Goal: Task Accomplishment & Management: Manage account settings

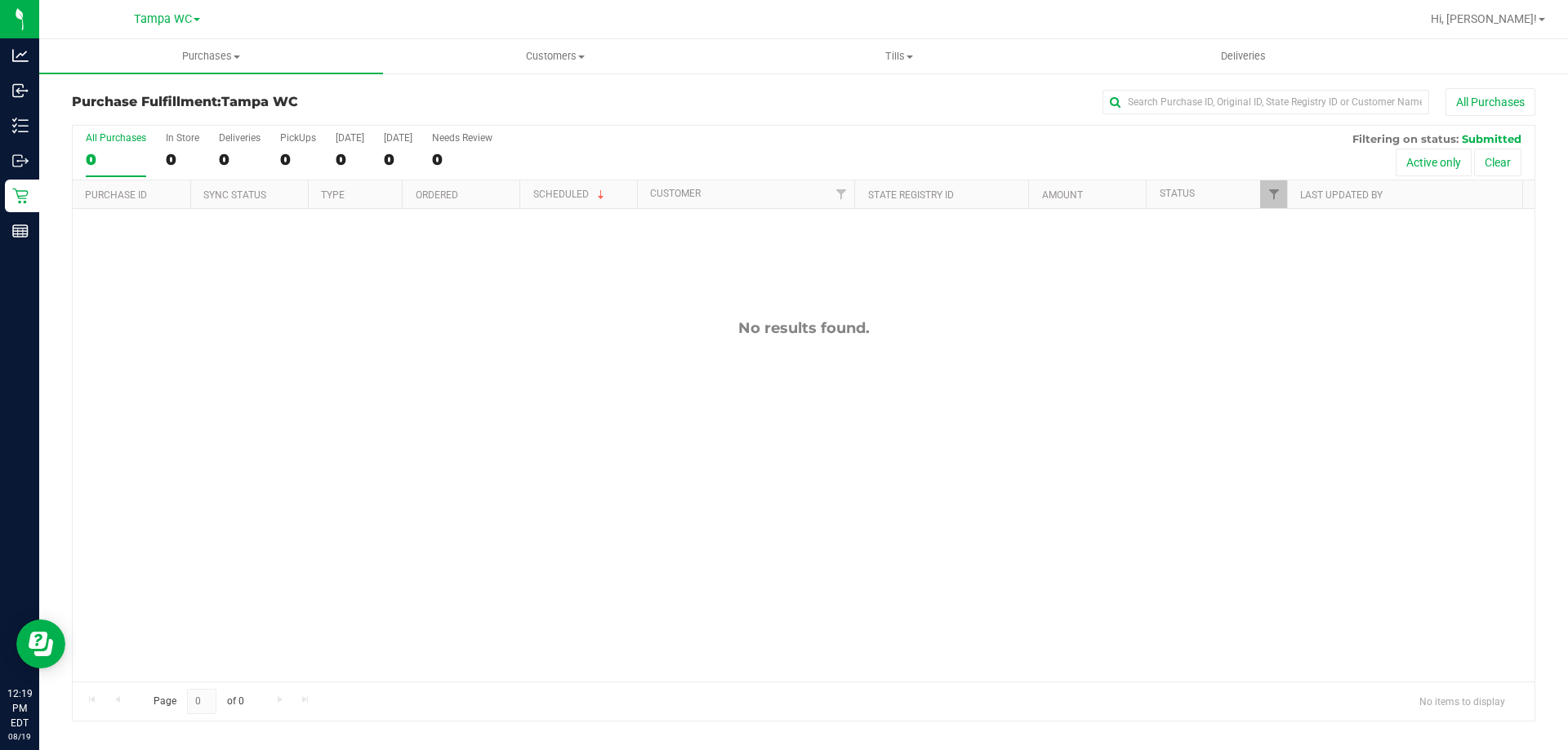
click at [116, 150] on div "0" at bounding box center [116, 159] width 60 height 18
click at [0, 0] on input "All Purchases 0" at bounding box center [0, 0] width 0 height 0
click at [121, 152] on div "0" at bounding box center [116, 159] width 60 height 18
click at [0, 0] on input "All Purchases 0" at bounding box center [0, 0] width 0 height 0
click at [103, 163] on div "0" at bounding box center [116, 159] width 60 height 18
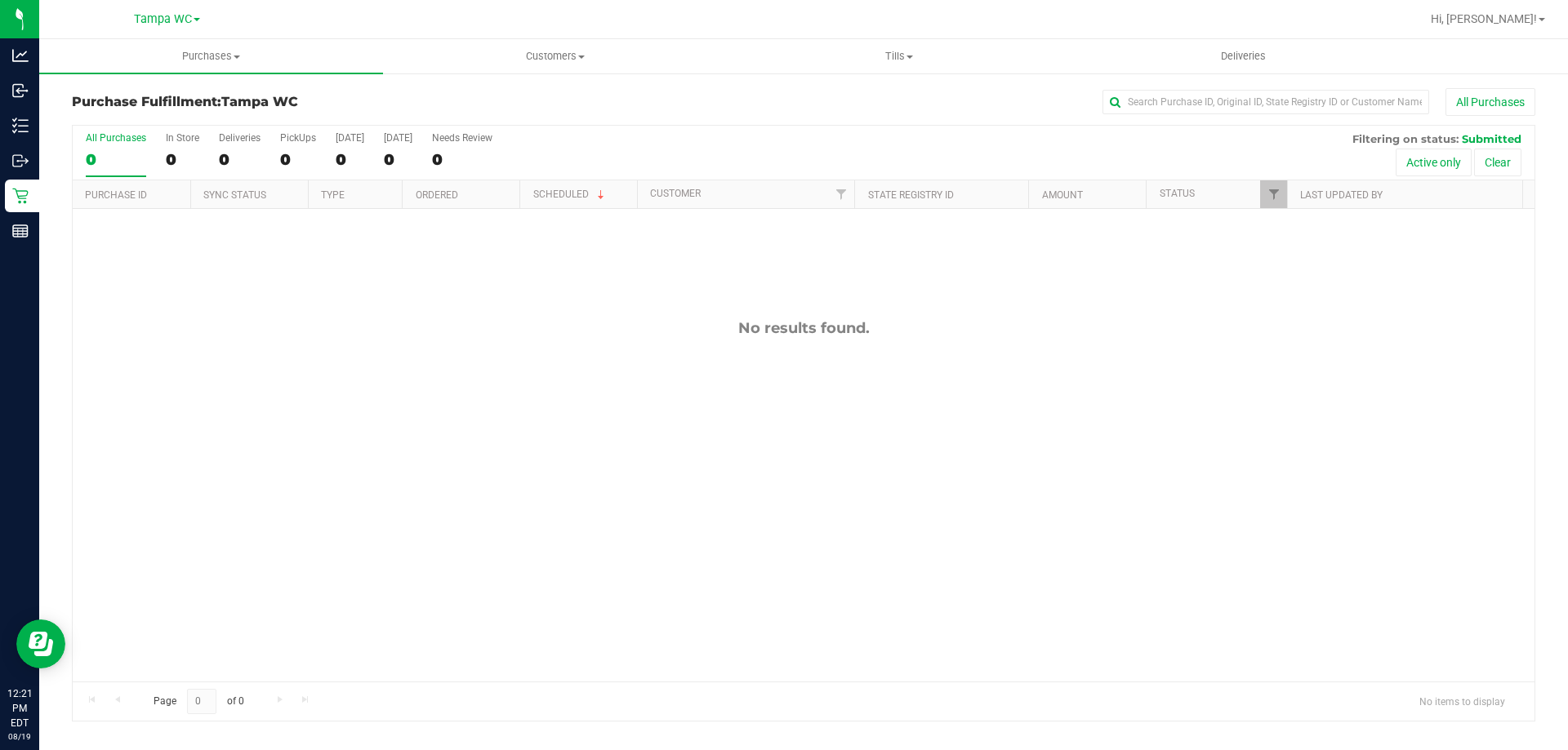
click at [0, 0] on input "All Purchases 0" at bounding box center [0, 0] width 0 height 0
click at [96, 172] on label "All Purchases 0" at bounding box center [116, 155] width 60 height 45
click at [0, 0] on input "All Purchases 0" at bounding box center [0, 0] width 0 height 0
click at [96, 169] on label "All Purchases 0" at bounding box center [116, 155] width 60 height 45
click at [0, 0] on input "All Purchases 0" at bounding box center [0, 0] width 0 height 0
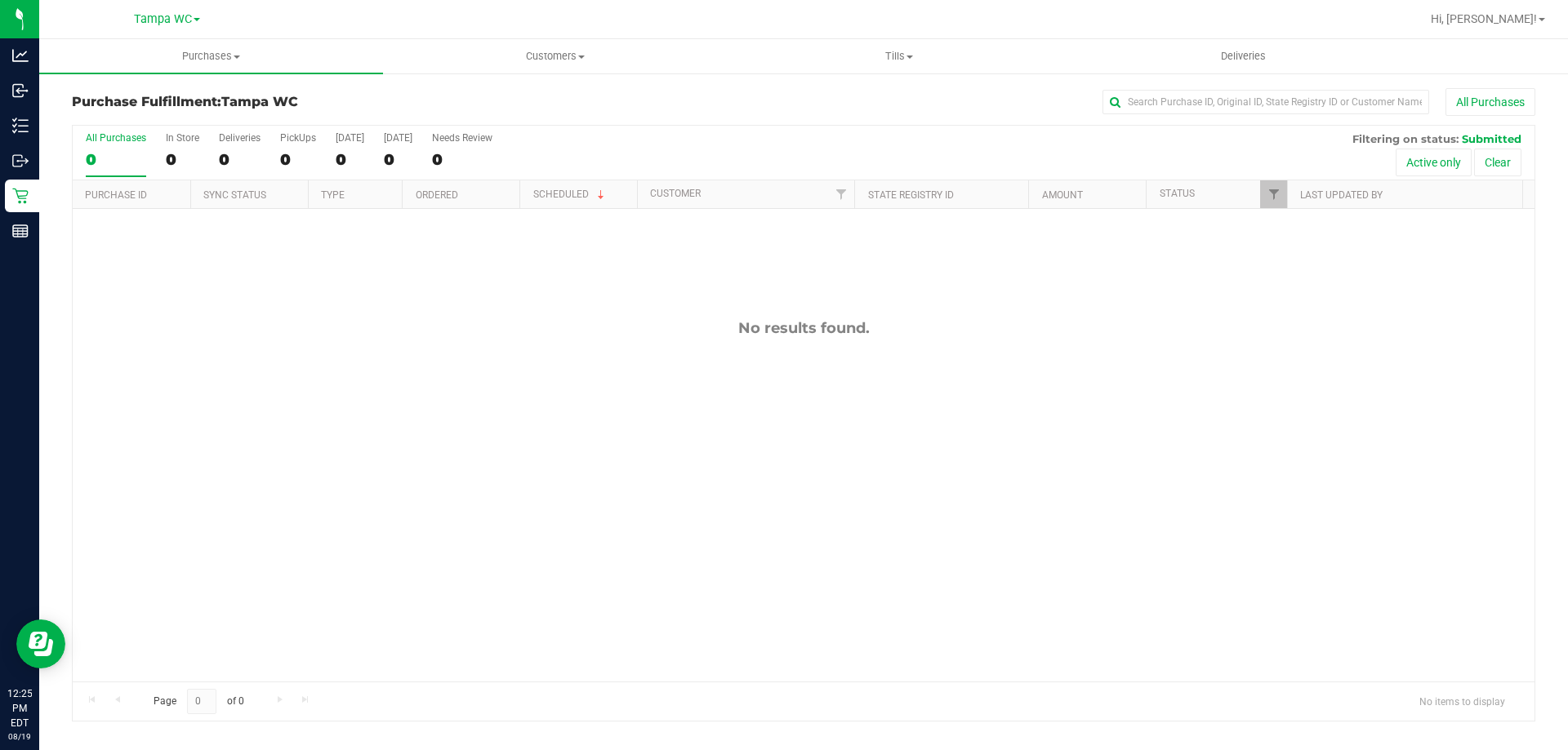
click at [128, 142] on div "All Purchases" at bounding box center [116, 138] width 60 height 12
click at [0, 0] on input "All Purchases 0" at bounding box center [0, 0] width 0 height 0
click at [126, 158] on div "0" at bounding box center [116, 159] width 60 height 18
click at [0, 0] on input "All Purchases 0" at bounding box center [0, 0] width 0 height 0
click at [106, 161] on div "0" at bounding box center [116, 159] width 60 height 18
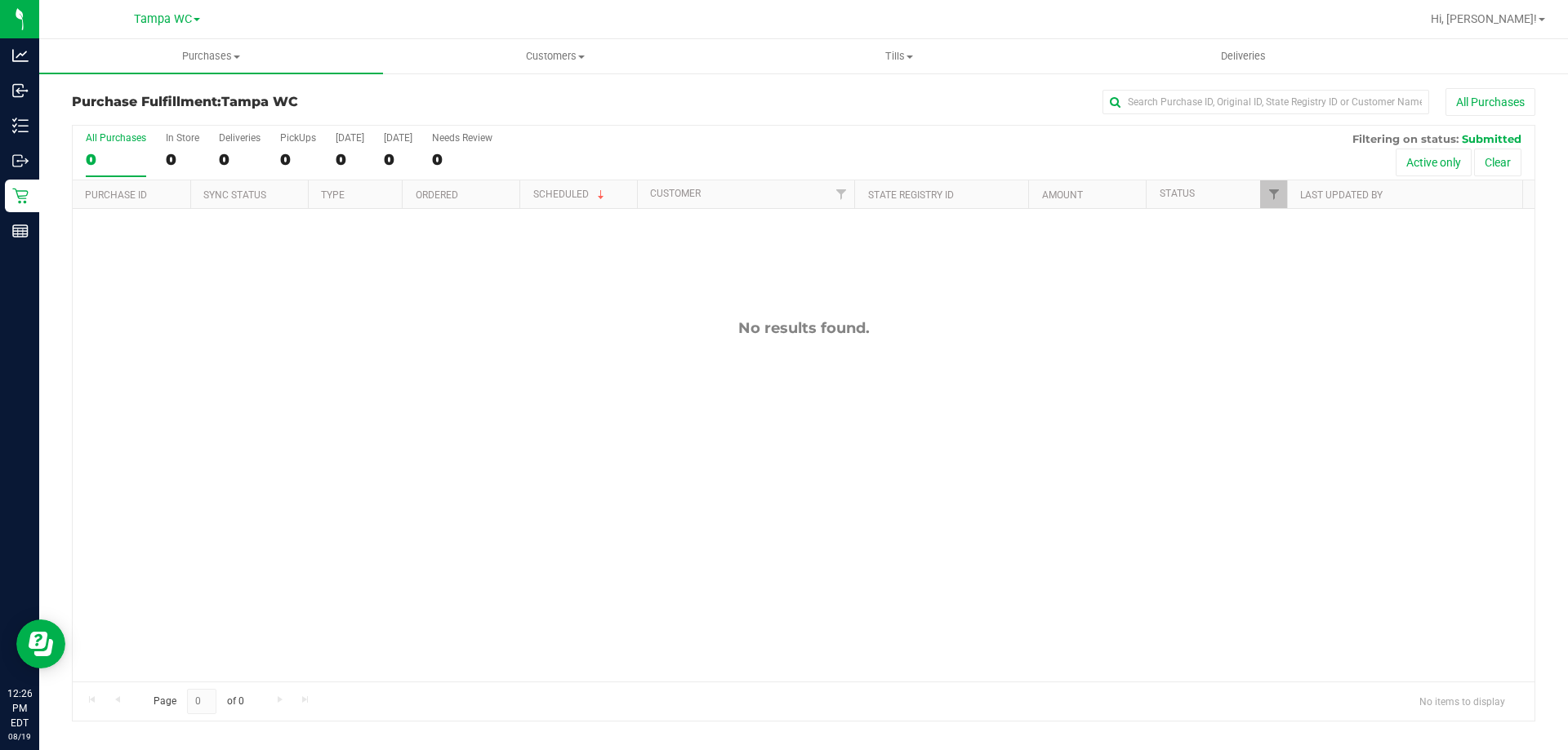
click at [0, 0] on input "All Purchases 0" at bounding box center [0, 0] width 0 height 0
click at [108, 154] on div "0" at bounding box center [116, 159] width 60 height 18
click at [0, 0] on input "All Purchases 0" at bounding box center [0, 0] width 0 height 0
click at [113, 145] on label "All Purchases 0" at bounding box center [116, 155] width 60 height 45
click at [0, 0] on input "All Purchases 0" at bounding box center [0, 0] width 0 height 0
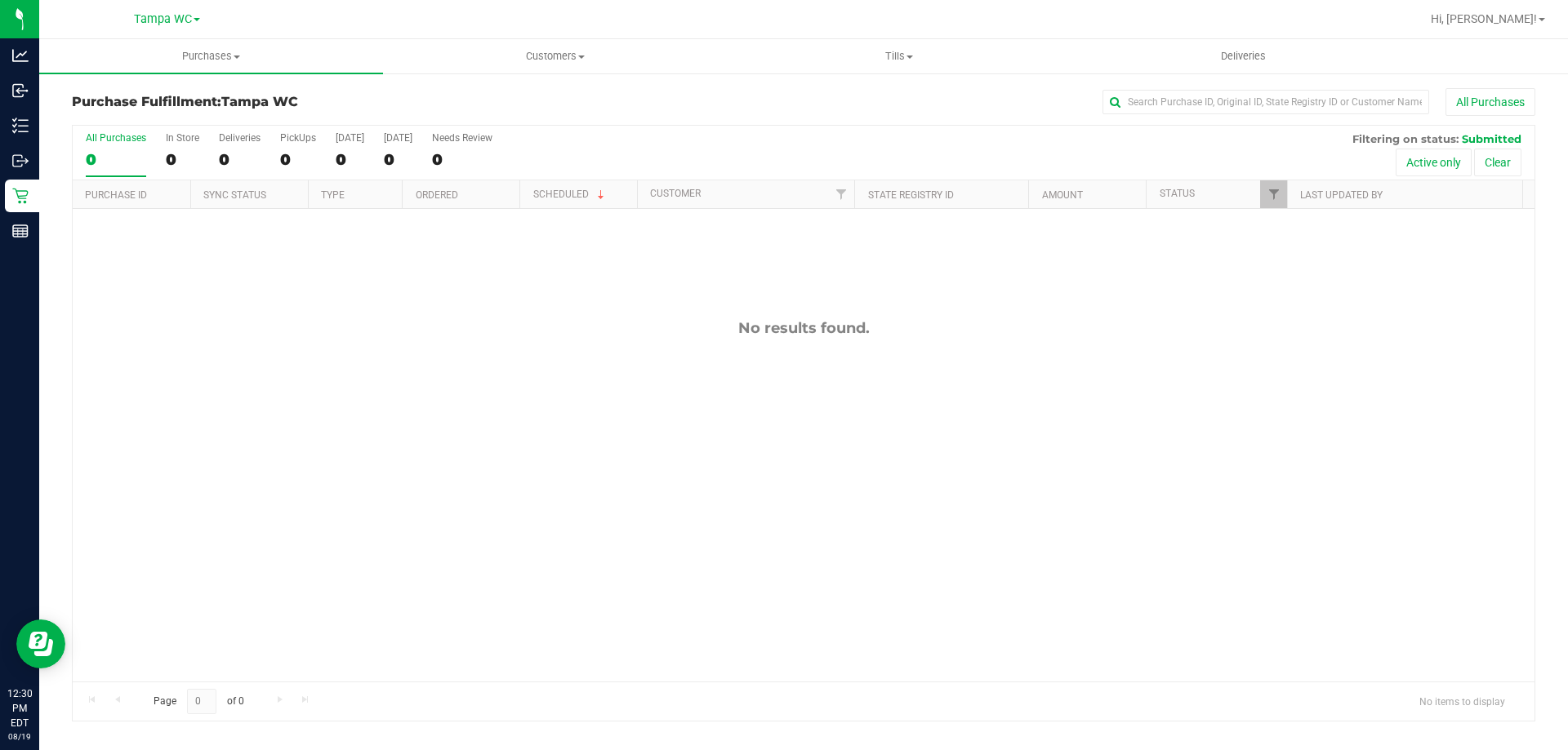
click at [116, 153] on div "0" at bounding box center [116, 159] width 60 height 18
click at [0, 0] on input "All Purchases 0" at bounding box center [0, 0] width 0 height 0
click at [117, 154] on div "0" at bounding box center [116, 159] width 60 height 18
click at [0, 0] on input "All Purchases 0" at bounding box center [0, 0] width 0 height 0
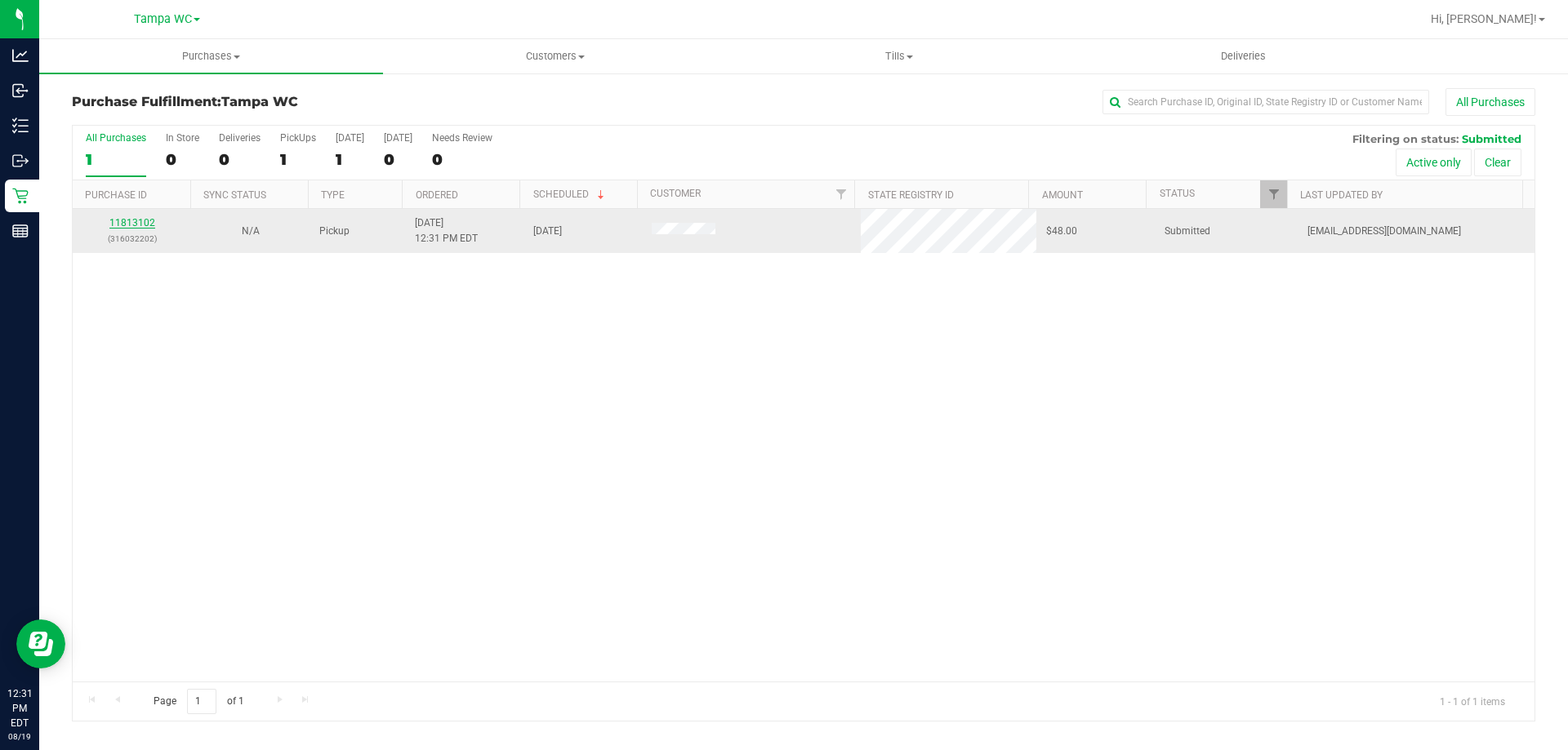
click at [112, 222] on link "11813102" at bounding box center [132, 223] width 46 height 12
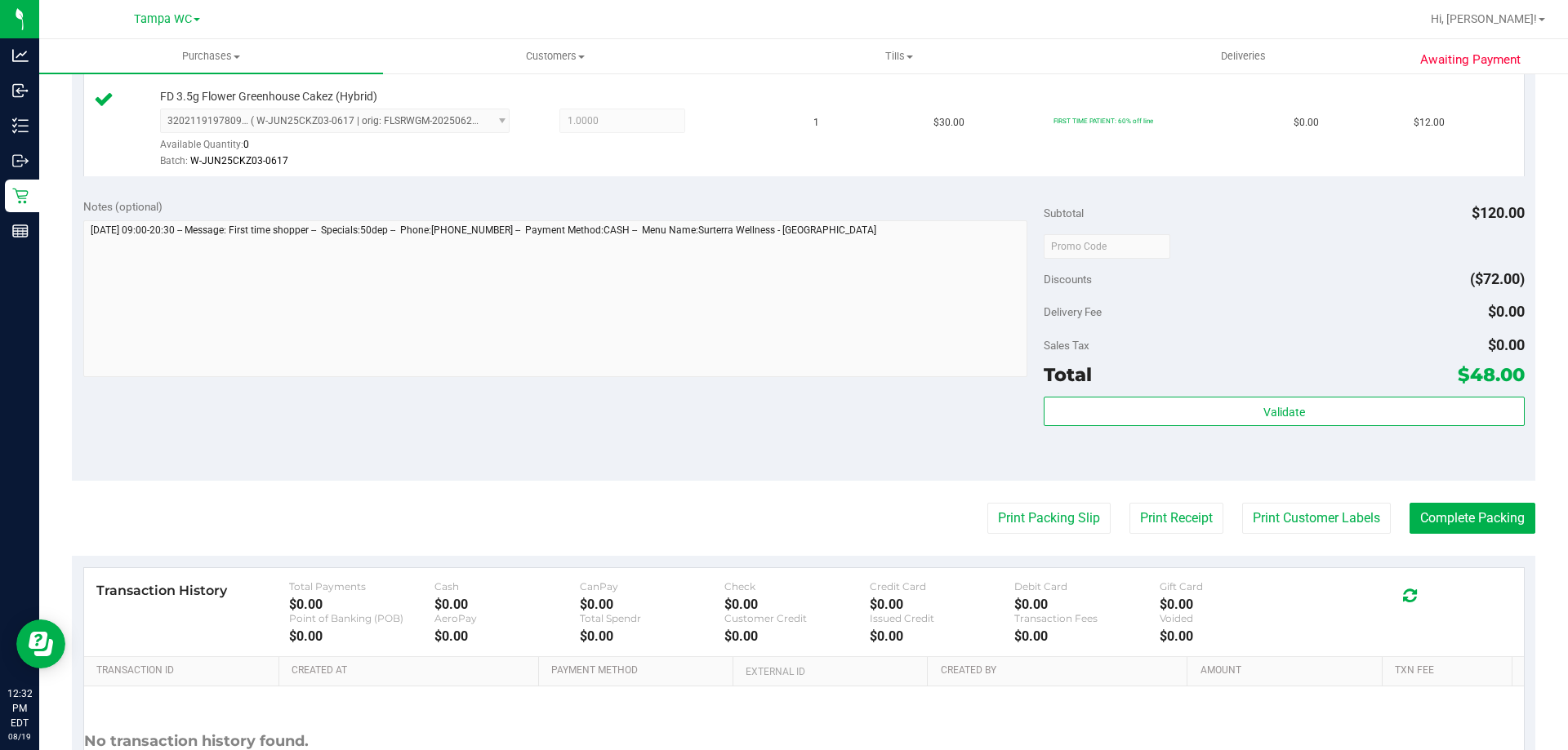
scroll to position [735, 0]
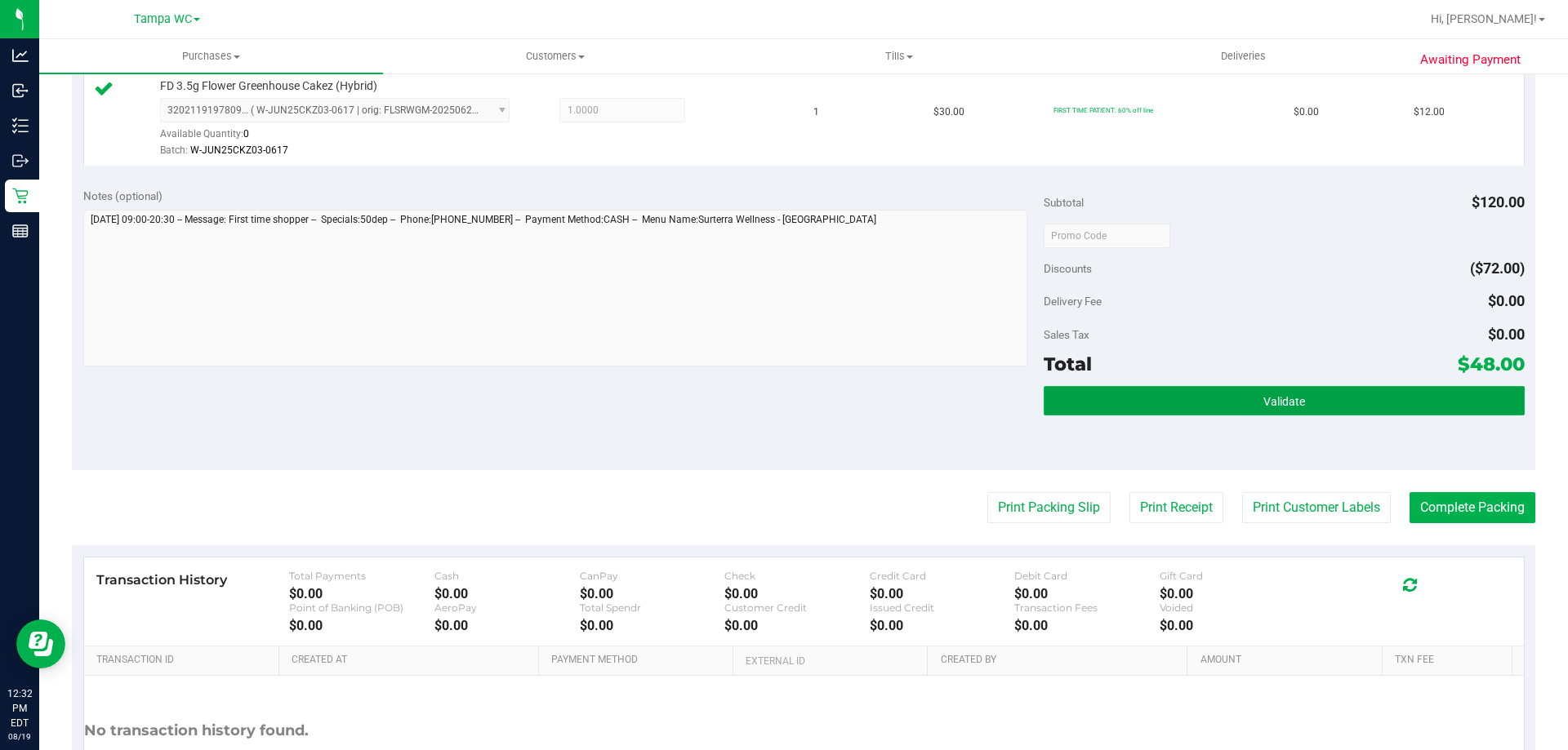
click at [1264, 406] on span "Validate" at bounding box center [1285, 402] width 42 height 13
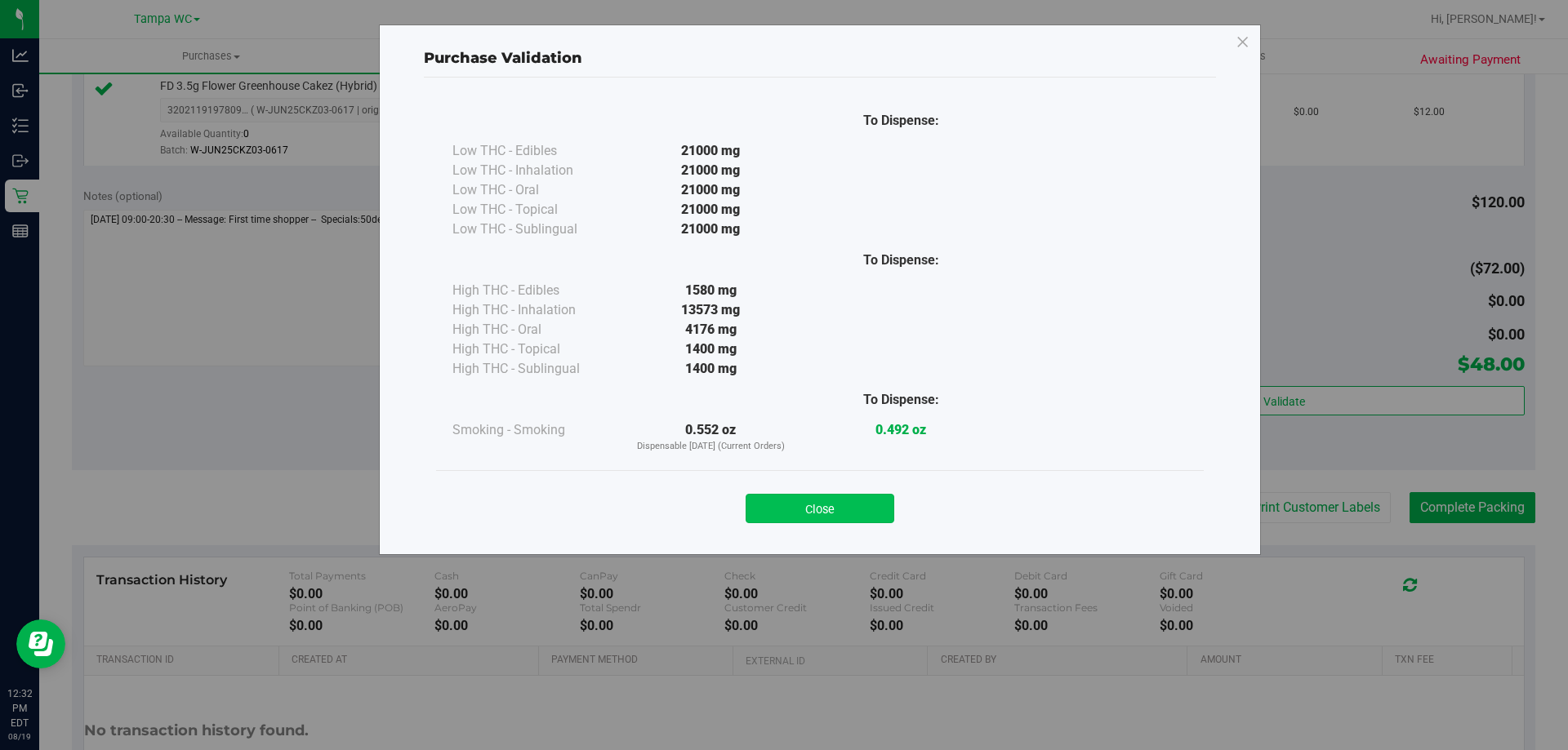
click at [865, 520] on button "Close" at bounding box center [819, 508] width 148 height 29
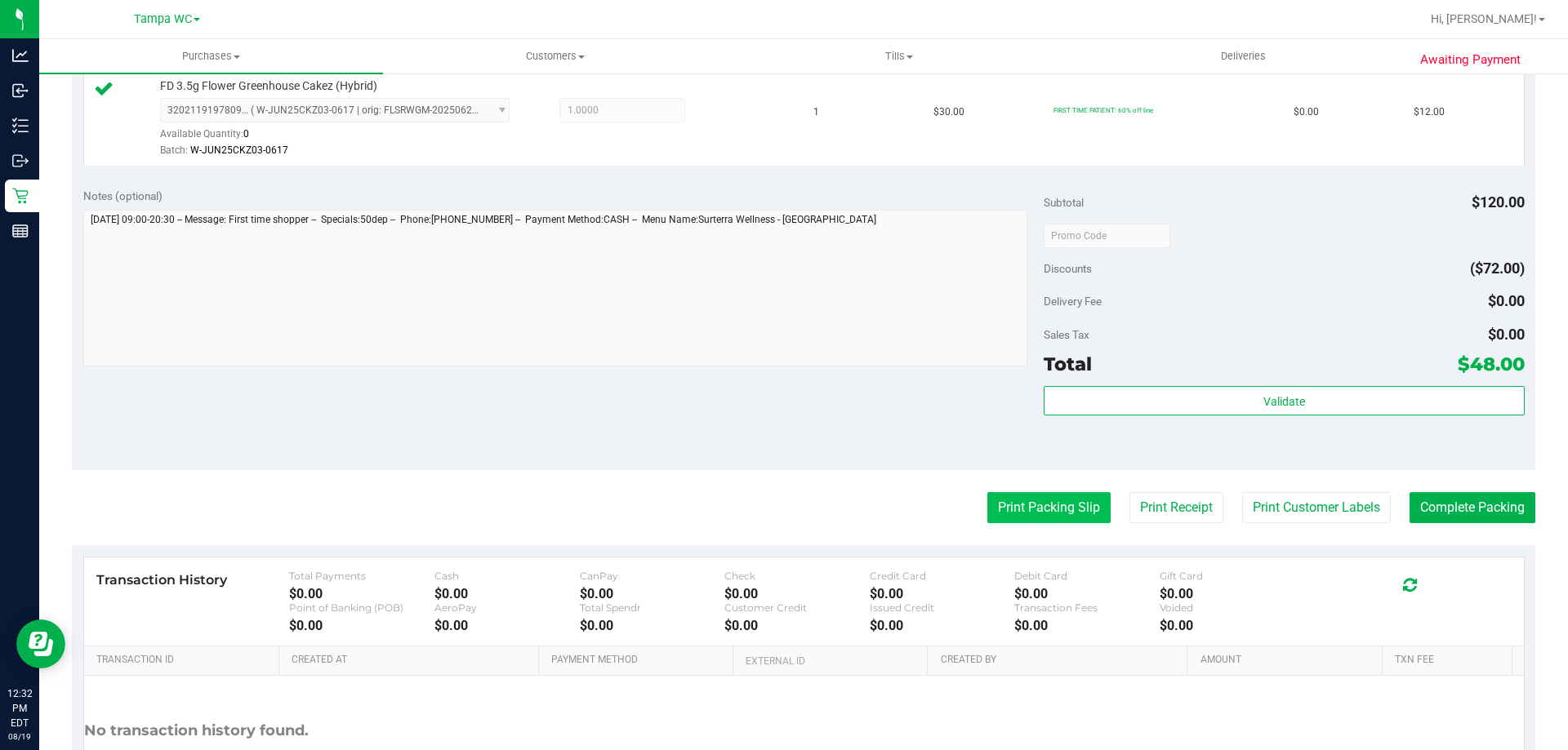
click at [1055, 519] on button "Print Packing Slip" at bounding box center [1049, 507] width 123 height 31
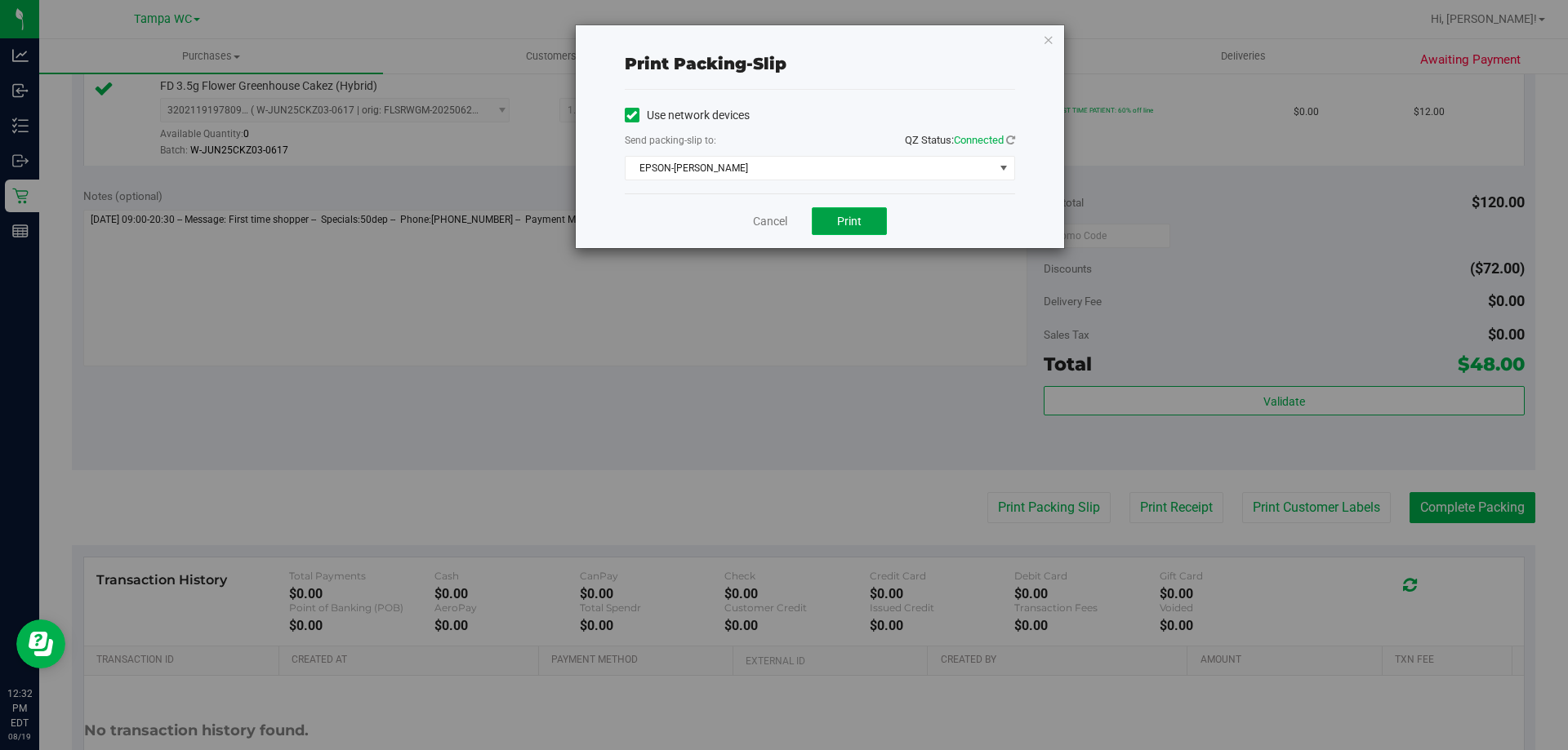
click at [870, 222] on button "Print" at bounding box center [849, 220] width 75 height 28
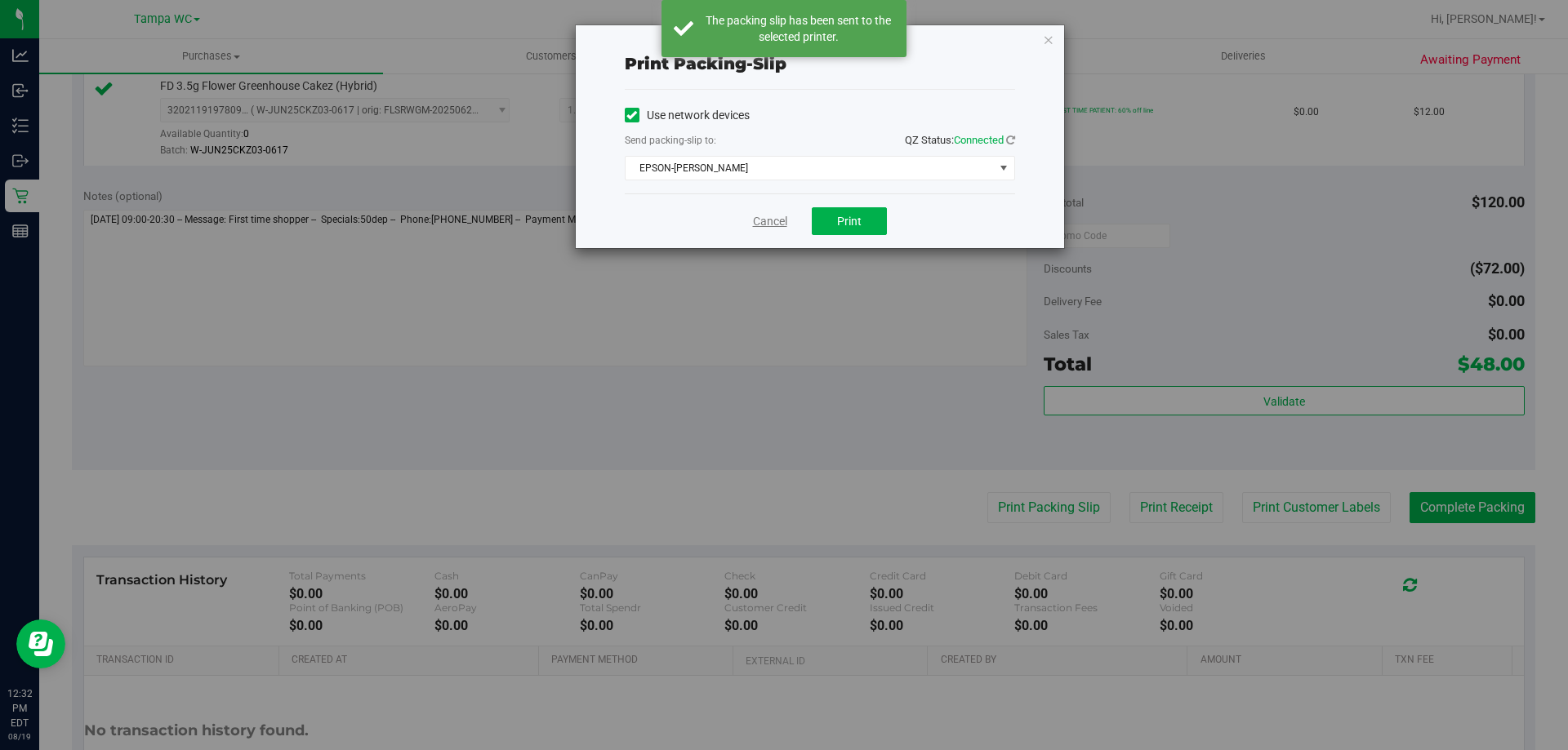
click at [777, 225] on link "Cancel" at bounding box center [770, 221] width 34 height 17
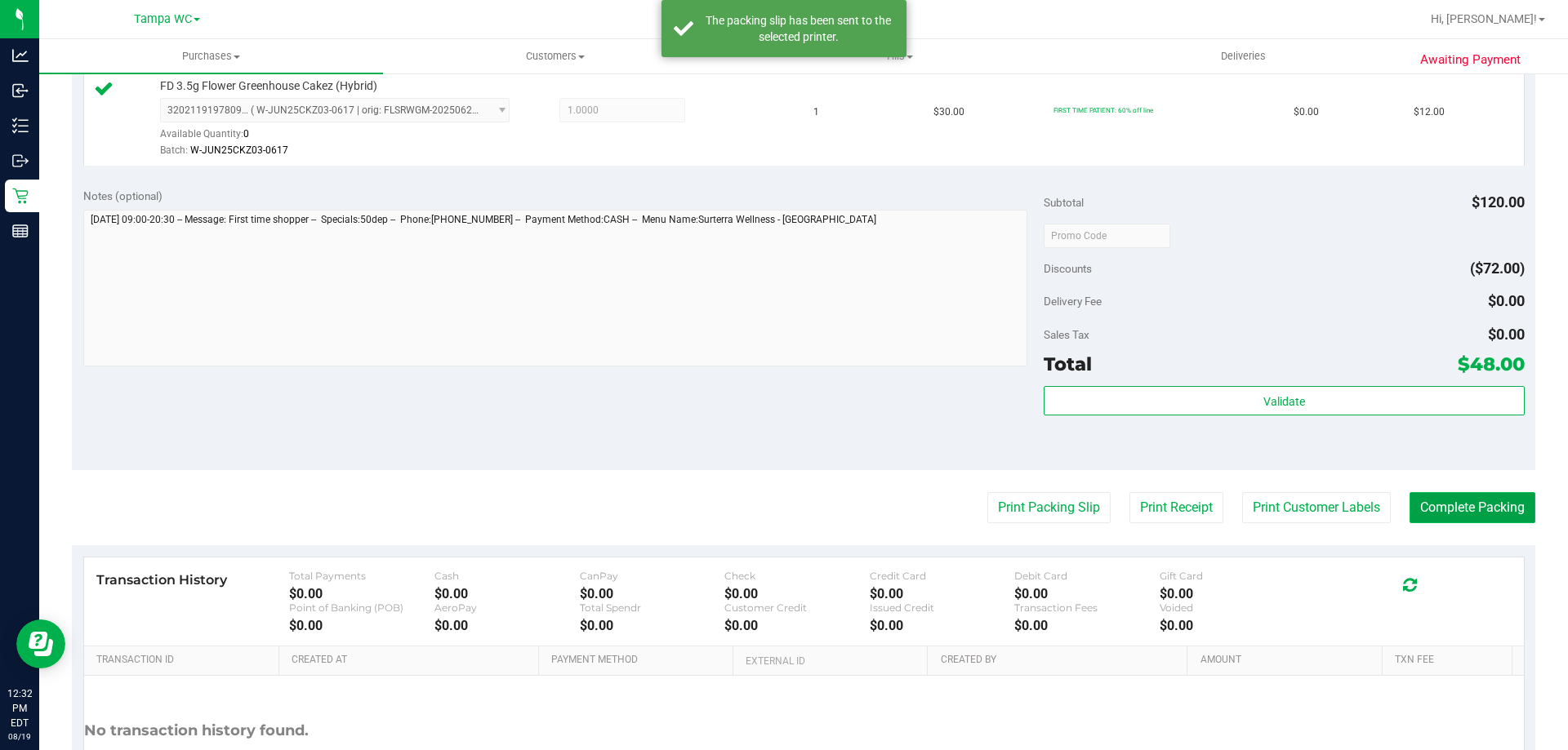
click at [1475, 506] on button "Complete Packing" at bounding box center [1472, 507] width 126 height 31
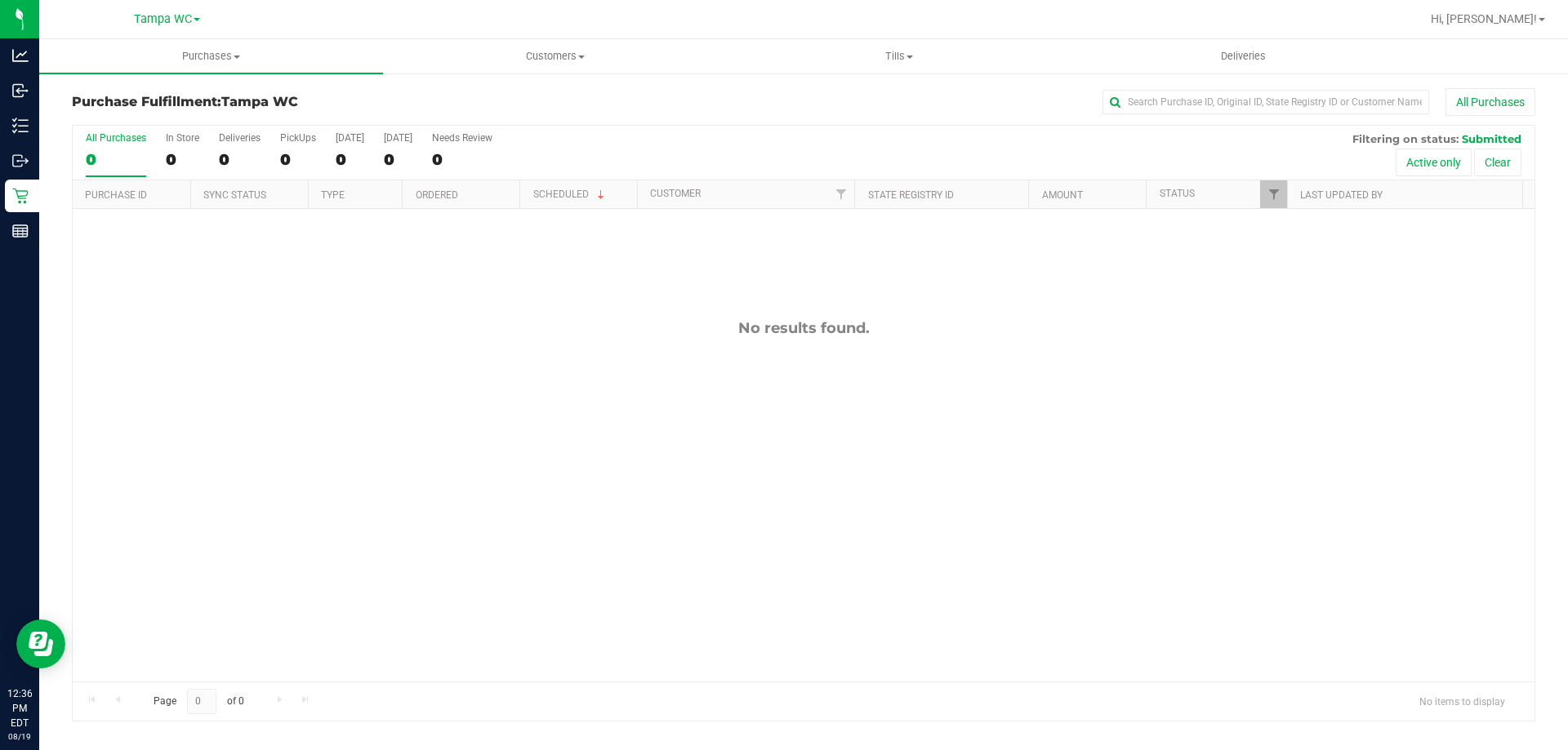
click at [102, 158] on div "0" at bounding box center [116, 159] width 60 height 18
click at [0, 0] on input "All Purchases 0" at bounding box center [0, 0] width 0 height 0
click at [122, 147] on label "All Purchases 0" at bounding box center [116, 155] width 60 height 45
click at [0, 0] on input "All Purchases 0" at bounding box center [0, 0] width 0 height 0
click at [111, 154] on div "0" at bounding box center [116, 159] width 60 height 18
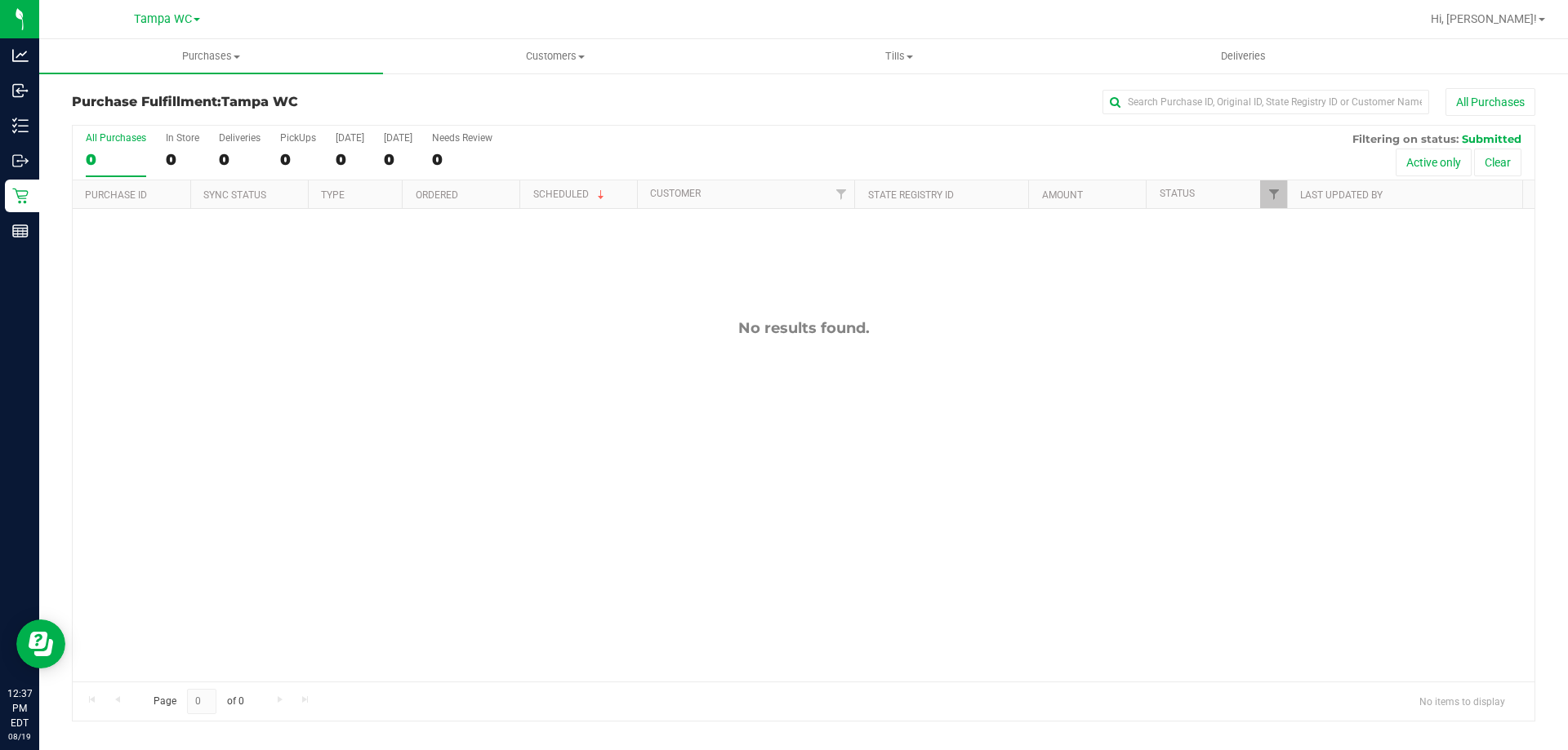
click at [0, 0] on input "All Purchases 0" at bounding box center [0, 0] width 0 height 0
click at [100, 156] on div "0" at bounding box center [116, 159] width 60 height 18
click at [0, 0] on input "All Purchases 0" at bounding box center [0, 0] width 0 height 0
click at [99, 147] on label "All Purchases 0" at bounding box center [116, 155] width 60 height 45
click at [0, 0] on input "All Purchases 0" at bounding box center [0, 0] width 0 height 0
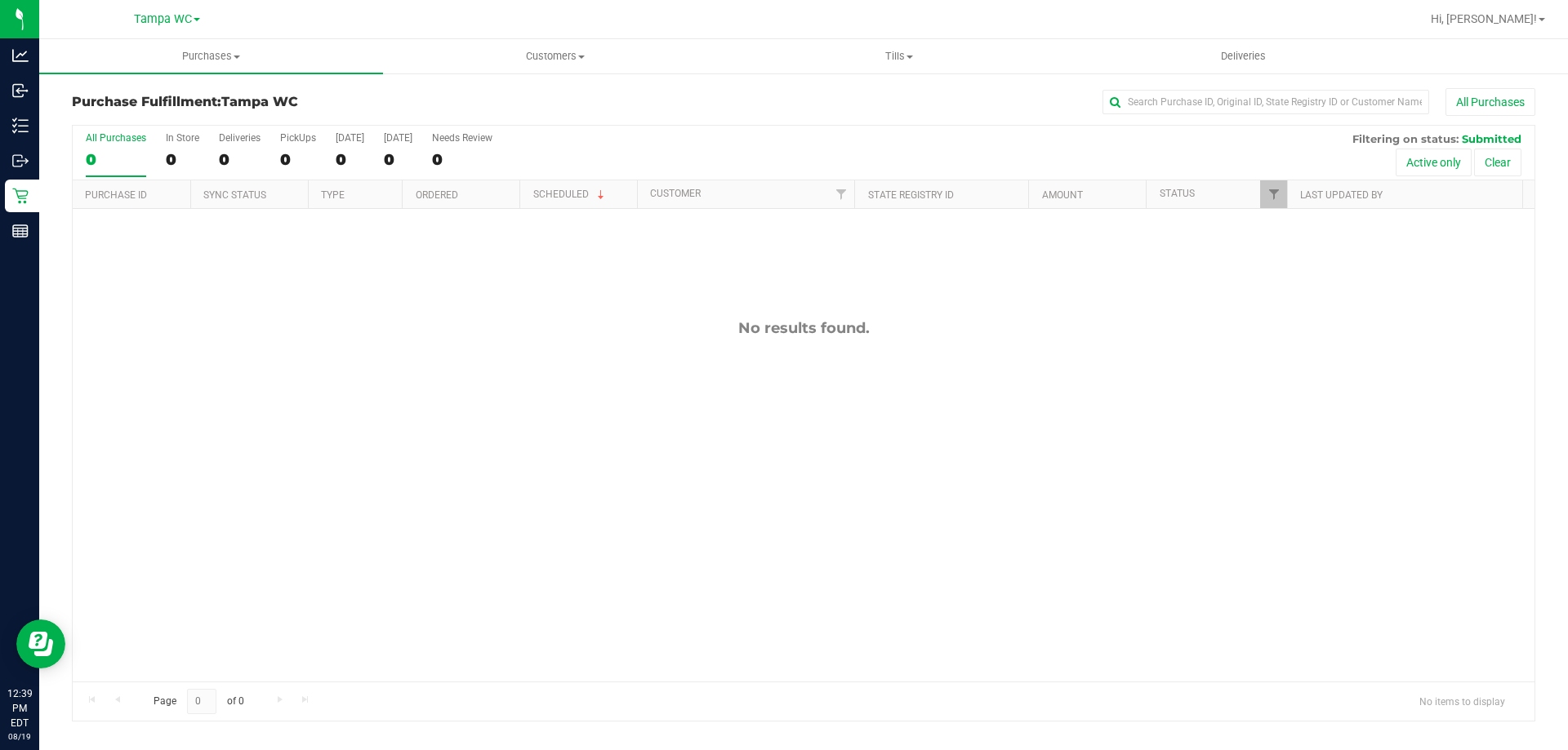
click at [125, 168] on div "0" at bounding box center [116, 159] width 60 height 18
click at [0, 0] on input "All Purchases 0" at bounding box center [0, 0] width 0 height 0
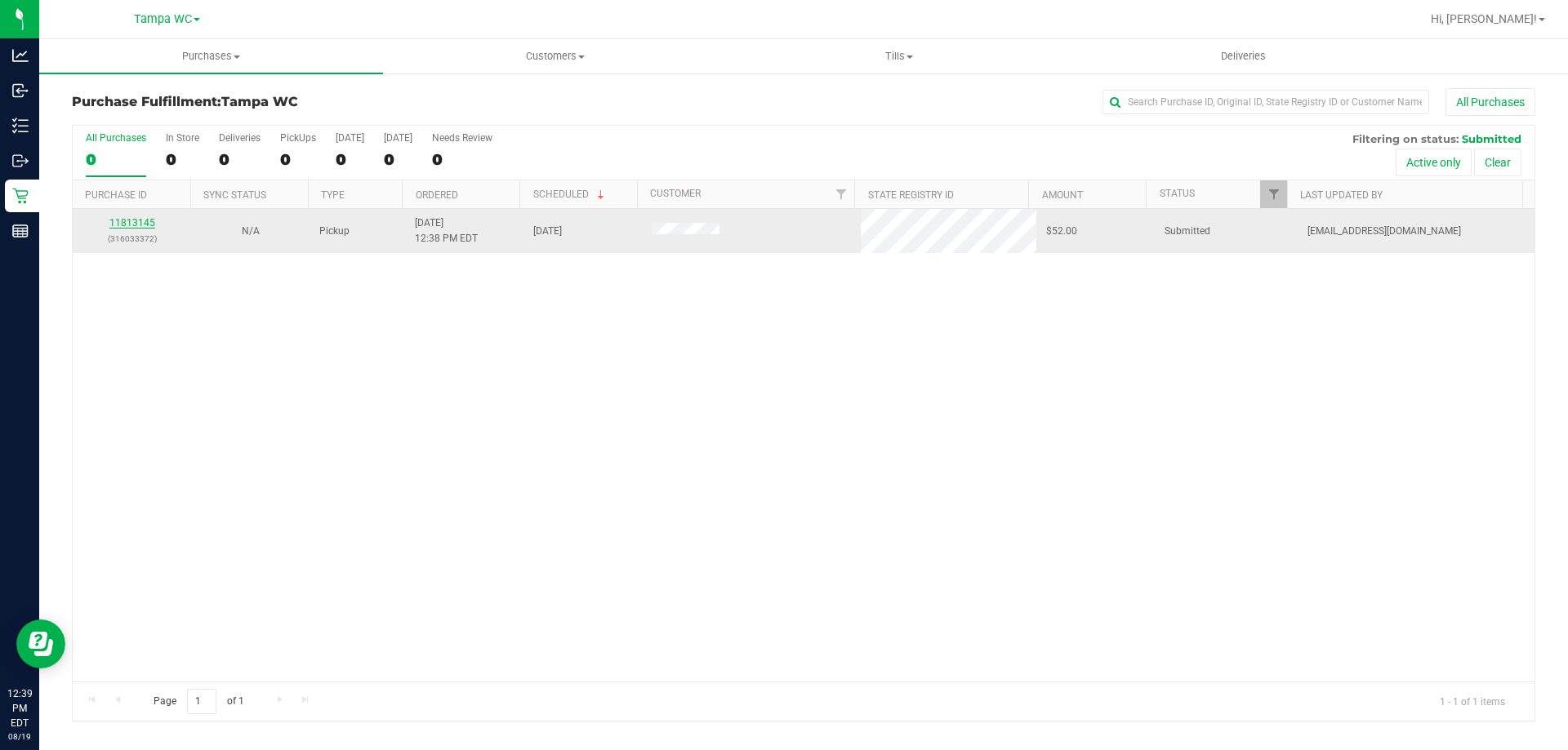
click at [120, 229] on link "11813145" at bounding box center [132, 223] width 46 height 12
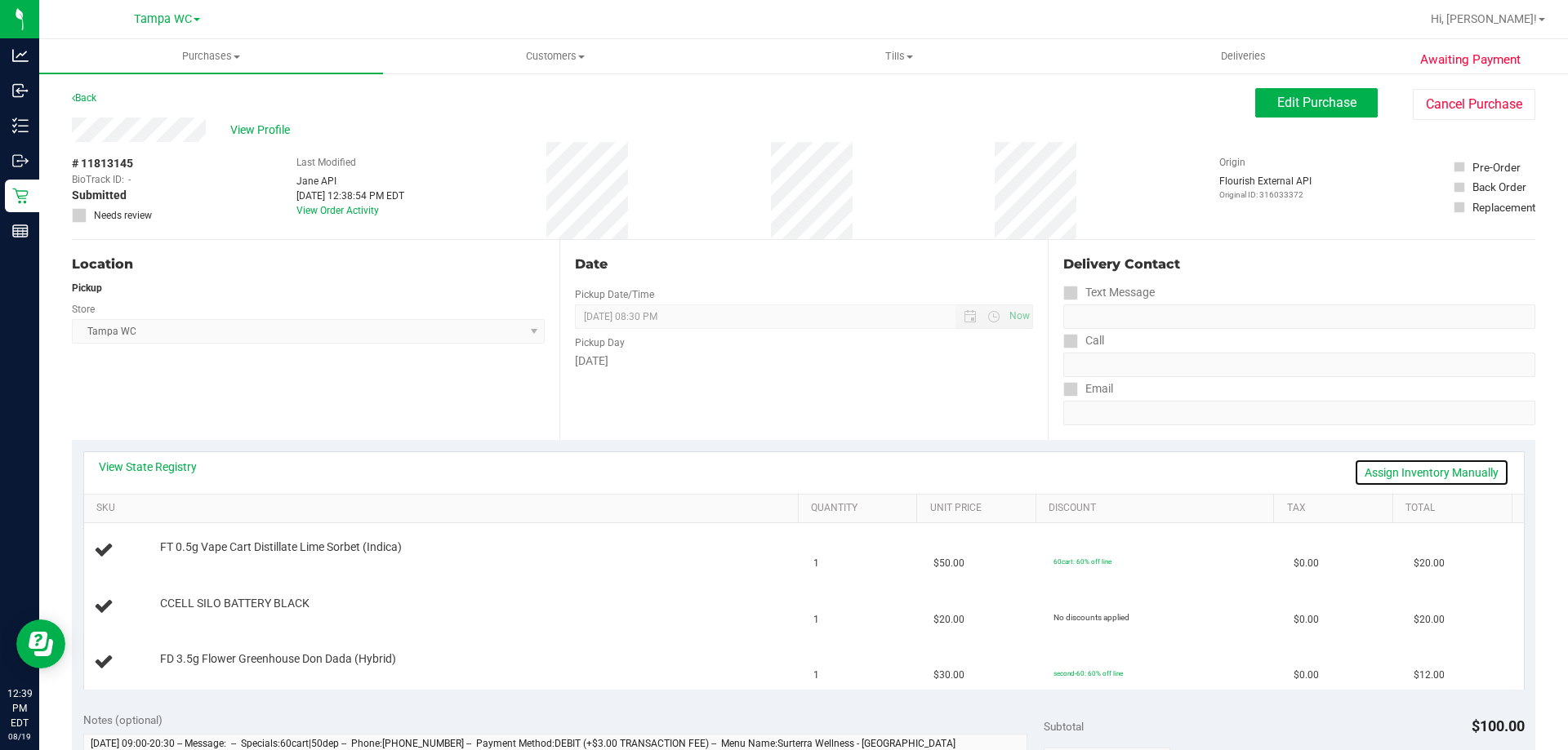
click at [1433, 465] on link "Assign Inventory Manually" at bounding box center [1431, 472] width 155 height 28
click at [173, 607] on div "Add Package" at bounding box center [475, 614] width 631 height 16
click at [174, 615] on link "Add Package" at bounding box center [190, 614] width 59 height 12
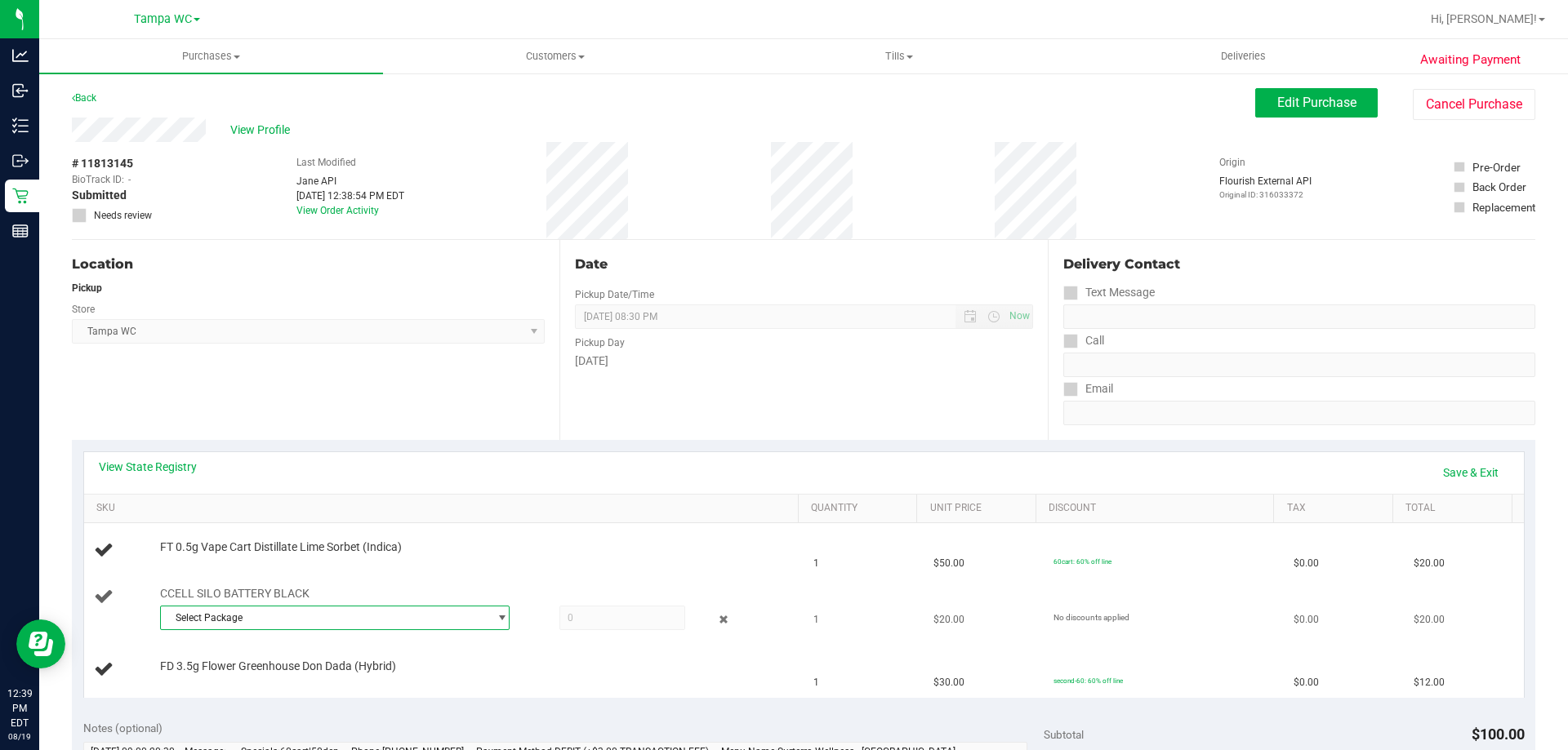
click at [391, 614] on span "Select Package" at bounding box center [325, 618] width 328 height 23
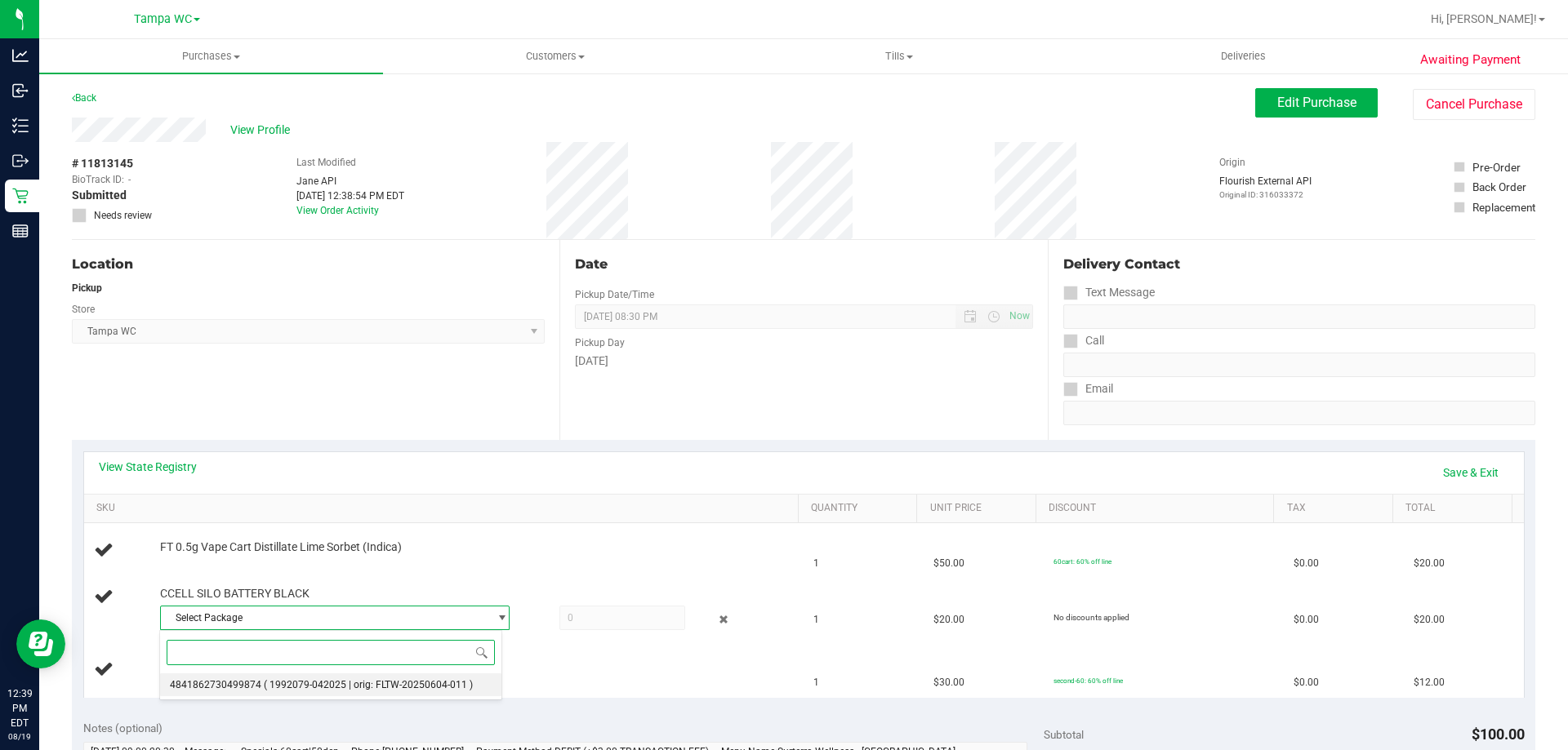
click at [352, 690] on span "( 1992079-042025 | orig: FLTW-20250604-011 )" at bounding box center [368, 685] width 209 height 12
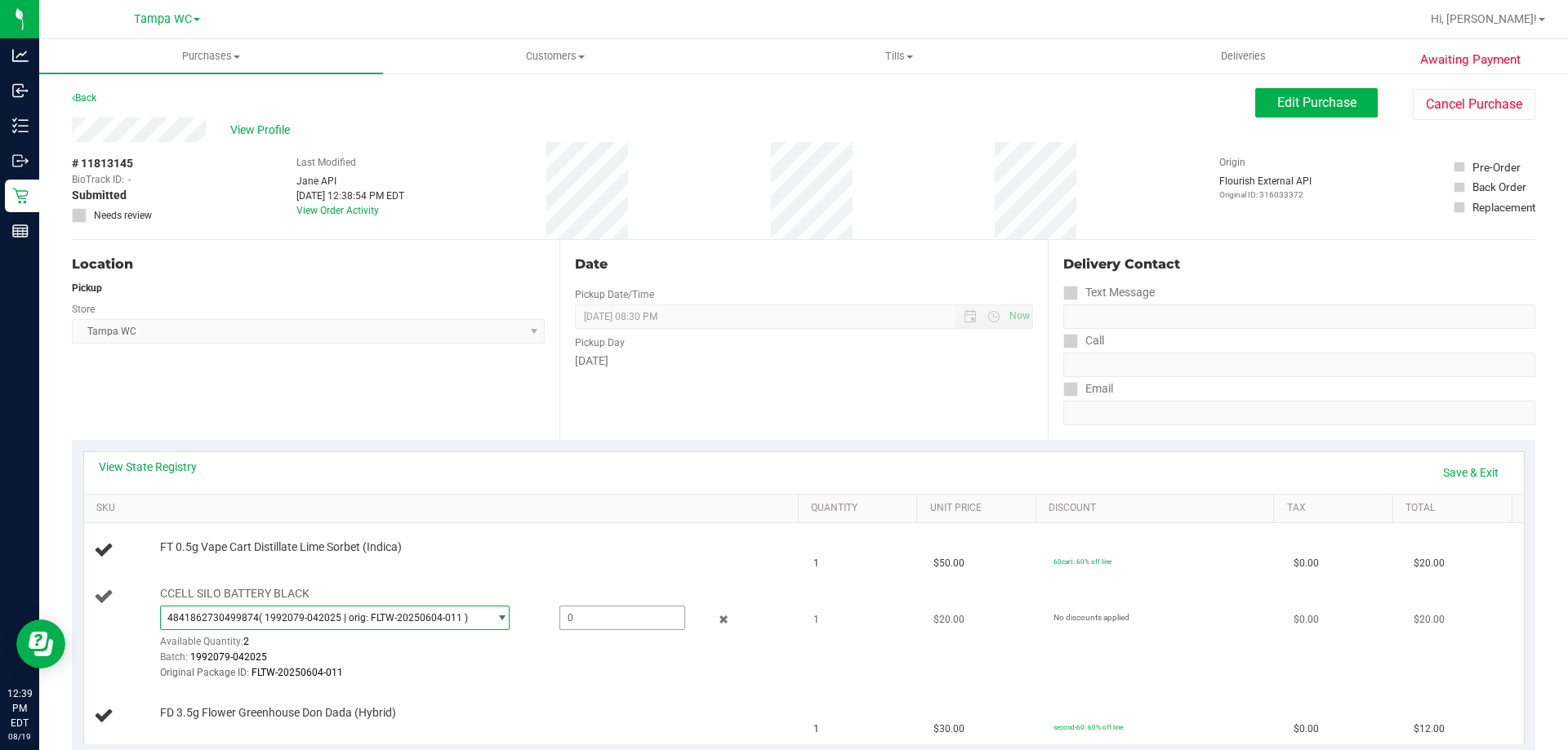
click at [604, 617] on span at bounding box center [622, 618] width 126 height 24
type input "1"
type input "1.0000"
click at [1482, 477] on link "Save & Exit" at bounding box center [1472, 472] width 77 height 28
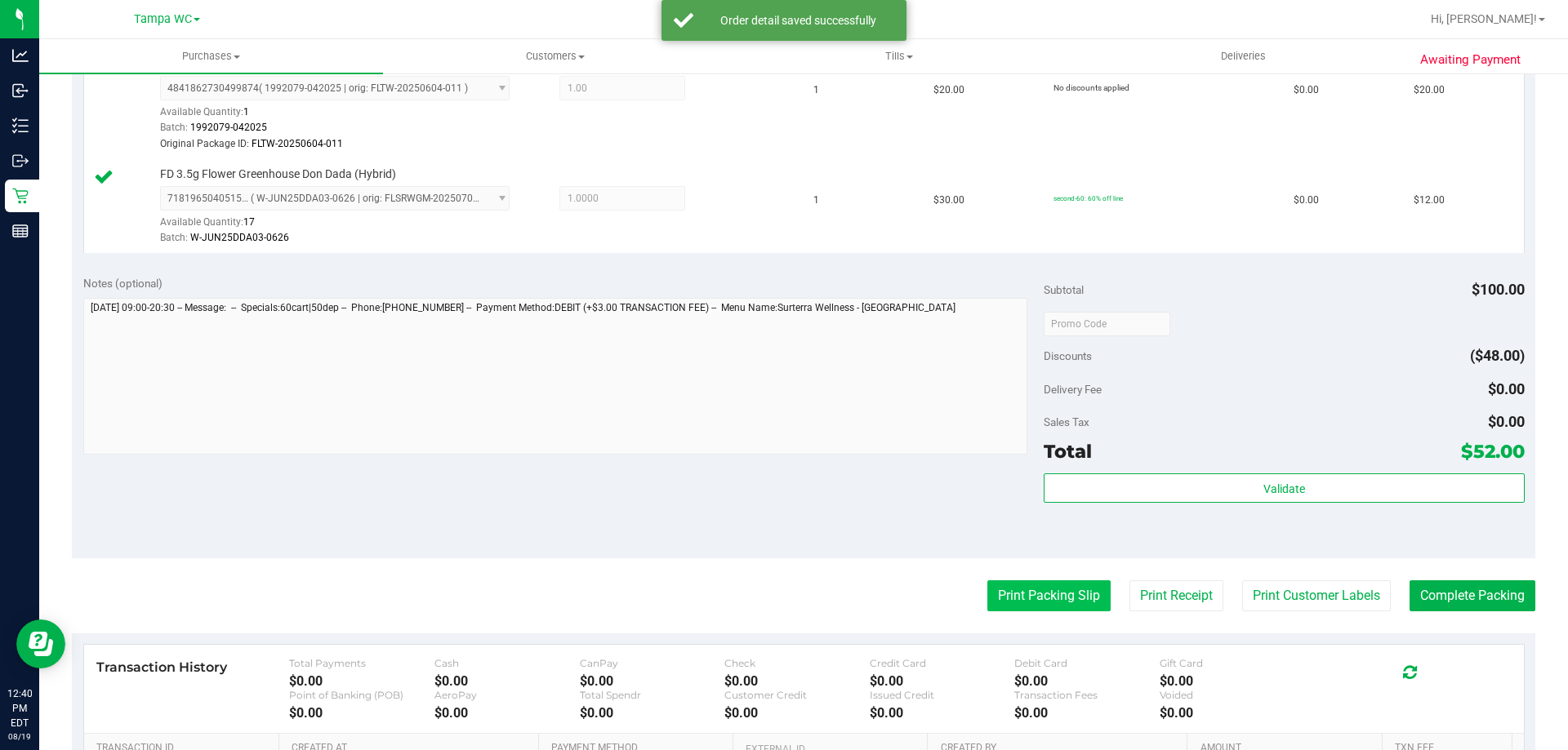
scroll to position [572, 0]
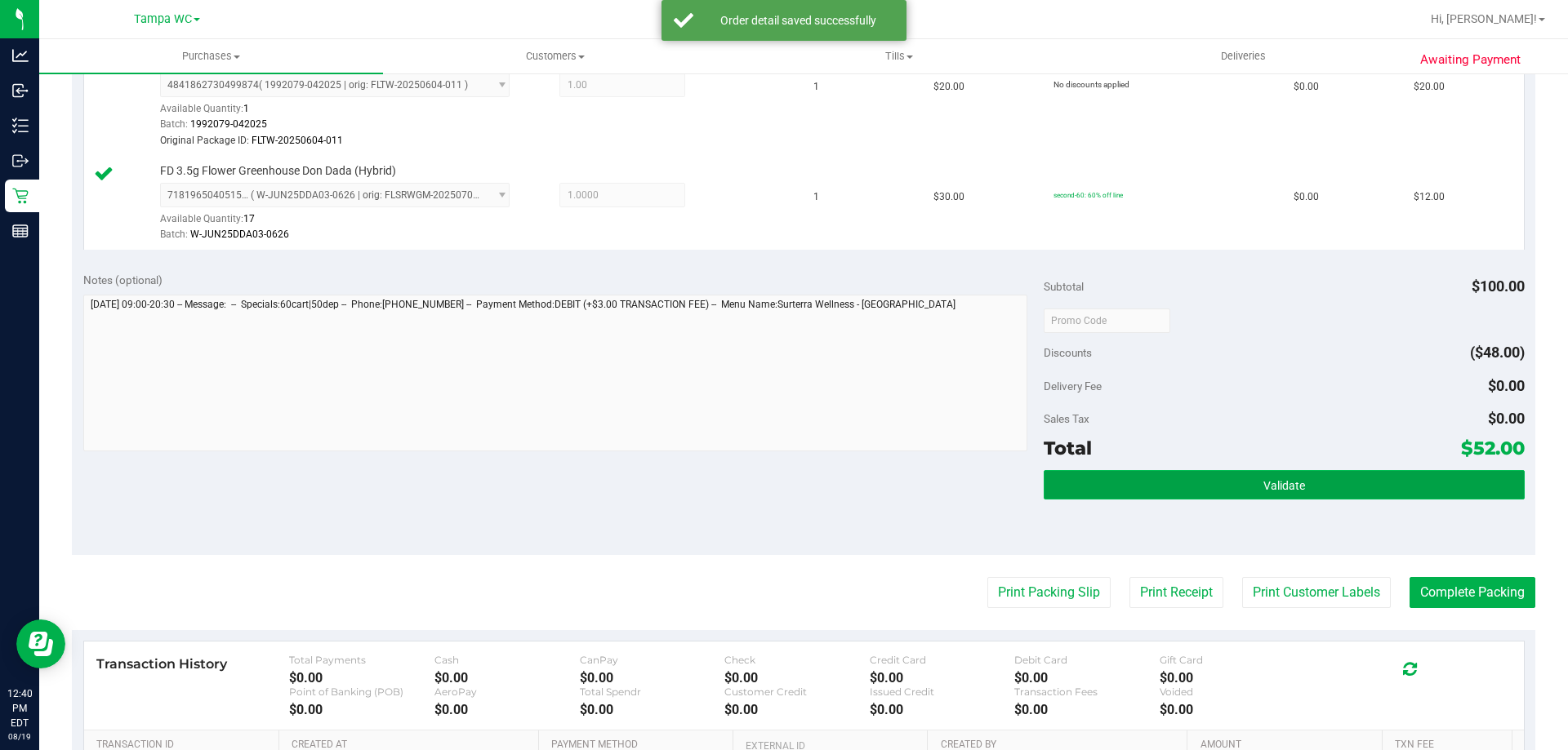
click at [1226, 474] on button "Validate" at bounding box center [1284, 484] width 480 height 29
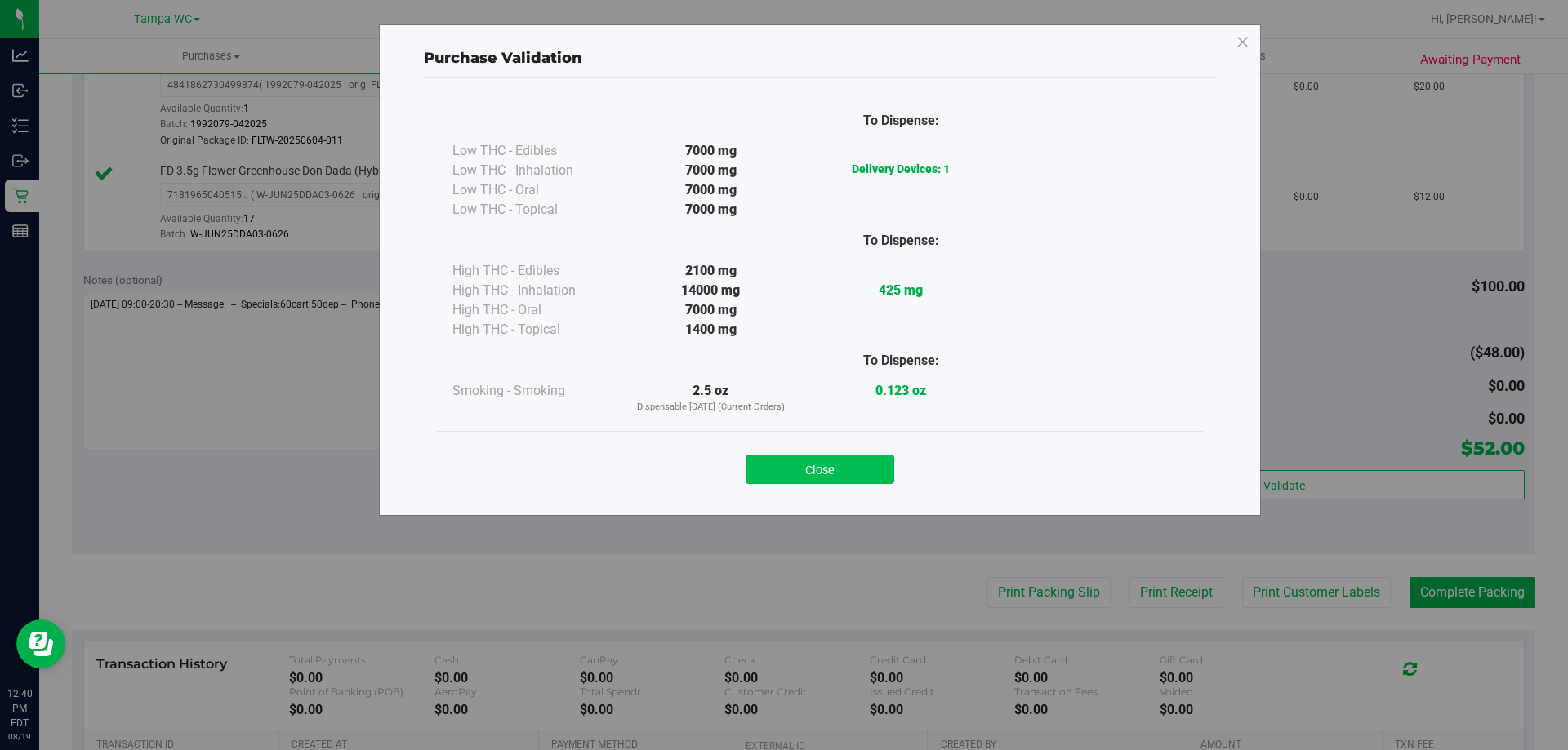
click at [851, 469] on button "Close" at bounding box center [819, 469] width 148 height 29
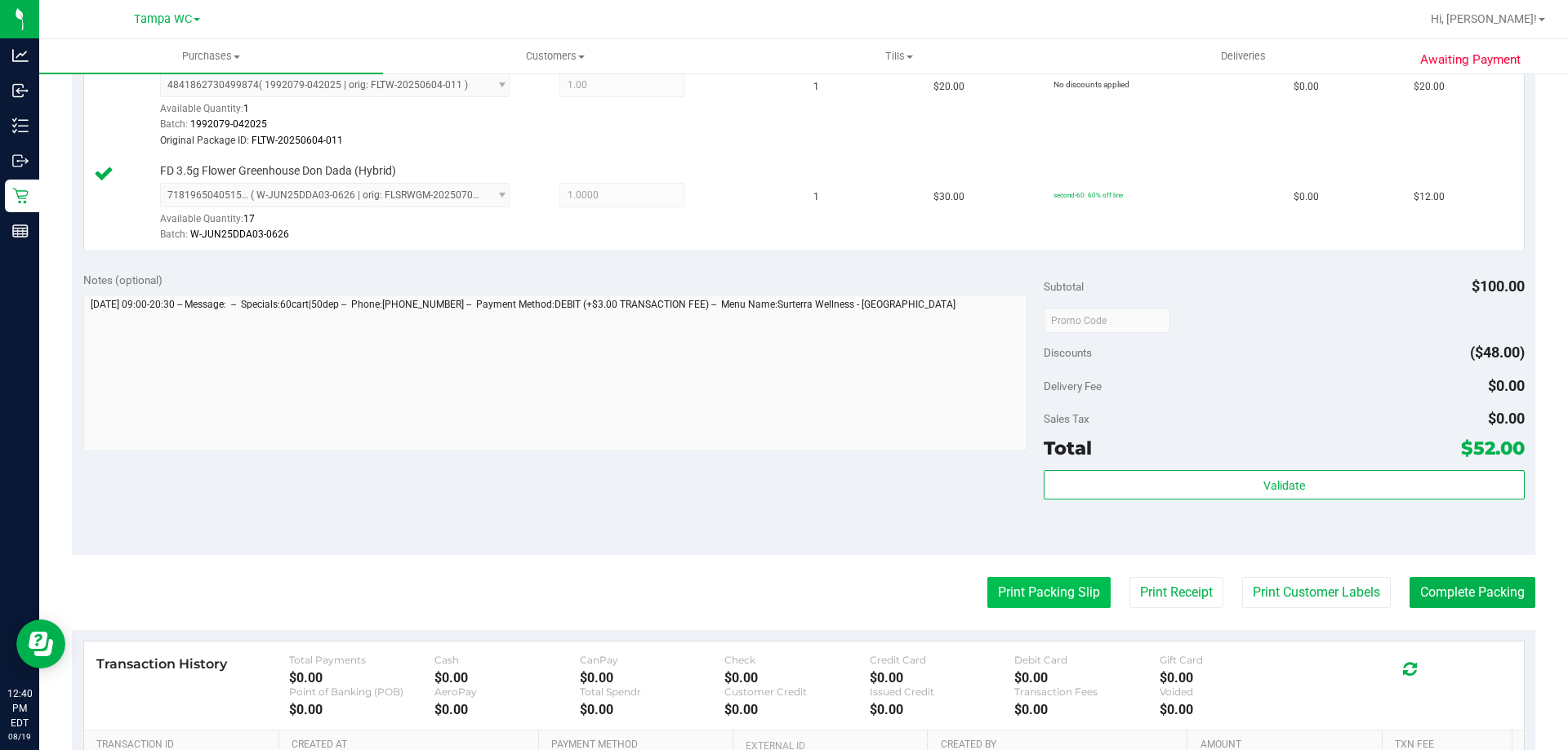
click at [1016, 578] on button "Print Packing Slip" at bounding box center [1049, 592] width 123 height 31
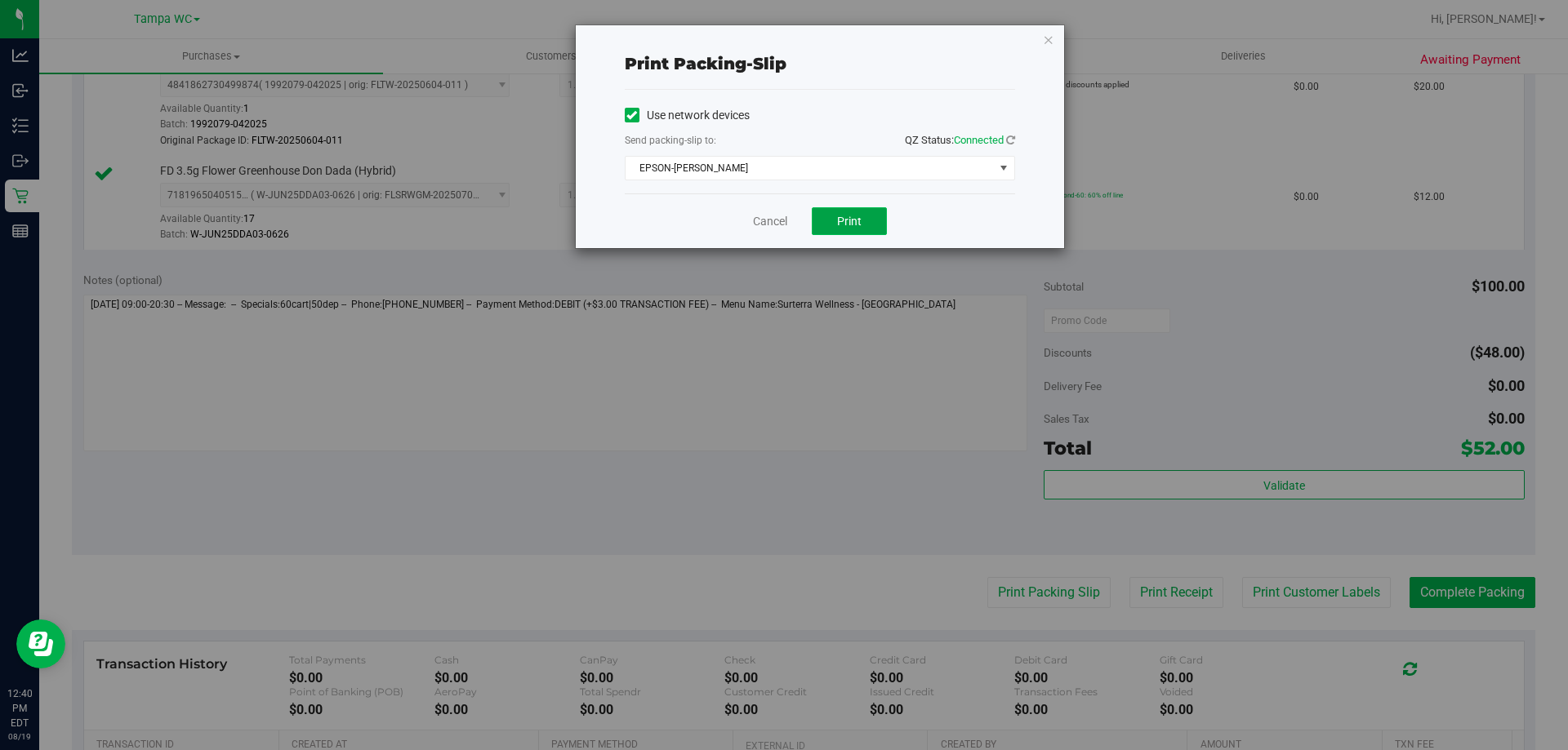
click at [833, 223] on button "Print" at bounding box center [849, 220] width 75 height 28
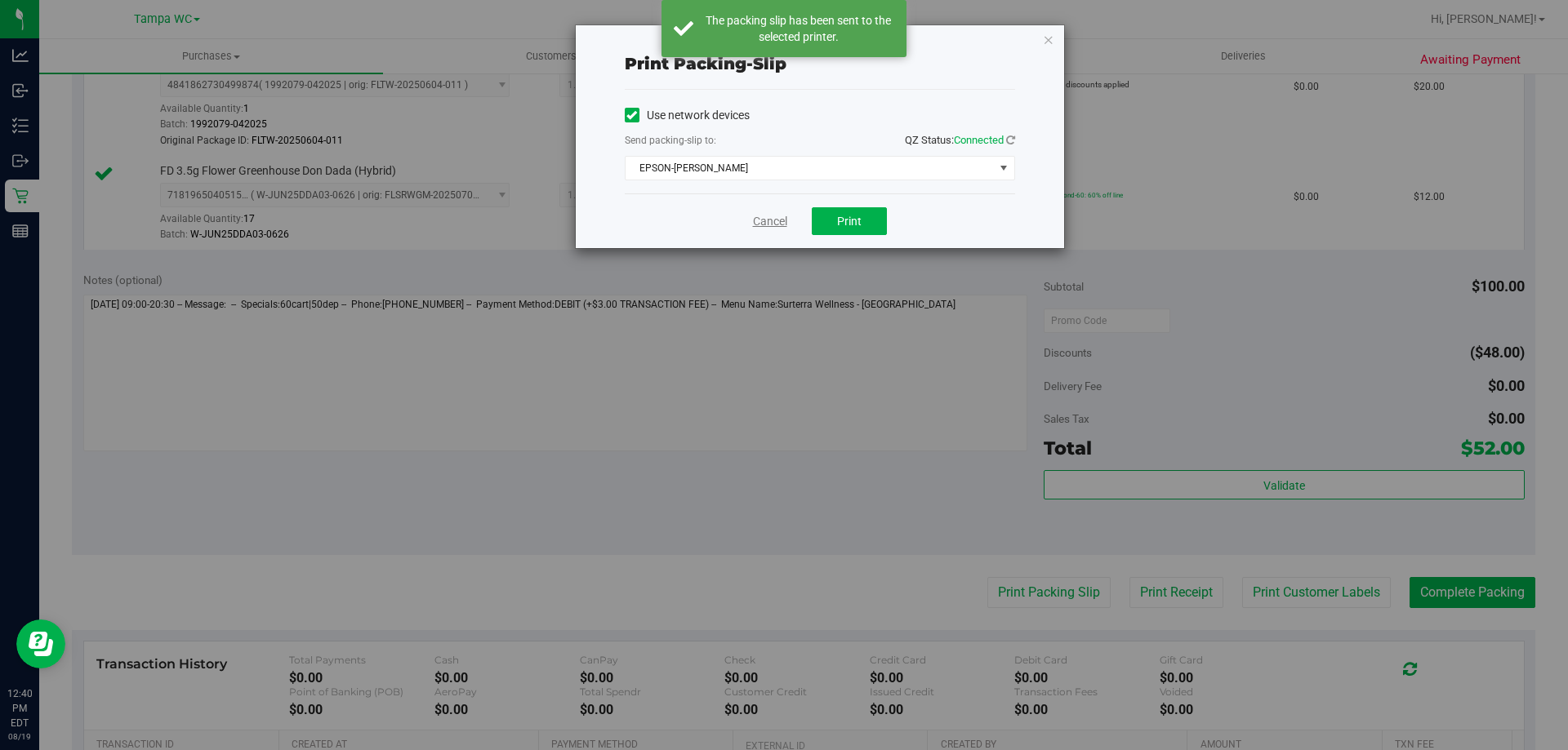
click at [756, 220] on link "Cancel" at bounding box center [770, 221] width 34 height 17
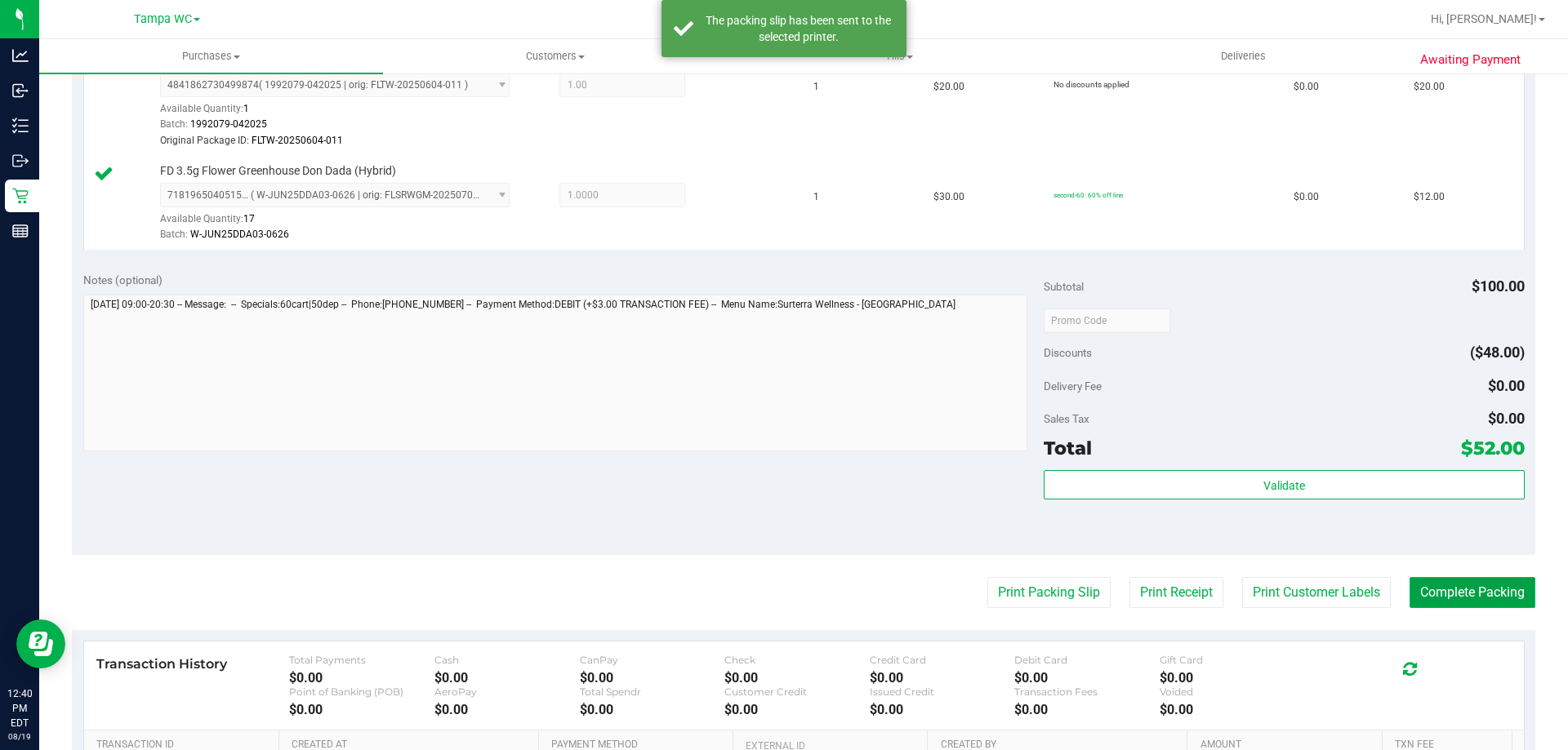
click at [1443, 601] on button "Complete Packing" at bounding box center [1472, 592] width 126 height 31
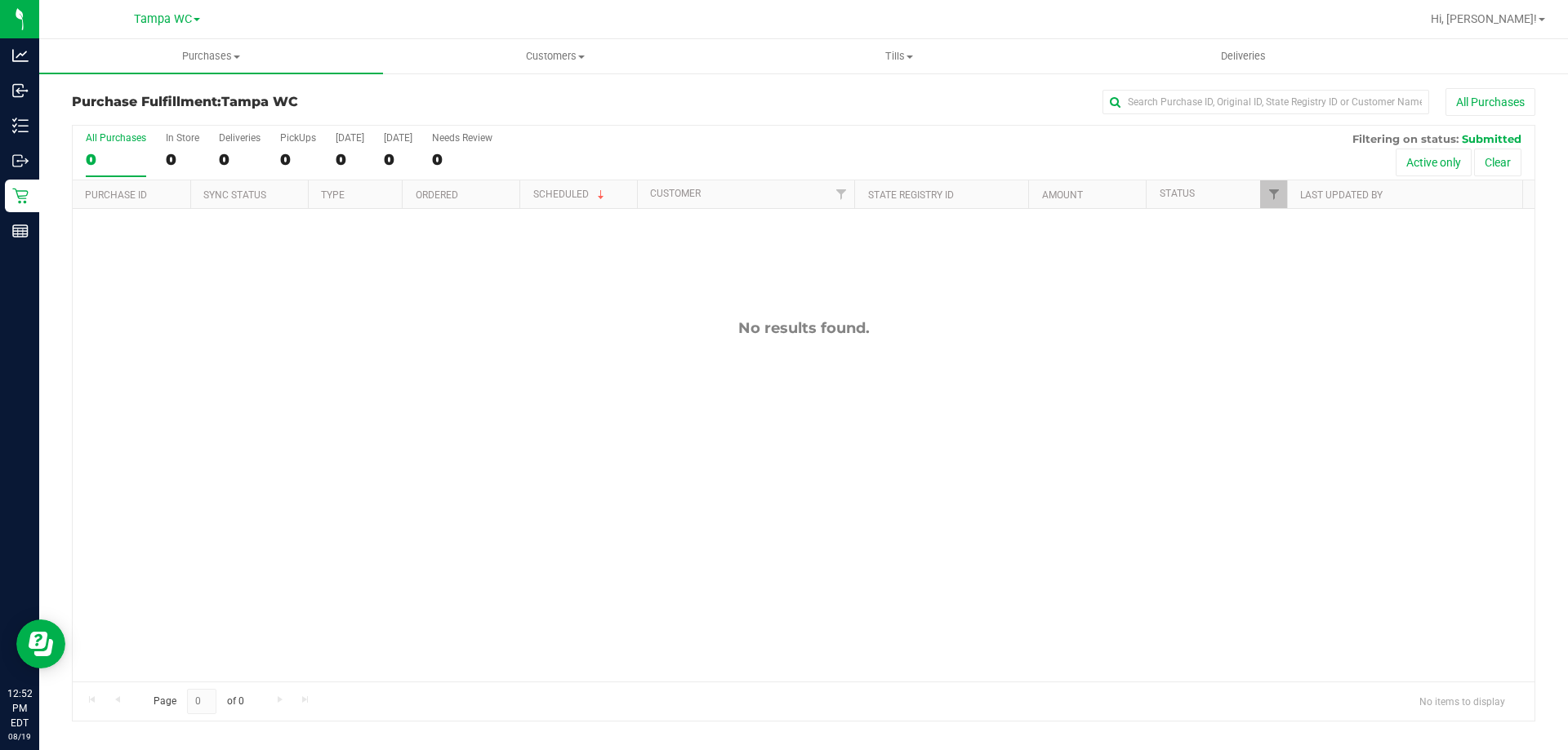
click at [110, 157] on div "0" at bounding box center [116, 159] width 60 height 18
click at [0, 0] on input "All Purchases 0" at bounding box center [0, 0] width 0 height 0
click at [567, 354] on div "No results found." at bounding box center [804, 500] width 1462 height 583
click at [117, 159] on div "0" at bounding box center [116, 159] width 60 height 18
click at [0, 0] on input "All Purchases 0" at bounding box center [0, 0] width 0 height 0
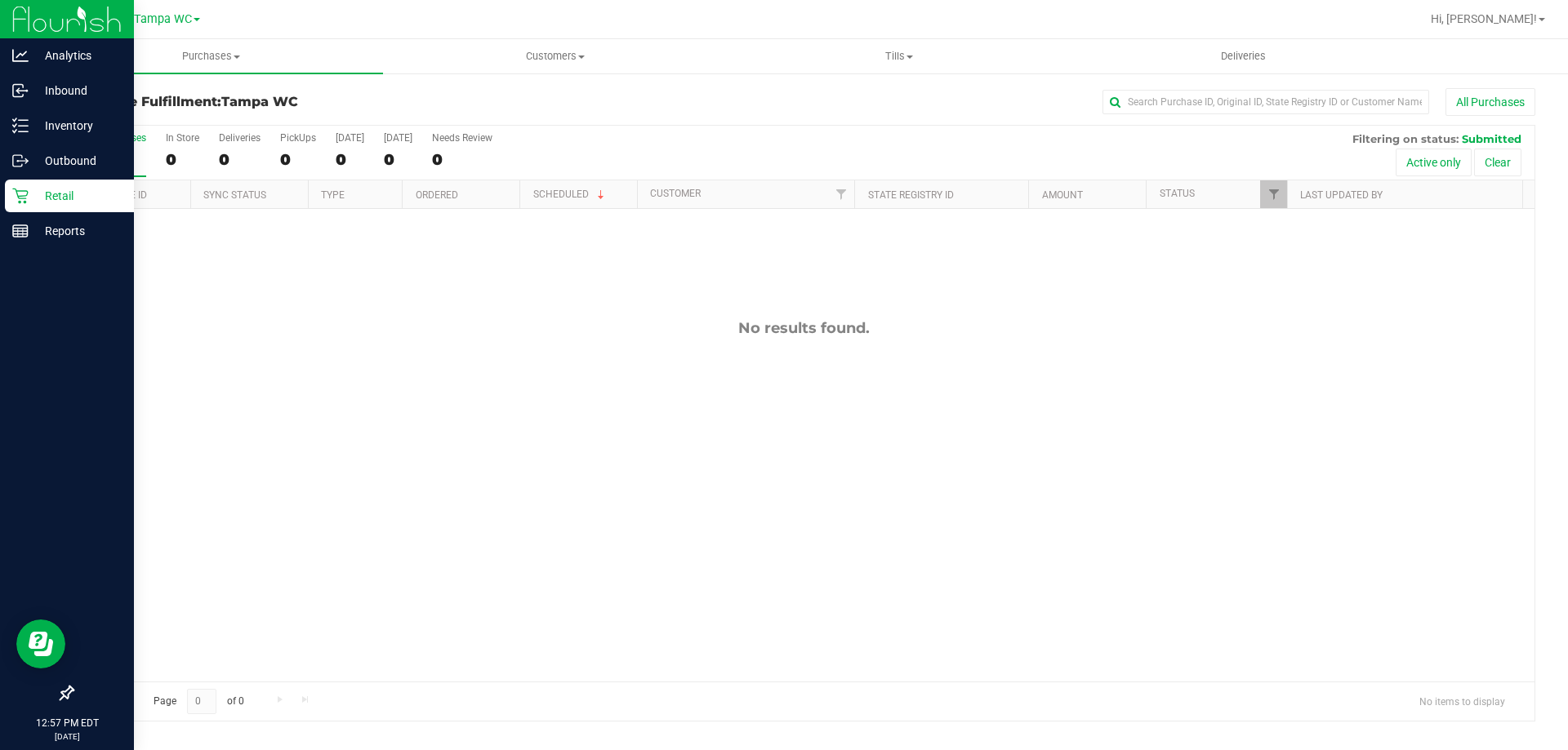
click at [39, 200] on p "Retail" at bounding box center [77, 195] width 98 height 19
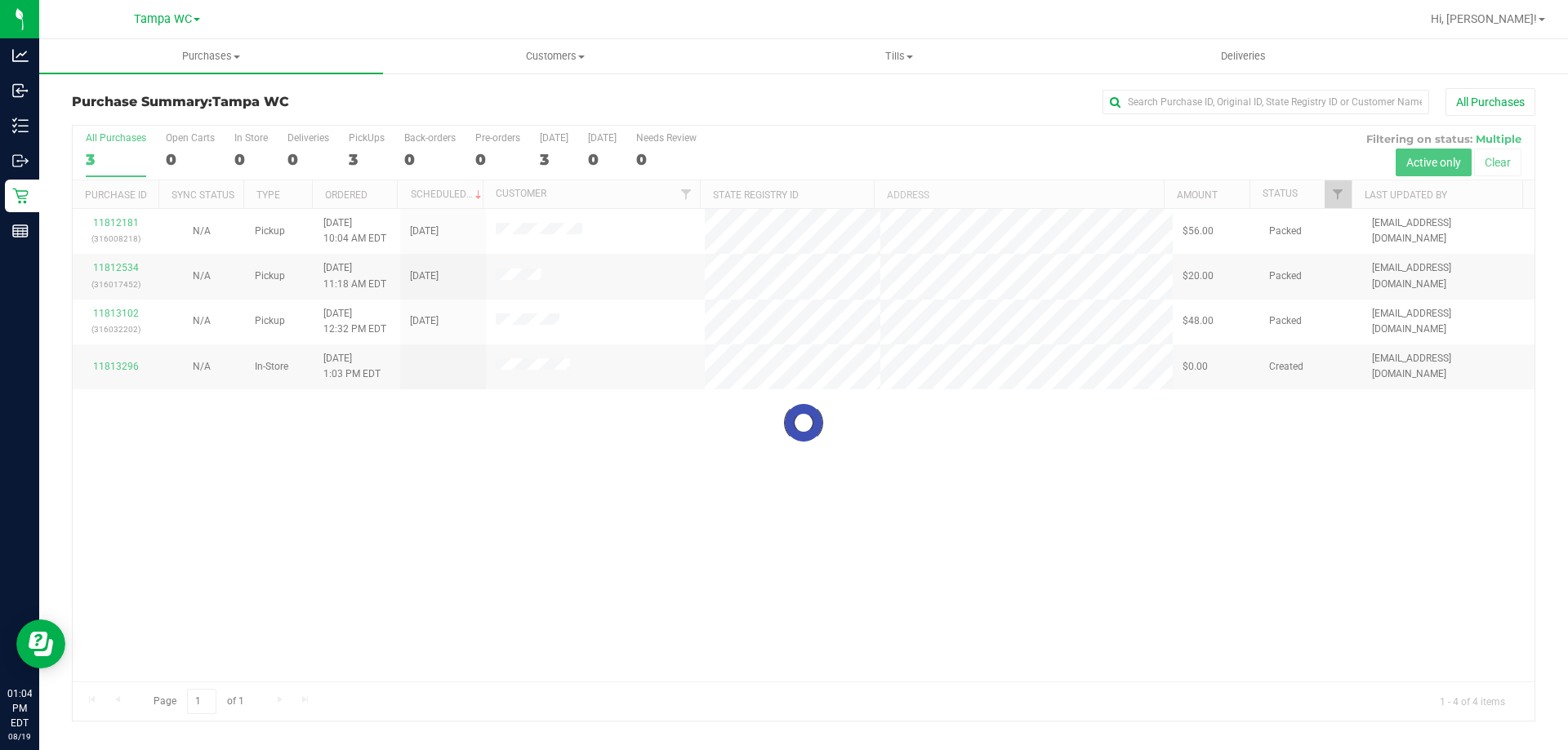
click at [124, 146] on div at bounding box center [804, 423] width 1462 height 595
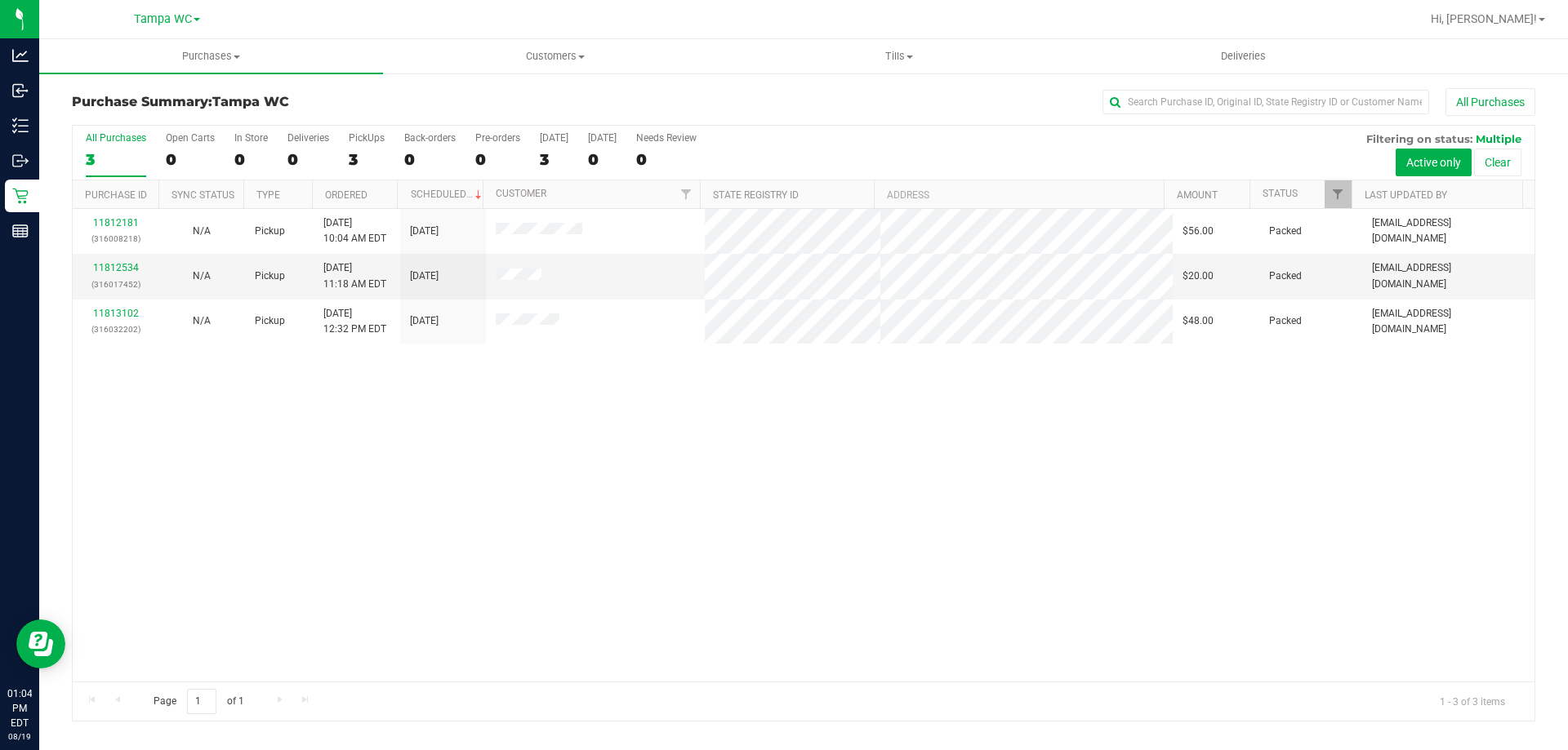
click at [108, 144] on label "All Purchases 3" at bounding box center [116, 155] width 60 height 45
click at [0, 0] on input "All Purchases 3" at bounding box center [0, 0] width 0 height 0
click at [113, 163] on div "3" at bounding box center [116, 159] width 60 height 18
click at [0, 0] on input "All Purchases 3" at bounding box center [0, 0] width 0 height 0
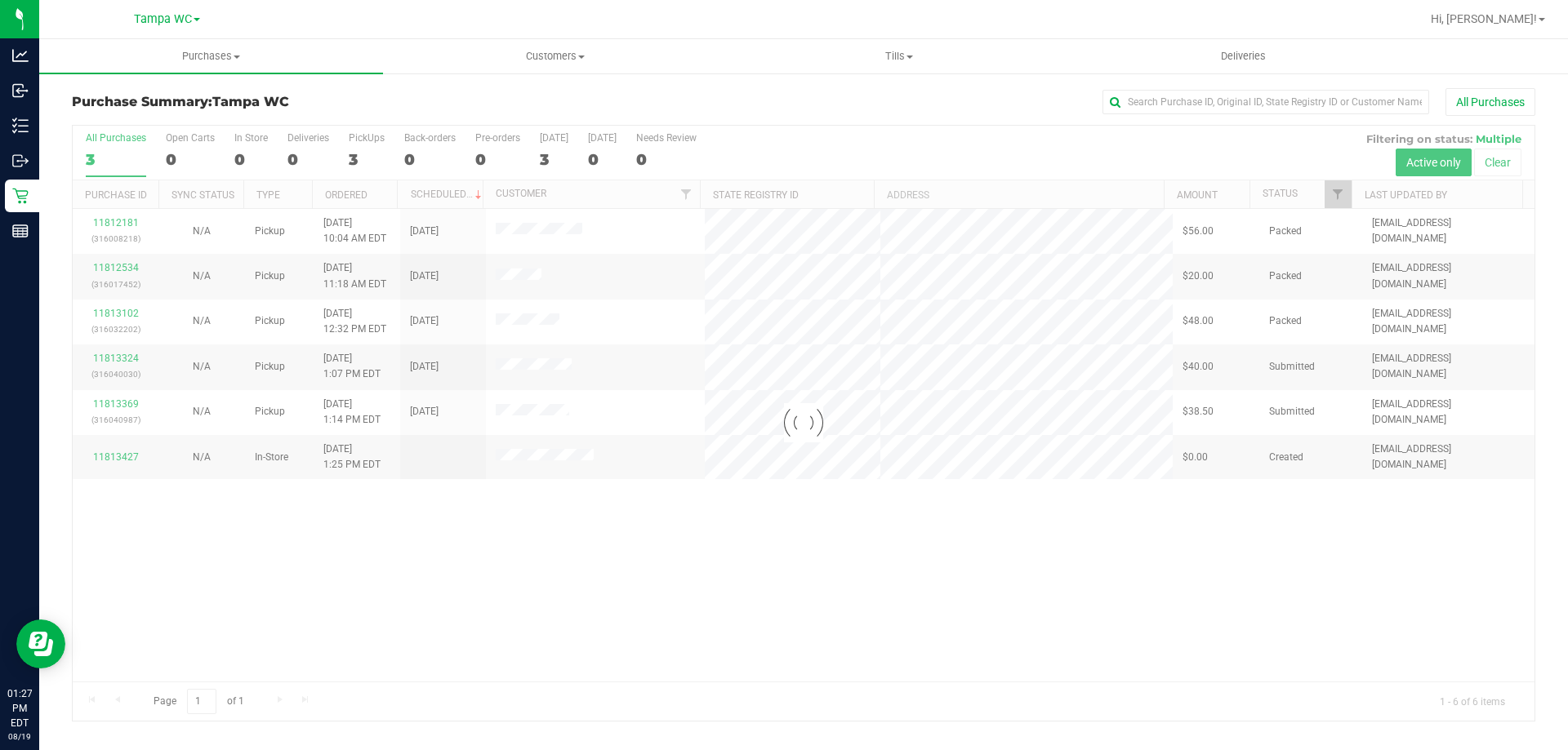
click at [117, 167] on div at bounding box center [804, 423] width 1462 height 595
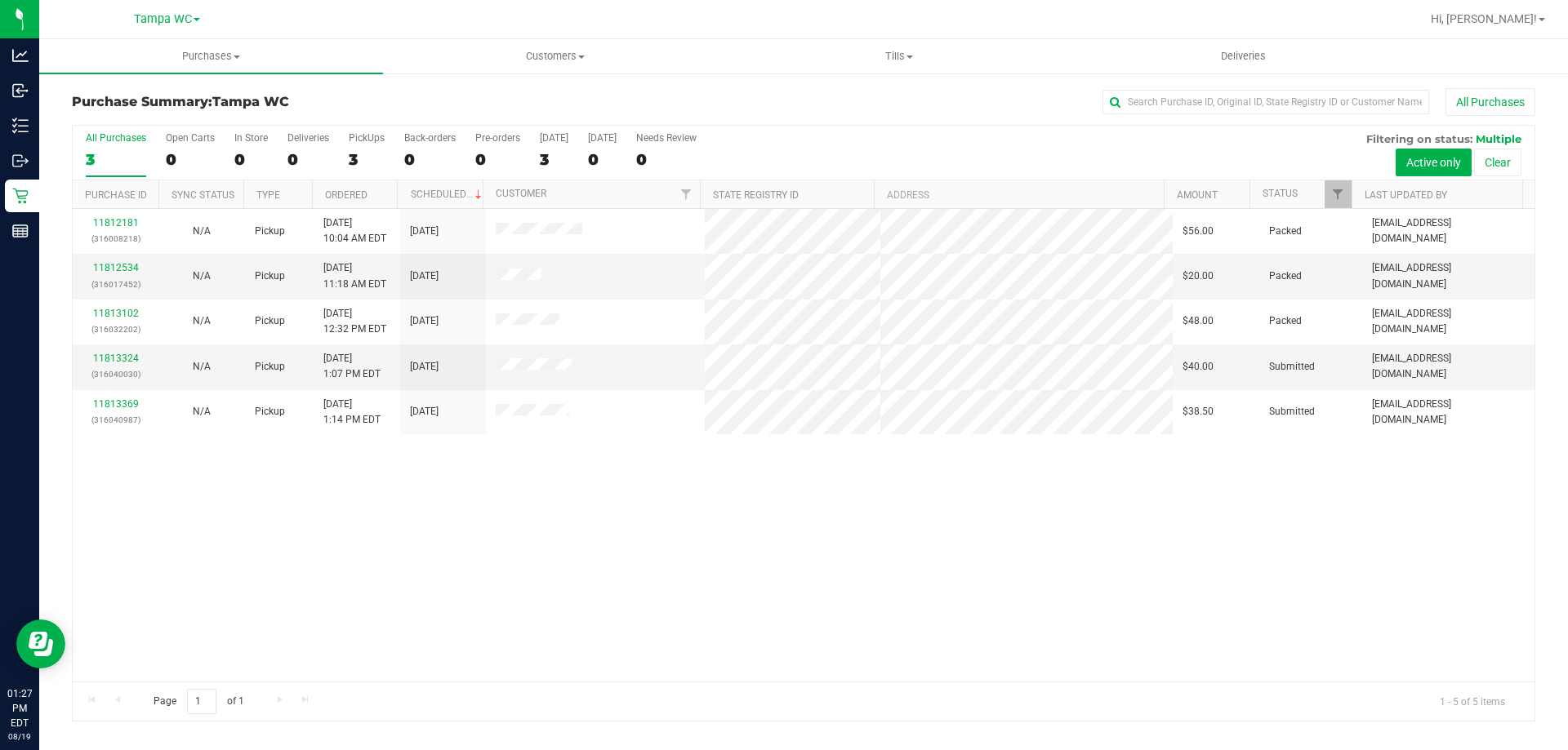
click at [112, 152] on div "3" at bounding box center [116, 159] width 60 height 18
click at [0, 0] on input "All Purchases 3" at bounding box center [0, 0] width 0 height 0
click at [117, 363] on link "11813324" at bounding box center [116, 359] width 46 height 12
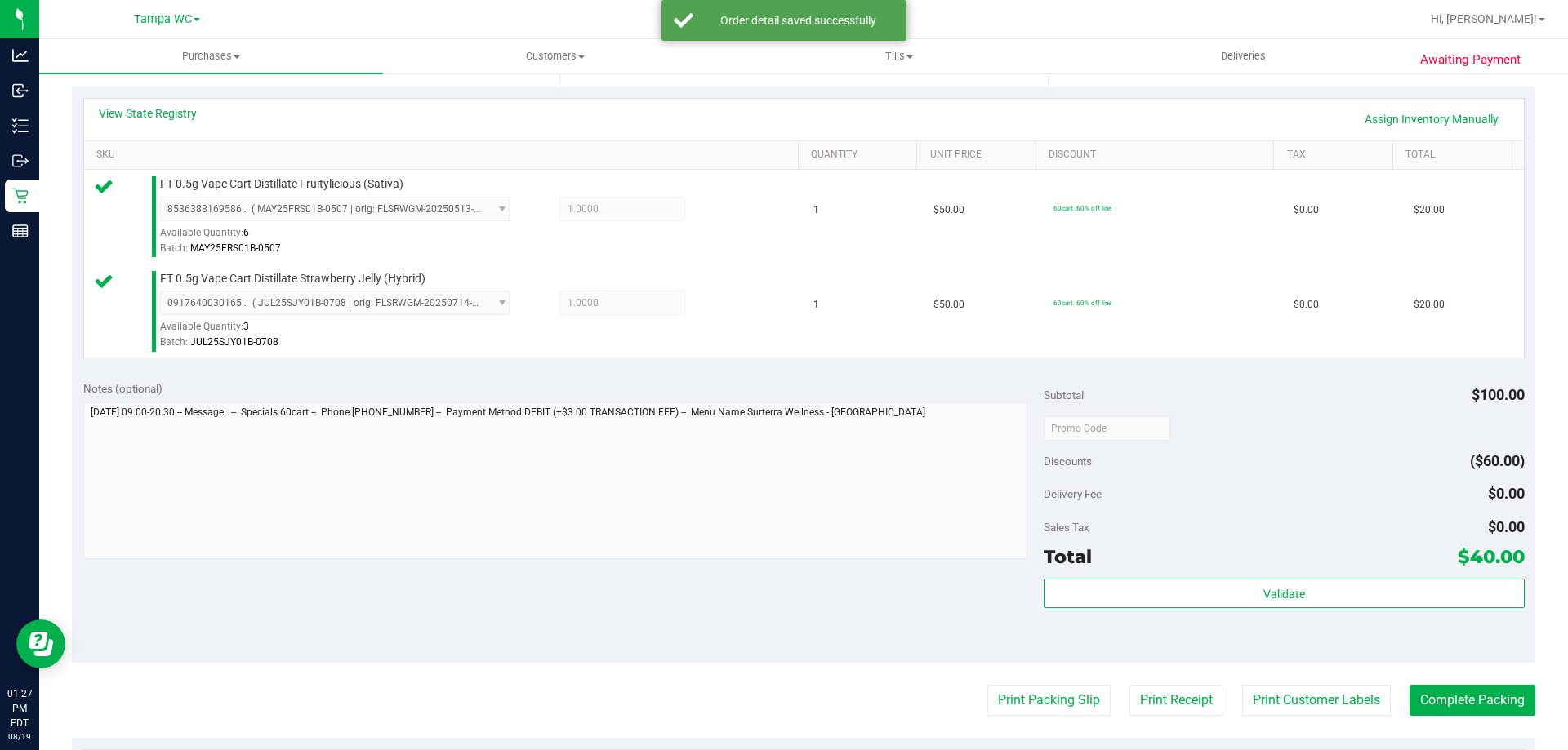
scroll to position [408, 0]
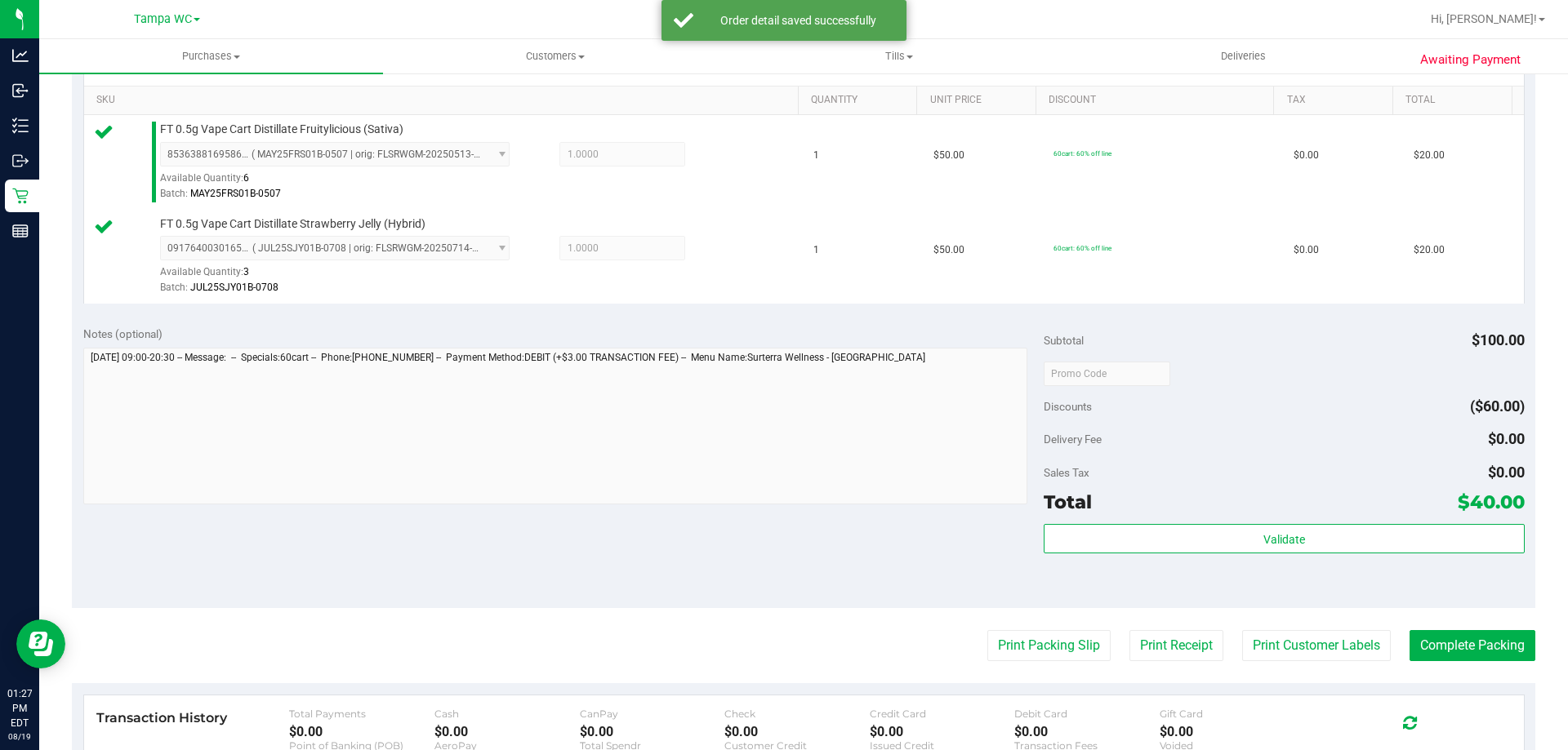
click at [1298, 515] on div "Total $40.00" at bounding box center [1284, 502] width 480 height 29
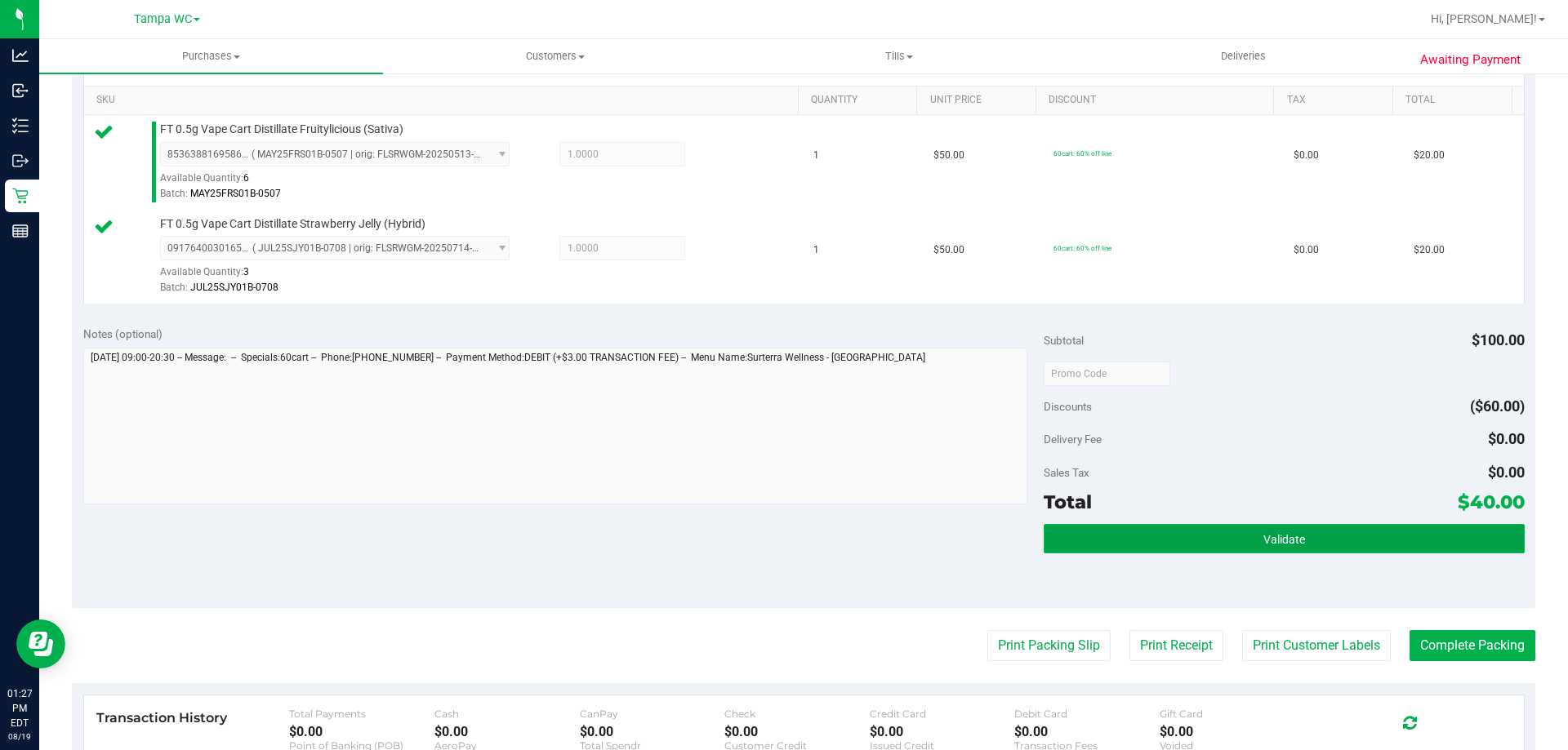
click at [1293, 527] on button "Validate" at bounding box center [1284, 538] width 480 height 29
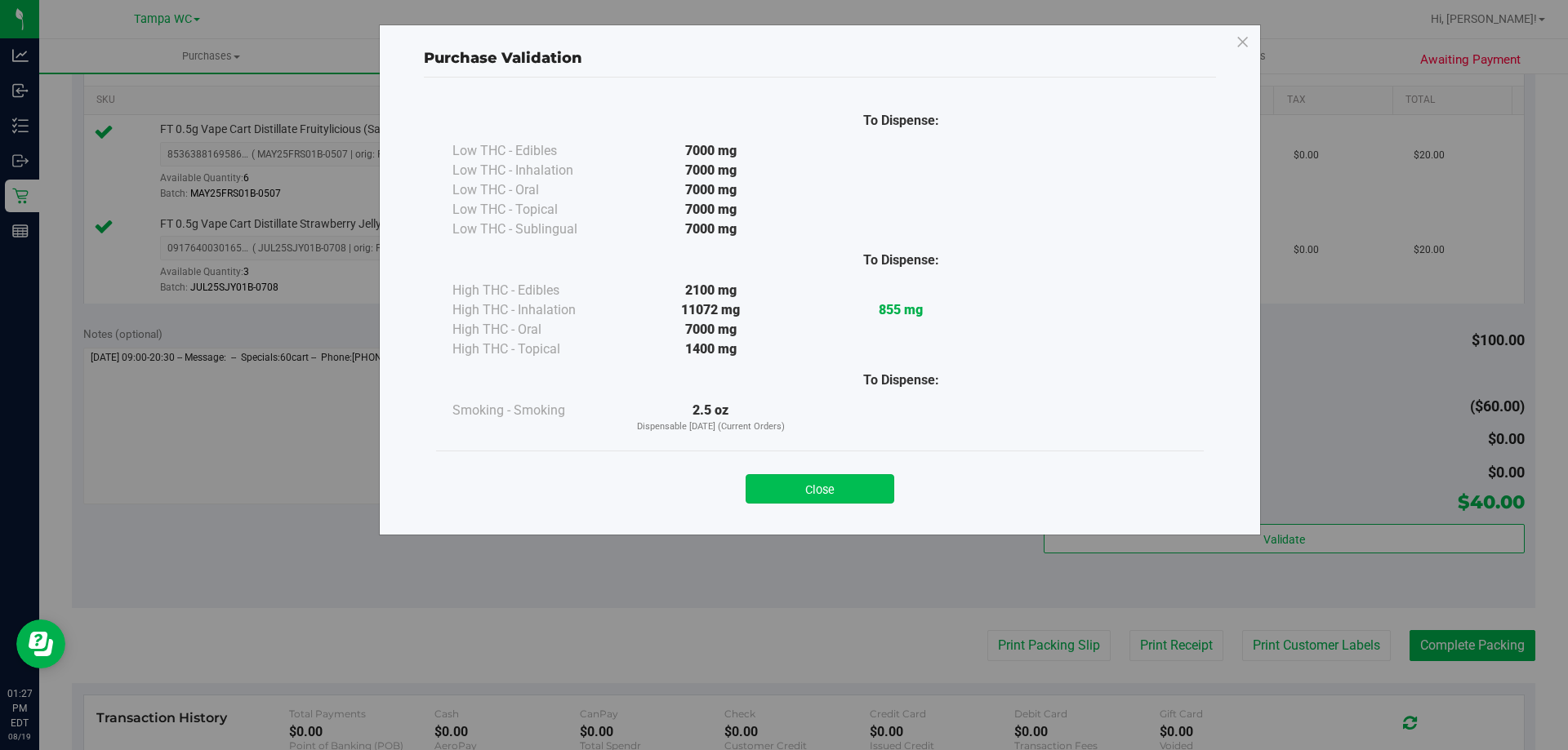
click at [779, 489] on button "Close" at bounding box center [819, 489] width 148 height 29
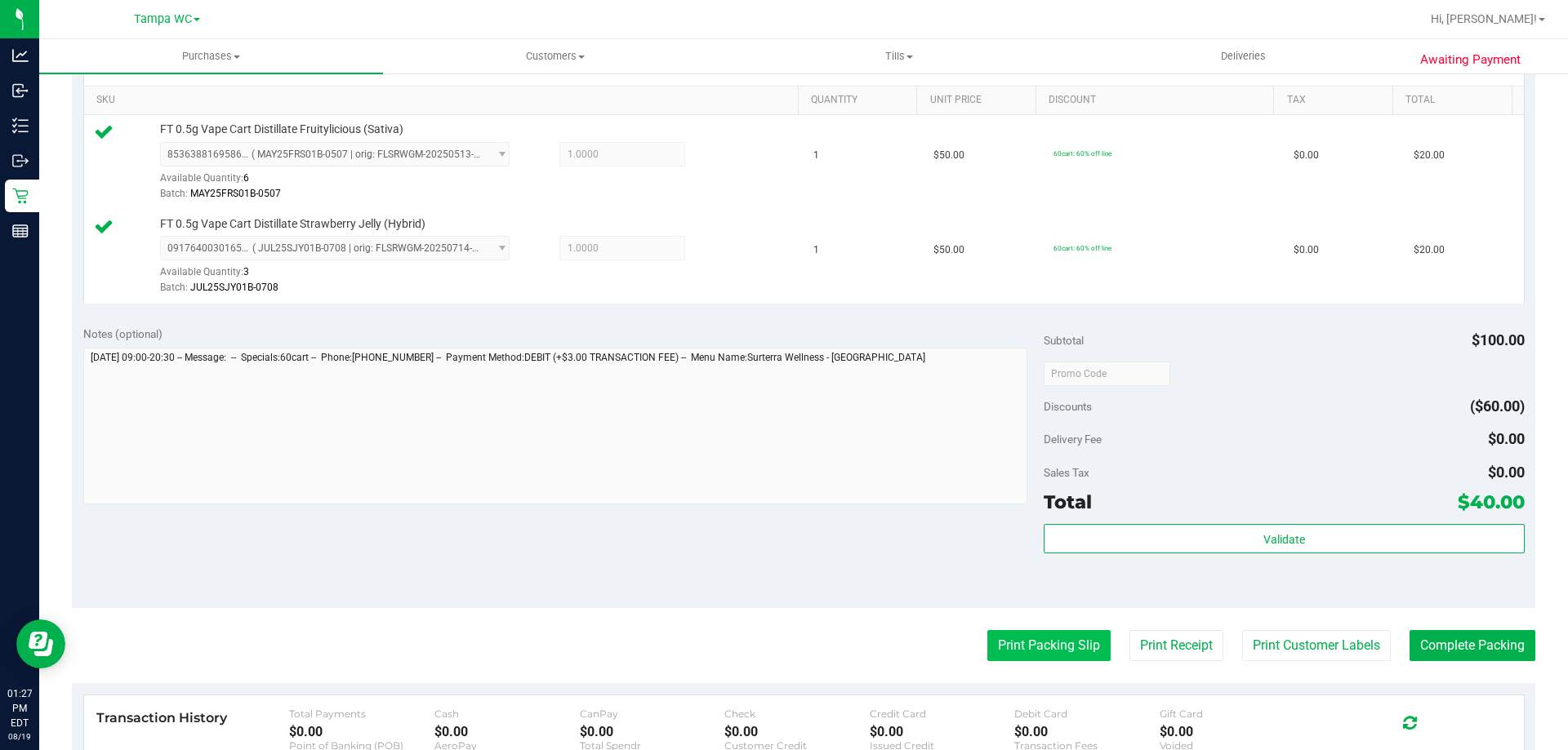
click at [992, 631] on button "Print Packing Slip" at bounding box center [1049, 645] width 123 height 31
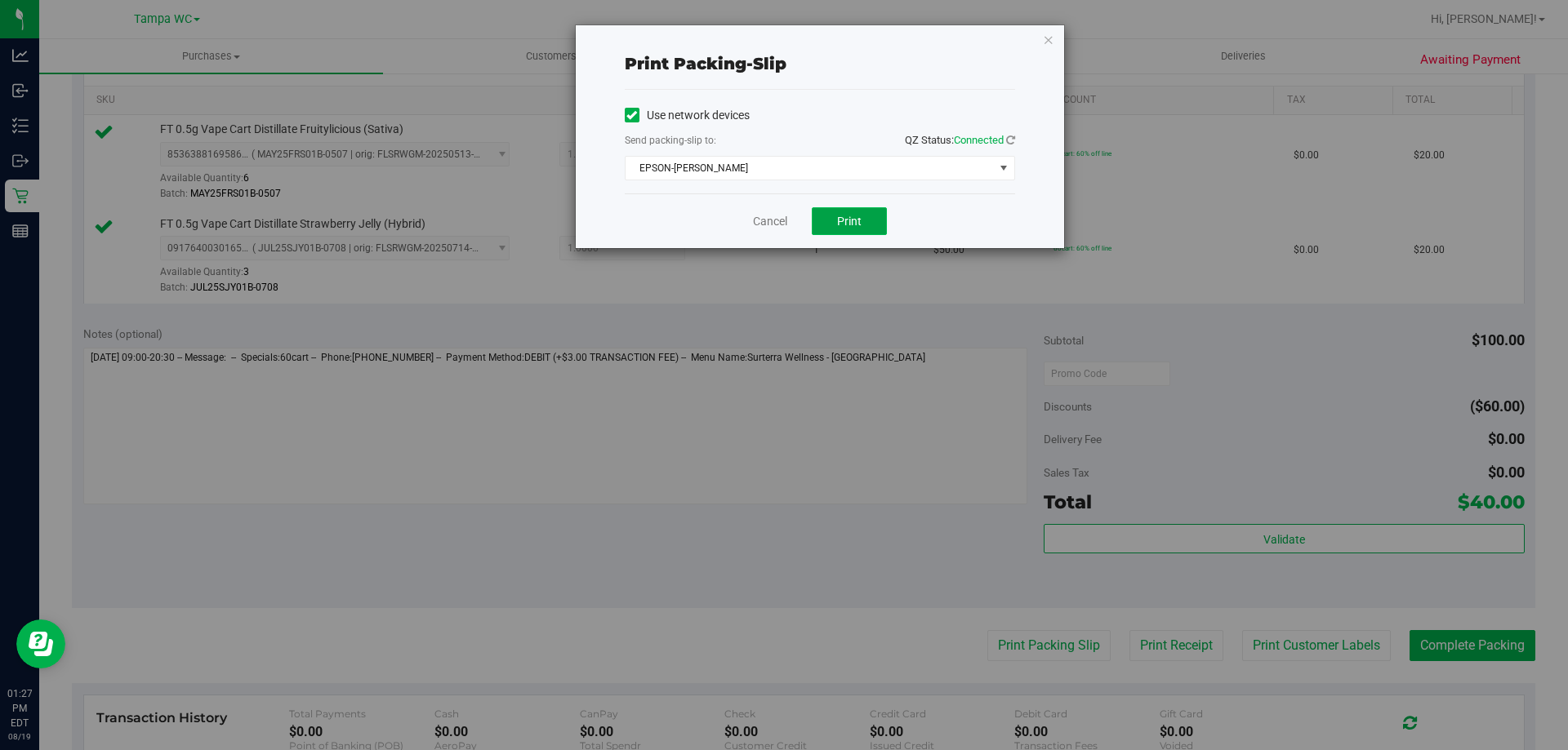
click at [835, 220] on button "Print" at bounding box center [849, 220] width 75 height 28
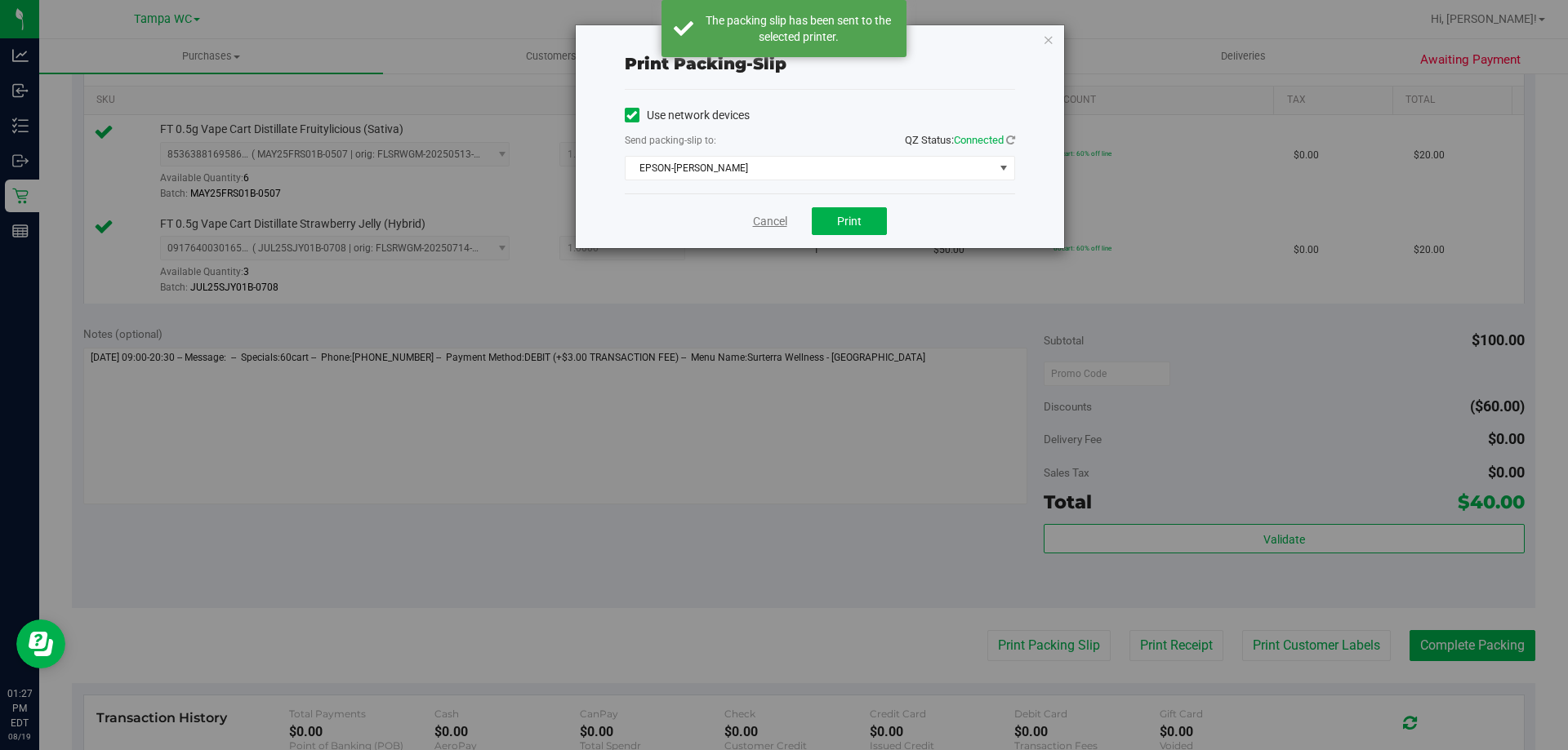
click at [786, 229] on link "Cancel" at bounding box center [770, 221] width 34 height 17
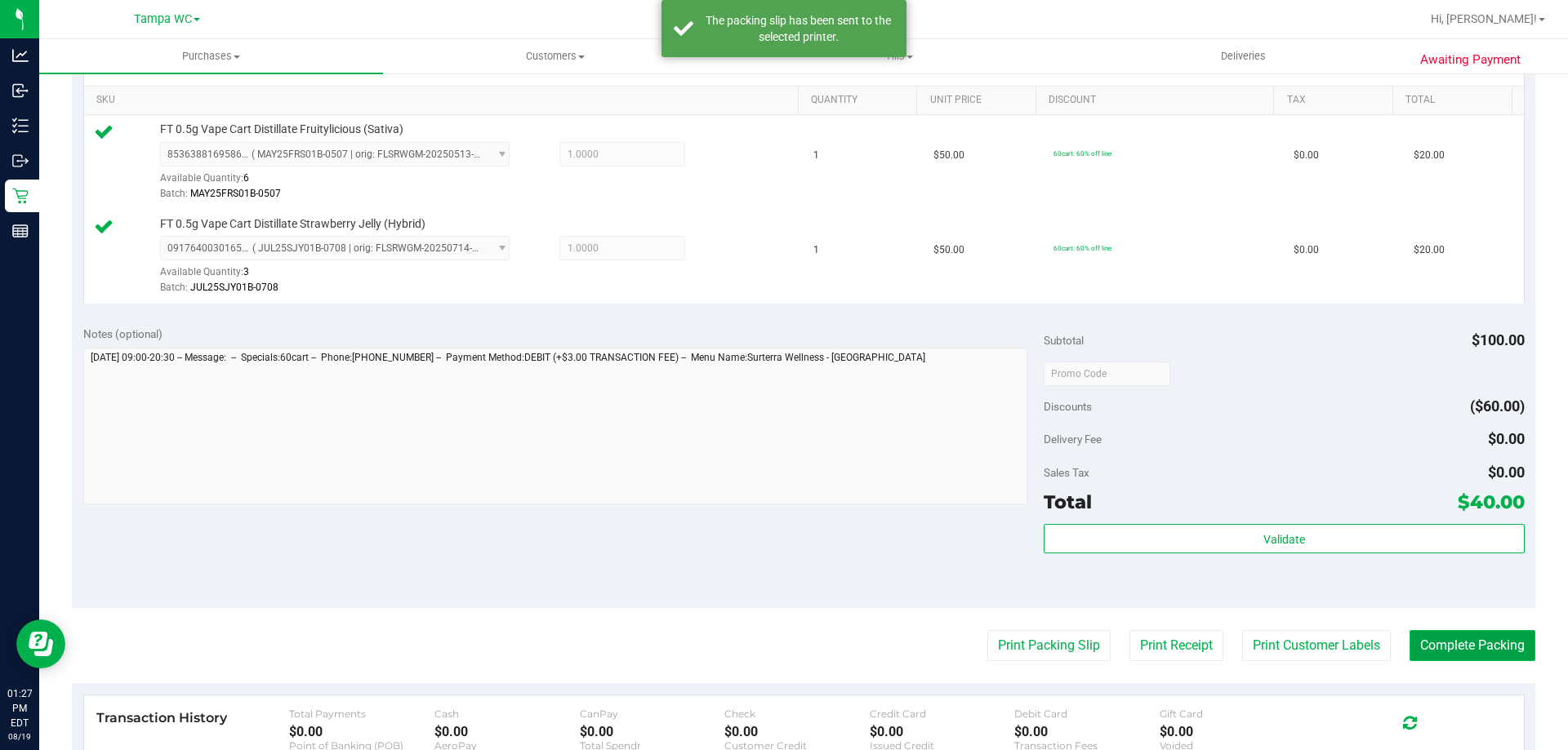
click at [1478, 637] on button "Complete Packing" at bounding box center [1472, 645] width 126 height 31
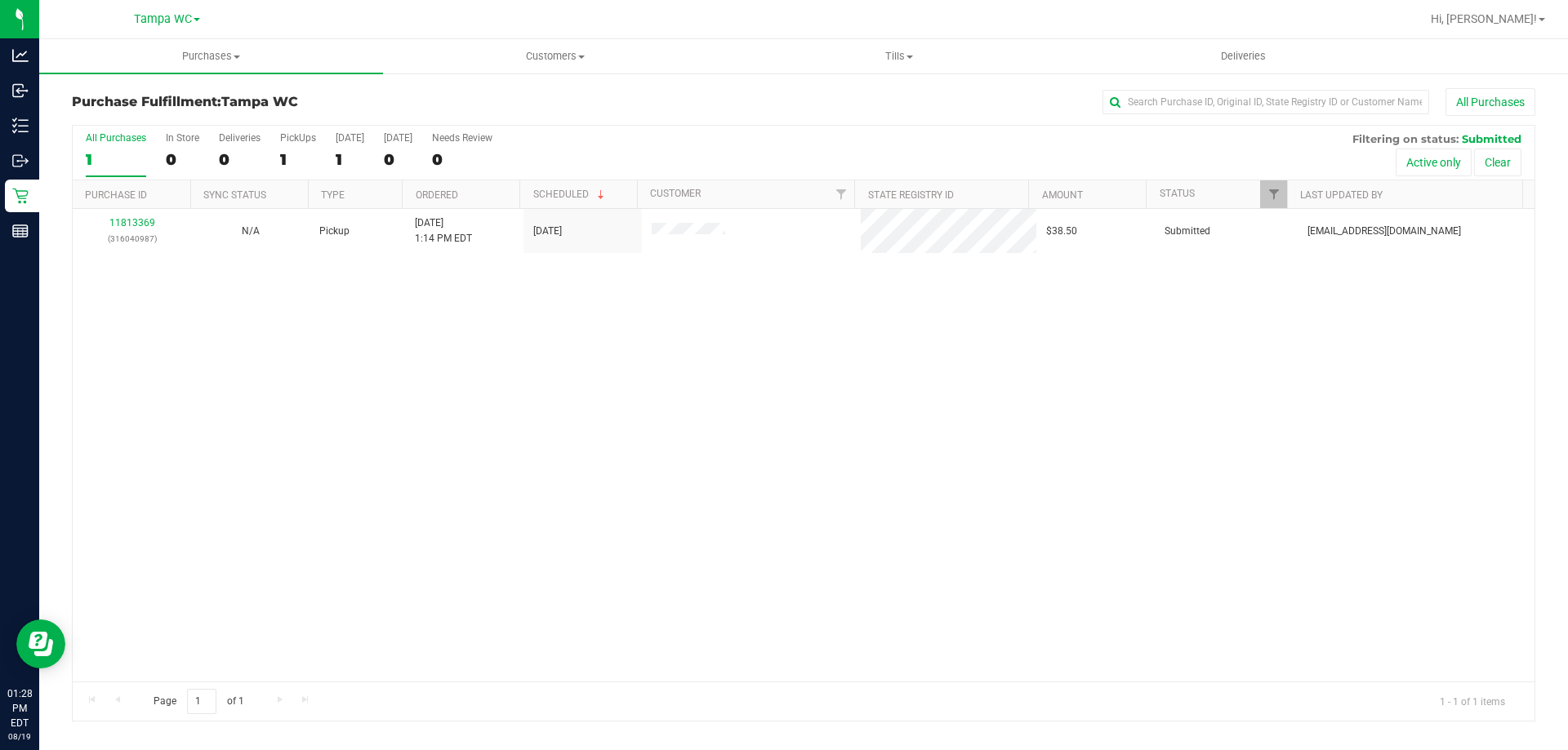
click at [131, 142] on div "All Purchases" at bounding box center [116, 138] width 60 height 12
click at [0, 0] on input "All Purchases 1" at bounding box center [0, 0] width 0 height 0
click at [117, 137] on div "All Purchases" at bounding box center [116, 138] width 60 height 12
click at [0, 0] on input "All Purchases 1" at bounding box center [0, 0] width 0 height 0
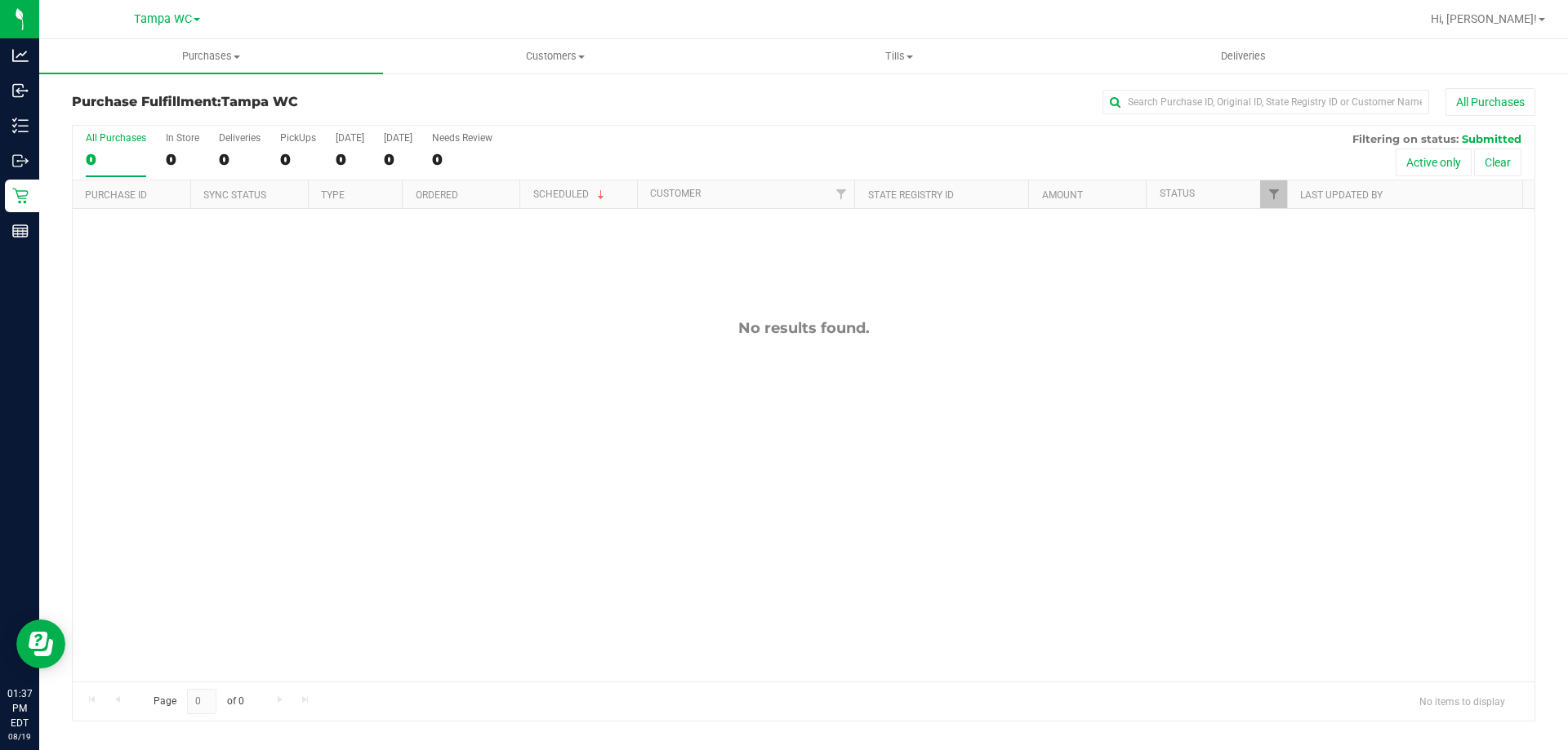
click at [117, 159] on div "0" at bounding box center [116, 159] width 60 height 18
click at [0, 0] on input "All Purchases 0" at bounding box center [0, 0] width 0 height 0
click at [130, 151] on div "0" at bounding box center [116, 159] width 60 height 18
click at [0, 0] on input "All Purchases 0" at bounding box center [0, 0] width 0 height 0
click at [127, 163] on div "0" at bounding box center [116, 159] width 60 height 18
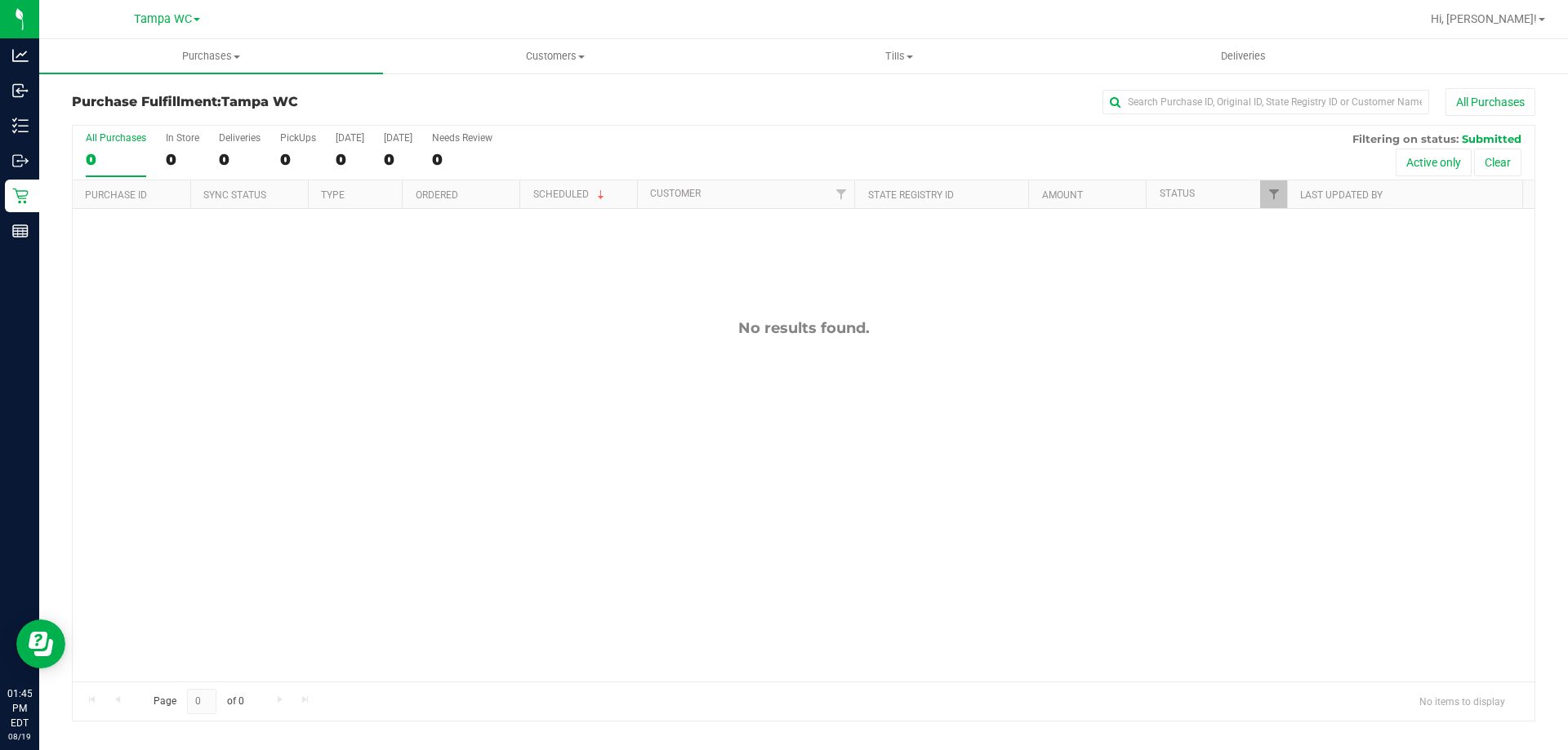
click at [0, 0] on input "All Purchases 0" at bounding box center [0, 0] width 0 height 0
click at [132, 171] on label "All Purchases 0" at bounding box center [116, 155] width 60 height 45
click at [0, 0] on input "All Purchases 0" at bounding box center [0, 0] width 0 height 0
click at [129, 139] on div "All Purchases" at bounding box center [116, 138] width 60 height 12
click at [0, 0] on input "All Purchases 0" at bounding box center [0, 0] width 0 height 0
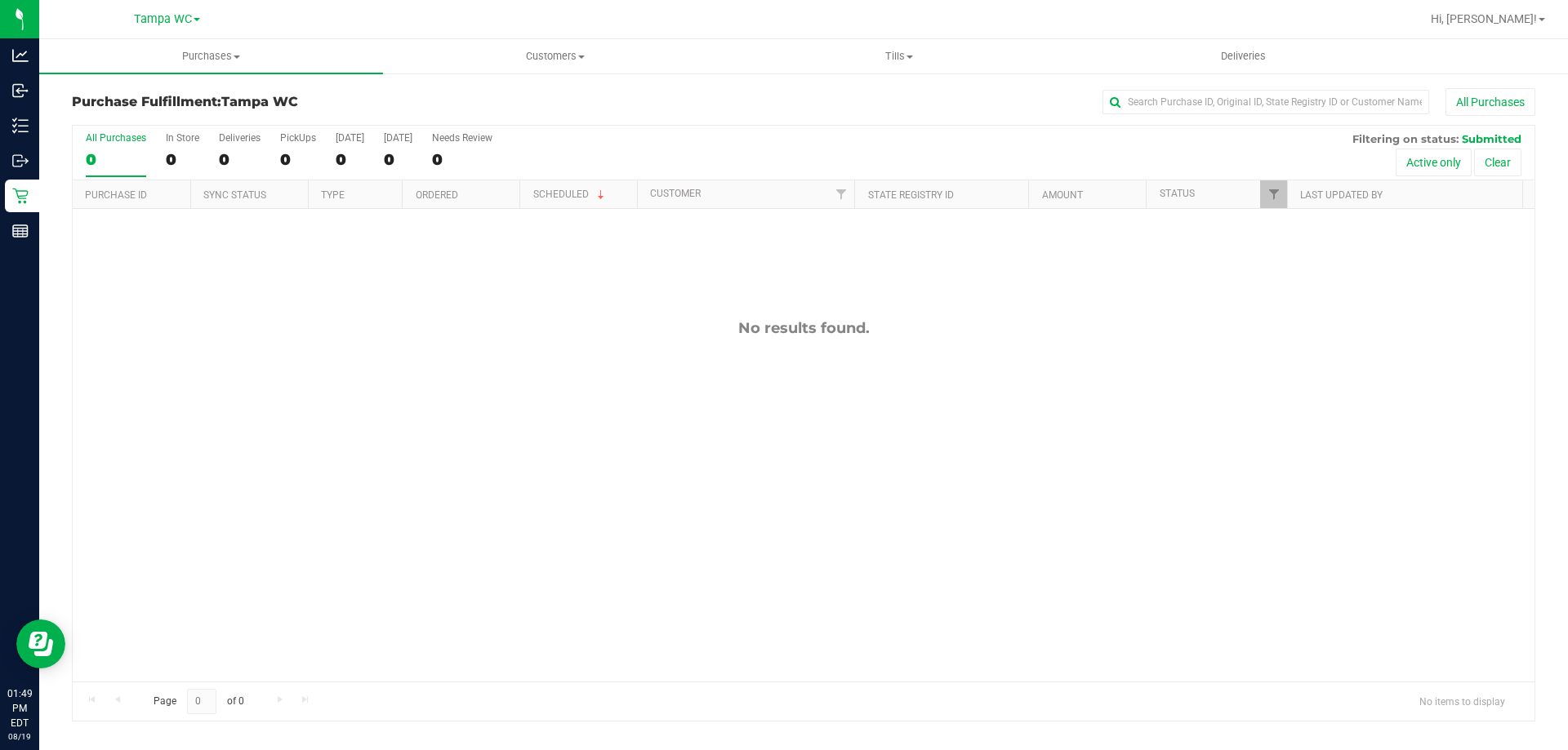
click at [101, 147] on label "All Purchases 0" at bounding box center [116, 155] width 60 height 45
click at [0, 0] on input "All Purchases 0" at bounding box center [0, 0] width 0 height 0
click at [101, 134] on div "All Purchases" at bounding box center [116, 138] width 60 height 12
click at [0, 0] on input "All Purchases 0" at bounding box center [0, 0] width 0 height 0
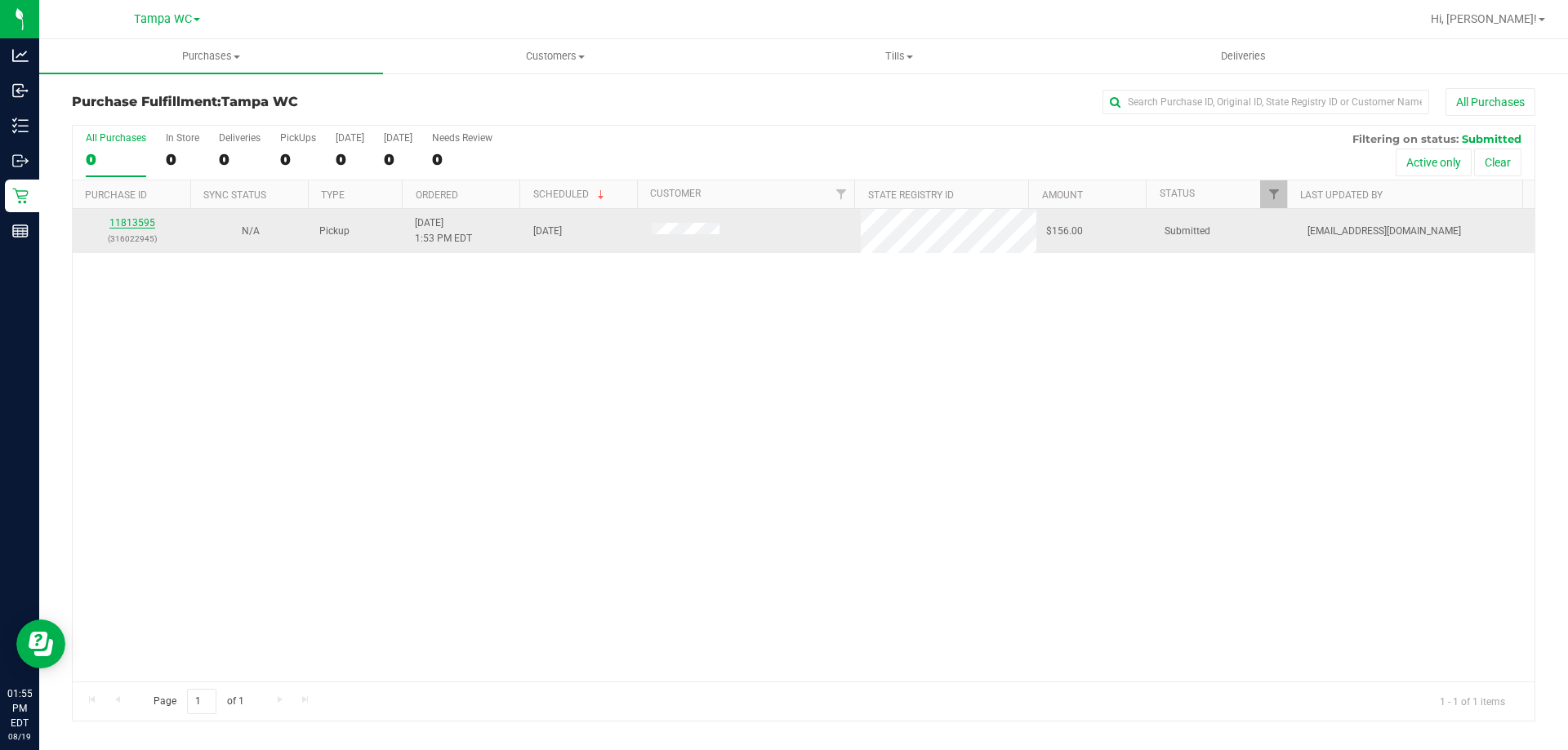
click at [144, 220] on link "11813595" at bounding box center [132, 223] width 46 height 12
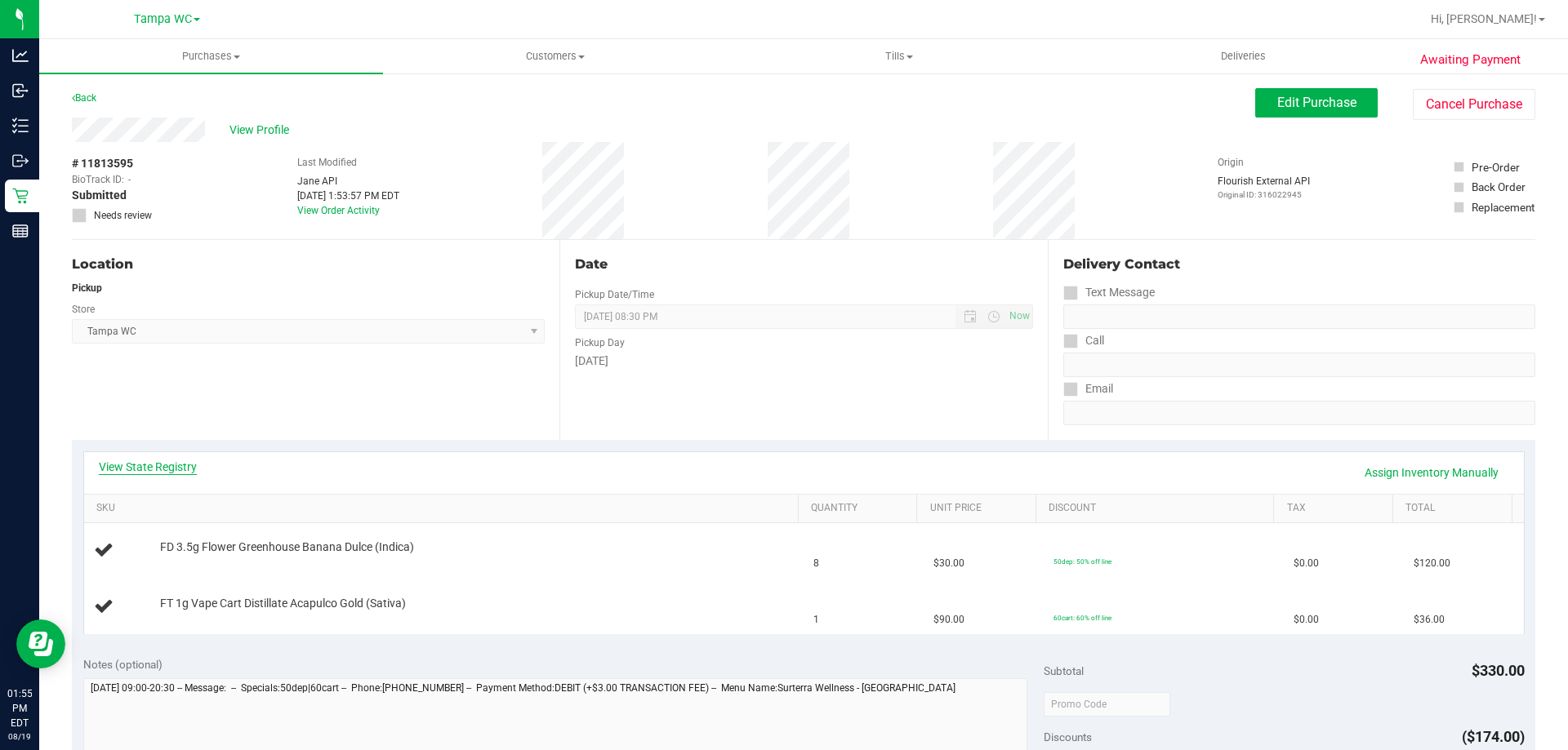
click at [174, 468] on link "View State Registry" at bounding box center [148, 466] width 98 height 16
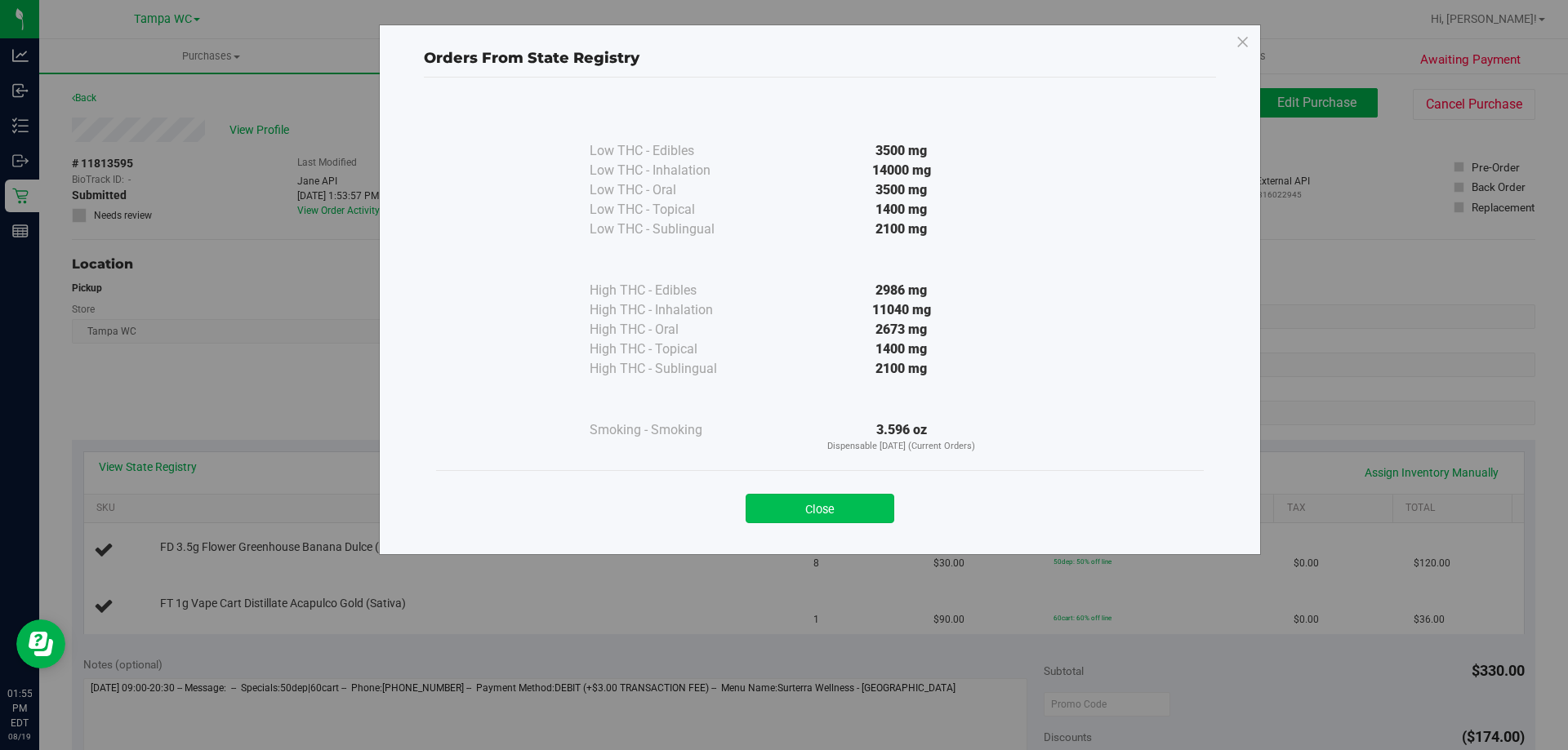
click at [828, 505] on button "Close" at bounding box center [819, 508] width 148 height 29
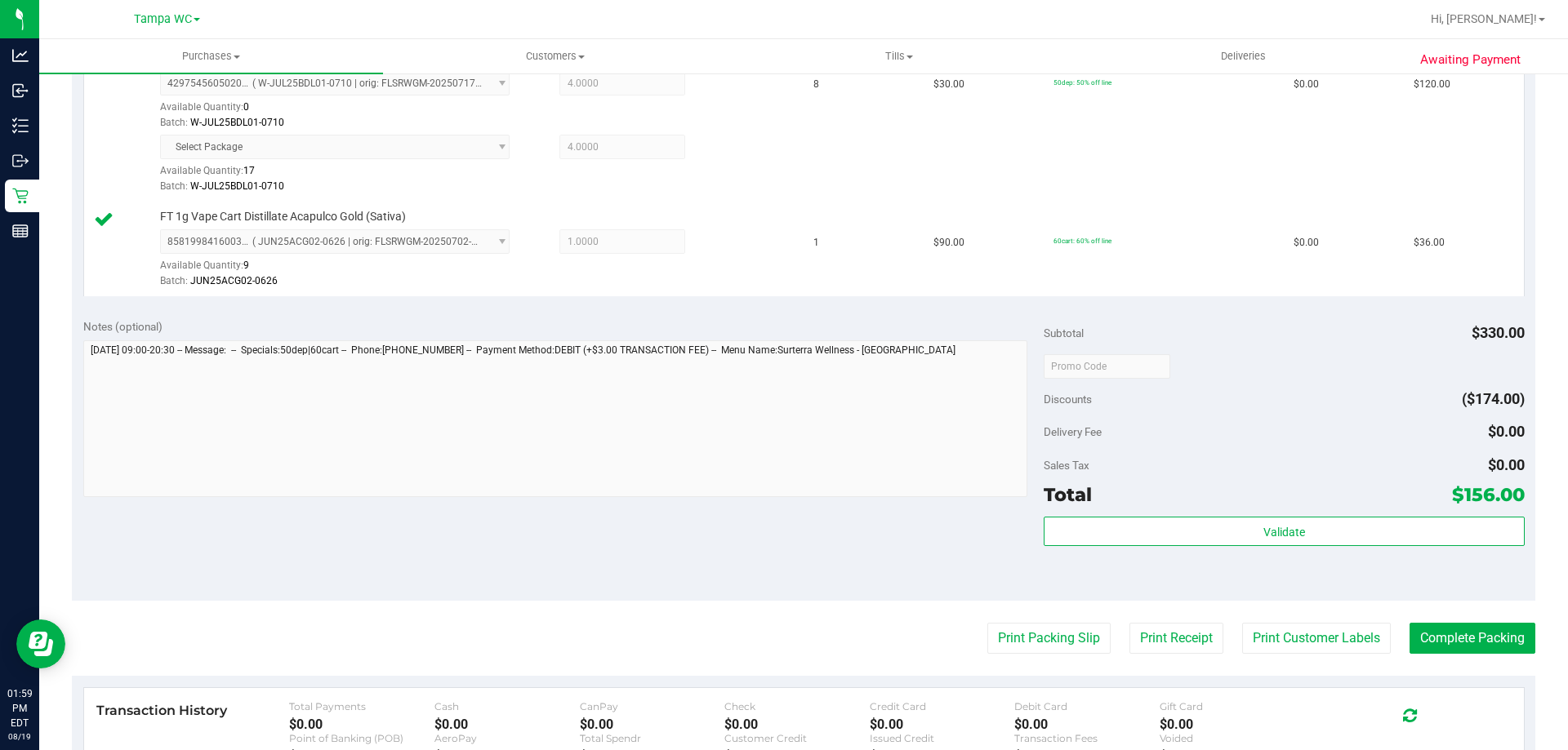
scroll to position [490, 0]
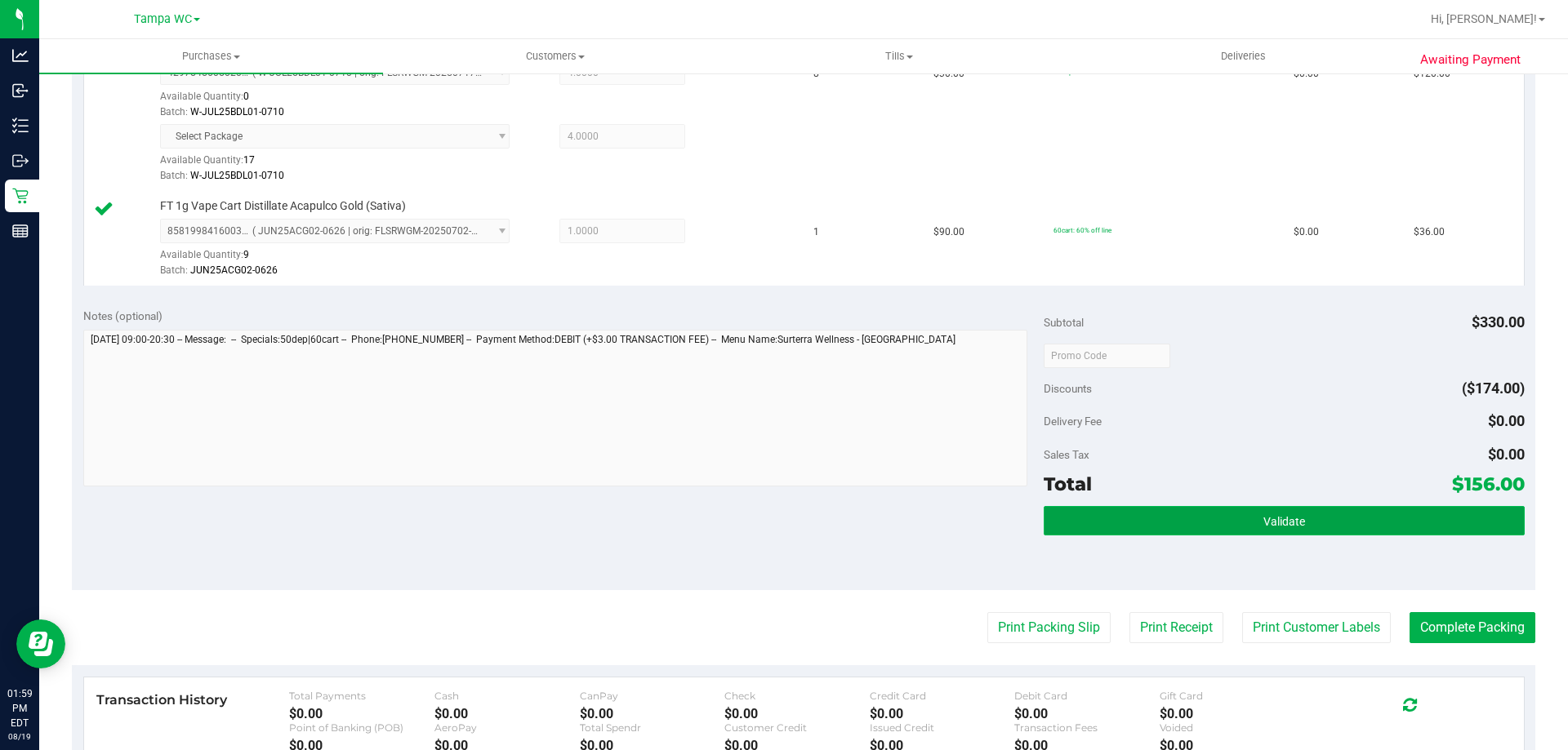
click at [1155, 531] on button "Validate" at bounding box center [1284, 520] width 480 height 29
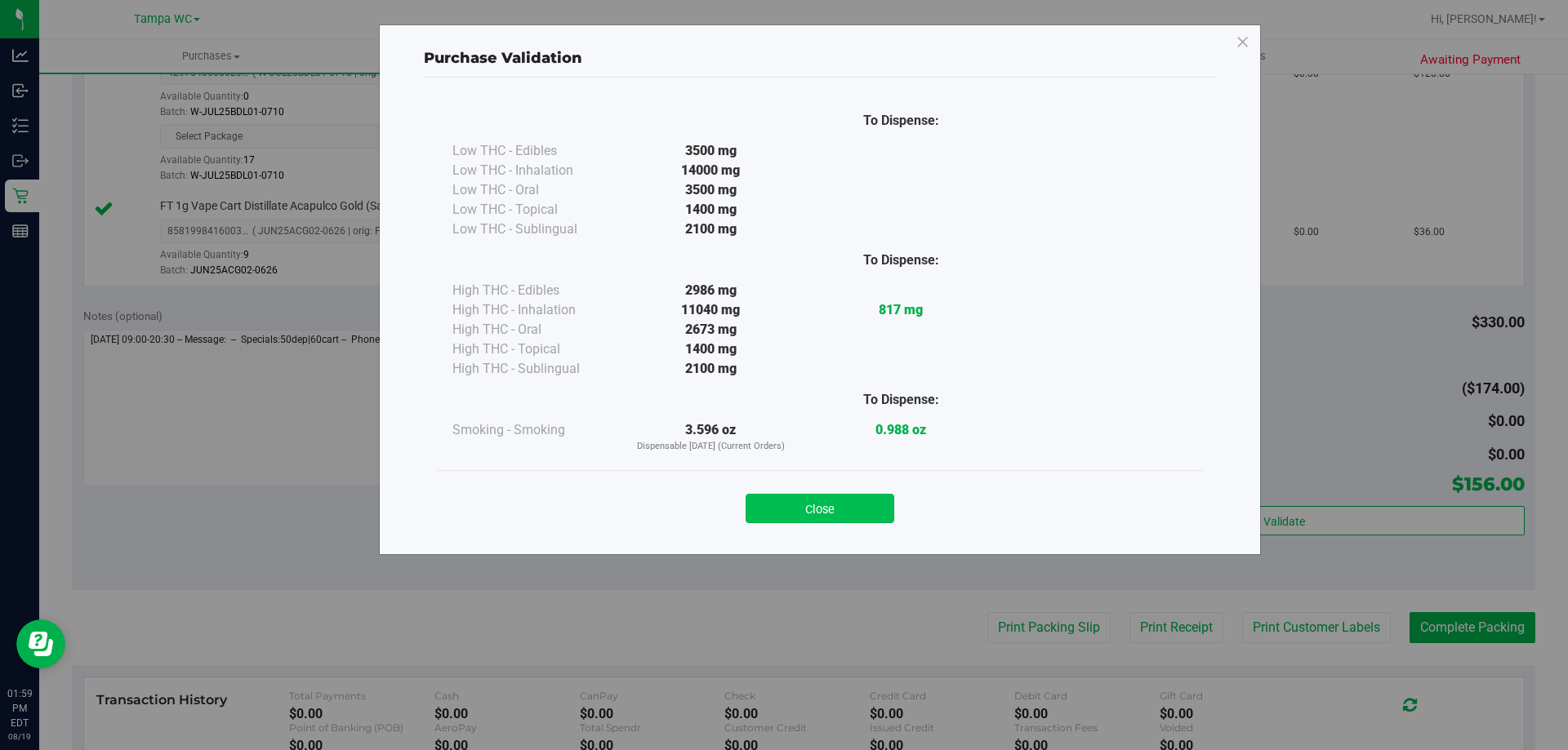
click at [809, 501] on button "Close" at bounding box center [819, 508] width 148 height 29
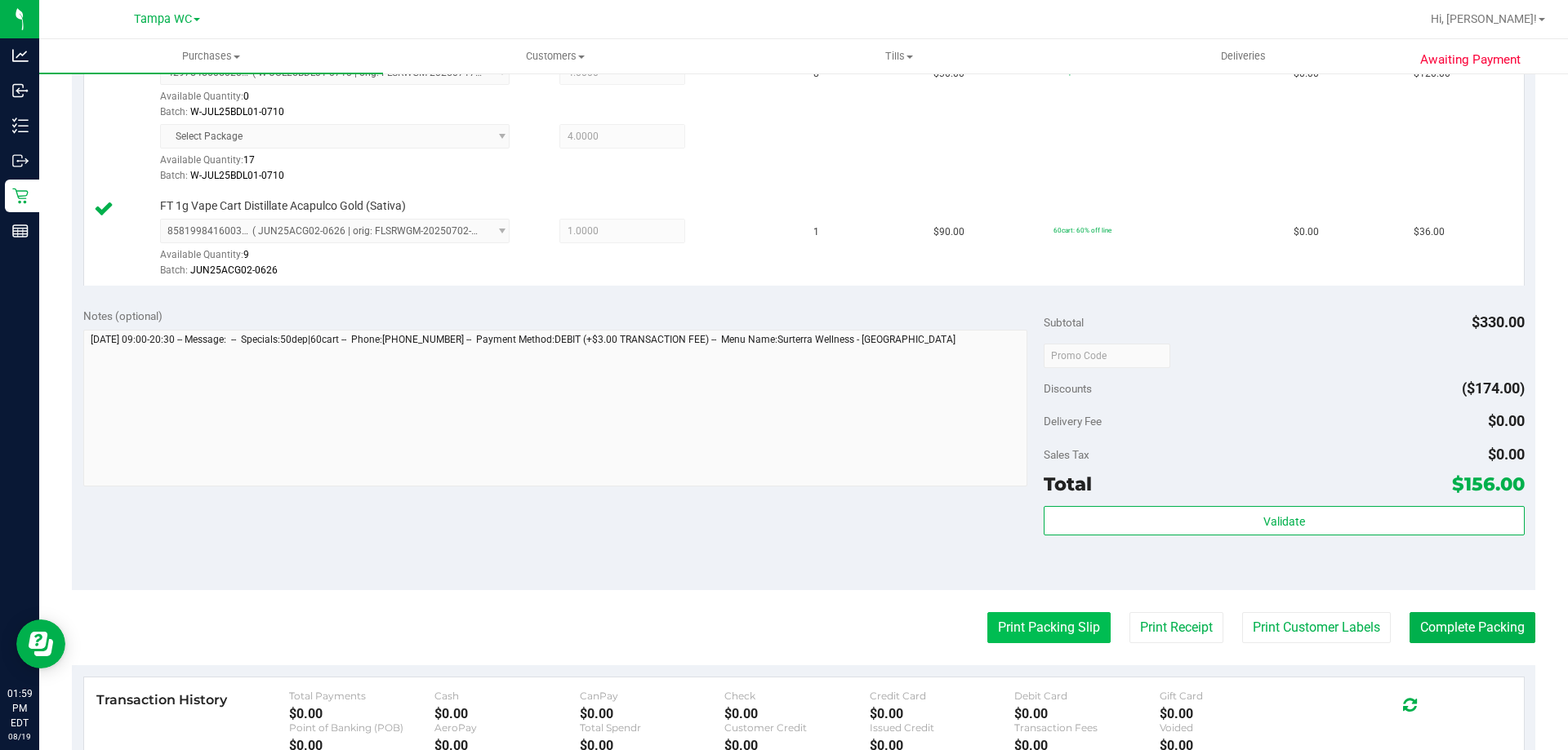
click at [991, 624] on button "Print Packing Slip" at bounding box center [1049, 628] width 123 height 31
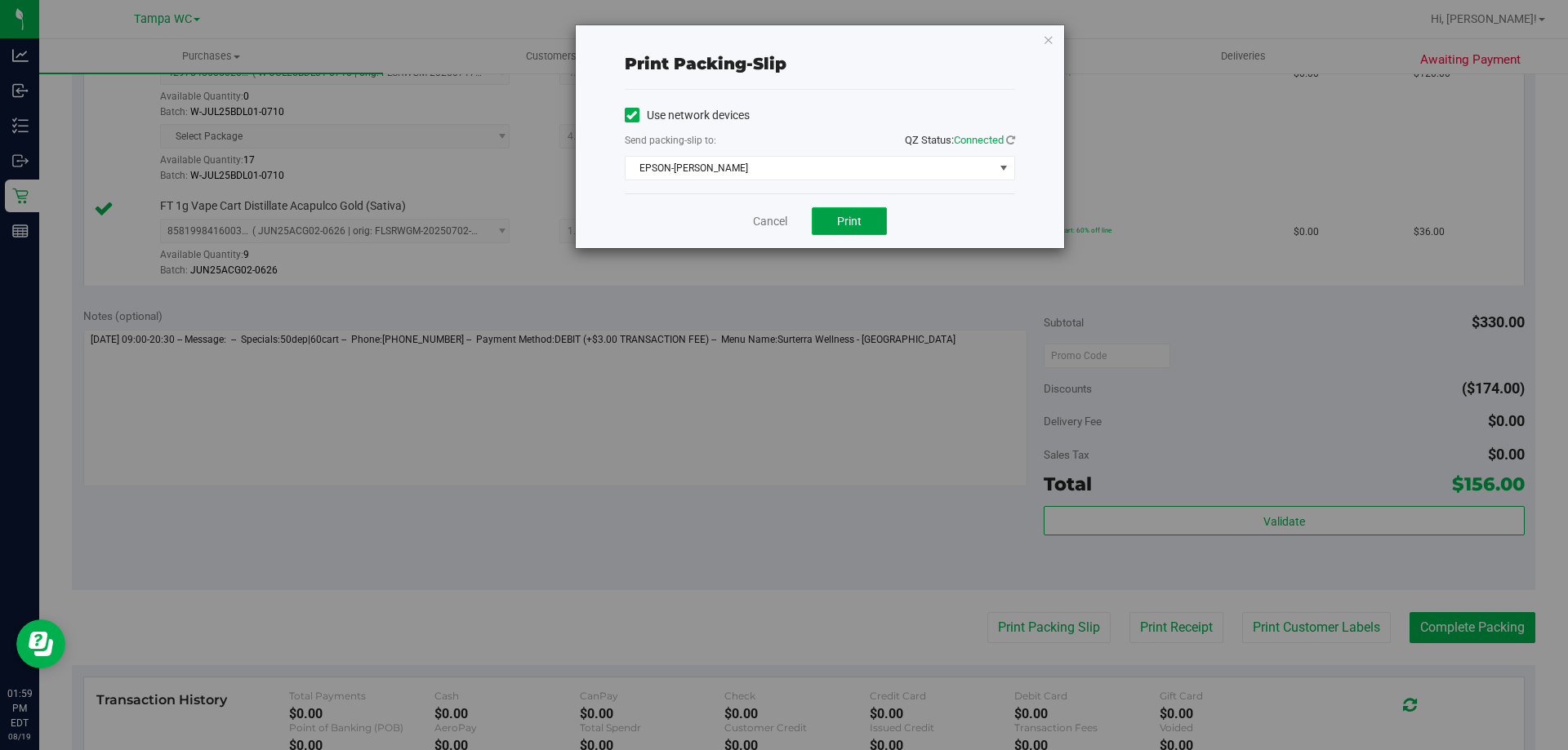
click at [823, 221] on button "Print" at bounding box center [849, 220] width 75 height 28
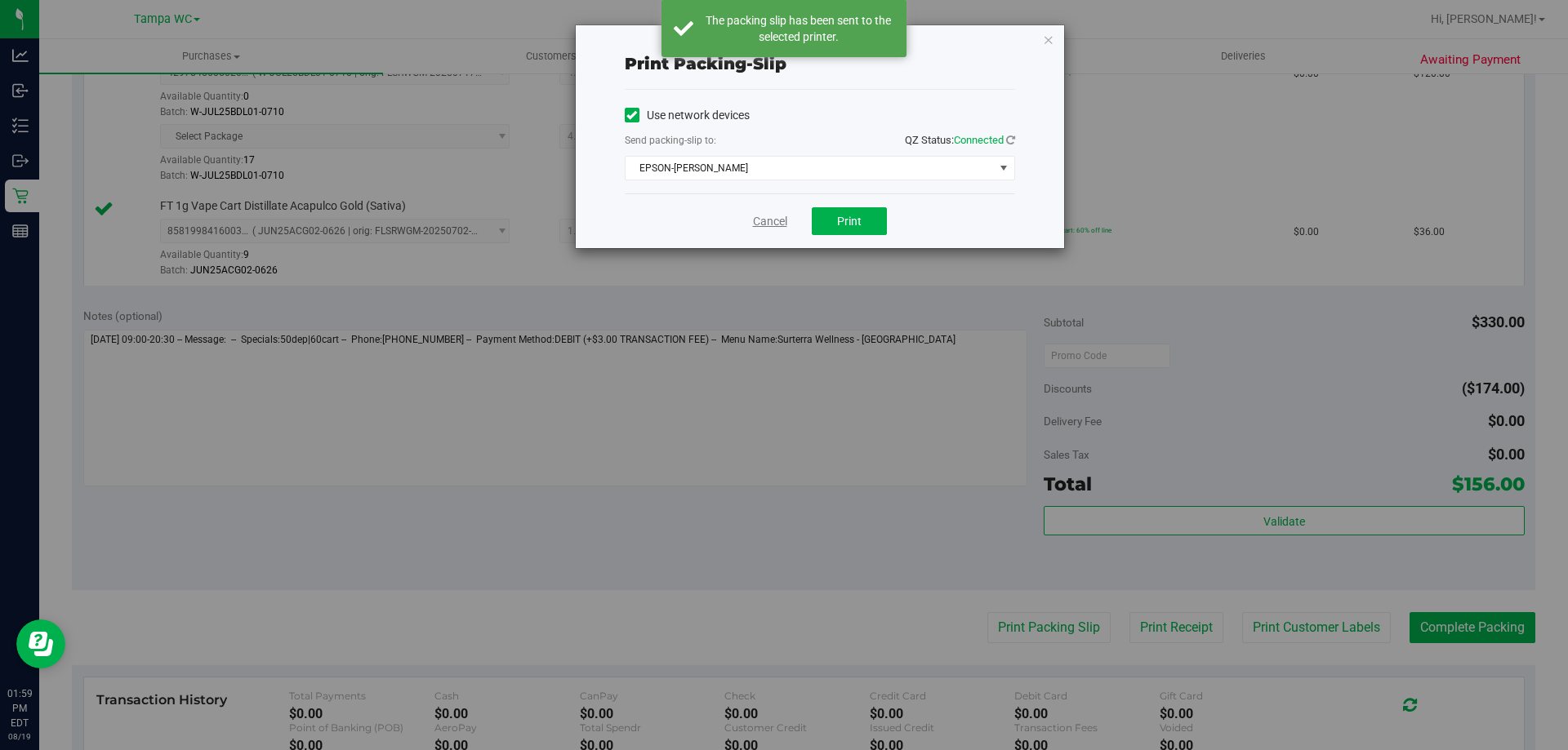
click at [775, 220] on link "Cancel" at bounding box center [770, 221] width 34 height 17
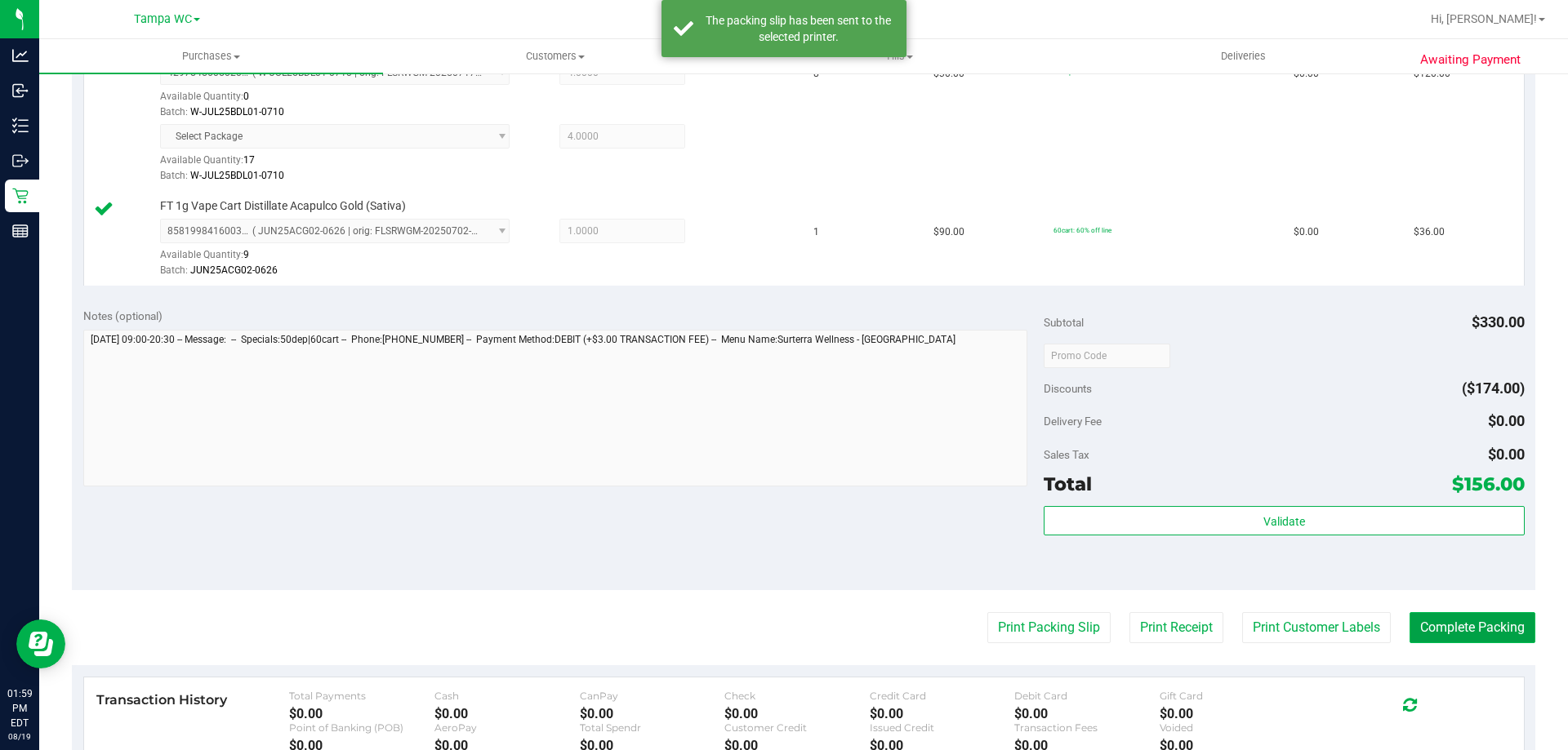
click at [1450, 634] on button "Complete Packing" at bounding box center [1472, 628] width 126 height 31
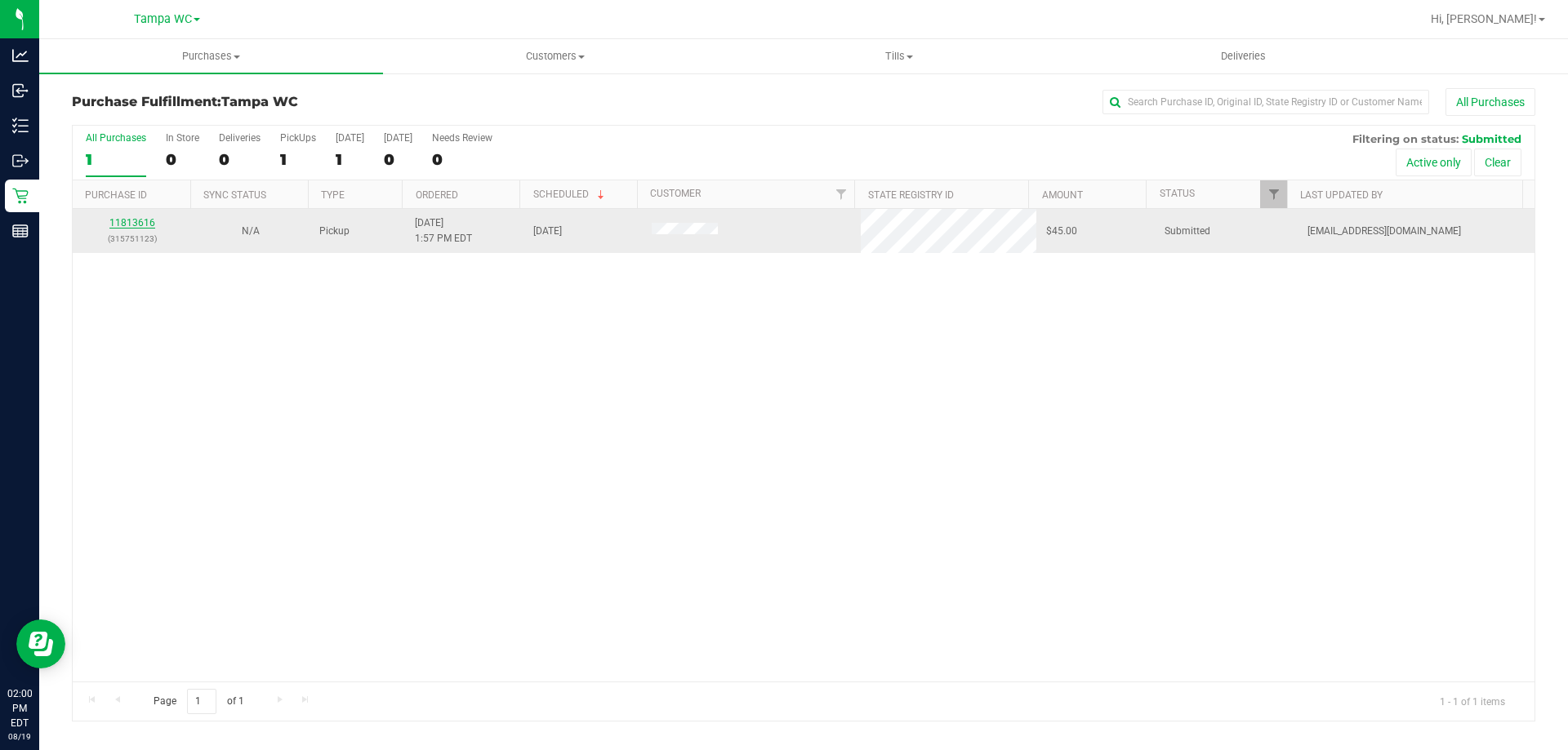
click at [137, 225] on link "11813616" at bounding box center [132, 223] width 46 height 12
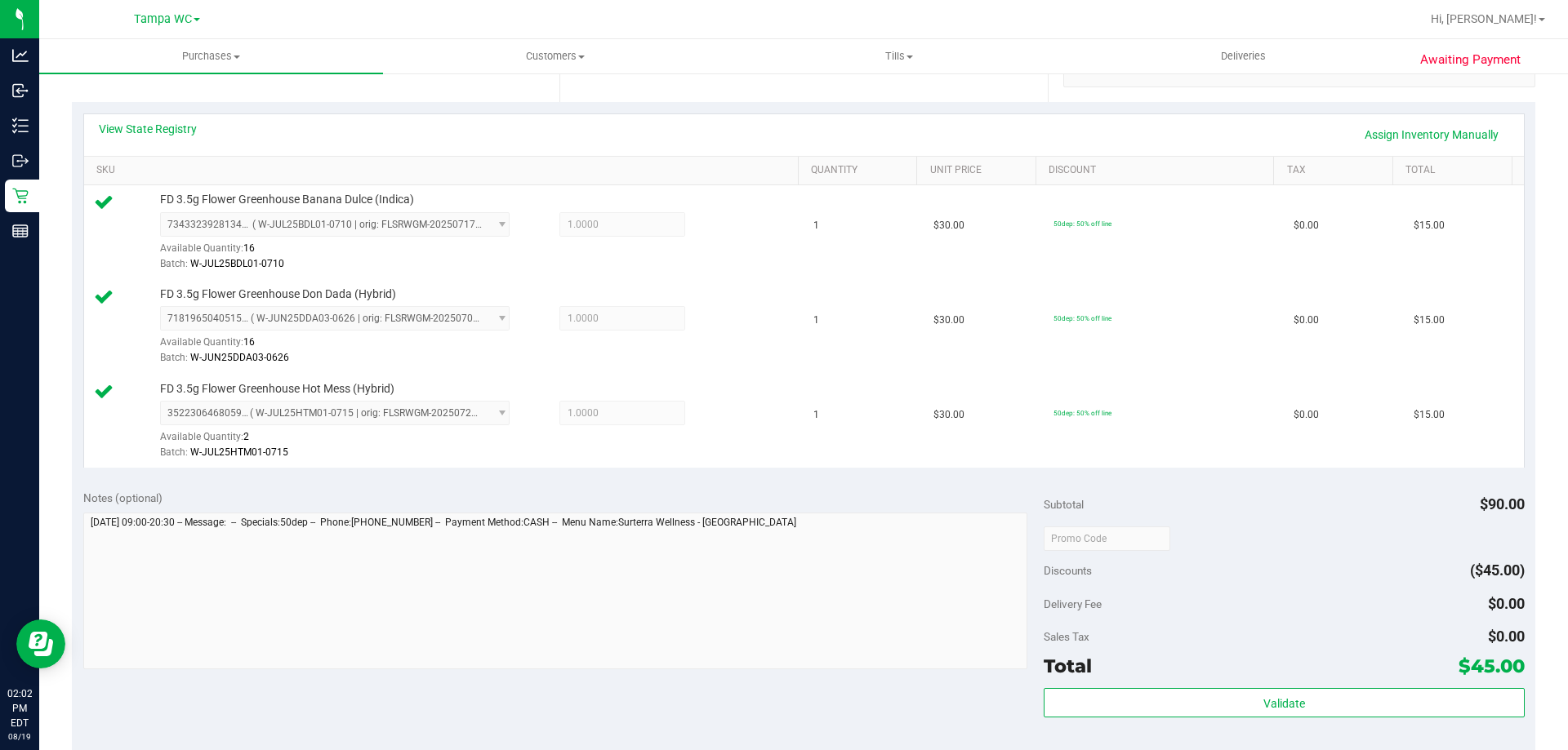
scroll to position [408, 0]
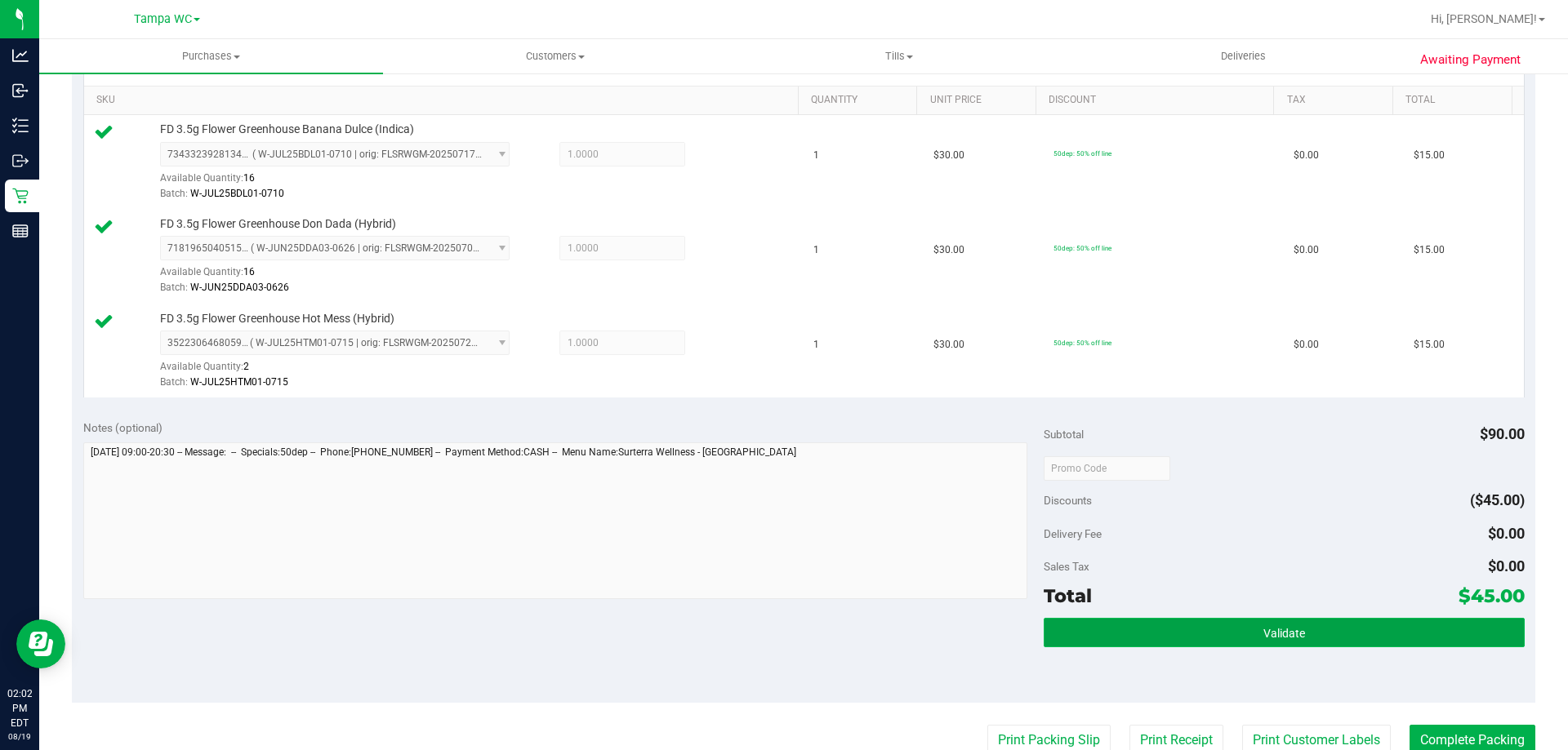
click at [1250, 634] on button "Validate" at bounding box center [1284, 632] width 480 height 29
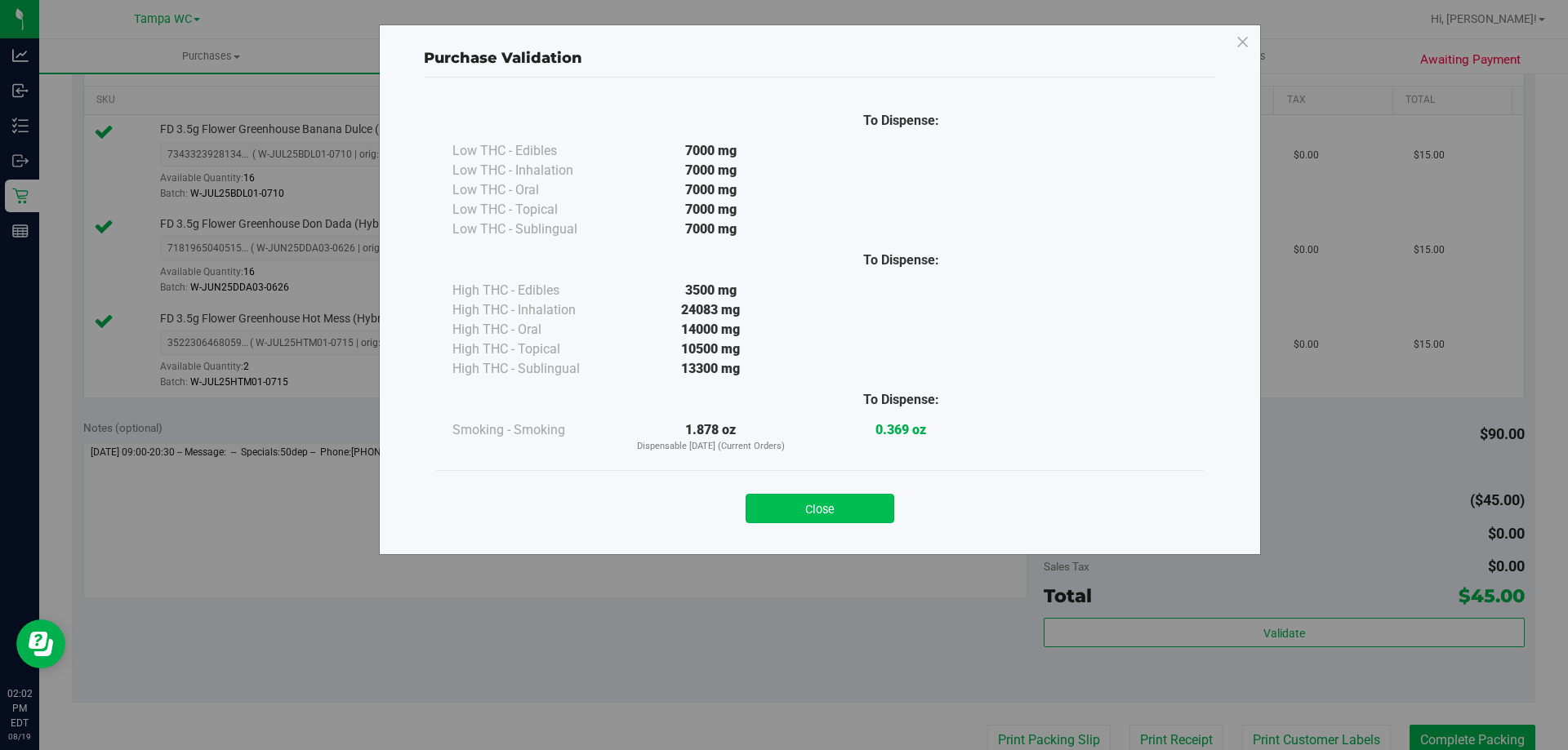
click at [839, 505] on button "Close" at bounding box center [819, 508] width 148 height 29
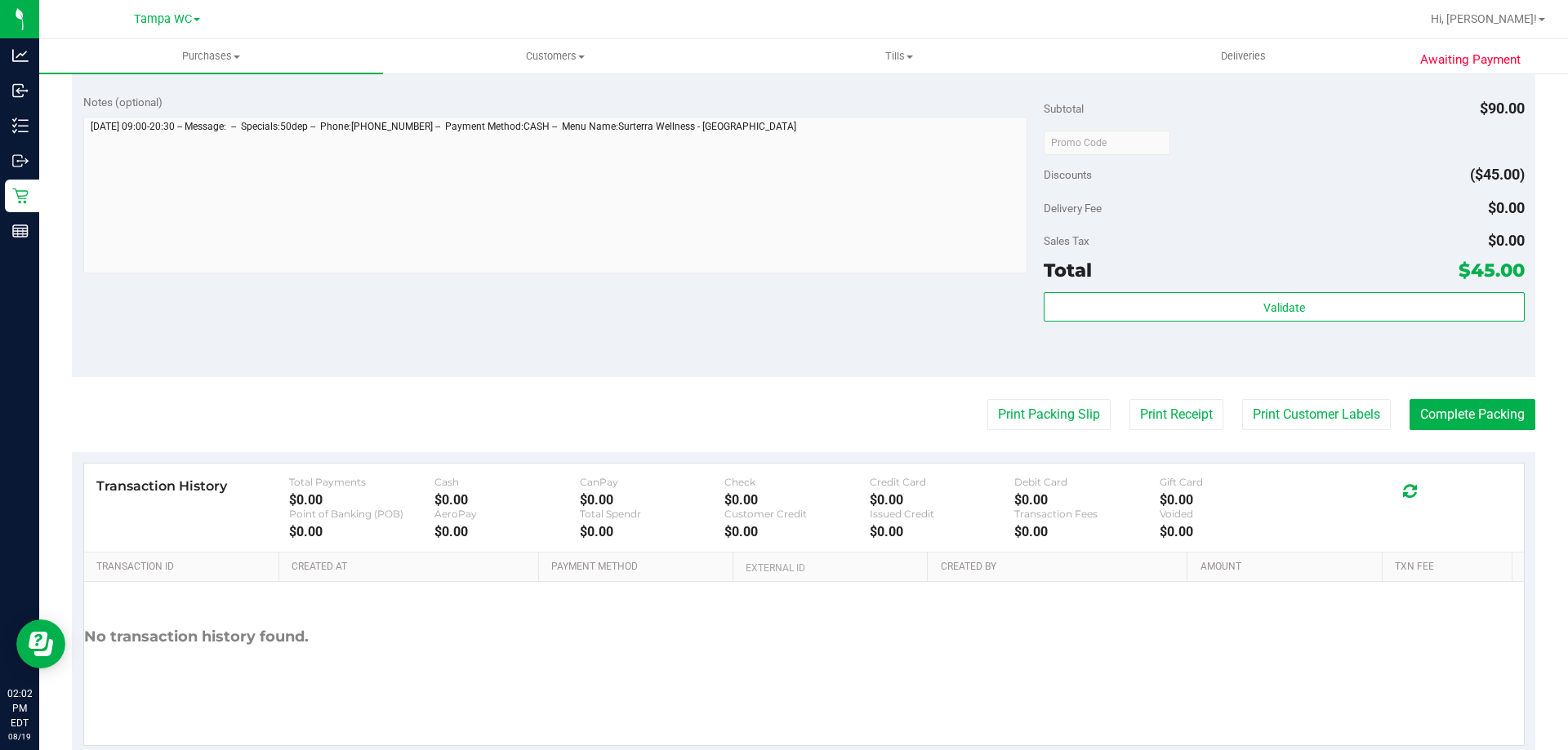
scroll to position [735, 0]
click at [1022, 425] on button "Print Packing Slip" at bounding box center [1049, 413] width 123 height 31
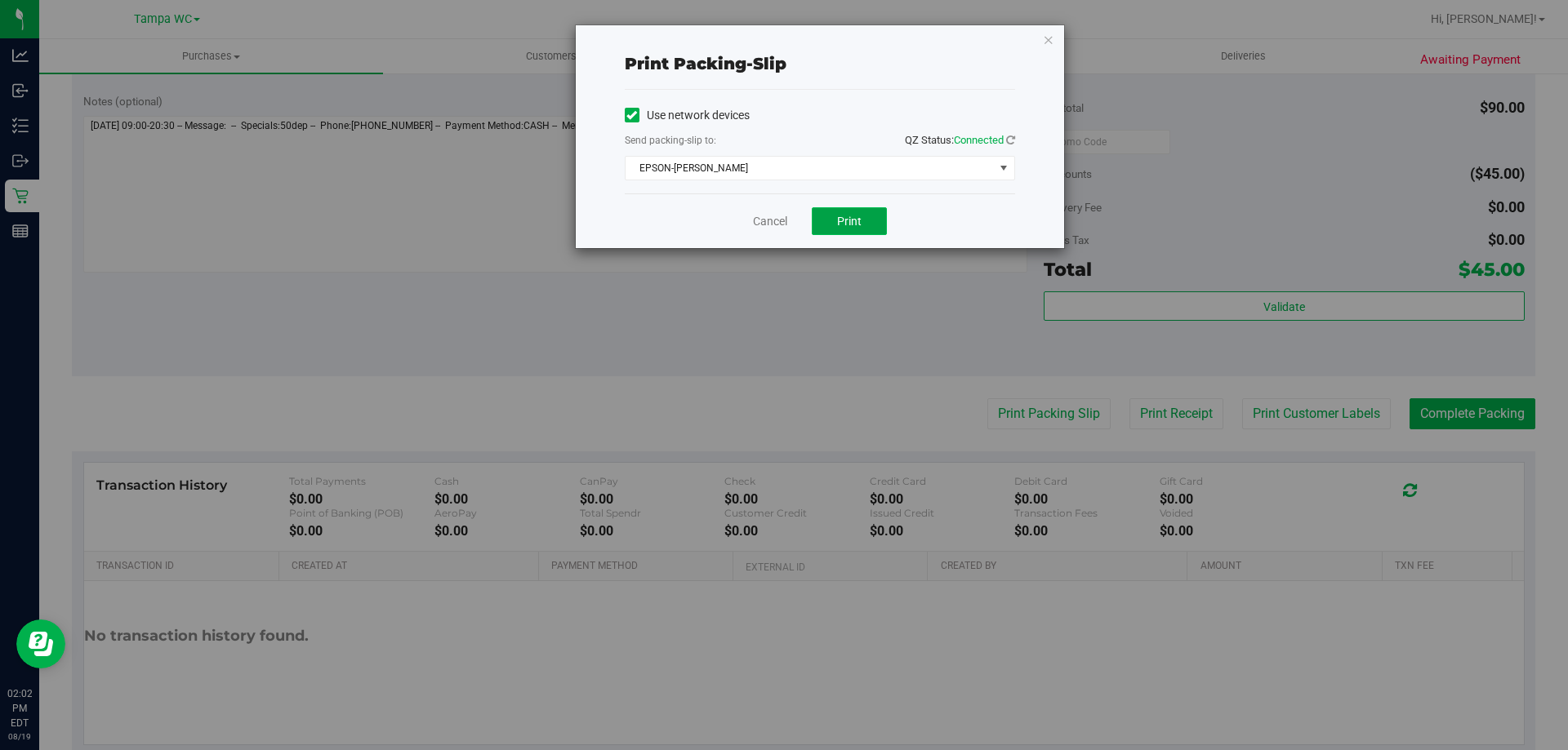
click at [855, 231] on button "Print" at bounding box center [849, 220] width 75 height 28
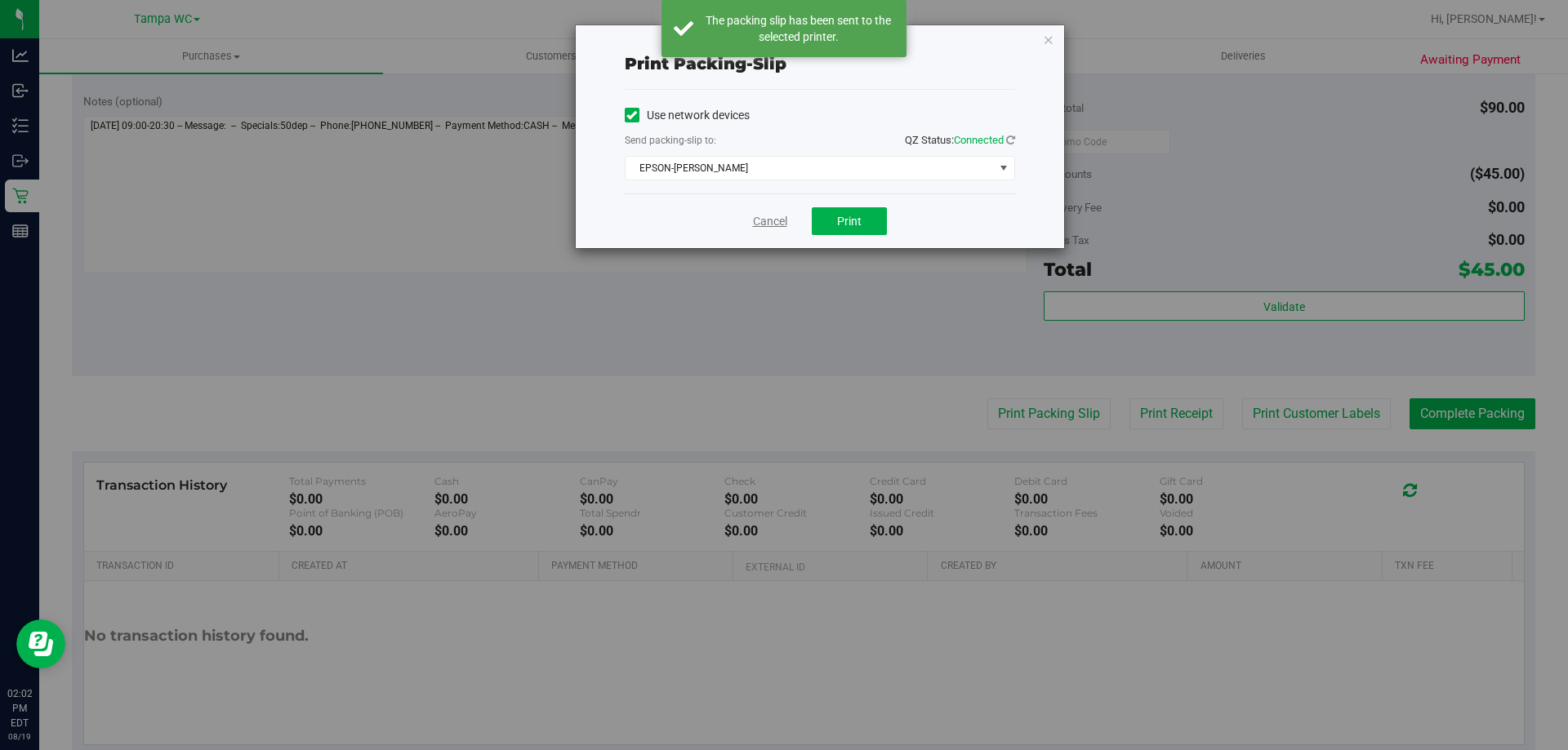
click at [773, 225] on link "Cancel" at bounding box center [770, 221] width 34 height 17
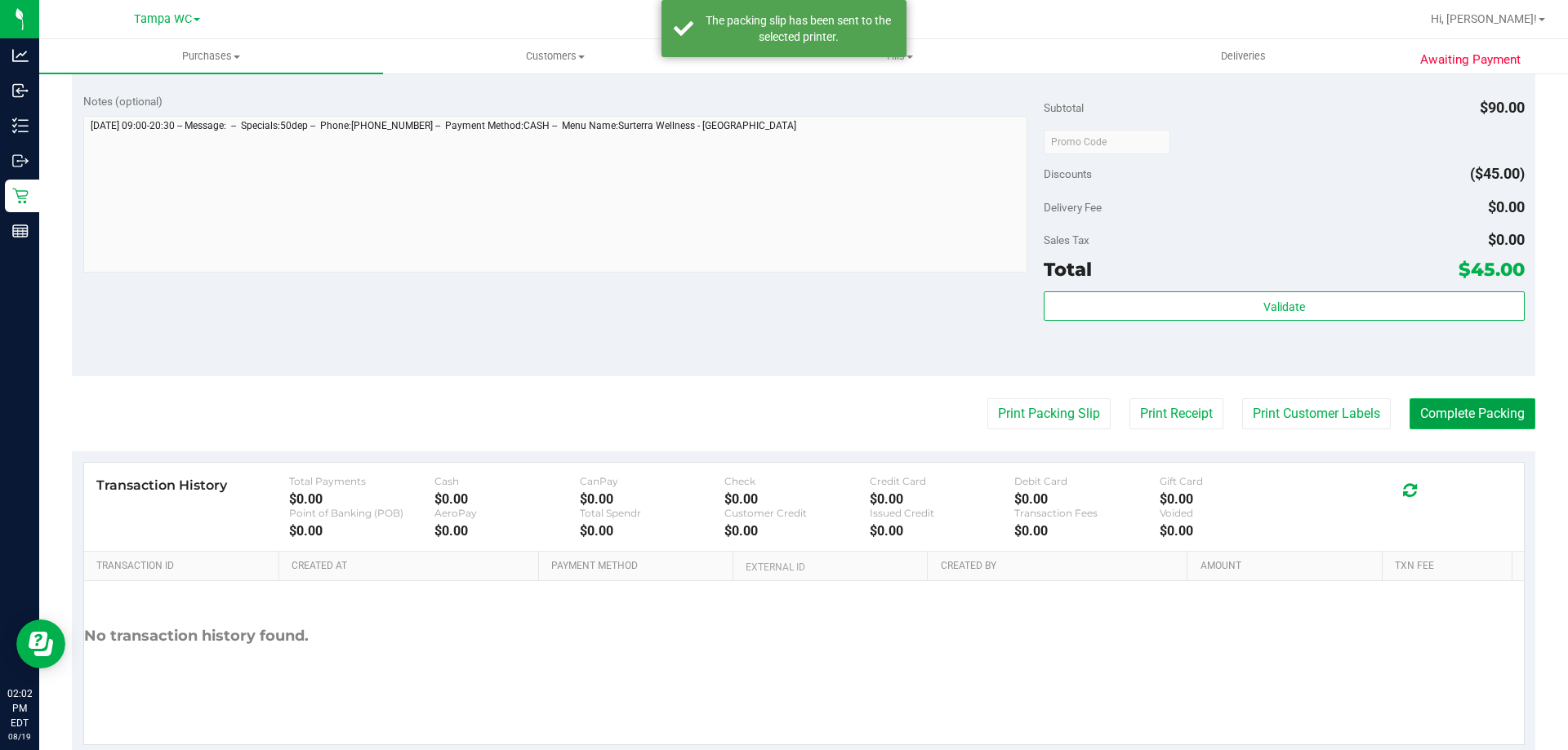
click at [1505, 401] on button "Complete Packing" at bounding box center [1472, 413] width 126 height 31
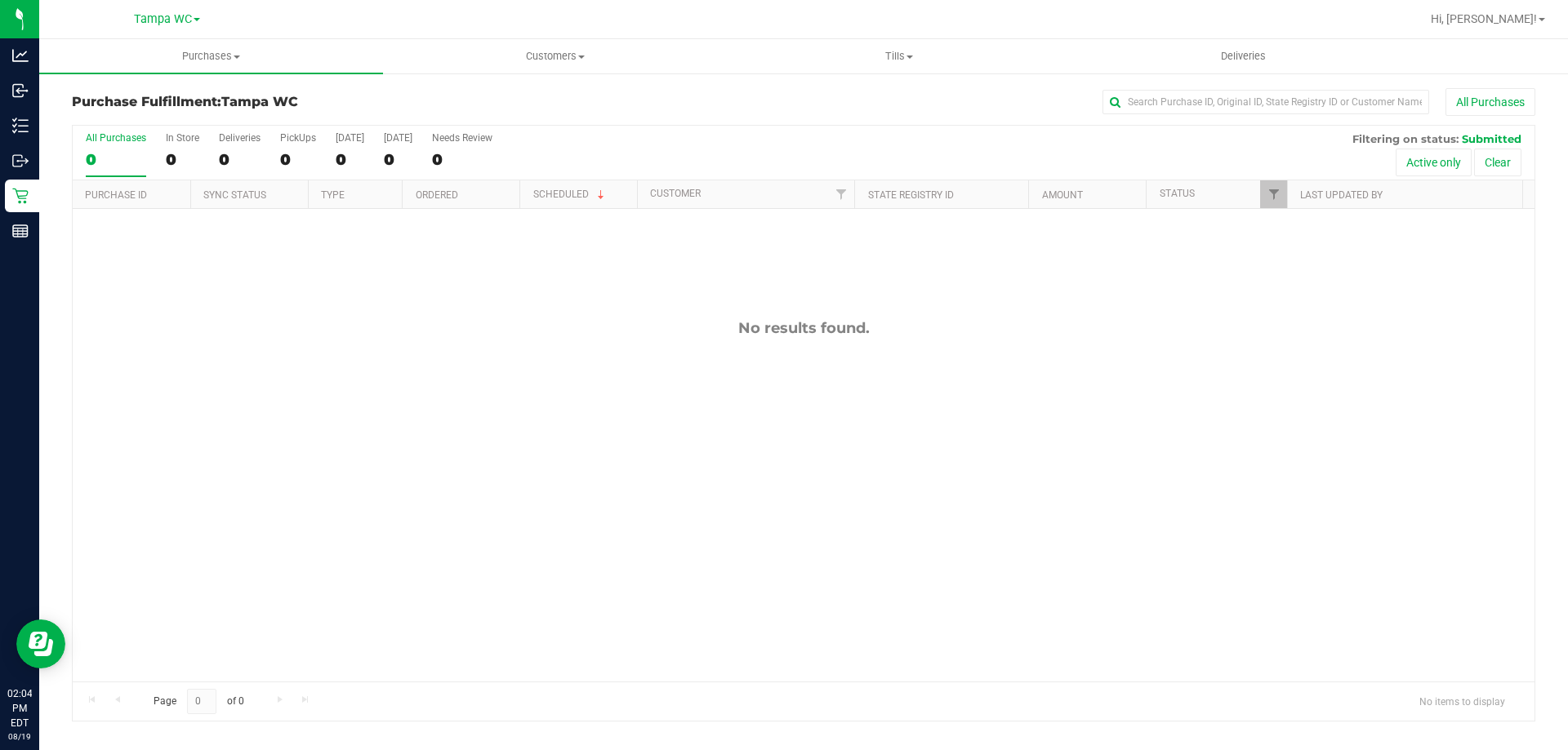
click at [135, 146] on label "All Purchases 0" at bounding box center [116, 155] width 60 height 45
click at [0, 0] on input "All Purchases 0" at bounding box center [0, 0] width 0 height 0
click at [95, 147] on label "All Purchases 0" at bounding box center [116, 155] width 60 height 45
click at [0, 0] on input "All Purchases 0" at bounding box center [0, 0] width 0 height 0
click at [101, 145] on label "All Purchases 0" at bounding box center [116, 155] width 60 height 45
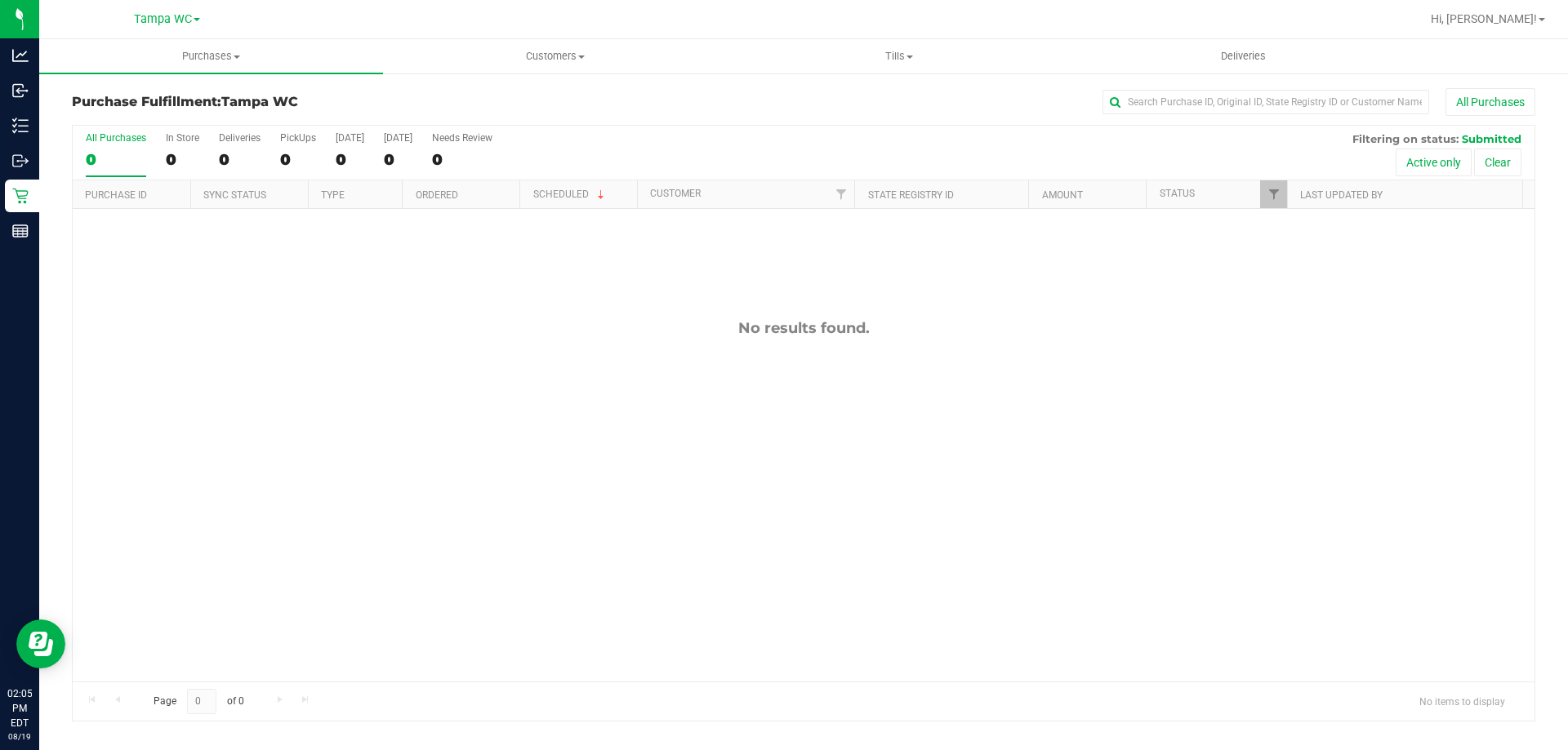
click at [0, 0] on input "All Purchases 0" at bounding box center [0, 0] width 0 height 0
click at [117, 163] on div "0" at bounding box center [116, 159] width 60 height 18
click at [0, 0] on input "All Purchases 0" at bounding box center [0, 0] width 0 height 0
click at [143, 142] on div "All Purchases" at bounding box center [116, 138] width 60 height 12
click at [0, 0] on input "All Purchases 0" at bounding box center [0, 0] width 0 height 0
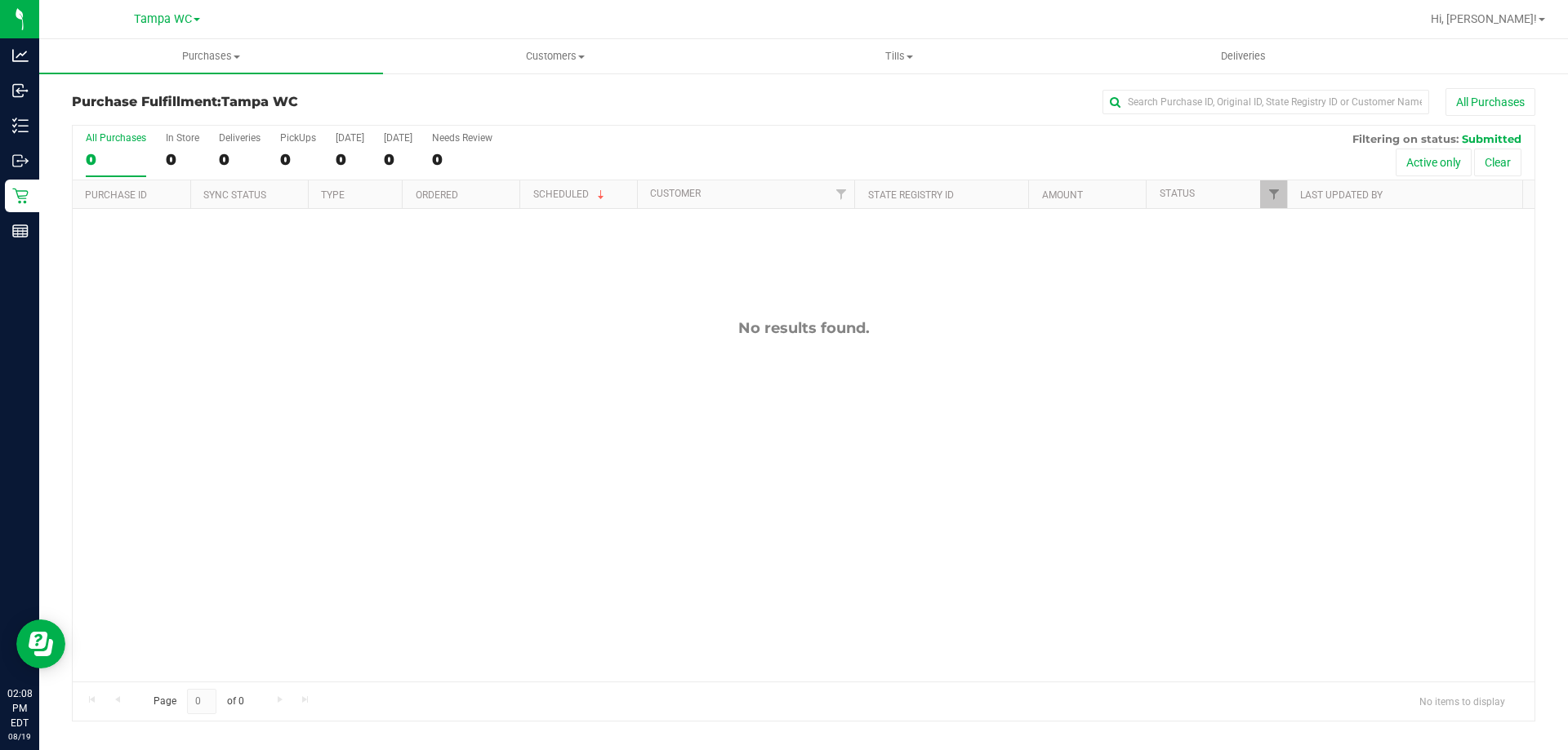
click at [111, 155] on div "0" at bounding box center [116, 159] width 60 height 18
click at [0, 0] on input "All Purchases 0" at bounding box center [0, 0] width 0 height 0
click at [513, 91] on div "Purchase Fulfillment: Tampa WC All Purchases" at bounding box center [804, 106] width 1464 height 36
click at [137, 150] on div "0" at bounding box center [116, 159] width 60 height 18
click at [0, 0] on input "All Purchases 0" at bounding box center [0, 0] width 0 height 0
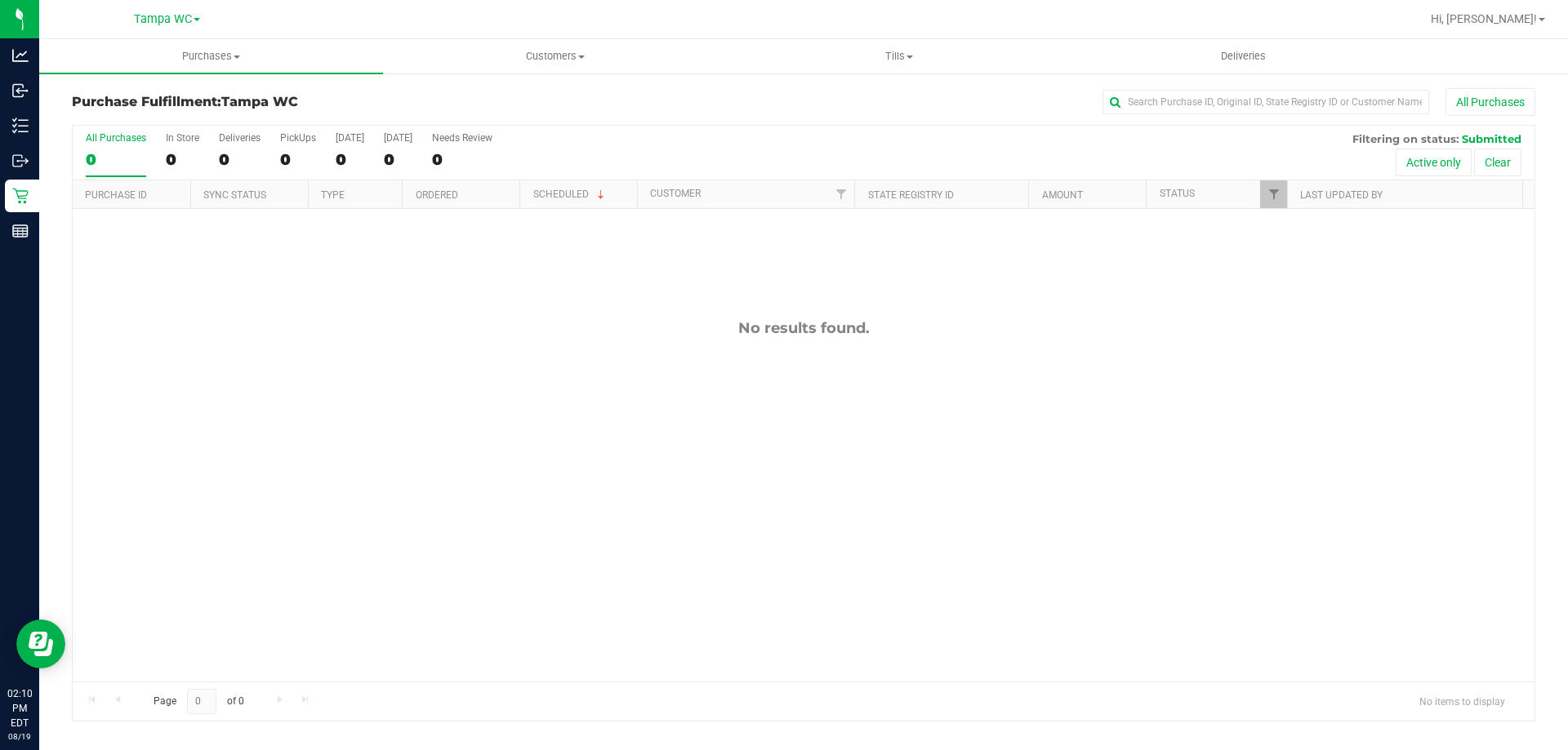
click at [121, 151] on div "0" at bounding box center [116, 159] width 60 height 18
click at [0, 0] on input "All Purchases 0" at bounding box center [0, 0] width 0 height 0
click at [125, 147] on label "All Purchases 0" at bounding box center [116, 155] width 60 height 45
click at [0, 0] on input "All Purchases 0" at bounding box center [0, 0] width 0 height 0
click at [122, 167] on div "0" at bounding box center [116, 159] width 60 height 18
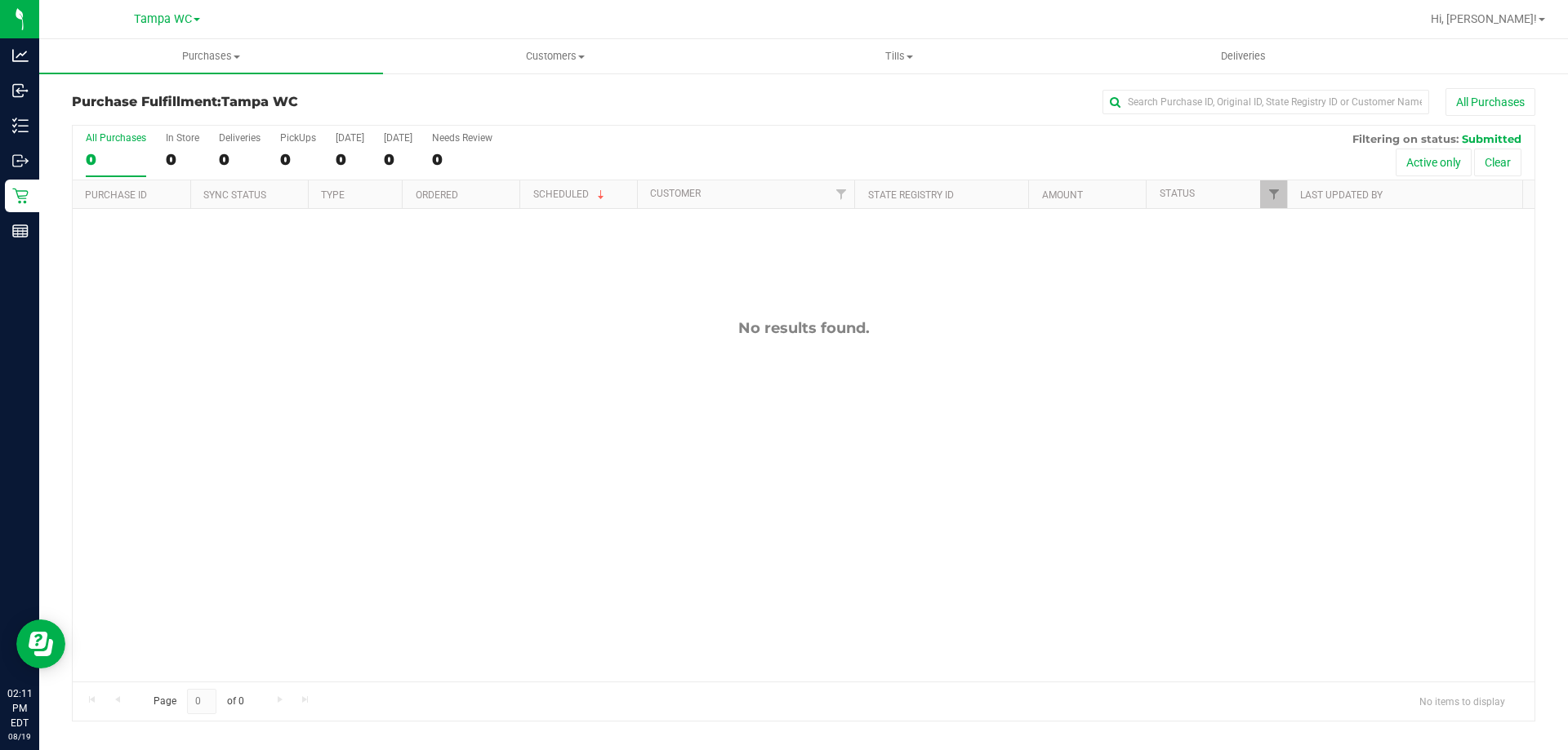
click at [0, 0] on input "All Purchases 0" at bounding box center [0, 0] width 0 height 0
click at [98, 150] on div "0" at bounding box center [116, 159] width 60 height 18
click at [0, 0] on input "All Purchases 0" at bounding box center [0, 0] width 0 height 0
click at [123, 156] on div "0" at bounding box center [116, 159] width 60 height 18
click at [0, 0] on input "All Purchases 0" at bounding box center [0, 0] width 0 height 0
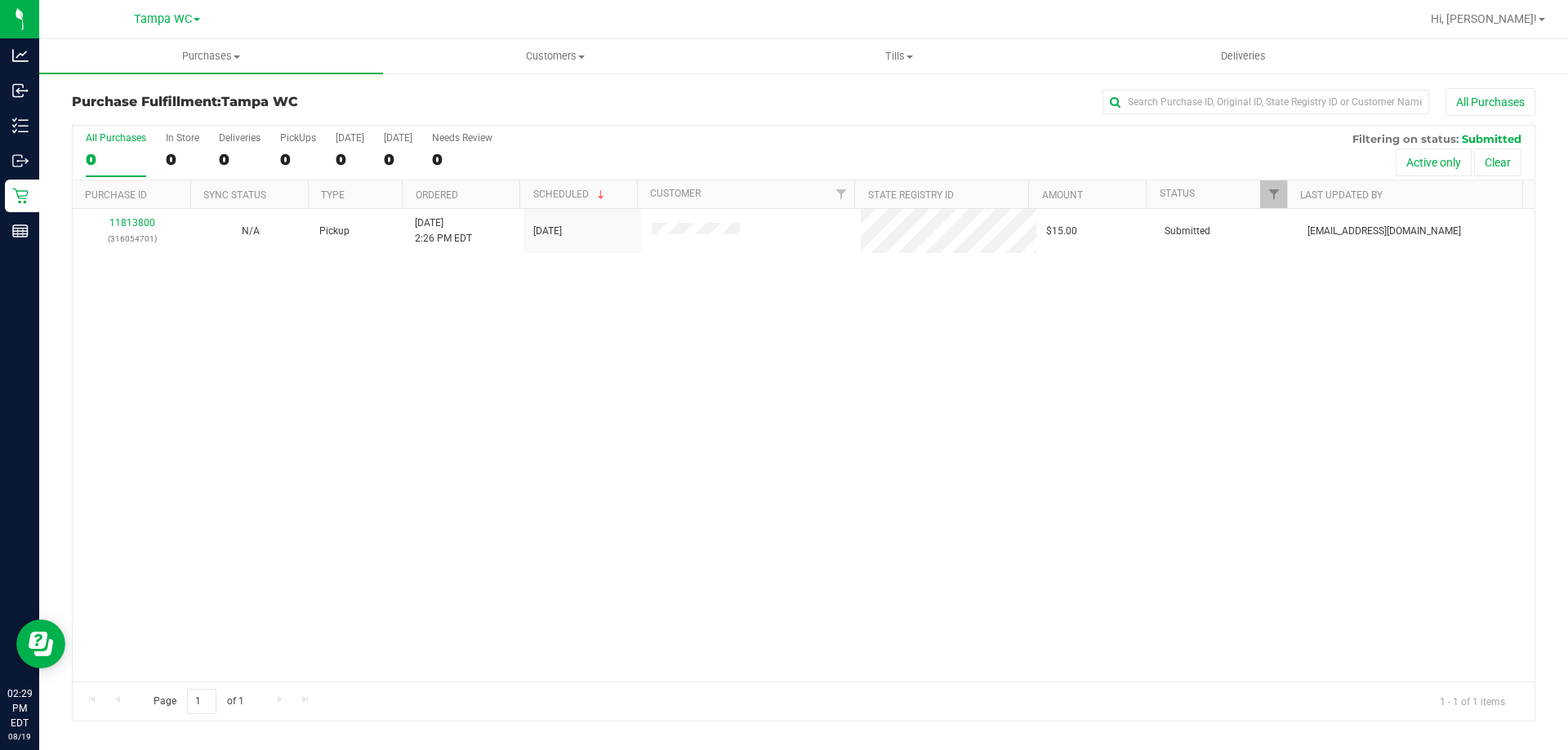
click at [132, 160] on div "0" at bounding box center [116, 159] width 60 height 18
click at [0, 0] on input "All Purchases 0" at bounding box center [0, 0] width 0 height 0
click at [131, 221] on link "11813800" at bounding box center [132, 223] width 46 height 12
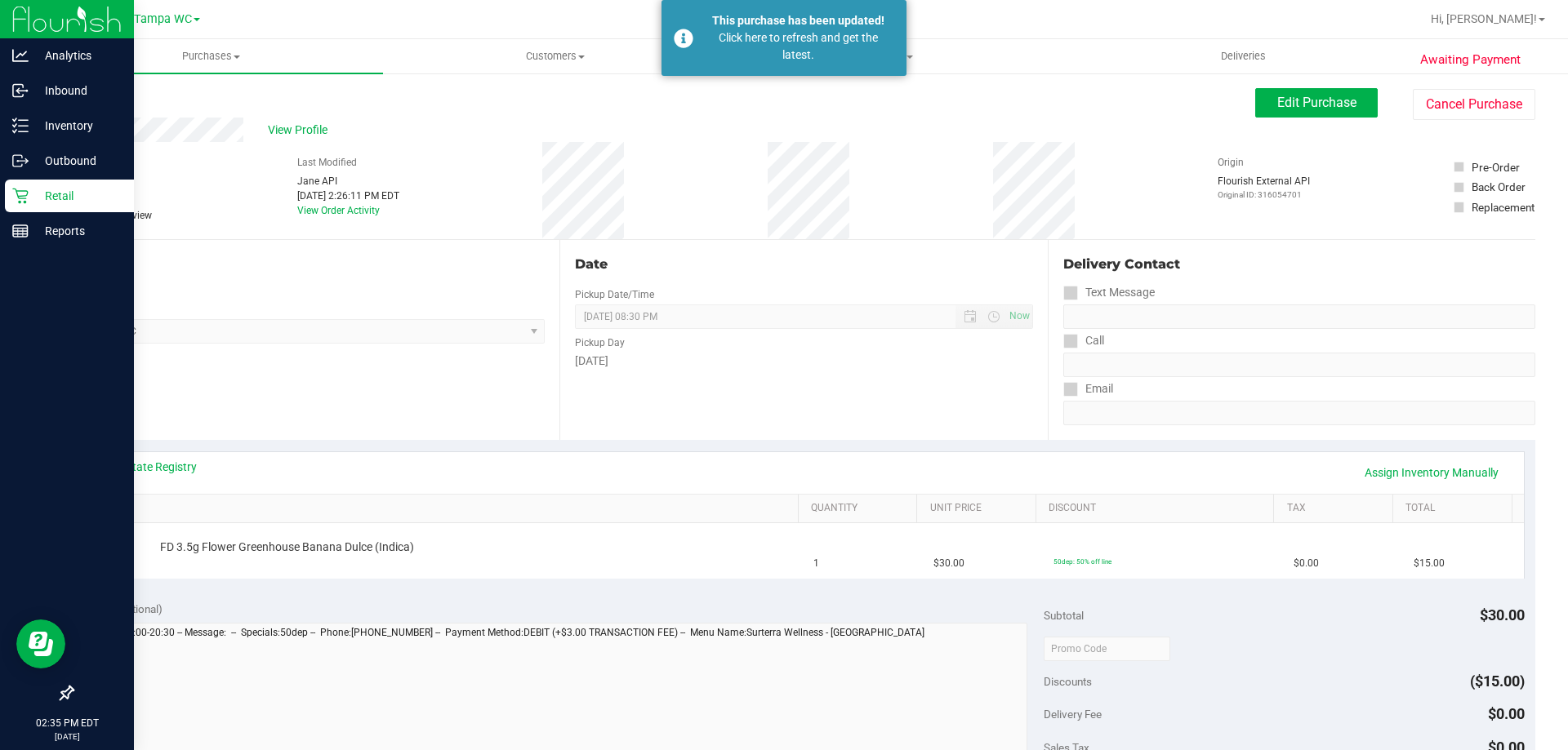
click at [32, 203] on p "Retail" at bounding box center [77, 195] width 98 height 19
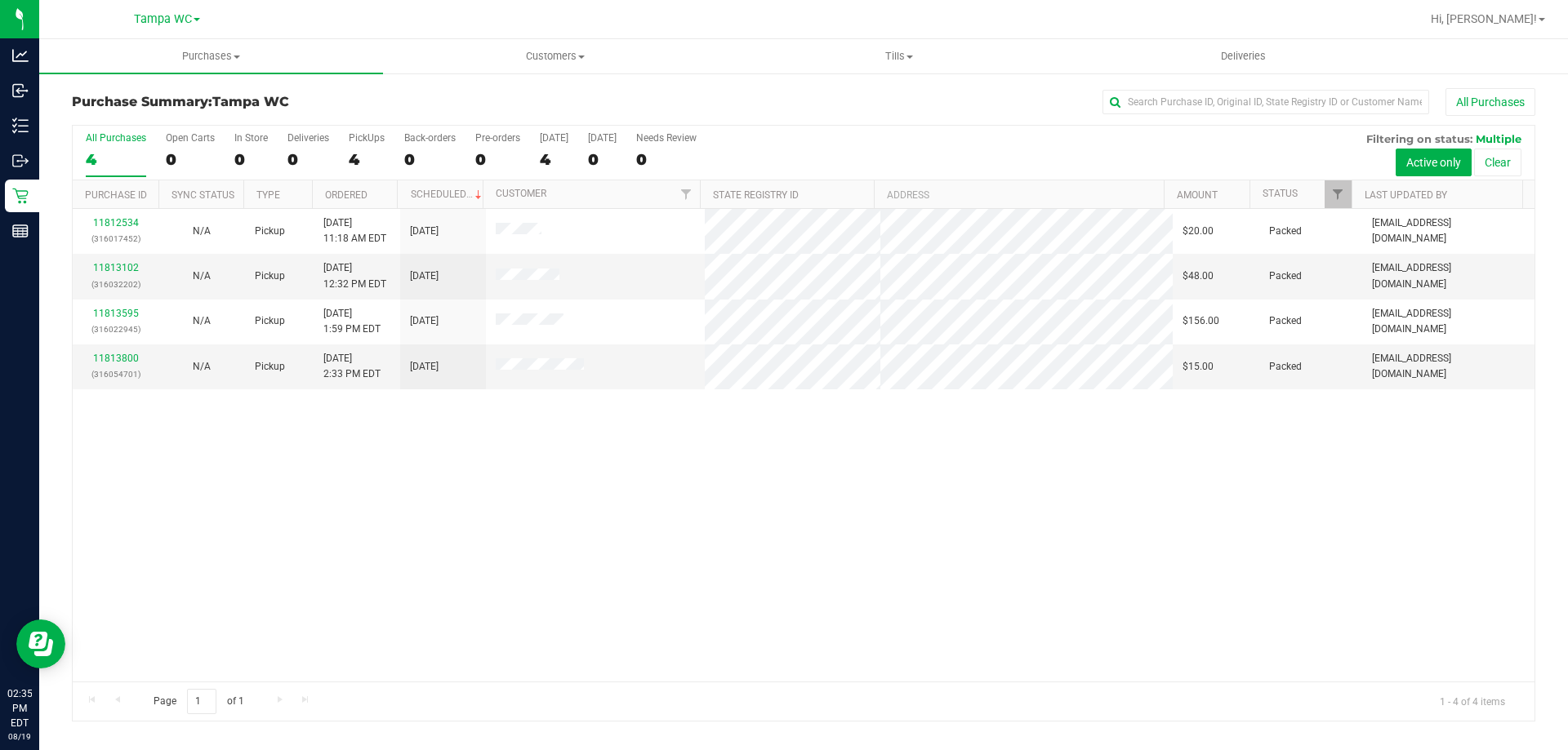
click at [126, 152] on div "4" at bounding box center [116, 159] width 60 height 18
click at [0, 0] on input "All Purchases 4" at bounding box center [0, 0] width 0 height 0
click at [106, 159] on div "4" at bounding box center [116, 159] width 60 height 18
click at [0, 0] on input "All Purchases 4" at bounding box center [0, 0] width 0 height 0
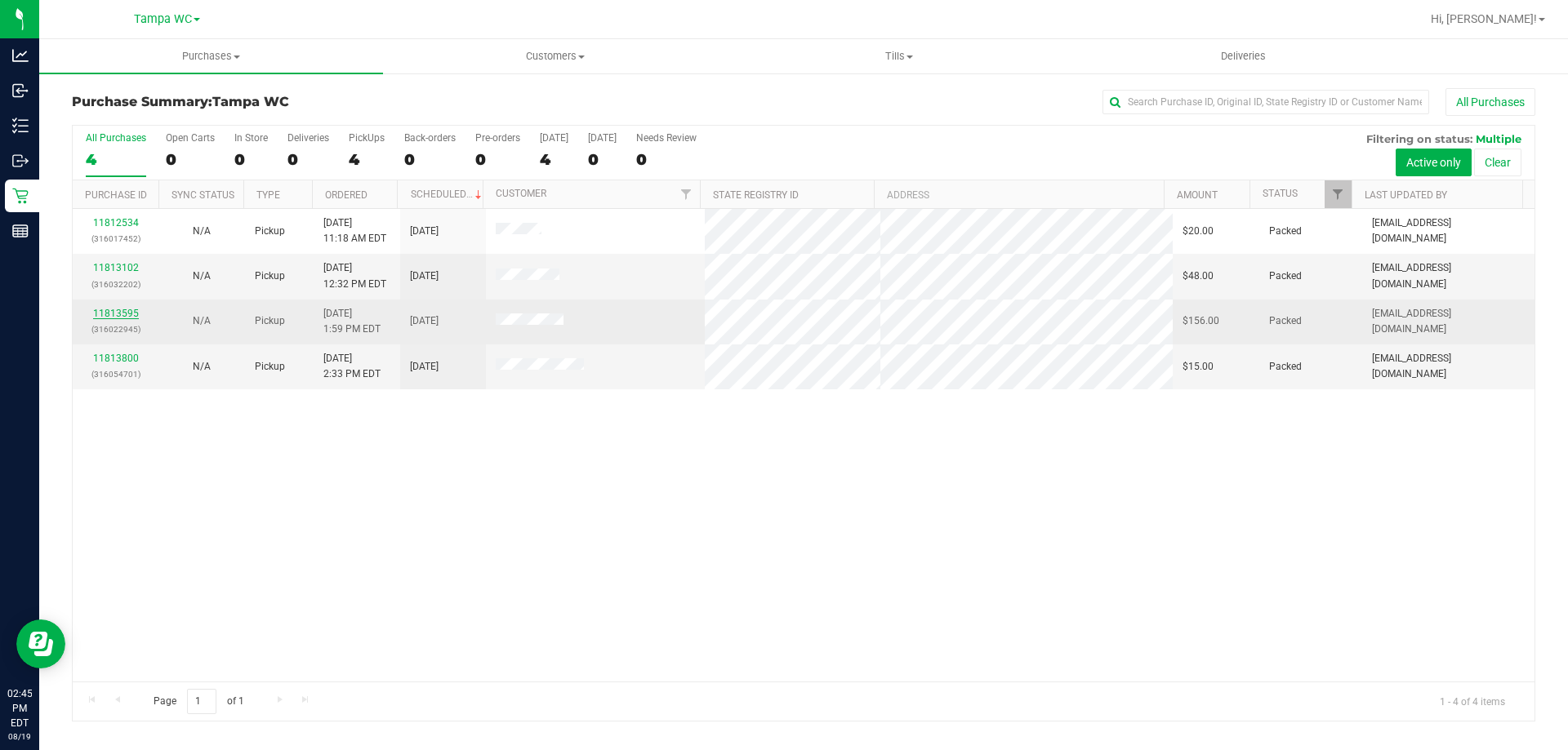
click at [127, 312] on link "11813595" at bounding box center [116, 313] width 46 height 12
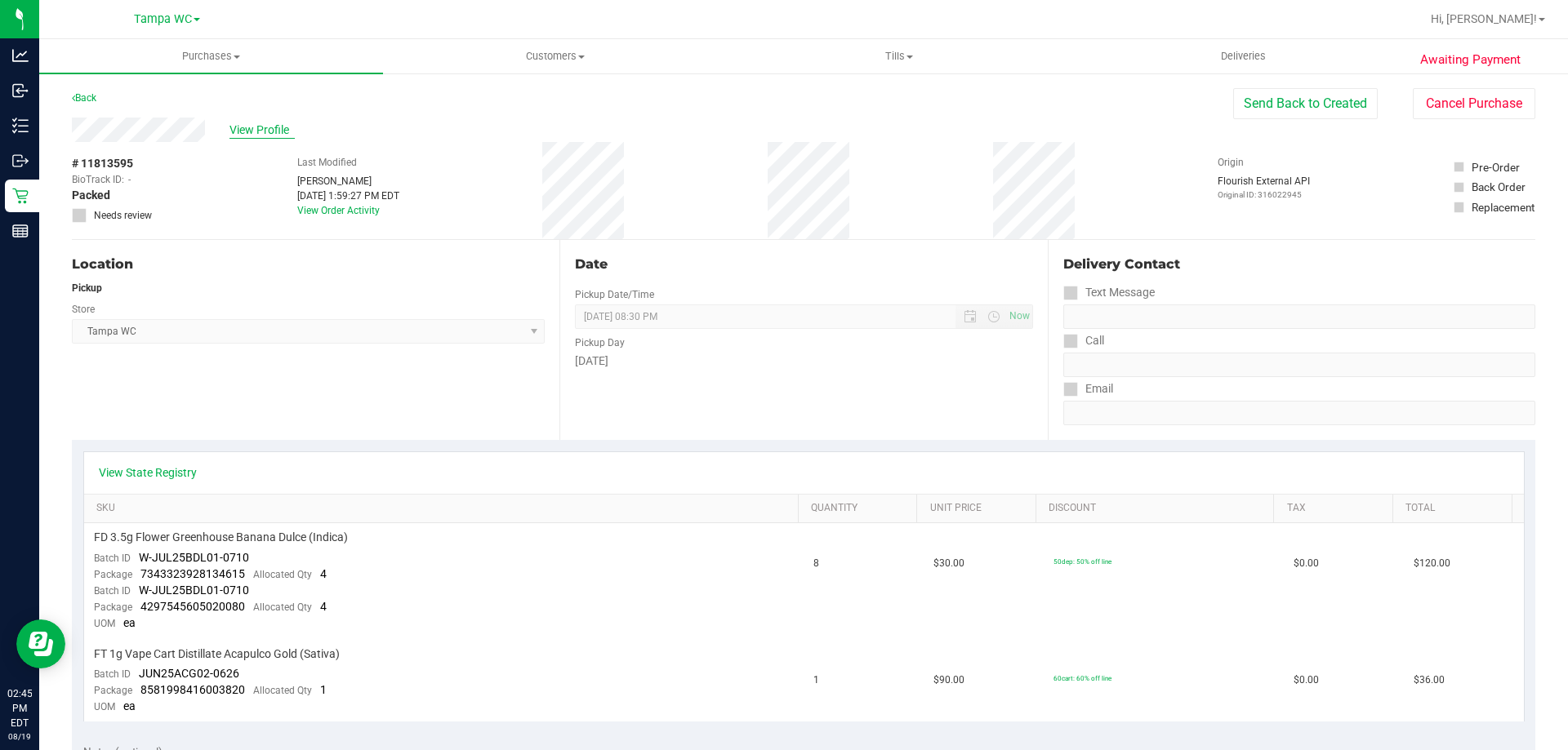
click at [268, 130] on span "View Profile" at bounding box center [262, 130] width 65 height 17
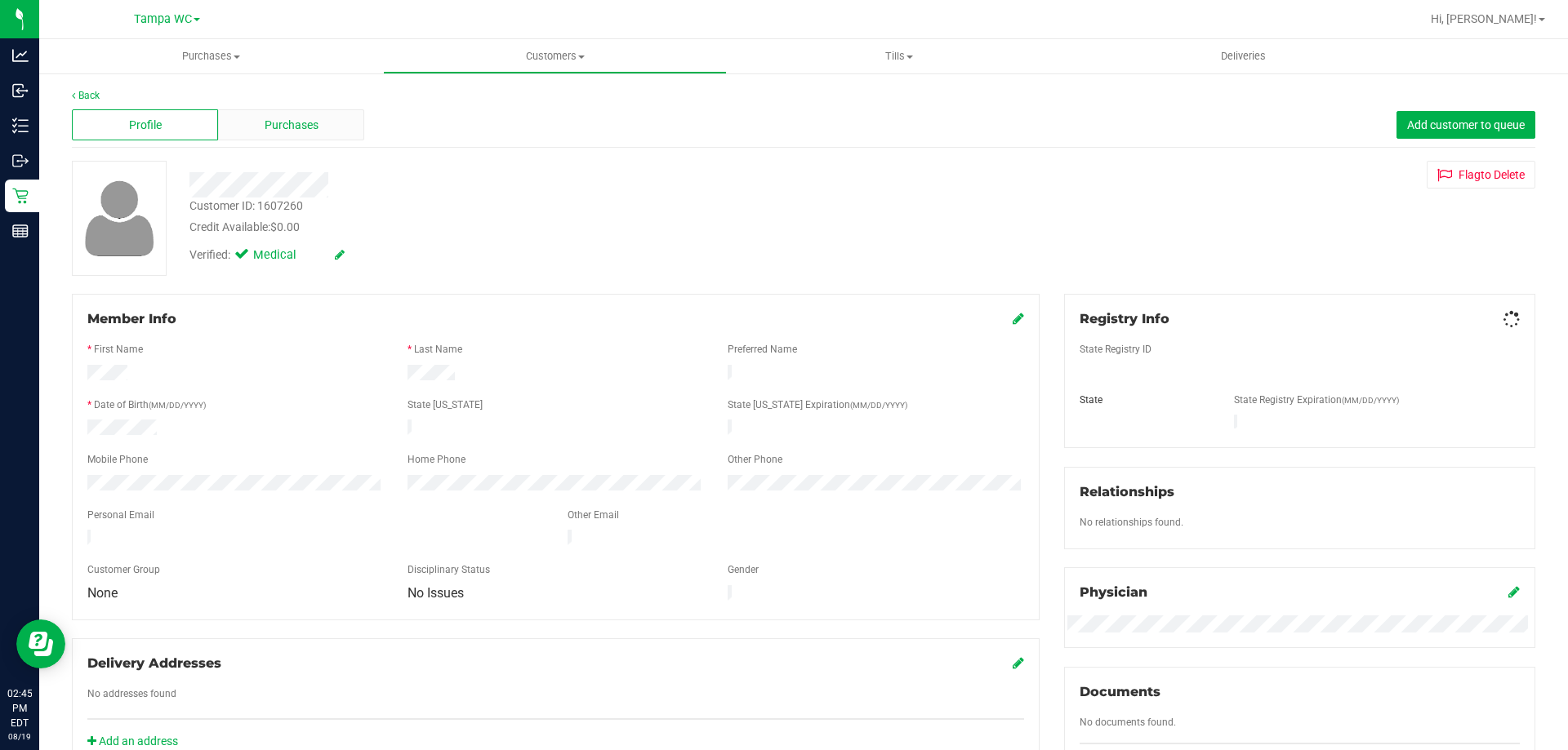
click at [258, 130] on div "Purchases" at bounding box center [291, 125] width 146 height 31
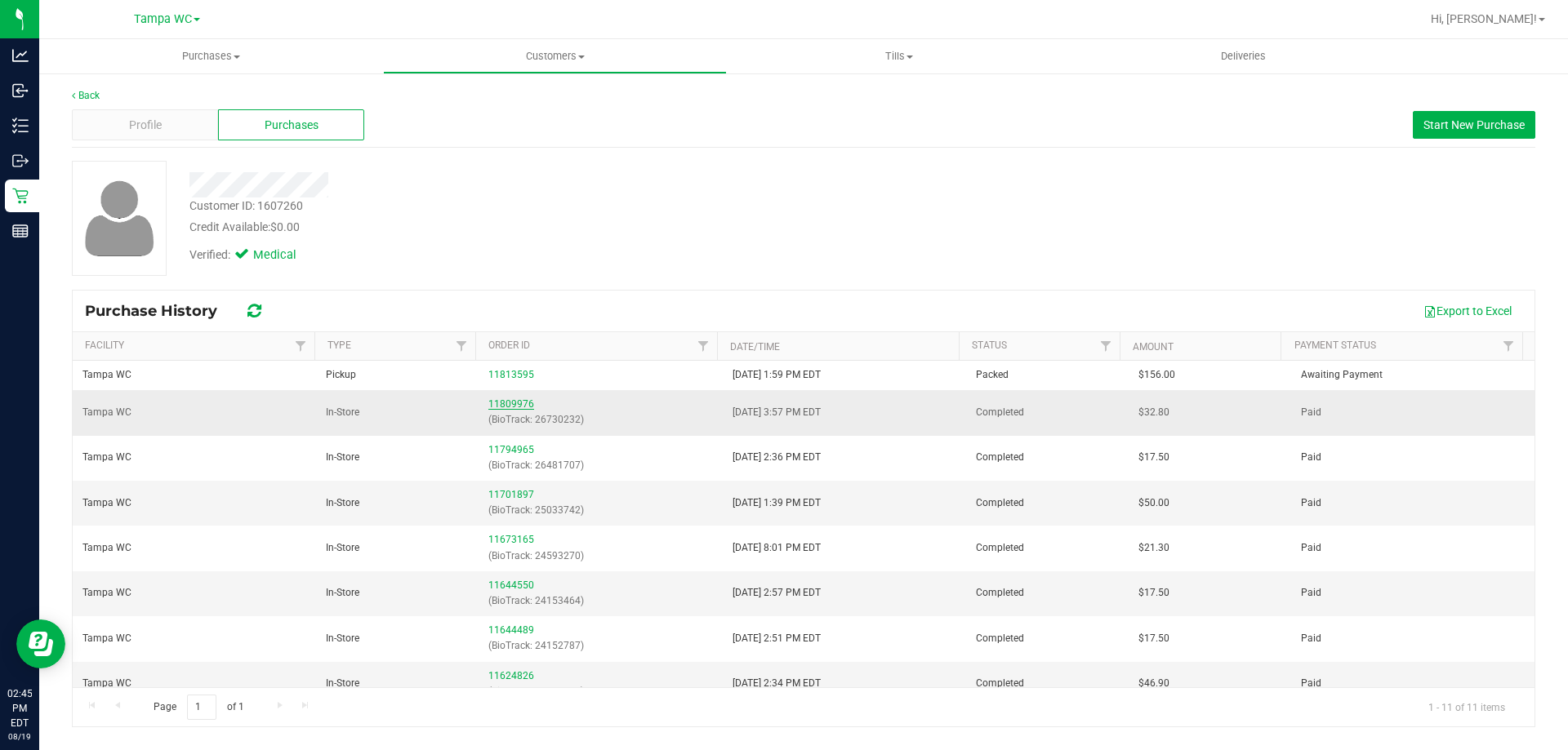
click at [497, 401] on link "11809976" at bounding box center [511, 404] width 46 height 12
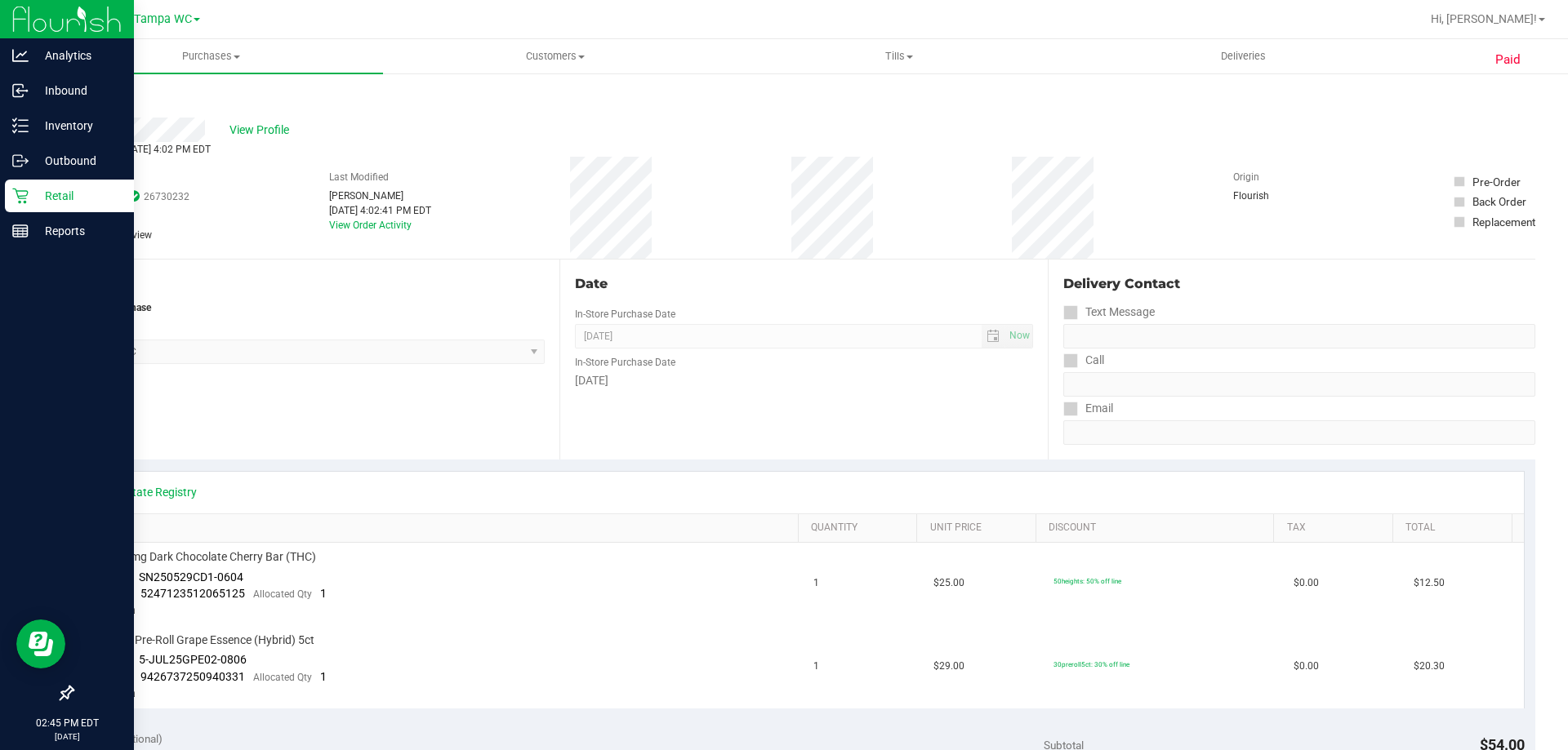
click at [14, 193] on icon at bounding box center [20, 195] width 16 height 16
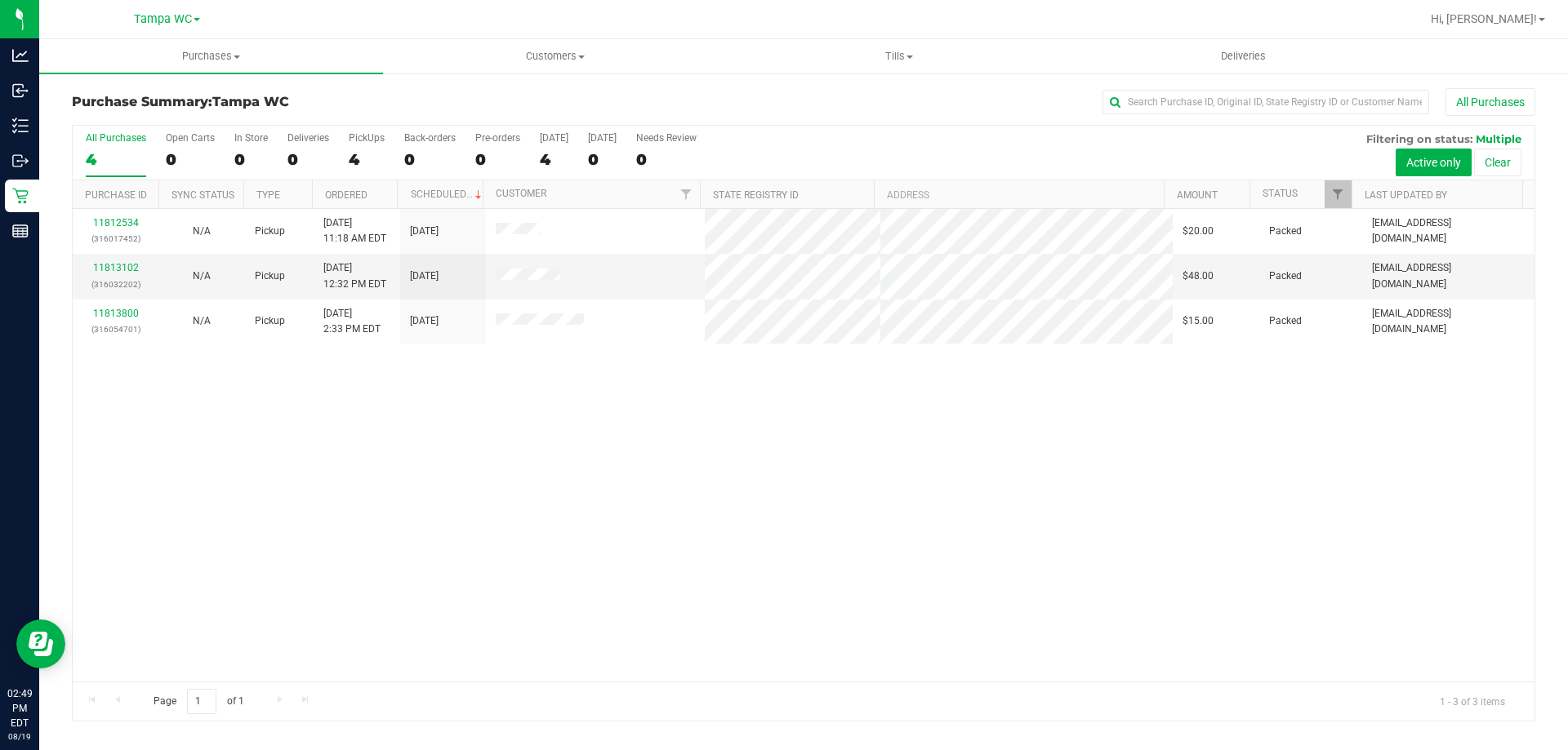
click at [132, 158] on div "4" at bounding box center [116, 159] width 60 height 18
click at [0, 0] on input "All Purchases 4" at bounding box center [0, 0] width 0 height 0
click at [124, 150] on div "3" at bounding box center [116, 159] width 60 height 18
click at [0, 0] on input "All Purchases 3" at bounding box center [0, 0] width 0 height 0
click at [73, 159] on div "All Purchases 3 Open Carts 0 In Store 0 Deliveries 0 PickUps 3 Back-orders 0 Pr…" at bounding box center [804, 153] width 1462 height 54
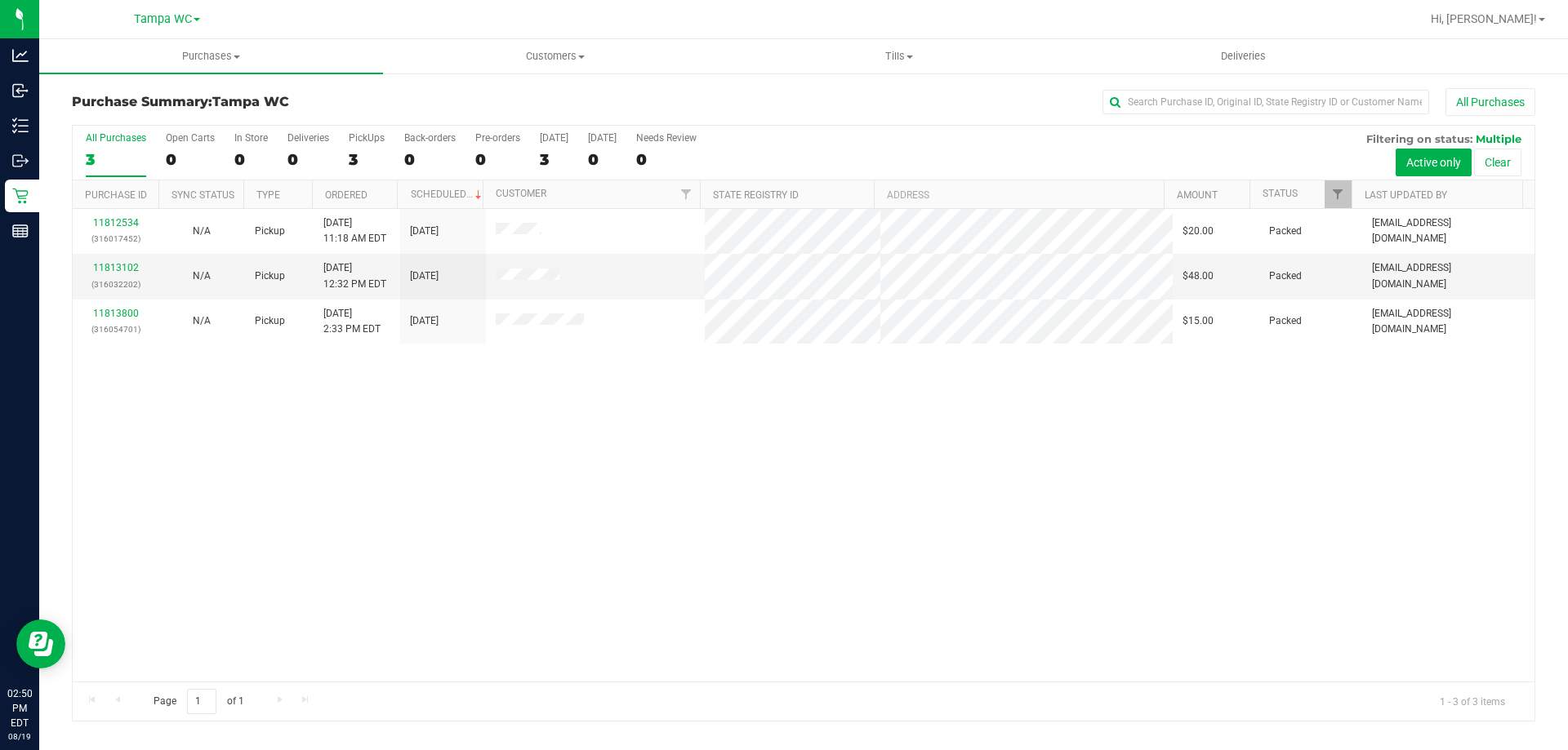
click at [131, 137] on div "All Purchases" at bounding box center [116, 138] width 60 height 12
click at [0, 0] on input "All Purchases 3" at bounding box center [0, 0] width 0 height 0
click at [141, 146] on label "All Purchases 3" at bounding box center [116, 155] width 60 height 45
click at [0, 0] on input "All Purchases 3" at bounding box center [0, 0] width 0 height 0
click at [126, 140] on div "All Purchases" at bounding box center [116, 138] width 60 height 12
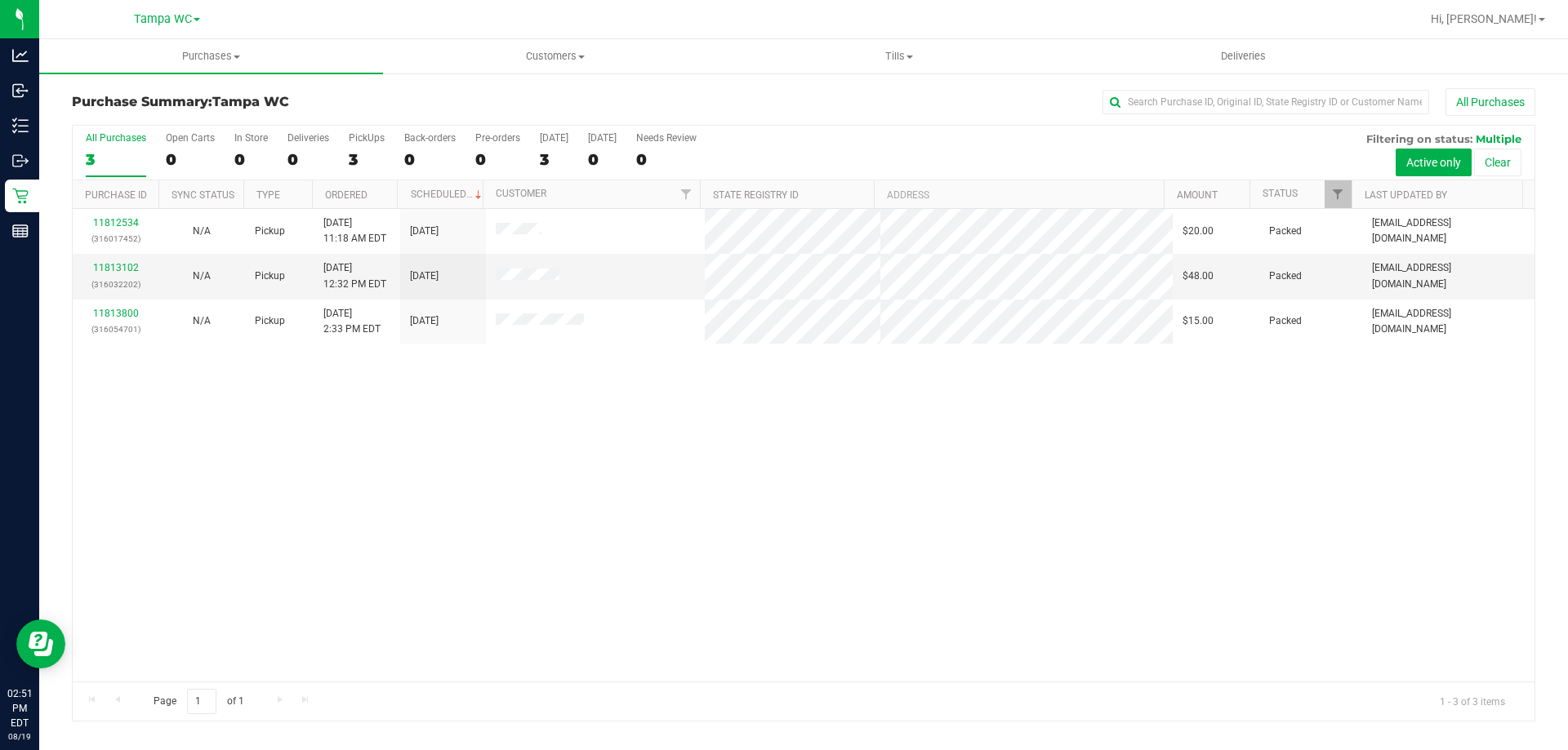
click at [0, 0] on input "All Purchases 3" at bounding box center [0, 0] width 0 height 0
click at [142, 151] on div "3" at bounding box center [116, 159] width 60 height 18
click at [0, 0] on input "All Purchases 3" at bounding box center [0, 0] width 0 height 0
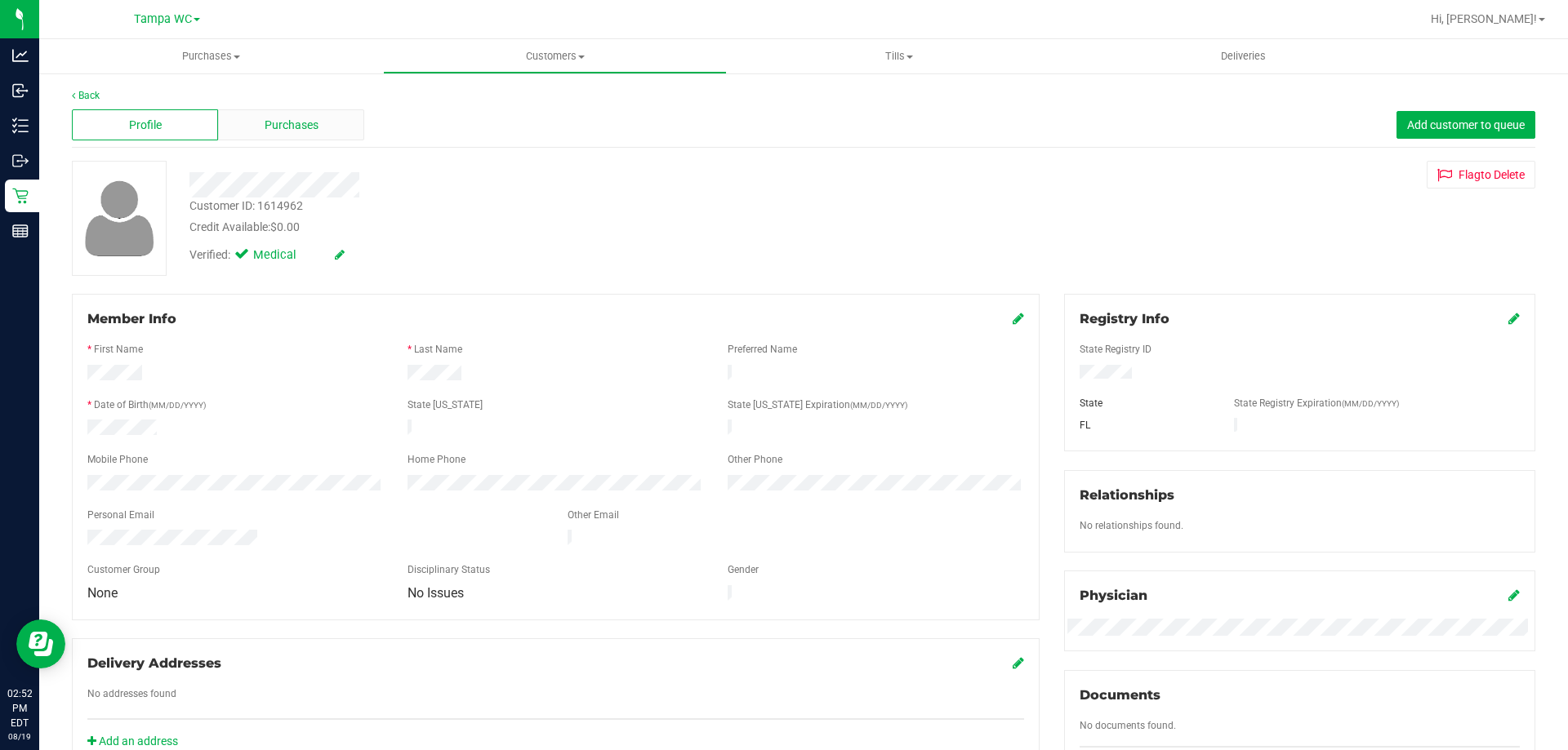
click at [262, 112] on div "Purchases" at bounding box center [291, 125] width 146 height 31
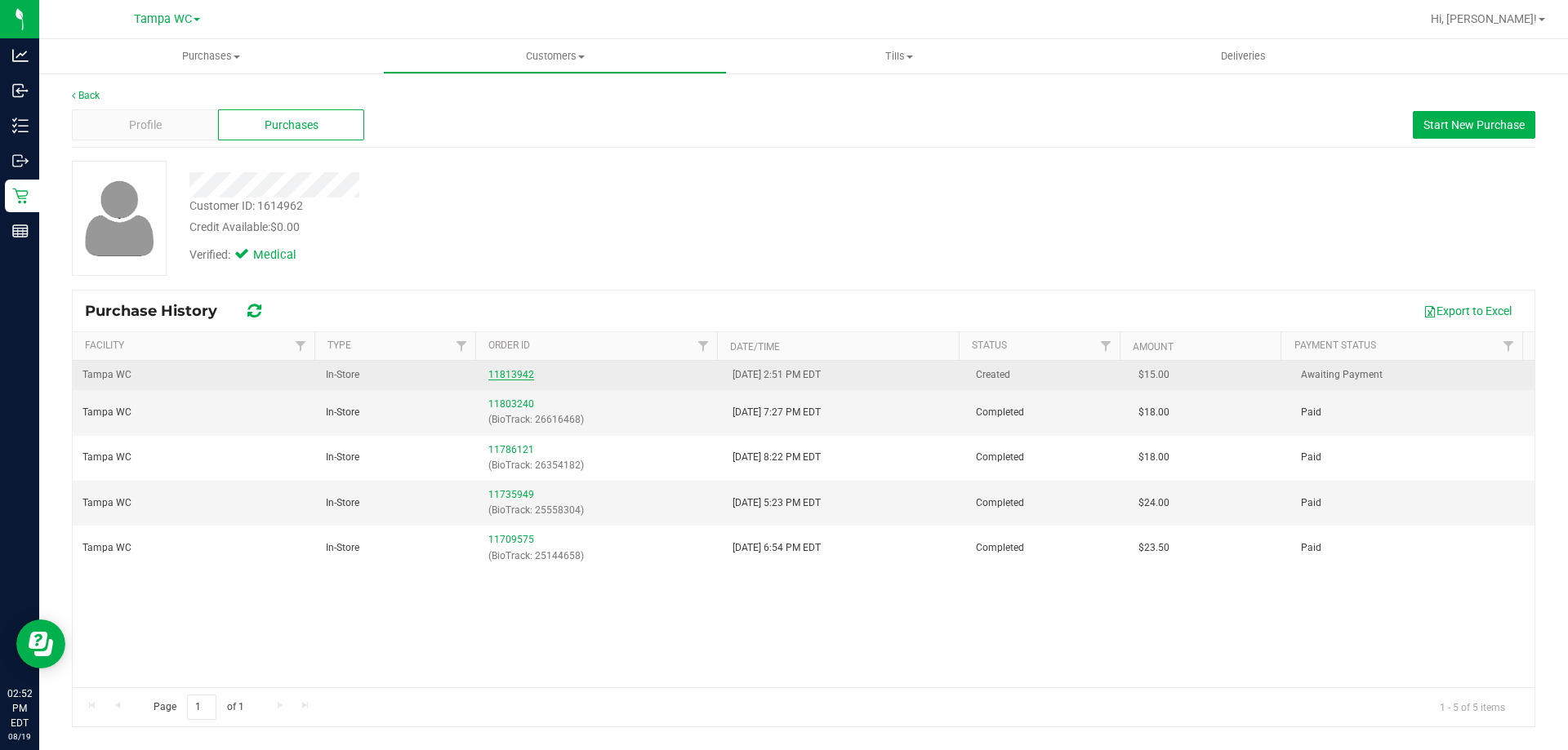
click at [511, 369] on link "11813942" at bounding box center [511, 375] width 46 height 12
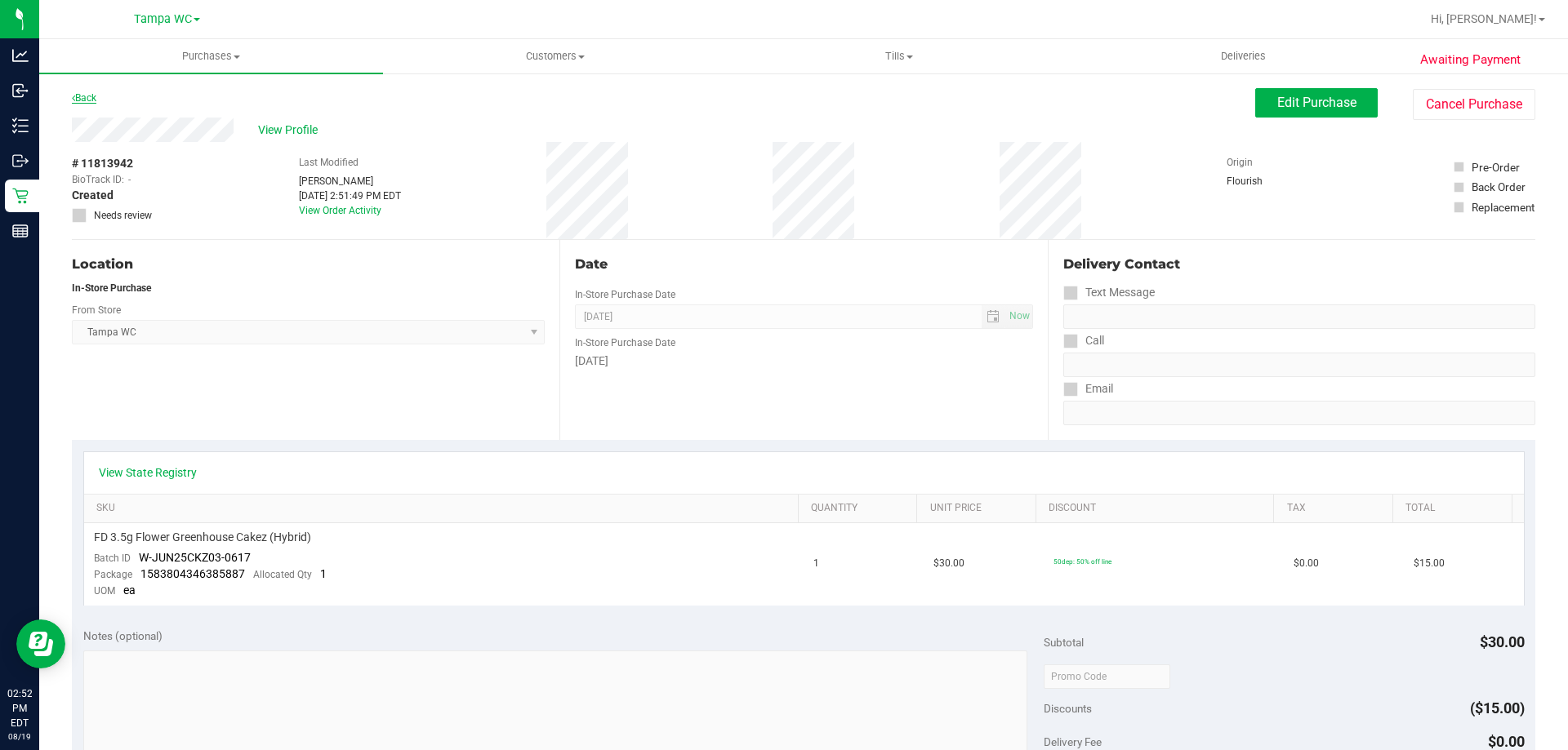
click at [96, 103] on link "Back" at bounding box center [84, 98] width 24 height 12
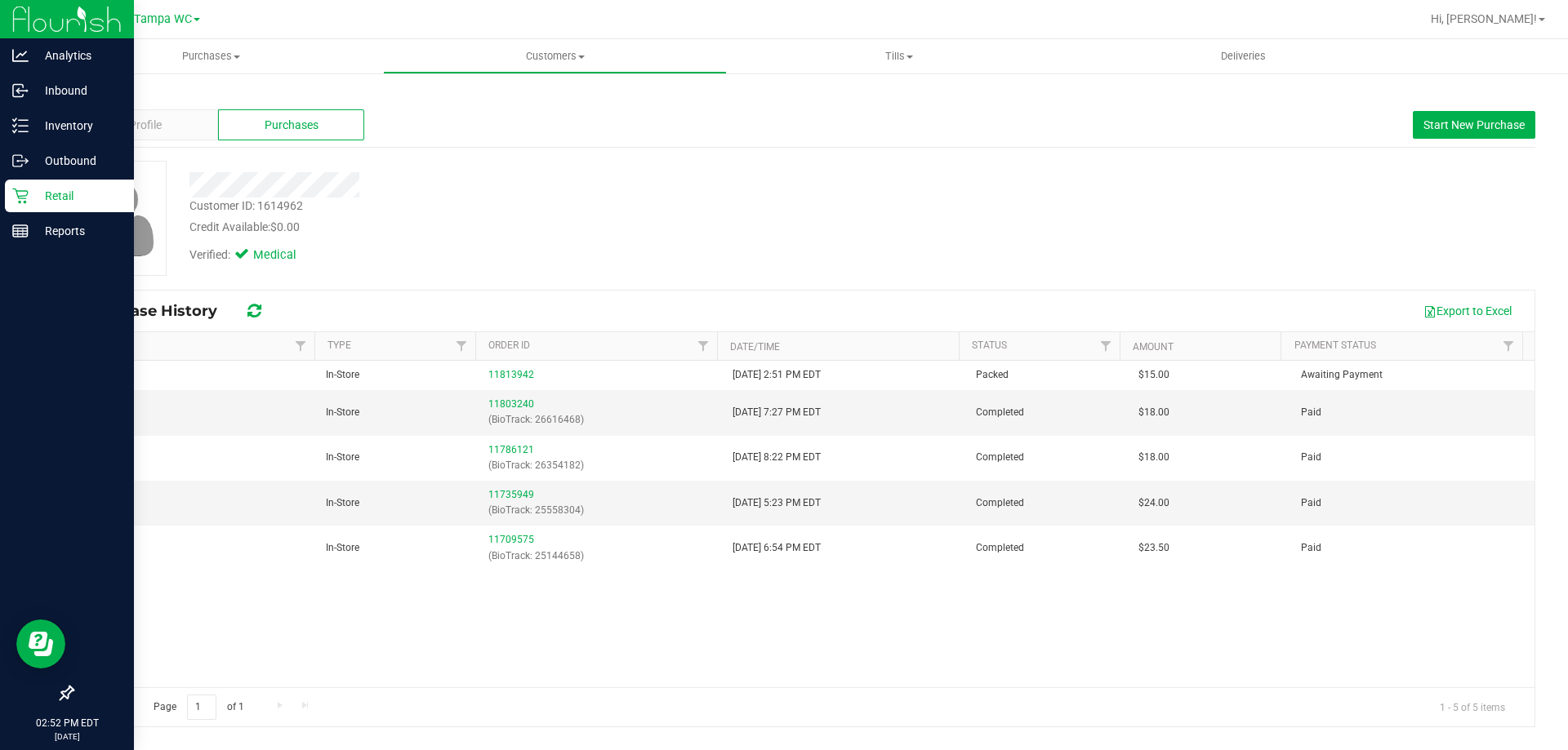
click at [30, 194] on p "Retail" at bounding box center [77, 195] width 98 height 19
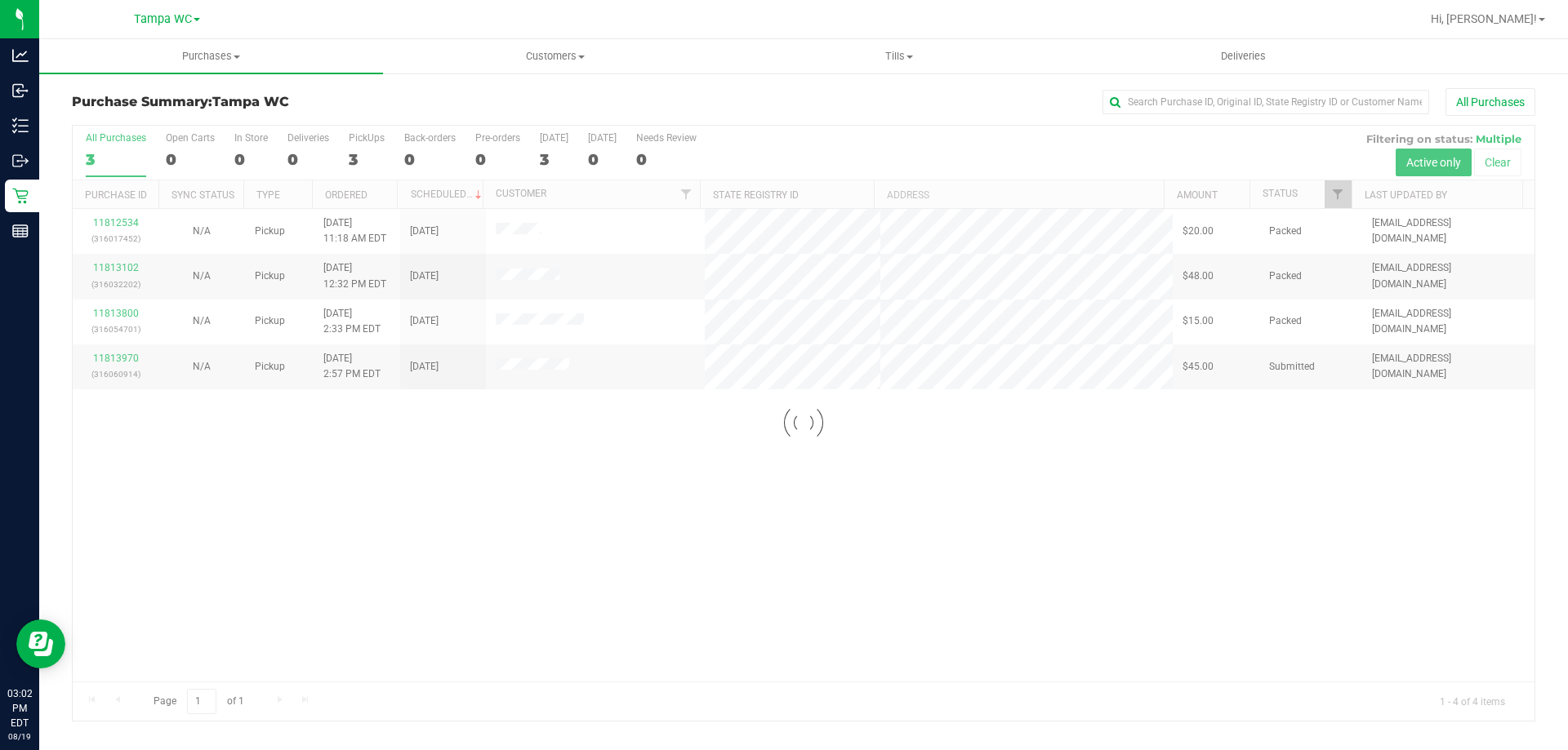
click at [117, 156] on div at bounding box center [804, 423] width 1462 height 595
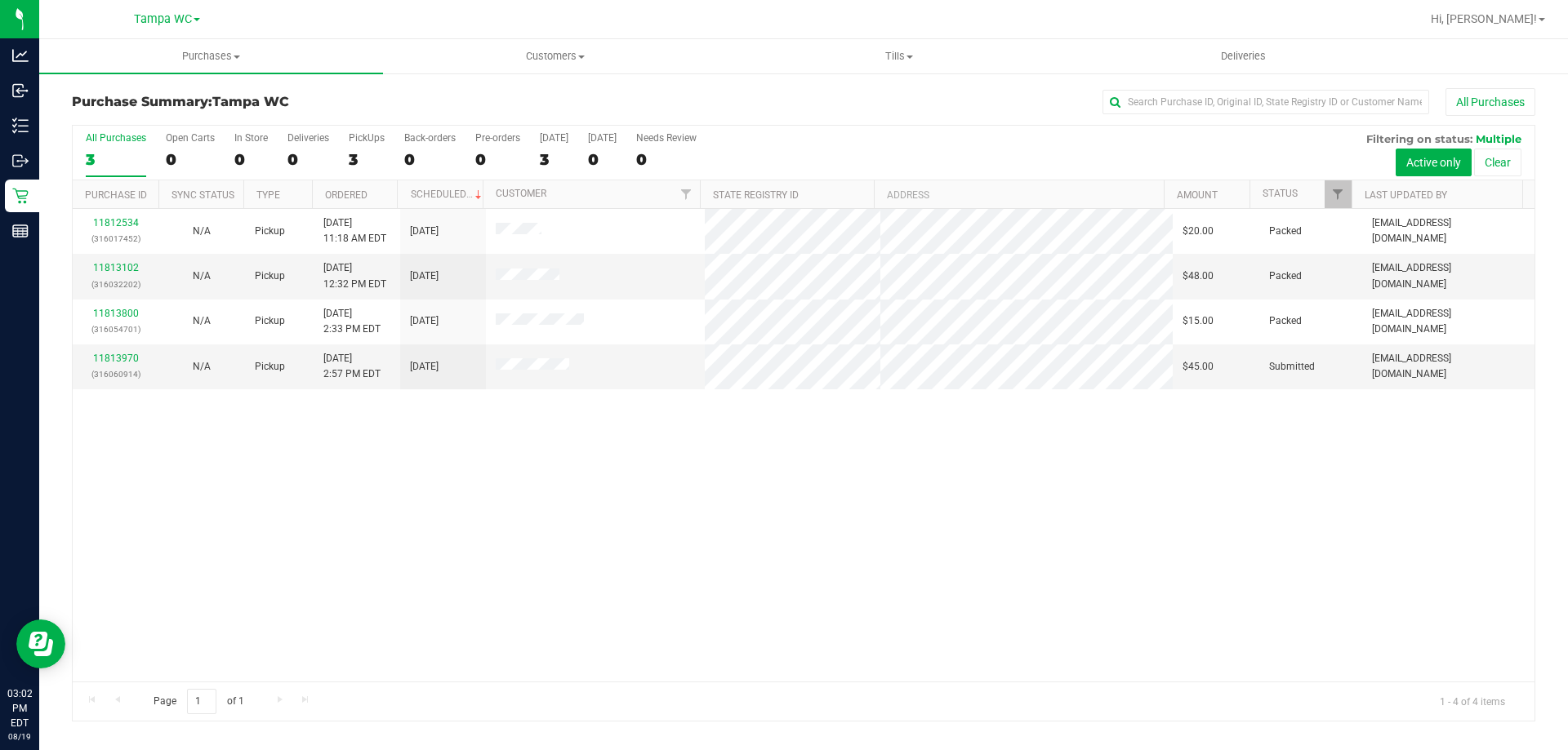
click at [116, 151] on div "3" at bounding box center [116, 159] width 60 height 18
click at [0, 0] on input "All Purchases 3" at bounding box center [0, 0] width 0 height 0
click at [98, 159] on div "4" at bounding box center [116, 159] width 60 height 18
click at [0, 0] on input "All Purchases 4" at bounding box center [0, 0] width 0 height 0
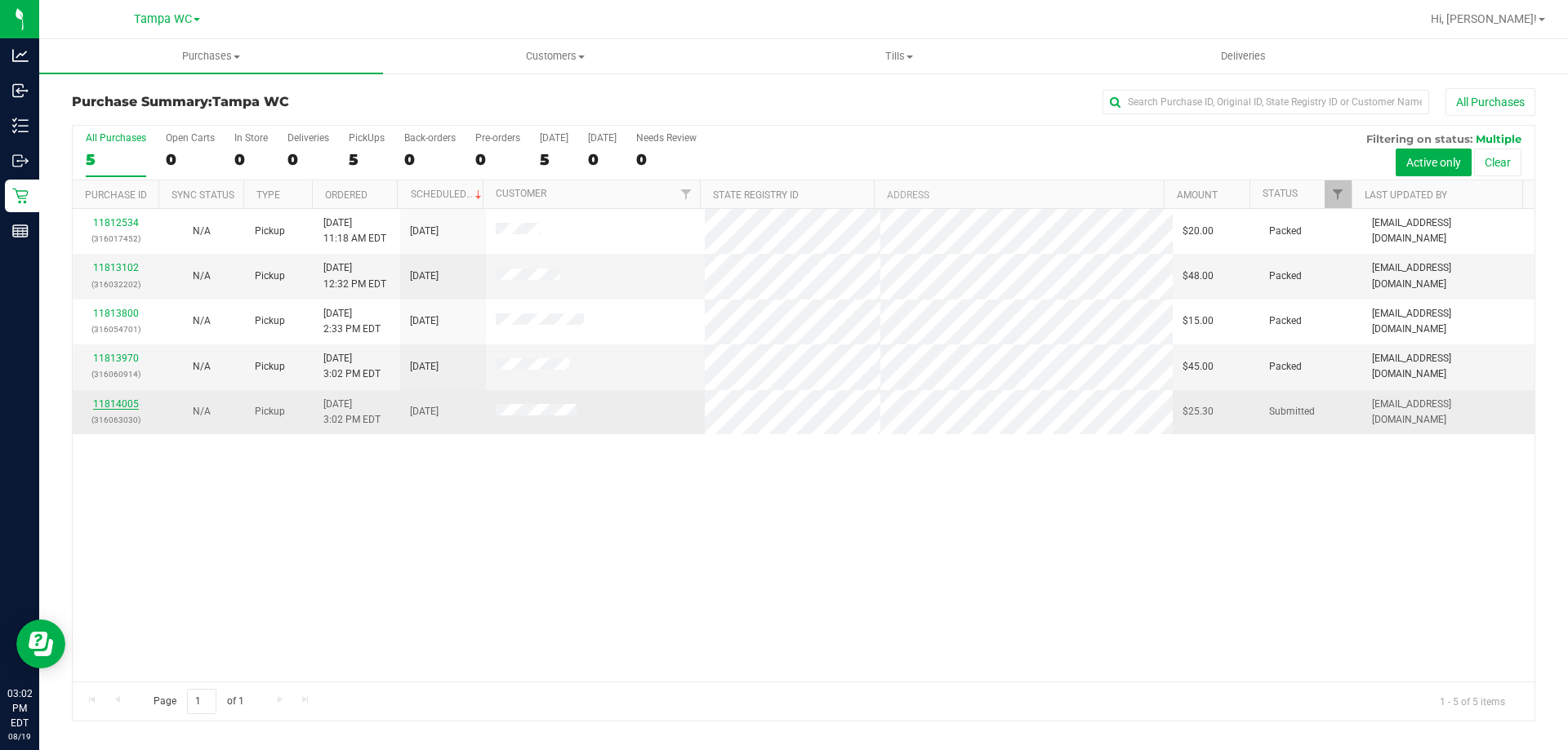
click at [129, 401] on link "11814005" at bounding box center [116, 404] width 46 height 12
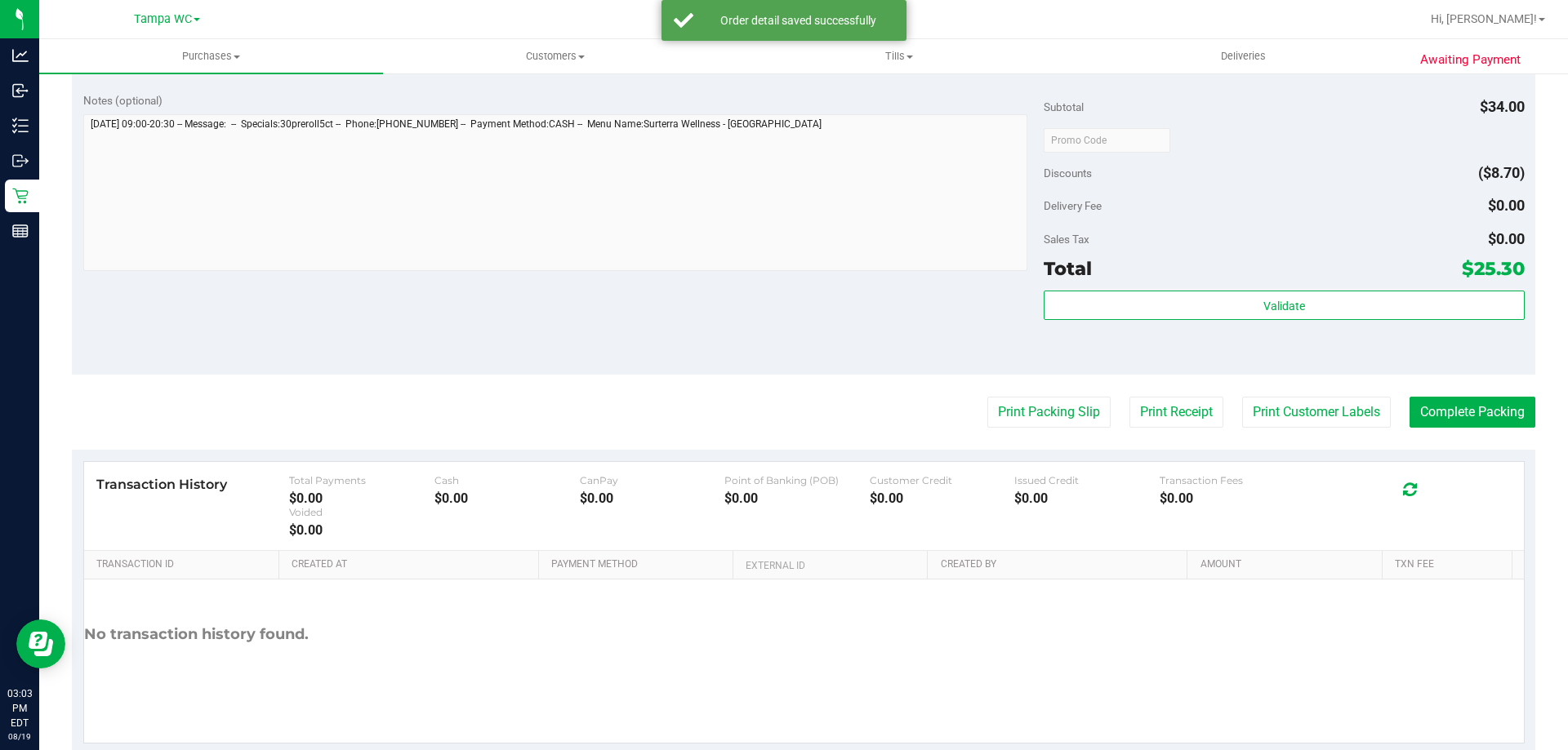
scroll to position [653, 0]
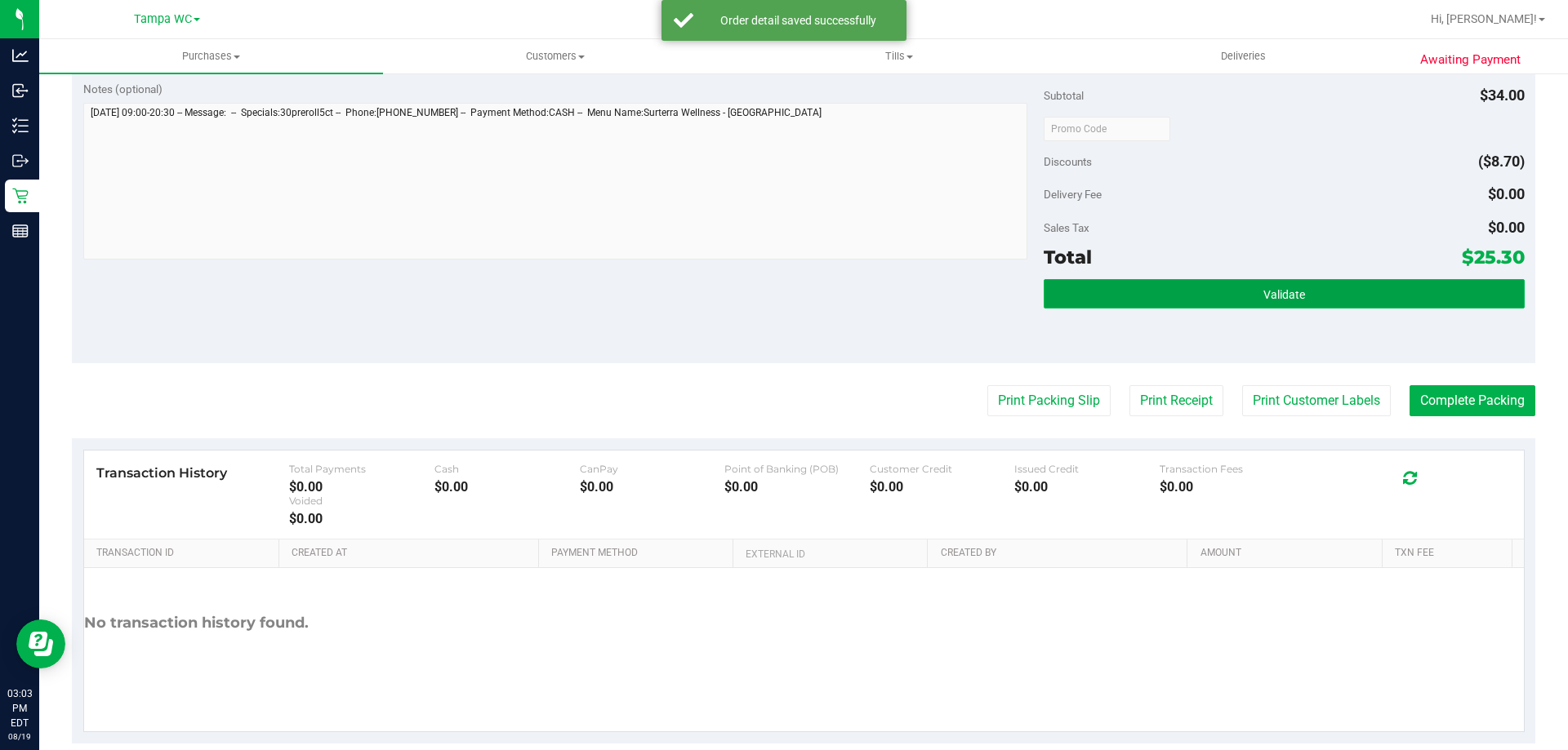
click at [1278, 296] on span "Validate" at bounding box center [1285, 295] width 42 height 13
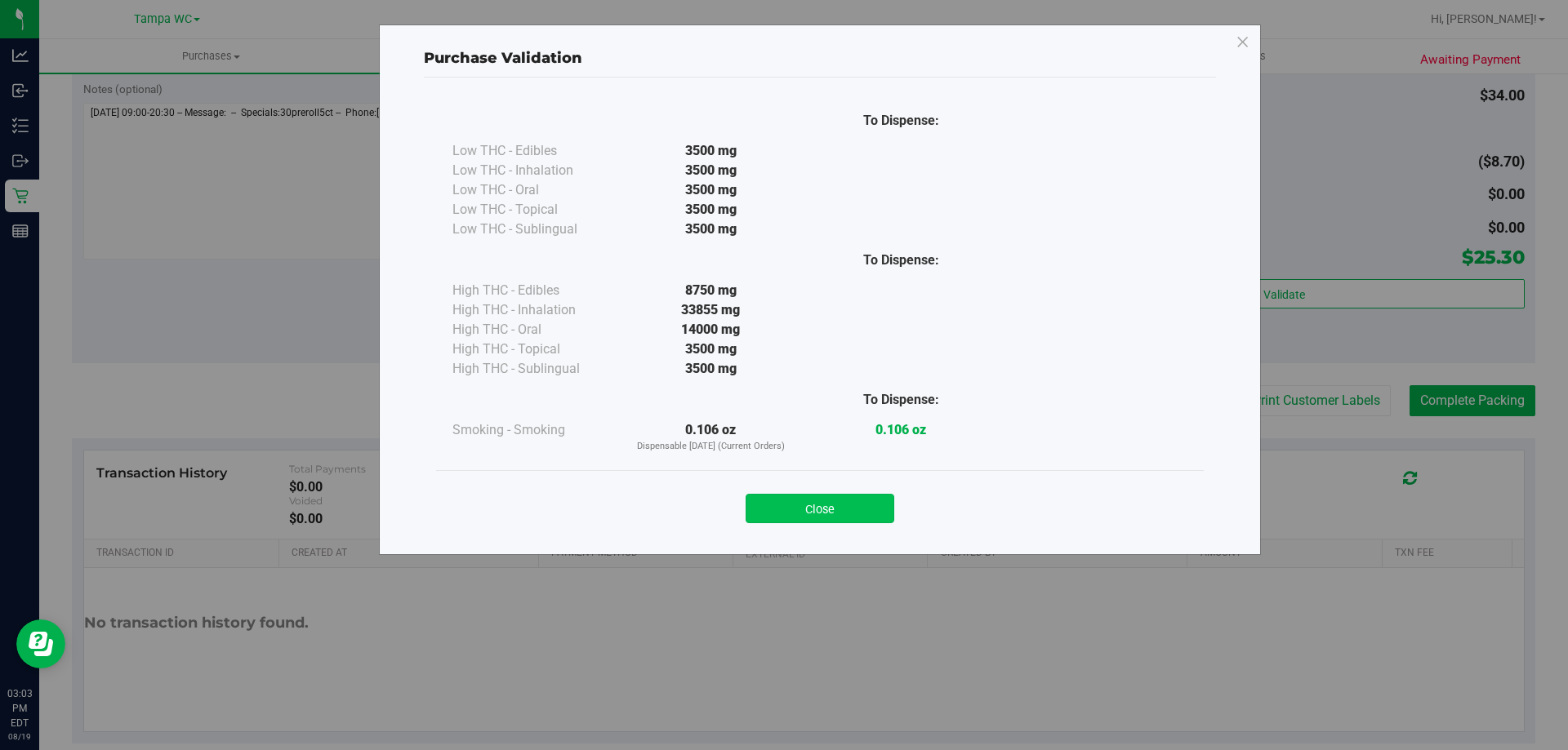
click at [850, 500] on button "Close" at bounding box center [819, 508] width 148 height 29
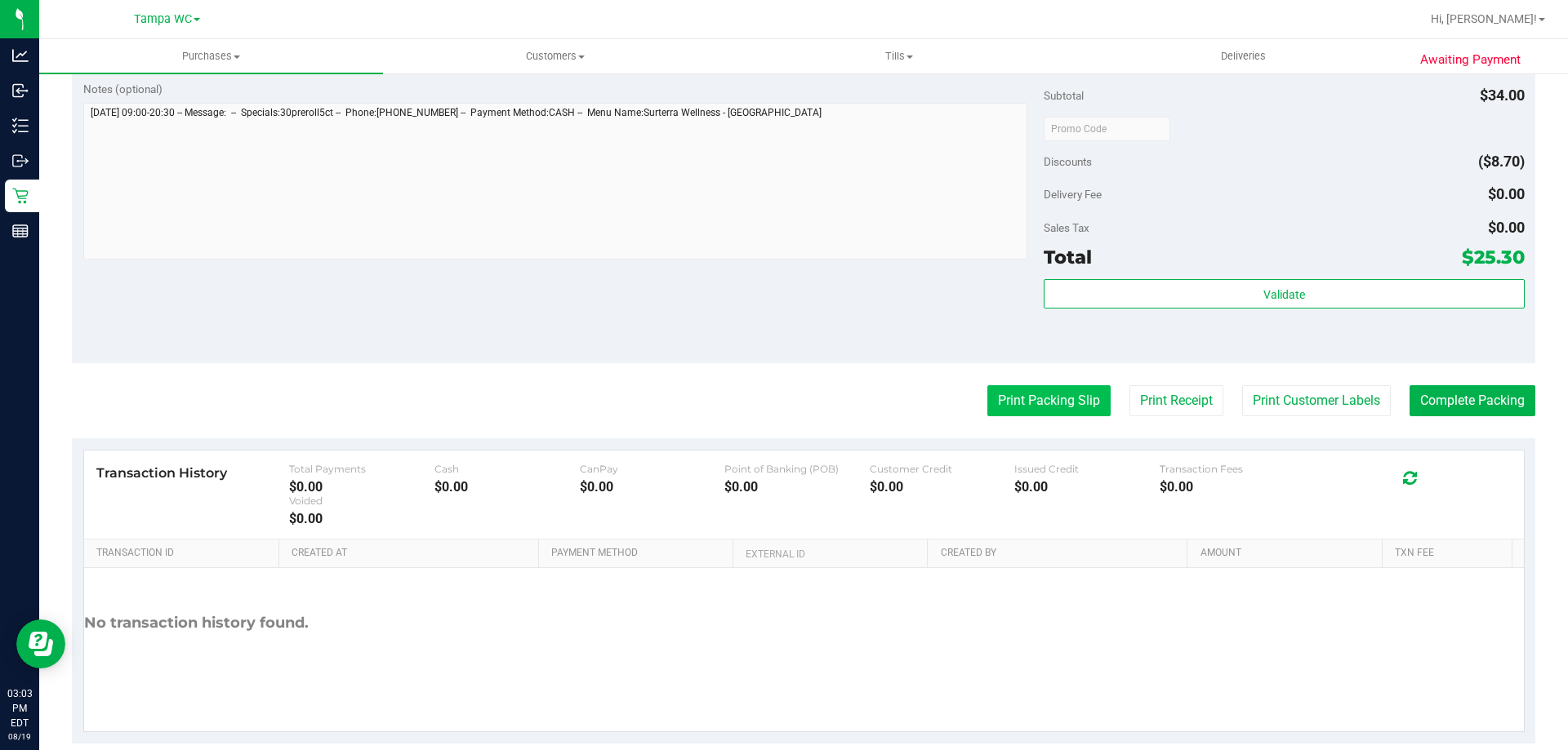
click at [1087, 391] on button "Print Packing Slip" at bounding box center [1049, 401] width 123 height 31
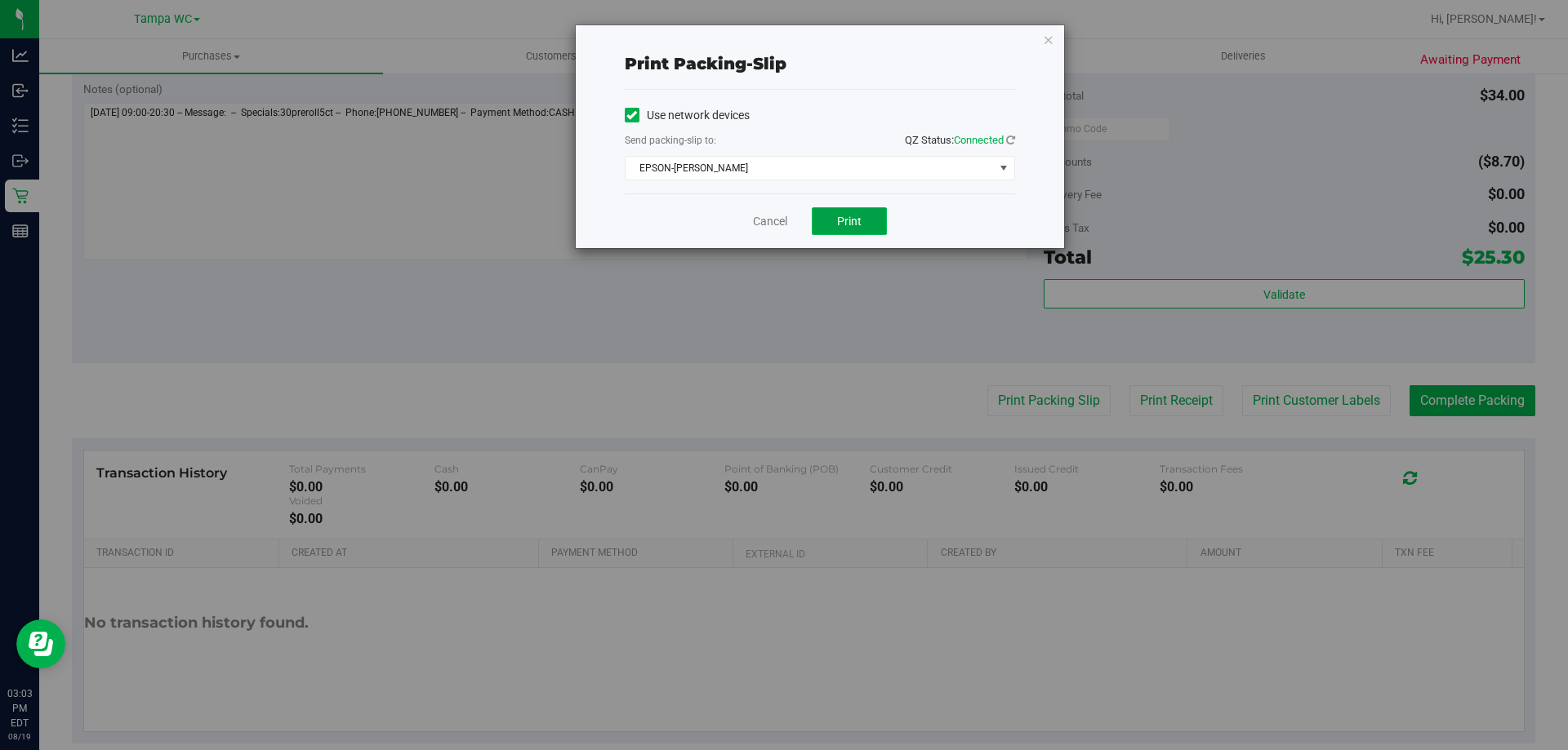
click at [872, 225] on button "Print" at bounding box center [849, 220] width 75 height 28
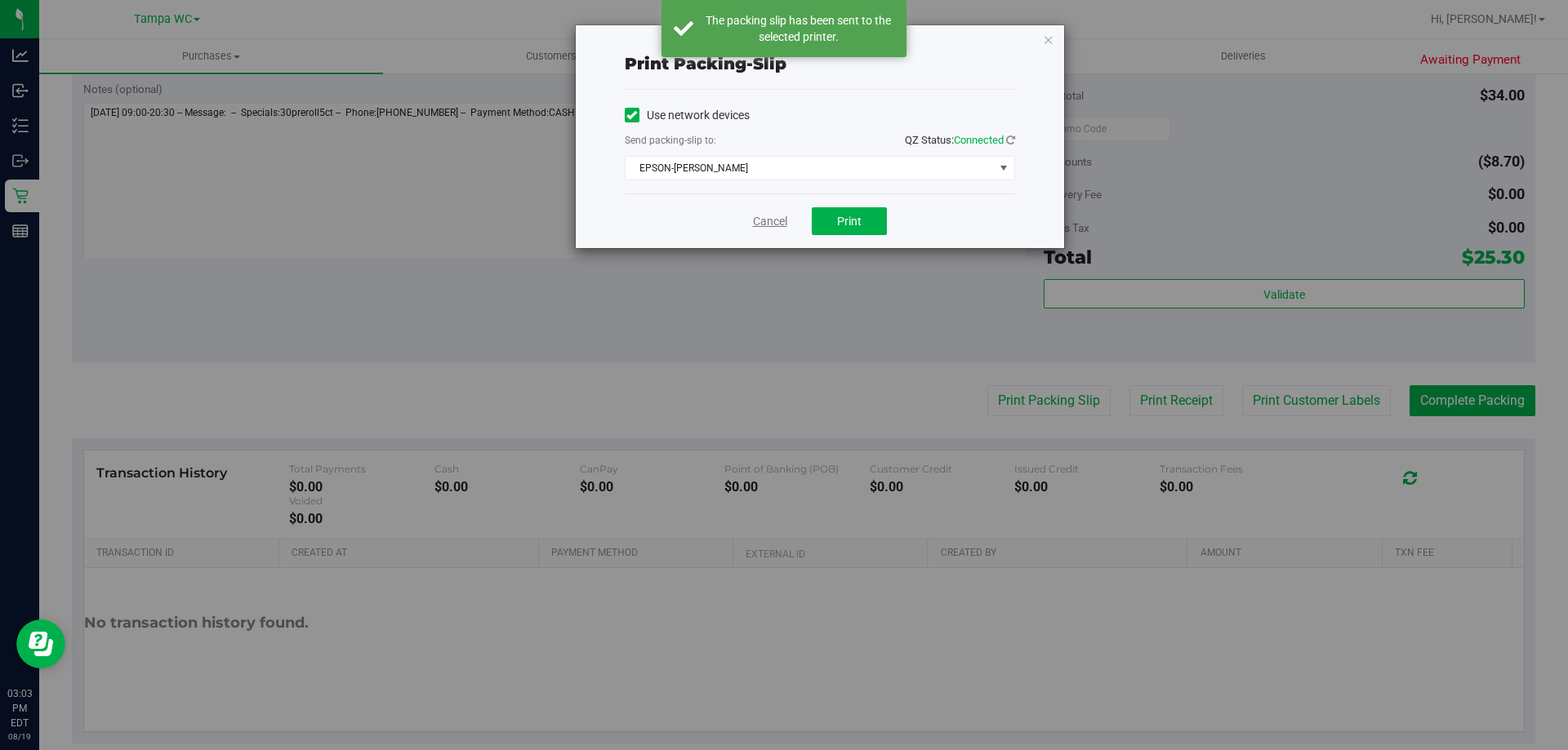
click at [770, 215] on link "Cancel" at bounding box center [770, 221] width 34 height 17
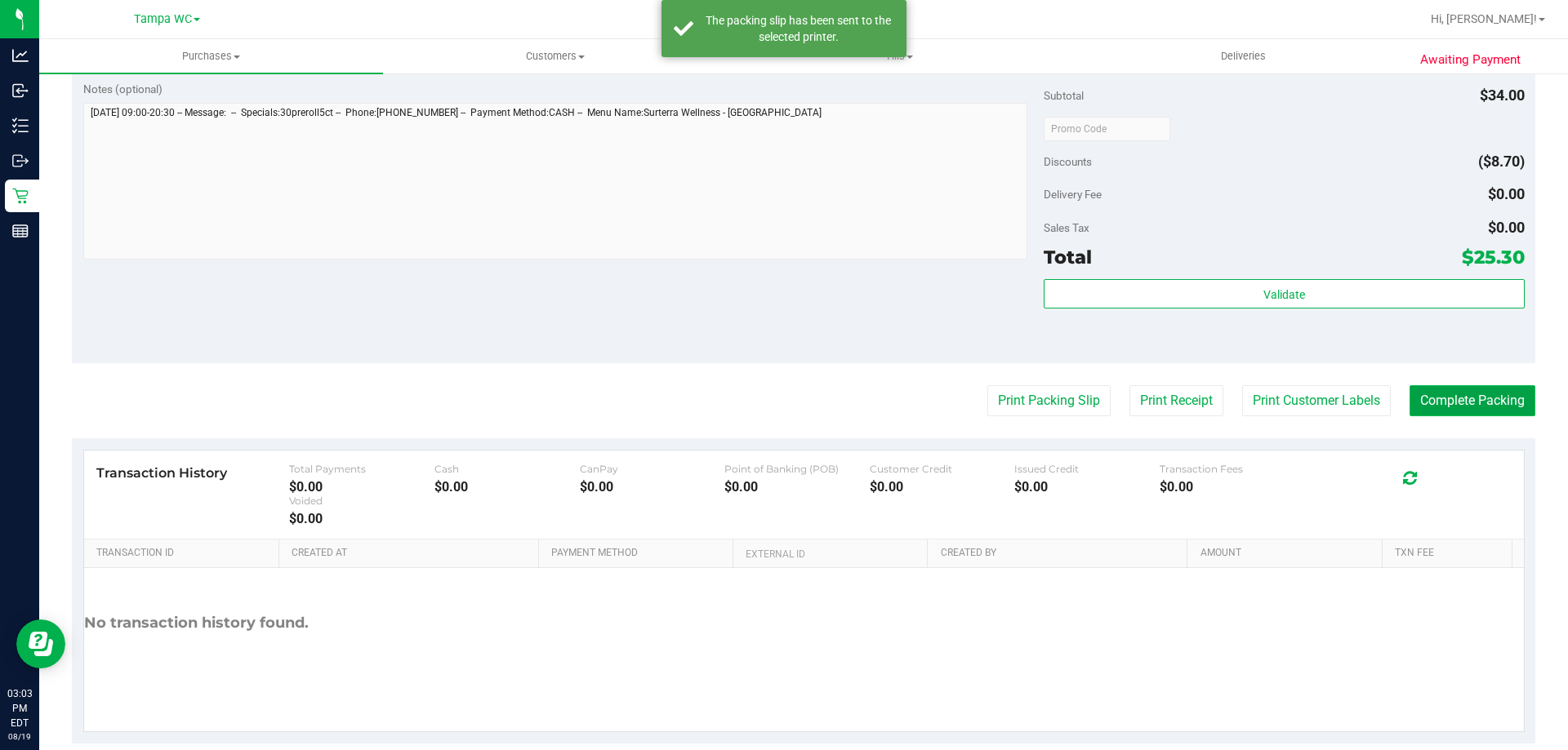
click at [1498, 389] on button "Complete Packing" at bounding box center [1472, 401] width 126 height 31
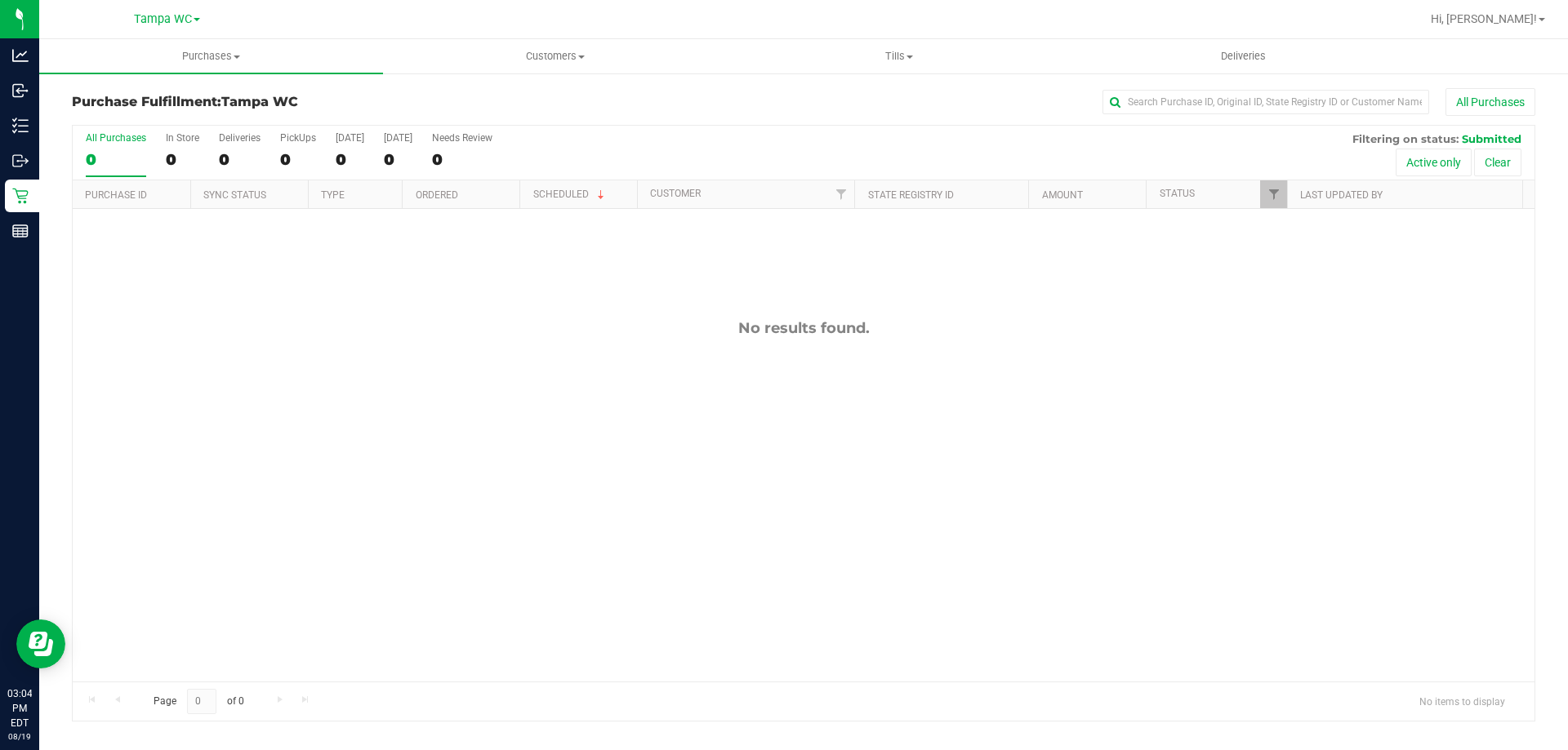
click at [112, 148] on label "All Purchases 0" at bounding box center [116, 155] width 60 height 45
click at [0, 0] on input "All Purchases 0" at bounding box center [0, 0] width 0 height 0
click at [117, 153] on div "0" at bounding box center [116, 159] width 60 height 18
click at [0, 0] on input "All Purchases 0" at bounding box center [0, 0] width 0 height 0
click at [363, 488] on div "No results found." at bounding box center [804, 500] width 1462 height 583
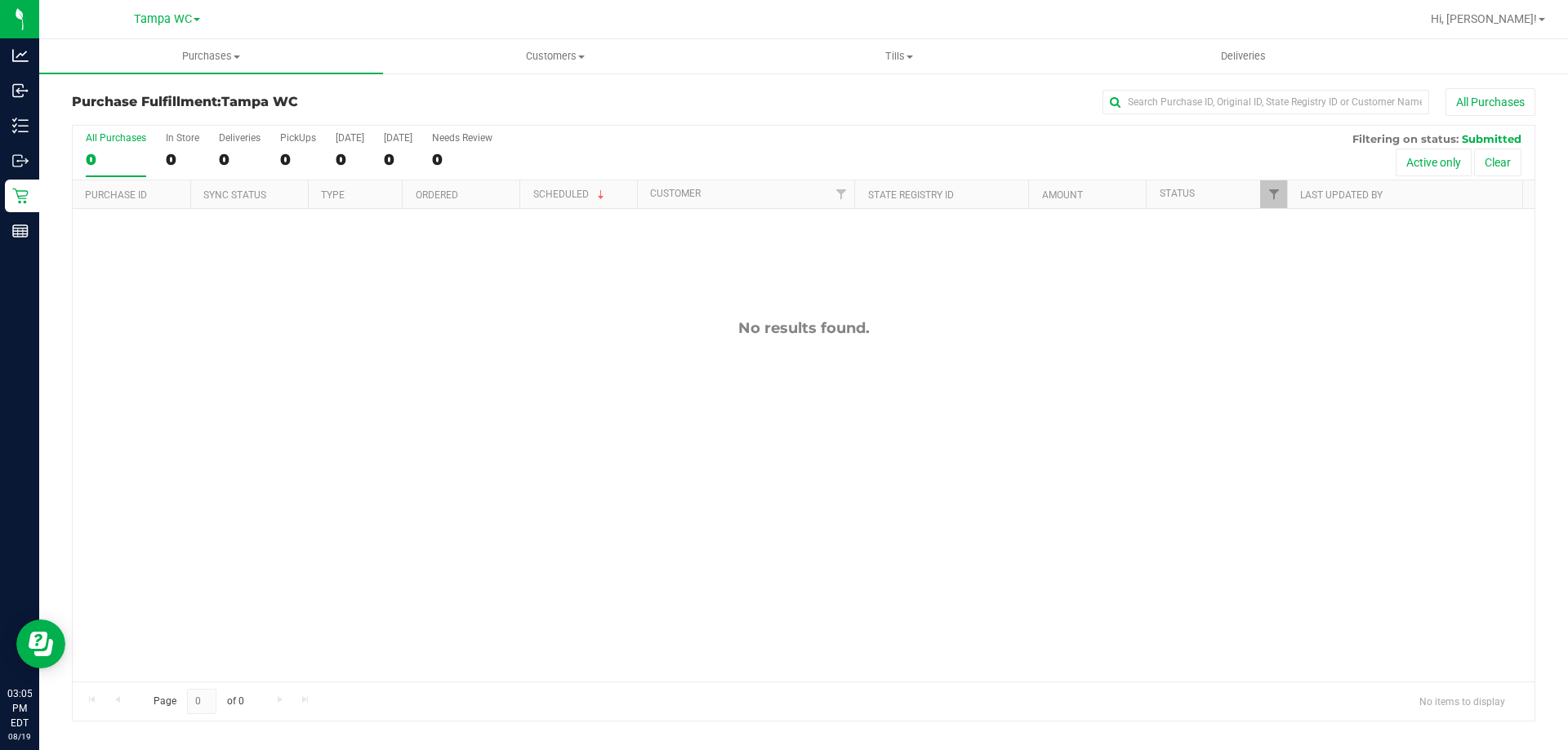
click at [109, 140] on div "All Purchases" at bounding box center [116, 138] width 60 height 12
click at [0, 0] on input "All Purchases 0" at bounding box center [0, 0] width 0 height 0
click at [108, 142] on div "All Purchases" at bounding box center [116, 138] width 60 height 12
click at [0, 0] on input "All Purchases 0" at bounding box center [0, 0] width 0 height 0
click at [114, 157] on div "0" at bounding box center [116, 159] width 60 height 18
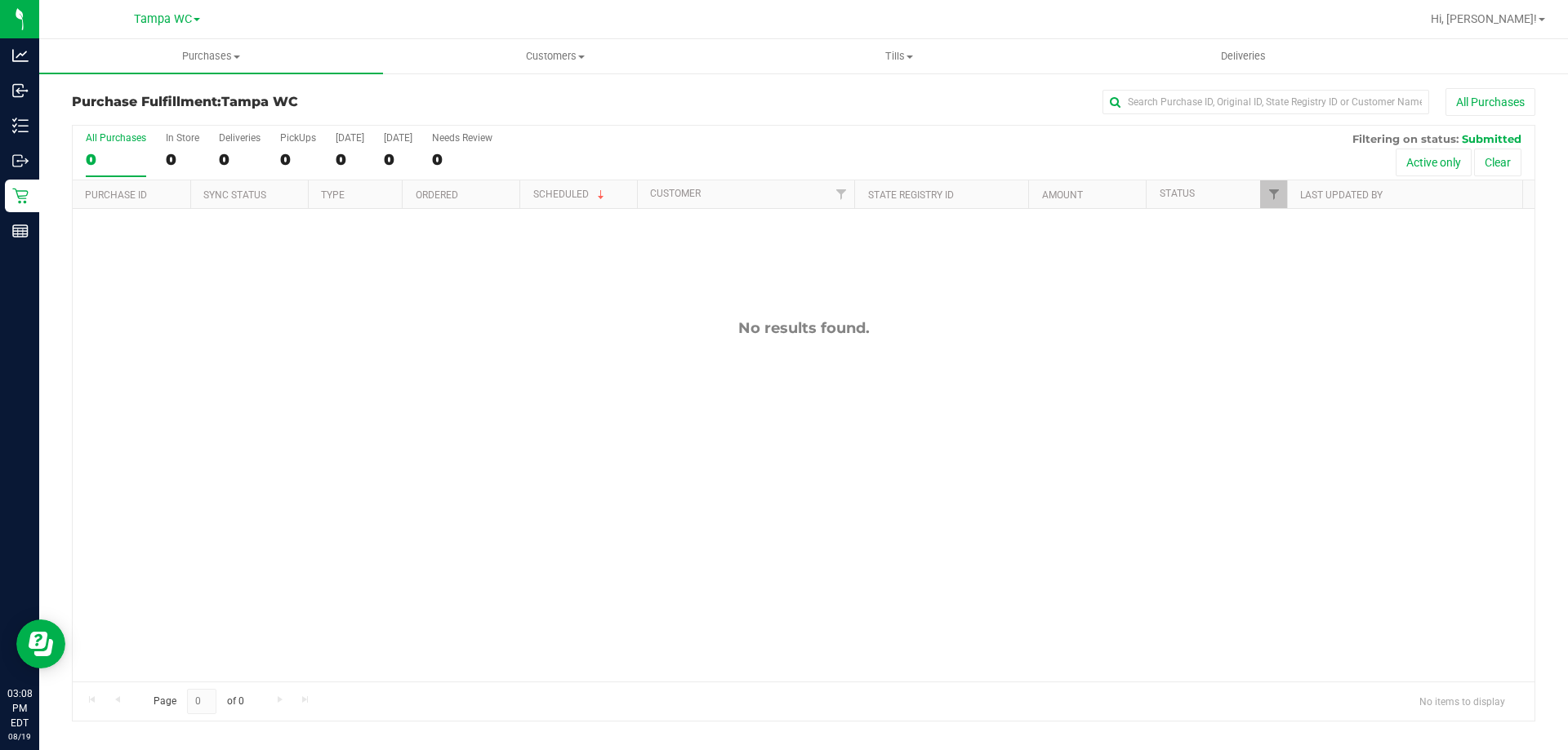
click at [0, 0] on input "All Purchases 0" at bounding box center [0, 0] width 0 height 0
click at [138, 141] on div "All Purchases" at bounding box center [116, 138] width 60 height 12
click at [0, 0] on input "All Purchases 0" at bounding box center [0, 0] width 0 height 0
click at [107, 163] on div "0" at bounding box center [116, 159] width 60 height 18
click at [0, 0] on input "All Purchases 0" at bounding box center [0, 0] width 0 height 0
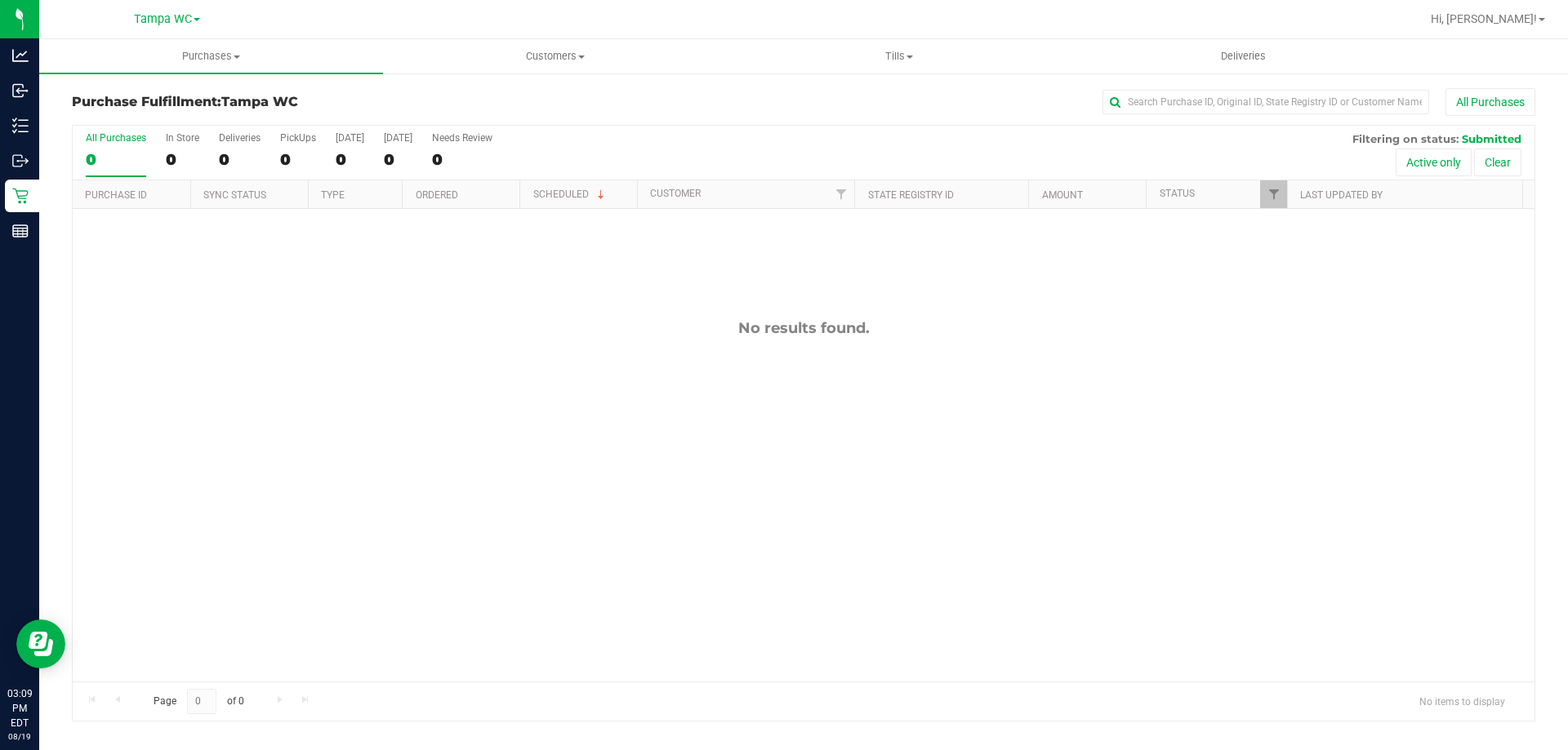
click at [118, 142] on label "All Purchases 0" at bounding box center [116, 155] width 60 height 45
click at [121, 153] on div "0" at bounding box center [116, 159] width 60 height 18
click at [0, 0] on input "All Purchases 0" at bounding box center [0, 0] width 0 height 0
click at [98, 134] on div "All Purchases" at bounding box center [116, 138] width 60 height 12
click at [0, 0] on input "All Purchases 0" at bounding box center [0, 0] width 0 height 0
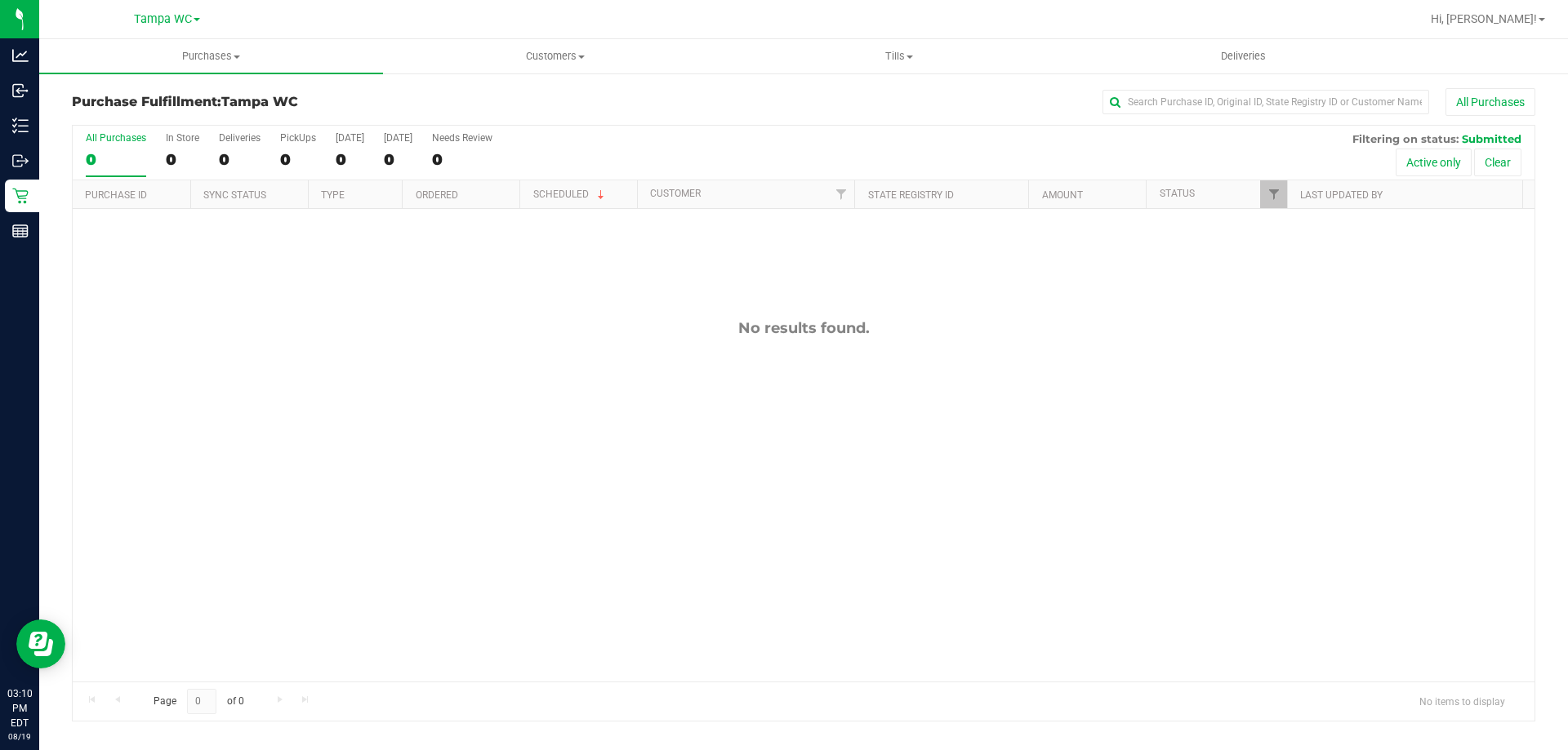
click at [109, 157] on div "0" at bounding box center [116, 159] width 60 height 18
click at [0, 0] on input "All Purchases 0" at bounding box center [0, 0] width 0 height 0
click at [105, 153] on div "0" at bounding box center [116, 159] width 60 height 18
click at [0, 0] on input "All Purchases 0" at bounding box center [0, 0] width 0 height 0
click at [122, 147] on label "All Purchases 0" at bounding box center [116, 155] width 60 height 45
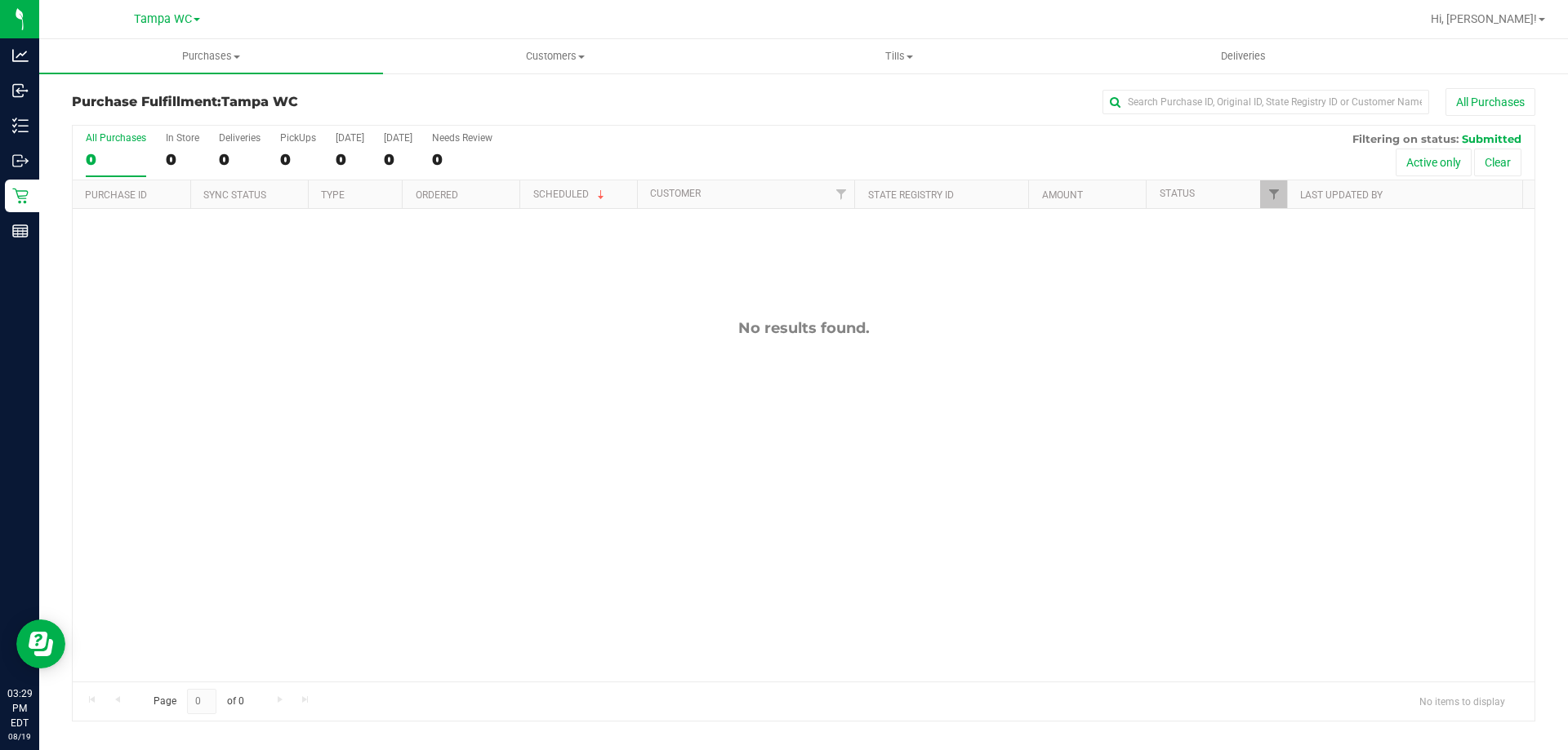
click at [0, 0] on input "All Purchases 0" at bounding box center [0, 0] width 0 height 0
click at [110, 158] on div "0" at bounding box center [116, 159] width 60 height 18
click at [0, 0] on input "All Purchases 0" at bounding box center [0, 0] width 0 height 0
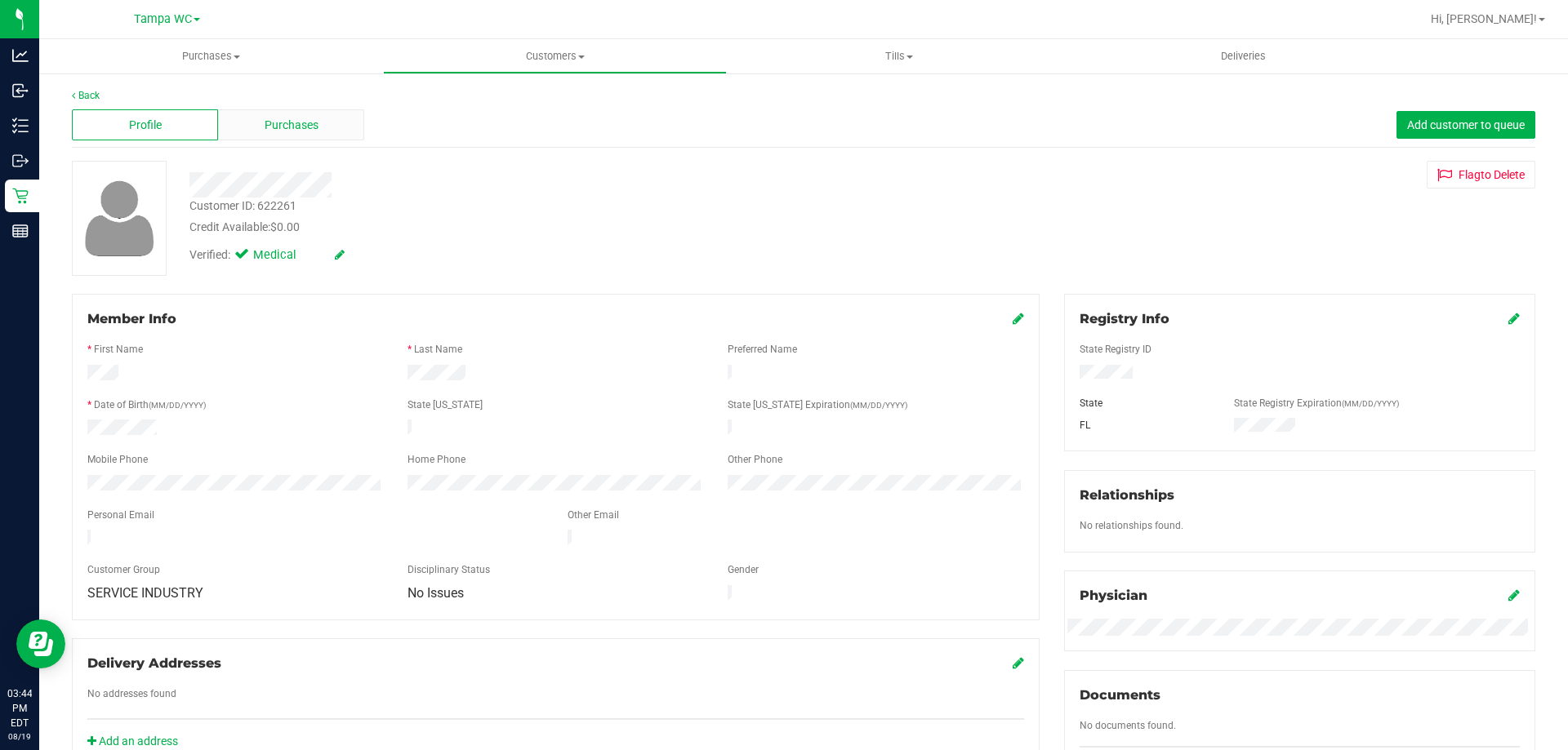
click at [310, 132] on span "Purchases" at bounding box center [292, 125] width 54 height 17
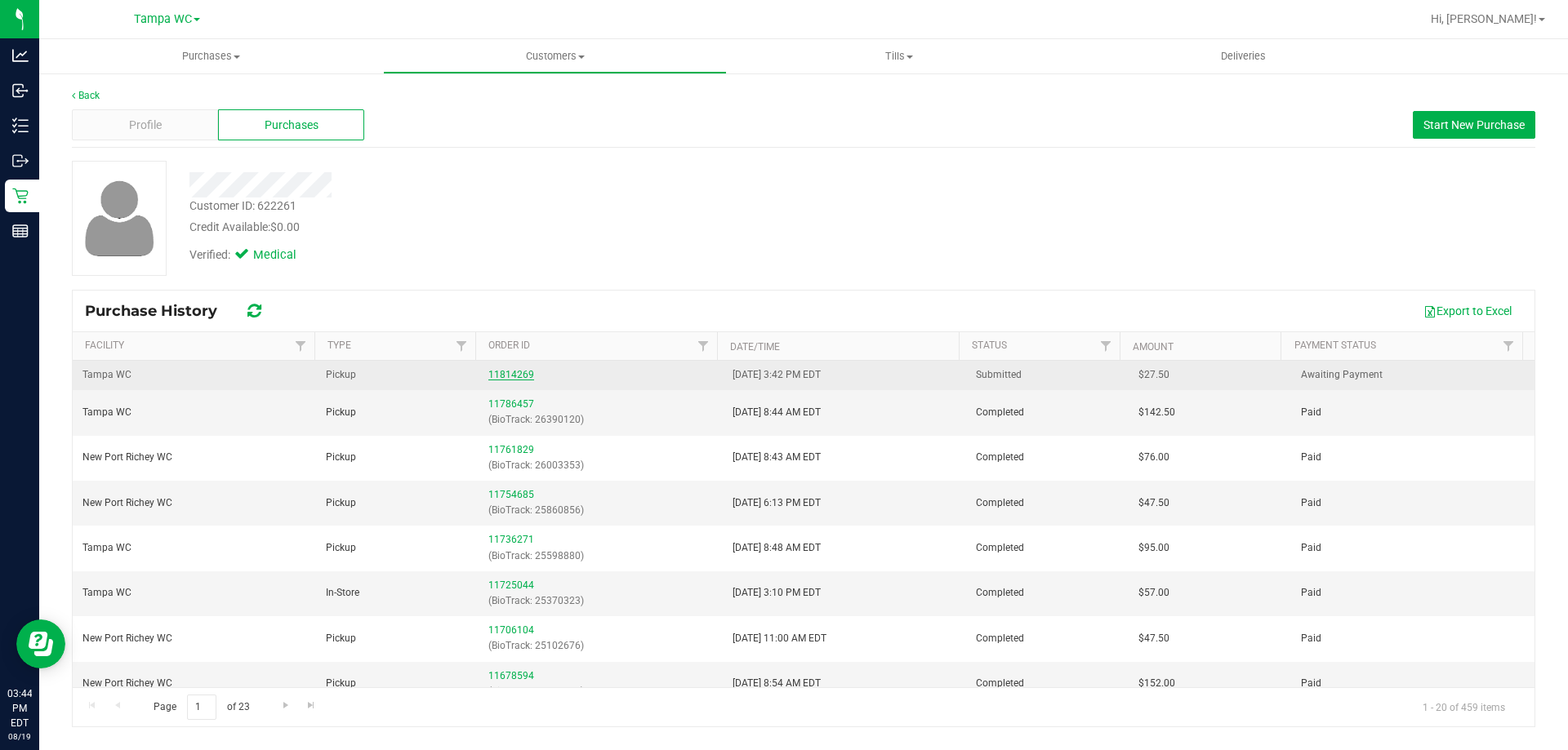
click at [507, 376] on link "11814269" at bounding box center [511, 375] width 46 height 12
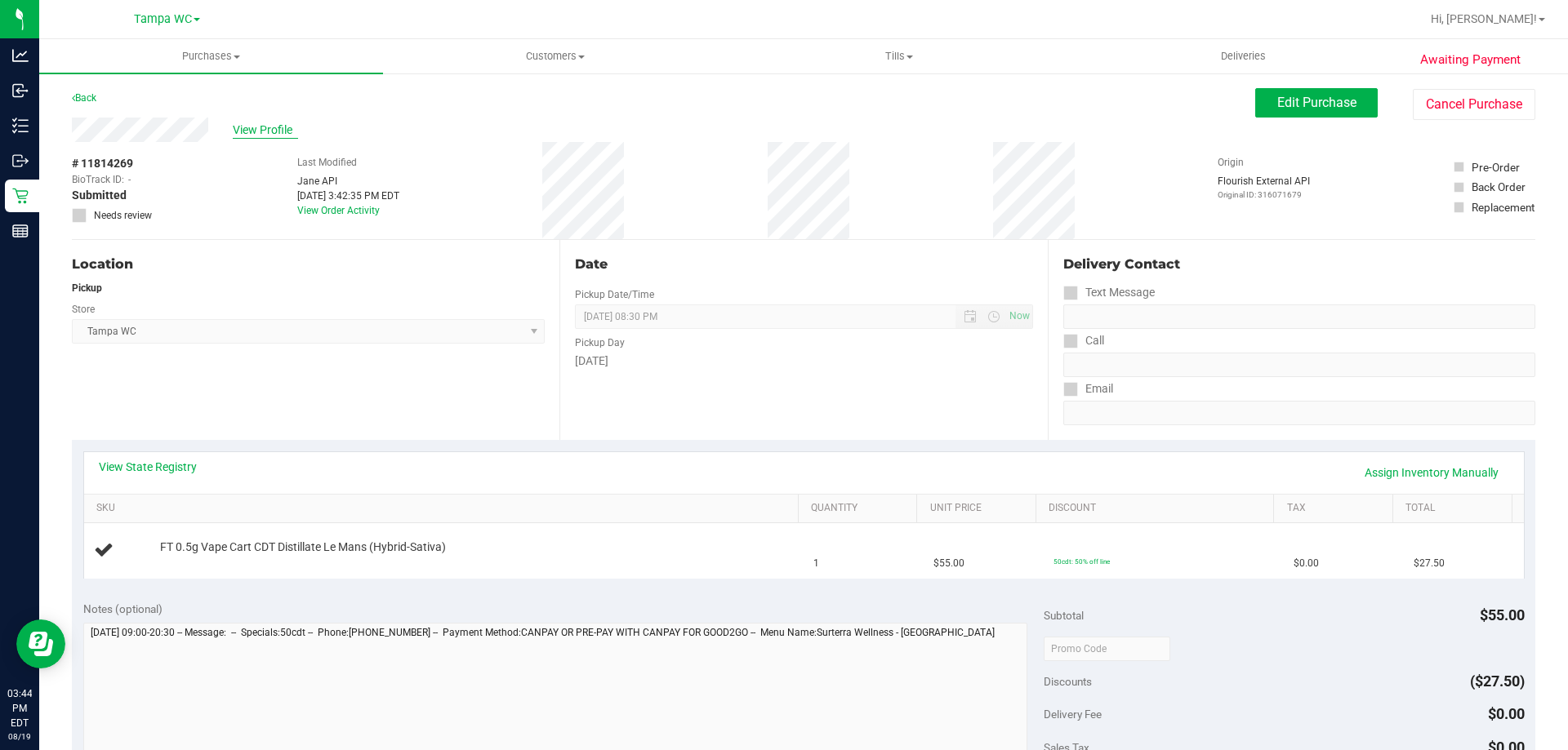
click at [253, 125] on span "View Profile" at bounding box center [266, 130] width 65 height 17
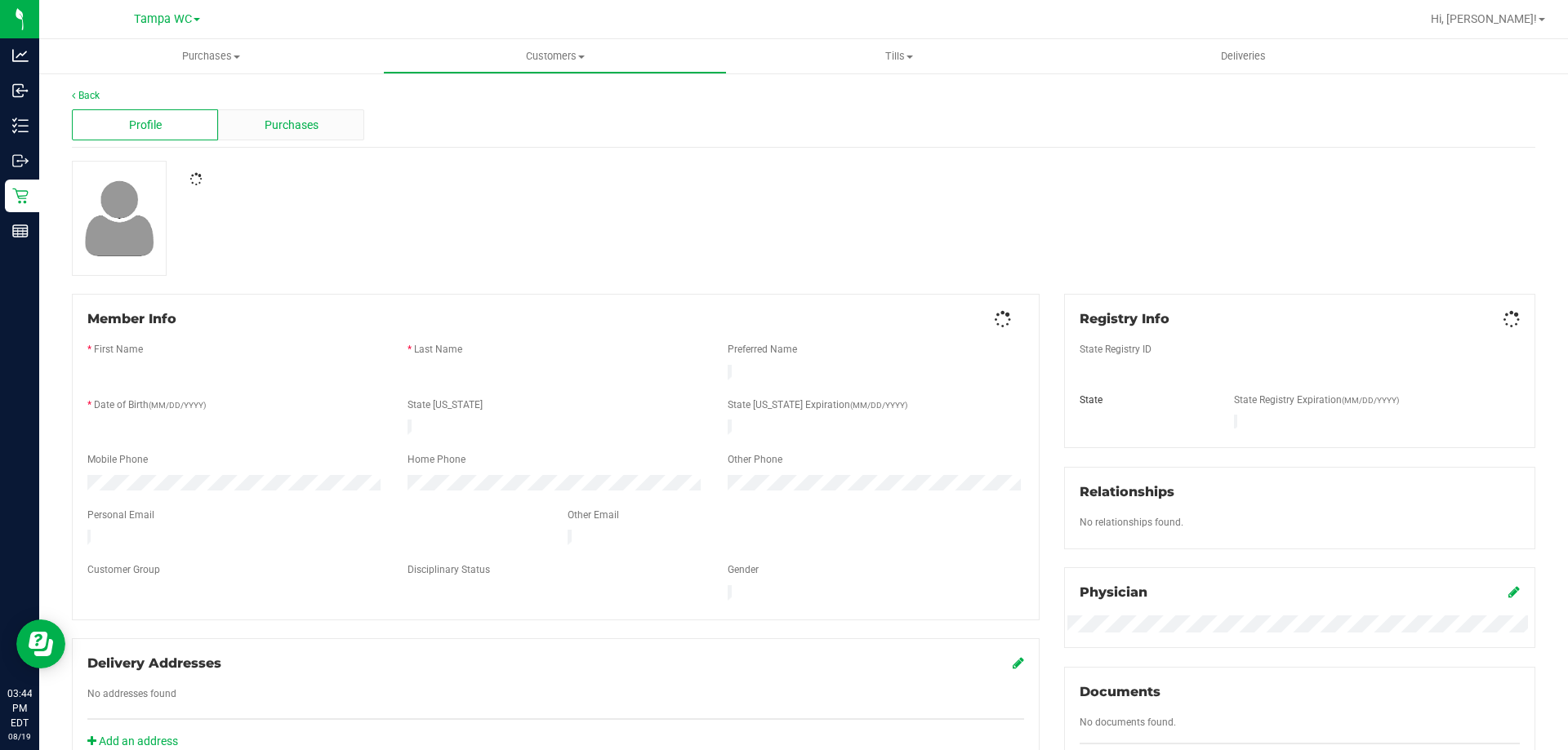
click at [283, 133] on span "Purchases" at bounding box center [292, 125] width 54 height 17
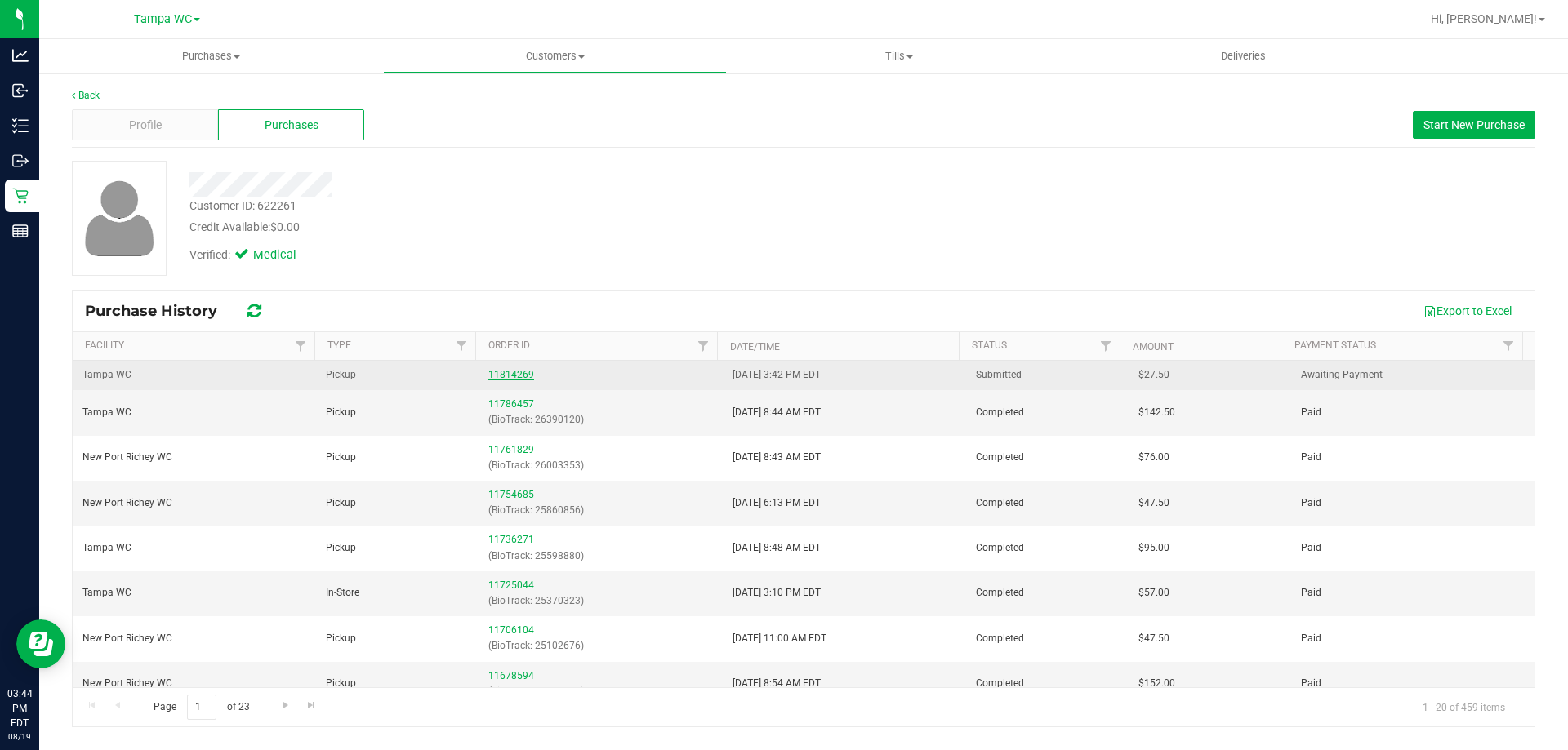
click at [506, 378] on link "11814269" at bounding box center [511, 375] width 46 height 12
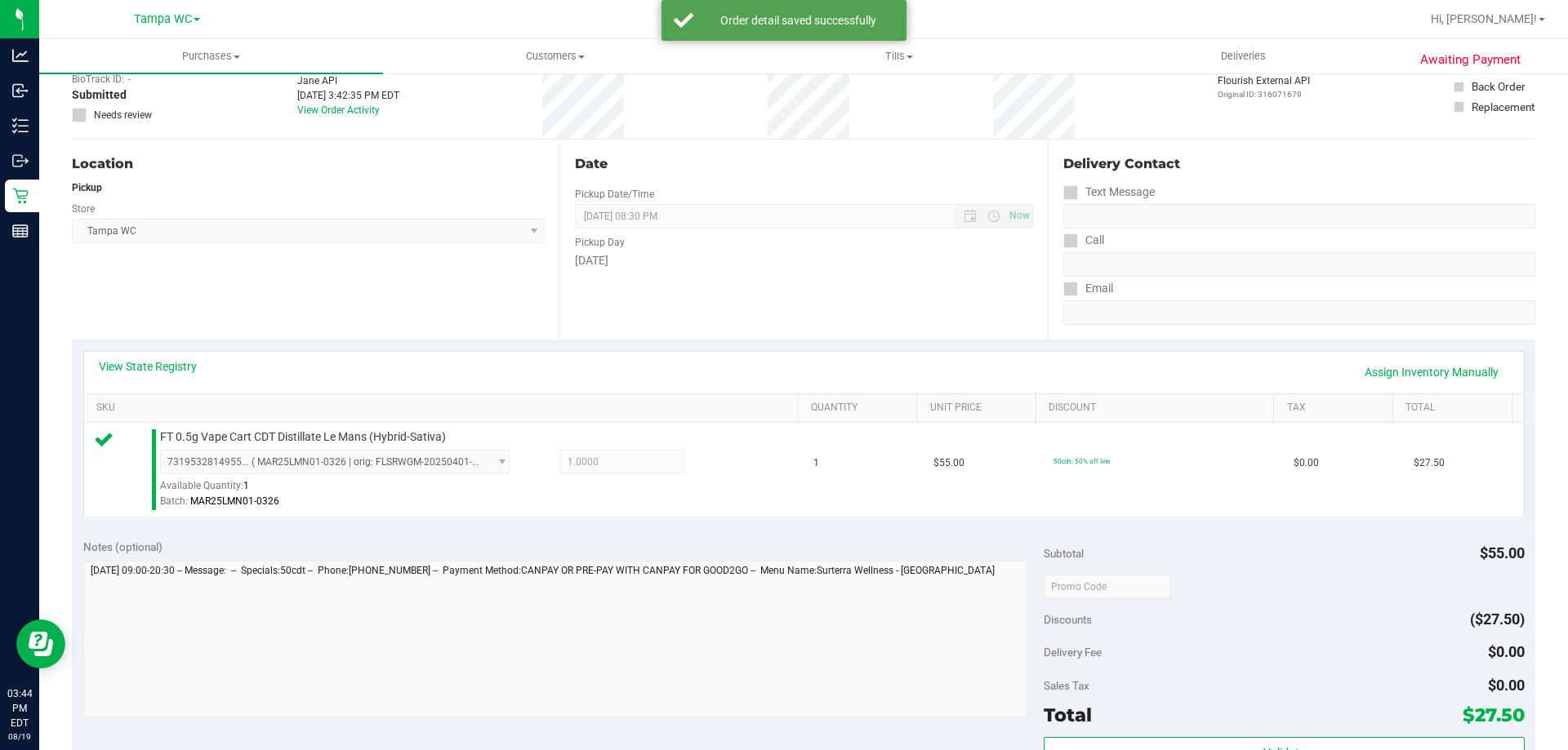
scroll to position [490, 0]
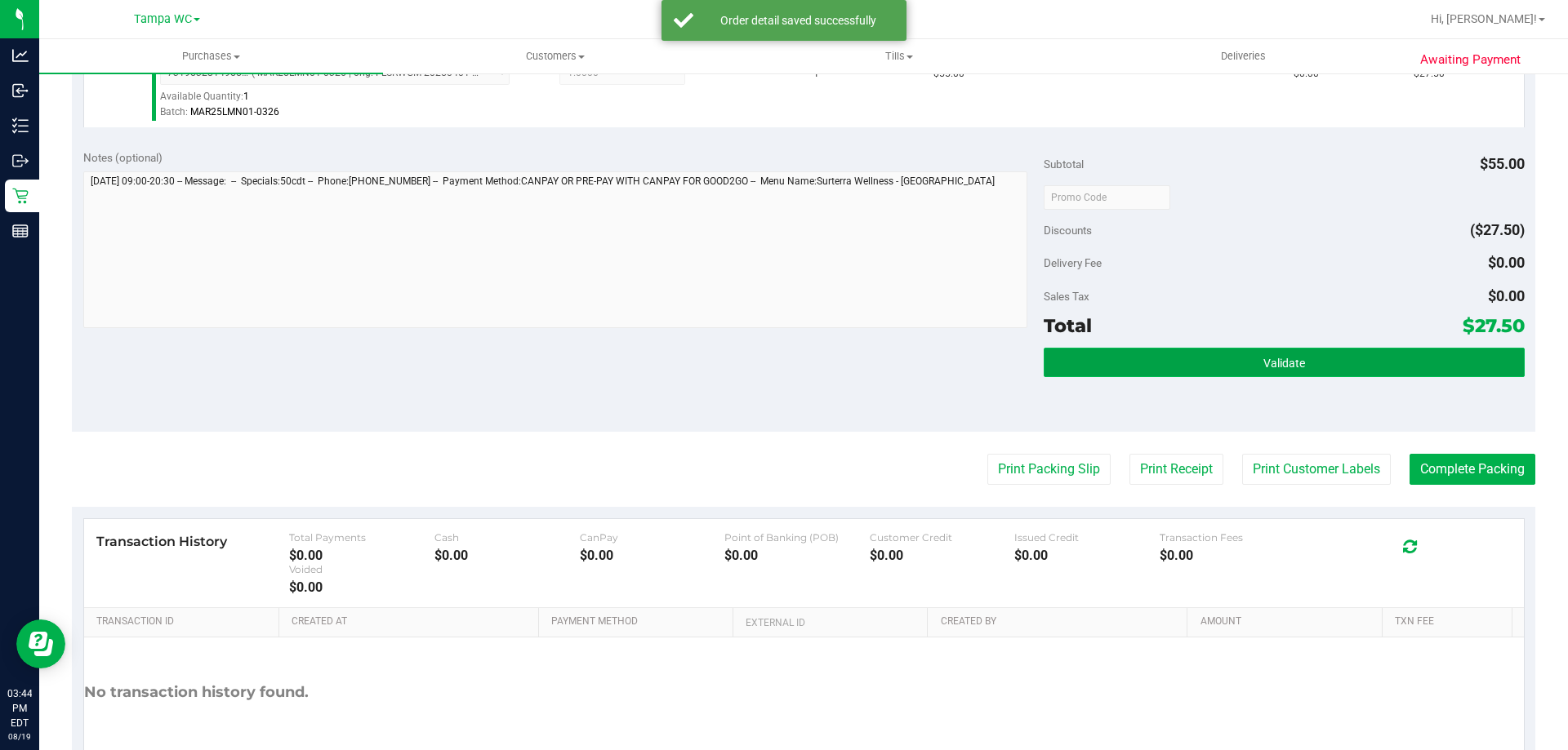
click at [1328, 358] on button "Validate" at bounding box center [1284, 362] width 480 height 29
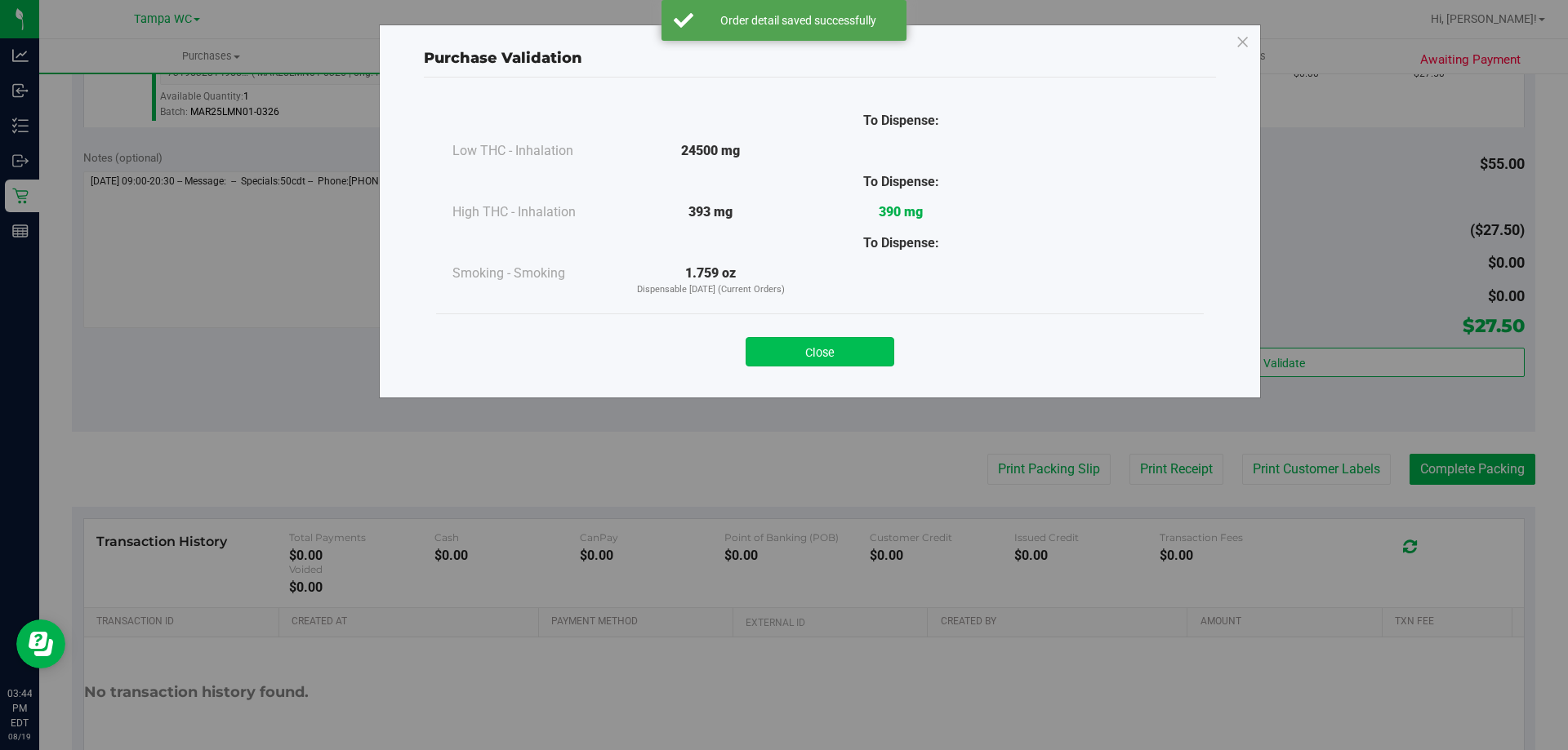
click at [839, 339] on button "Close" at bounding box center [819, 351] width 148 height 29
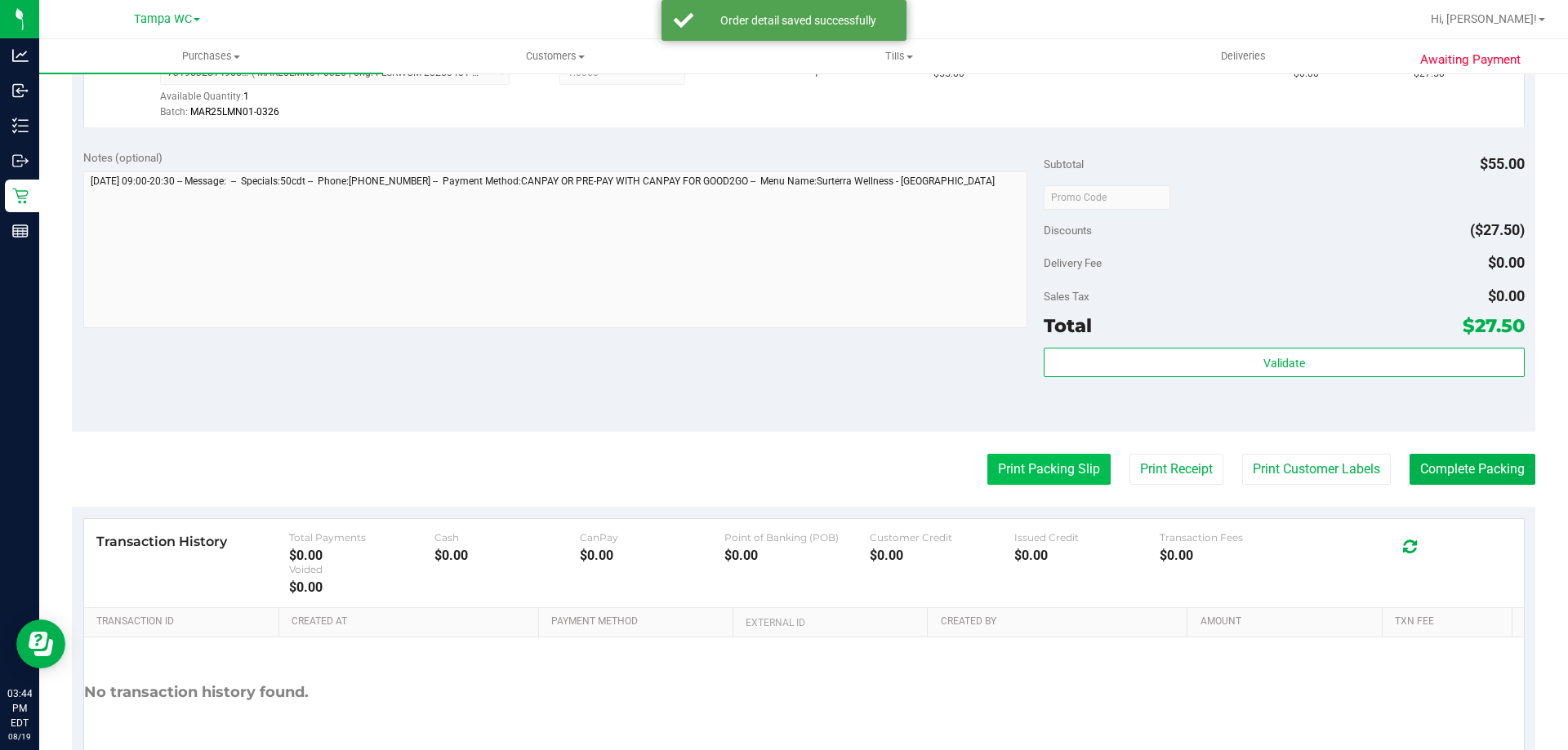
click at [1077, 474] on button "Print Packing Slip" at bounding box center [1049, 469] width 123 height 31
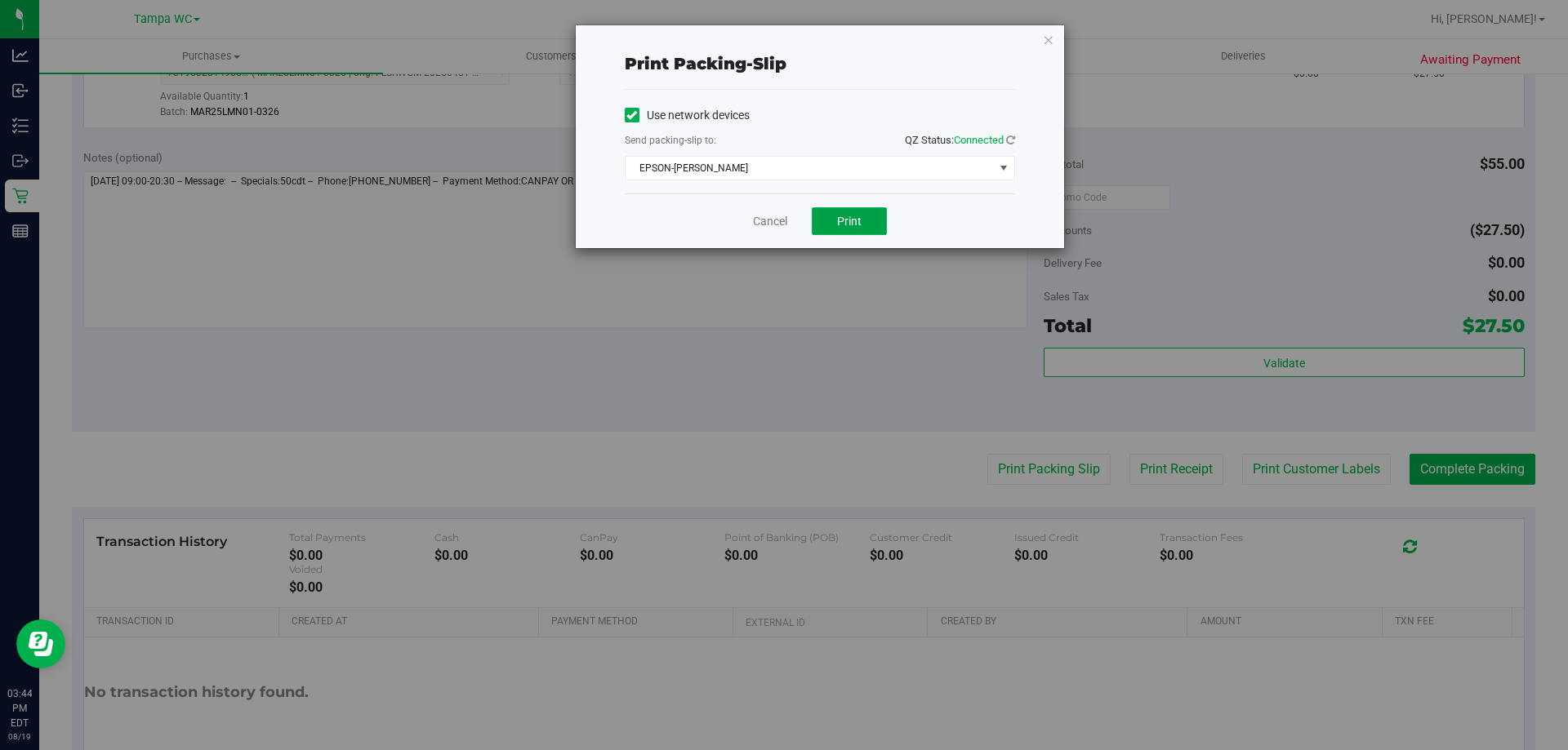
click at [874, 209] on button "Print" at bounding box center [849, 220] width 75 height 28
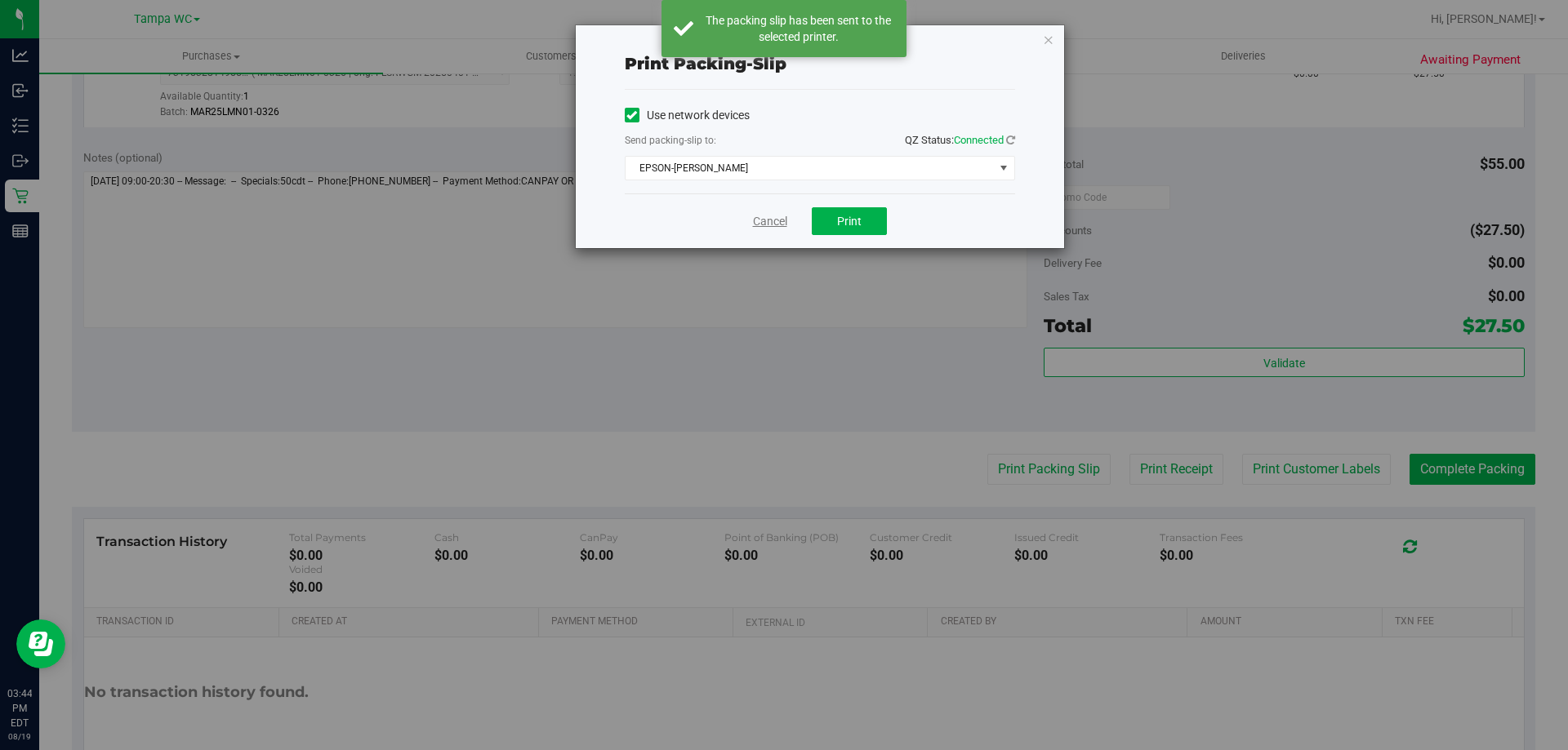
click at [777, 224] on link "Cancel" at bounding box center [770, 221] width 34 height 17
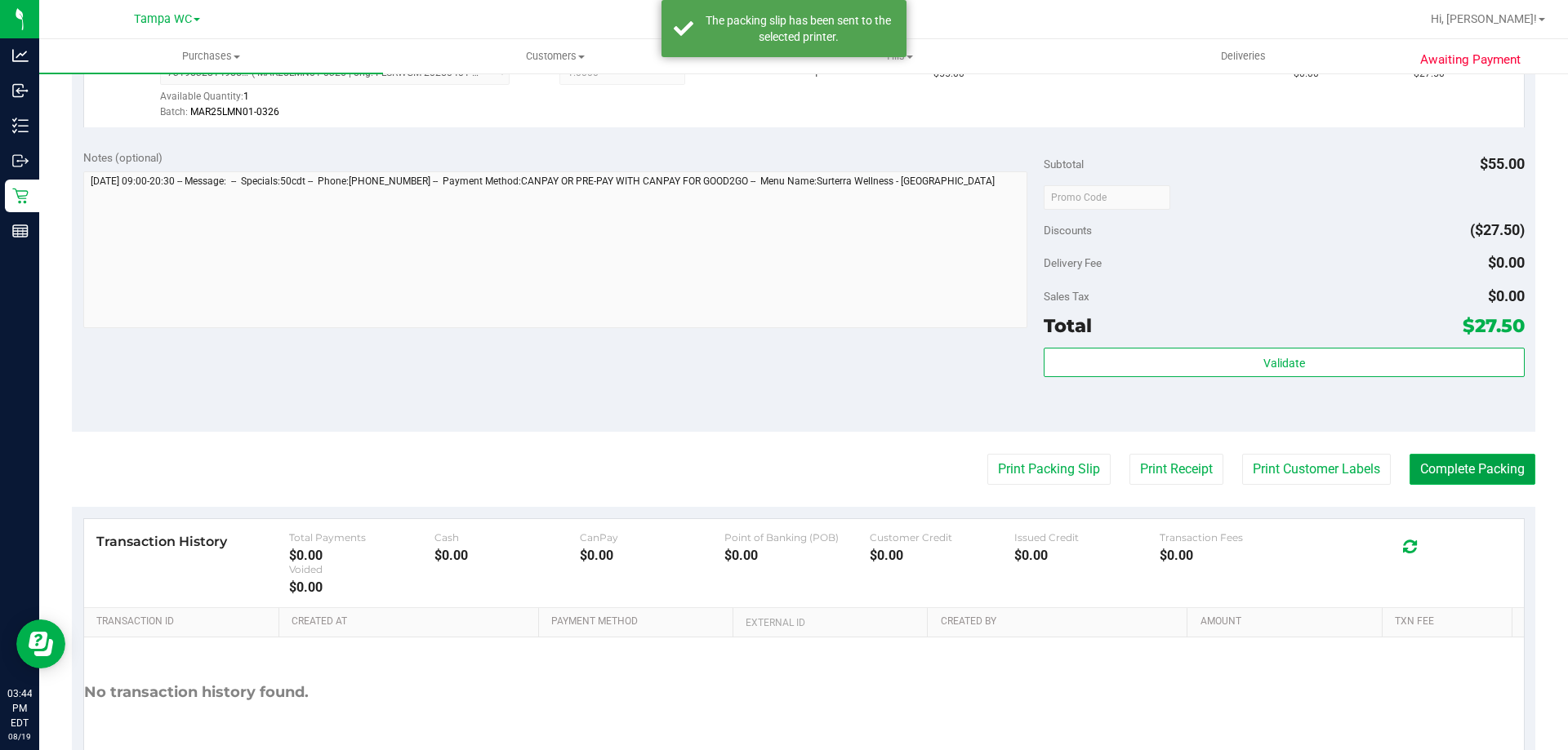
click at [1410, 481] on button "Complete Packing" at bounding box center [1472, 469] width 126 height 31
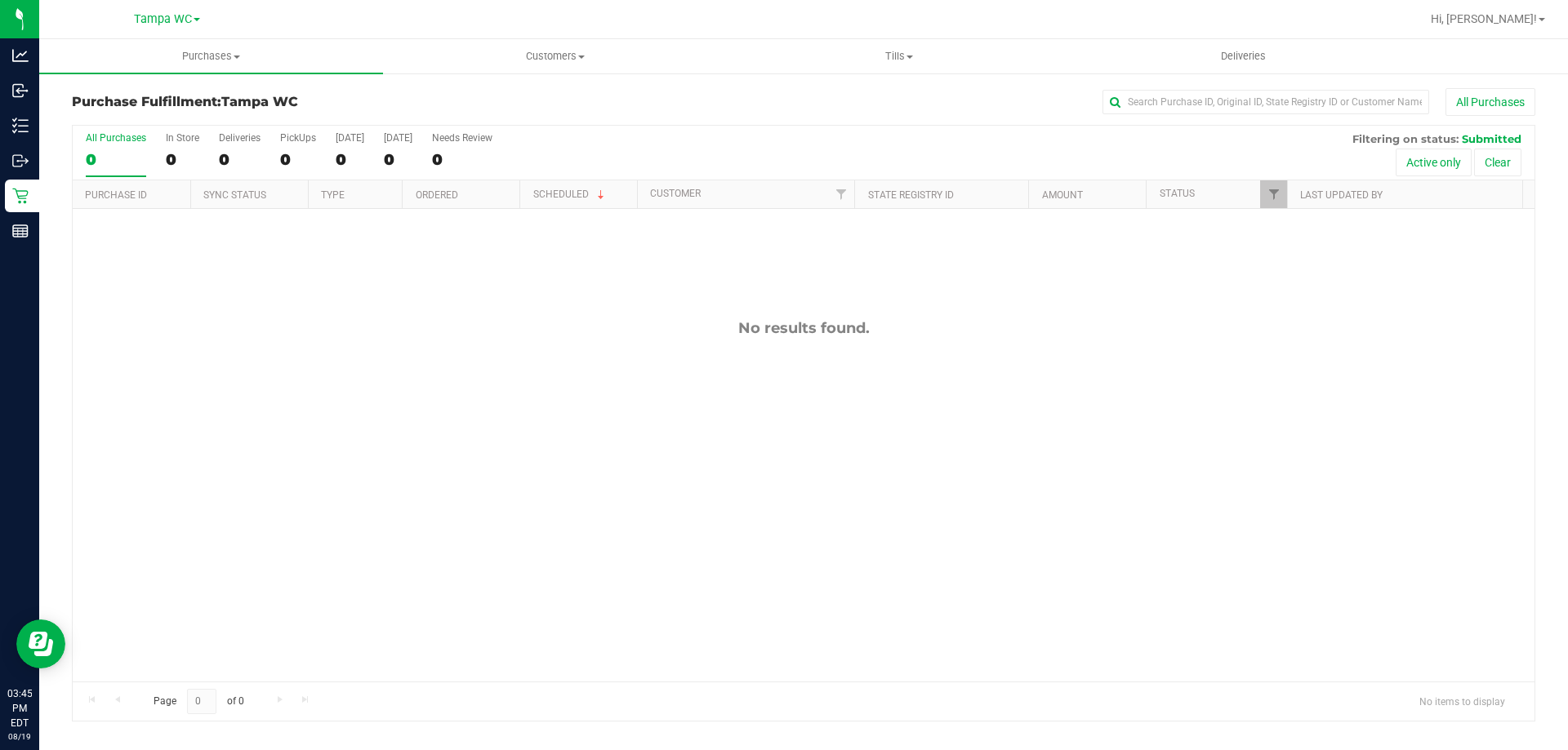
click at [114, 160] on div "0" at bounding box center [116, 159] width 60 height 18
click at [0, 0] on input "All Purchases 0" at bounding box center [0, 0] width 0 height 0
click at [116, 144] on label "All Purchases 0" at bounding box center [116, 155] width 60 height 45
click at [0, 0] on input "All Purchases 0" at bounding box center [0, 0] width 0 height 0
click at [121, 157] on div "0" at bounding box center [116, 159] width 60 height 18
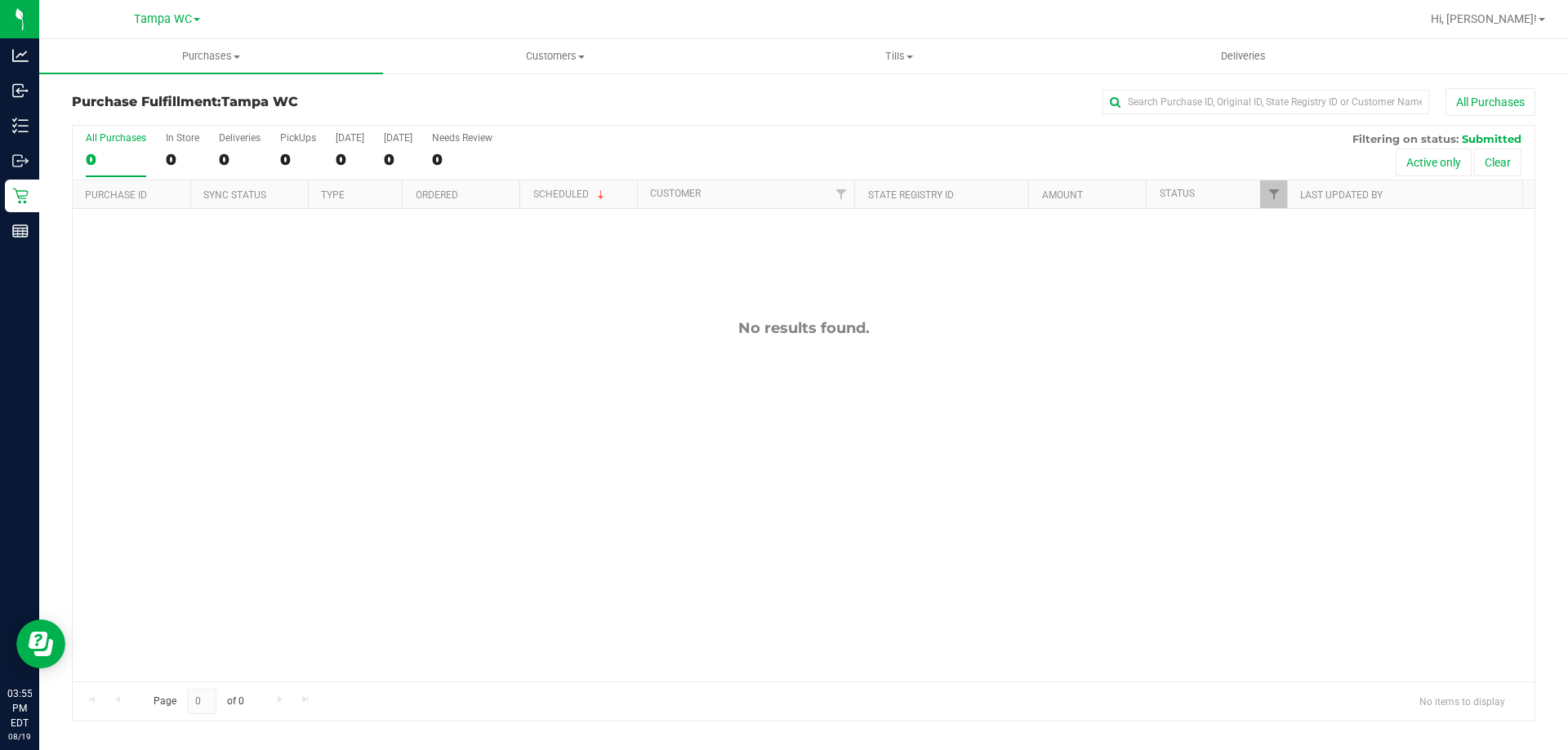
click at [0, 0] on input "All Purchases 0" at bounding box center [0, 0] width 0 height 0
click at [672, 106] on div "All Purchases" at bounding box center [1047, 101] width 976 height 28
click at [133, 157] on div "0" at bounding box center [116, 159] width 60 height 18
click at [0, 0] on input "All Purchases 0" at bounding box center [0, 0] width 0 height 0
click at [143, 163] on div "0" at bounding box center [116, 159] width 60 height 18
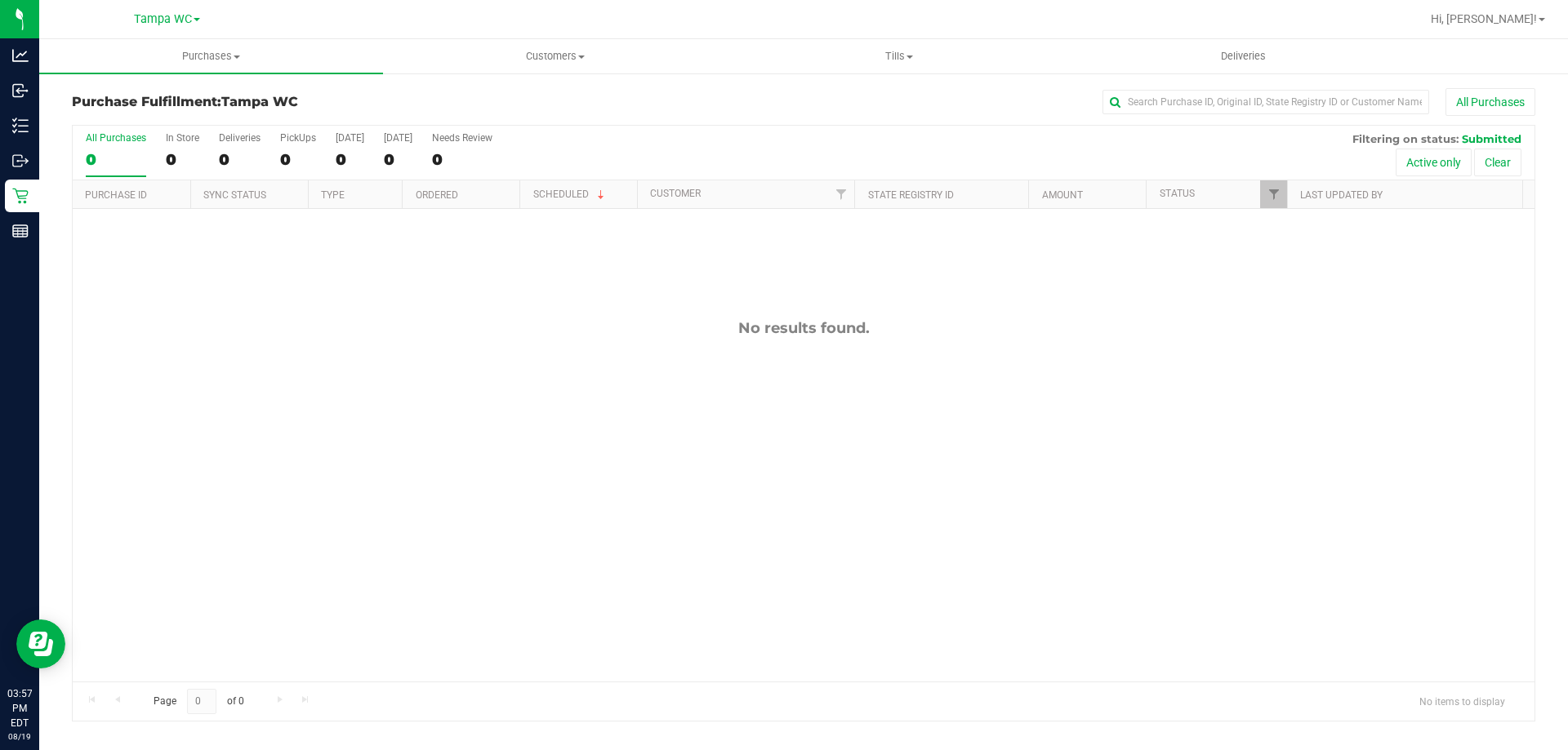
click at [0, 0] on input "All Purchases 0" at bounding box center [0, 0] width 0 height 0
click at [117, 139] on div "All Purchases" at bounding box center [116, 138] width 60 height 12
click at [0, 0] on input "All Purchases 0" at bounding box center [0, 0] width 0 height 0
click at [136, 153] on div "0" at bounding box center [116, 159] width 60 height 18
click at [0, 0] on input "All Purchases 0" at bounding box center [0, 0] width 0 height 0
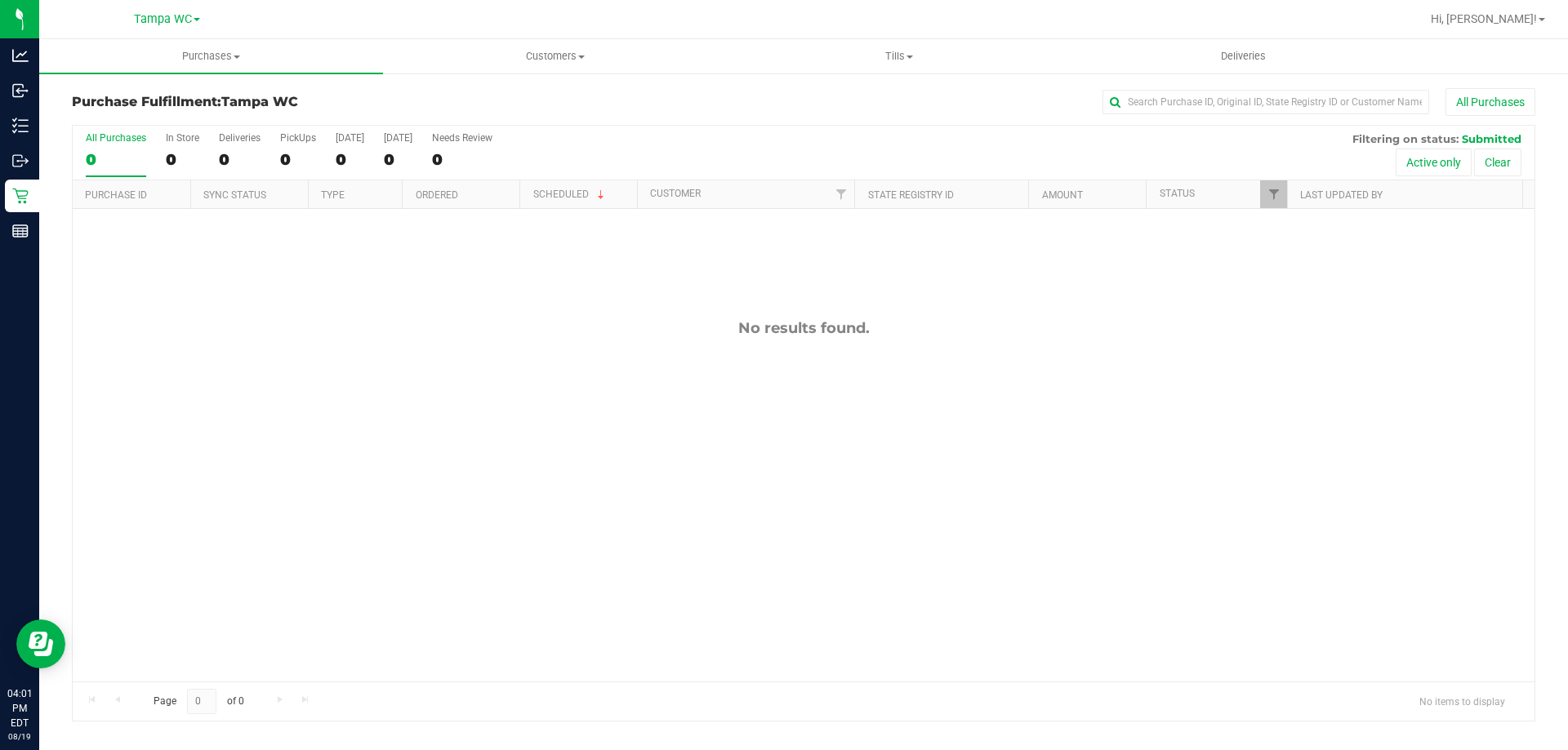
click at [119, 168] on div "0" at bounding box center [116, 159] width 60 height 18
click at [0, 0] on input "All Purchases 0" at bounding box center [0, 0] width 0 height 0
click at [111, 146] on label "All Purchases 0" at bounding box center [116, 155] width 60 height 45
click at [0, 0] on input "All Purchases 0" at bounding box center [0, 0] width 0 height 0
click at [133, 155] on div "0" at bounding box center [116, 159] width 60 height 18
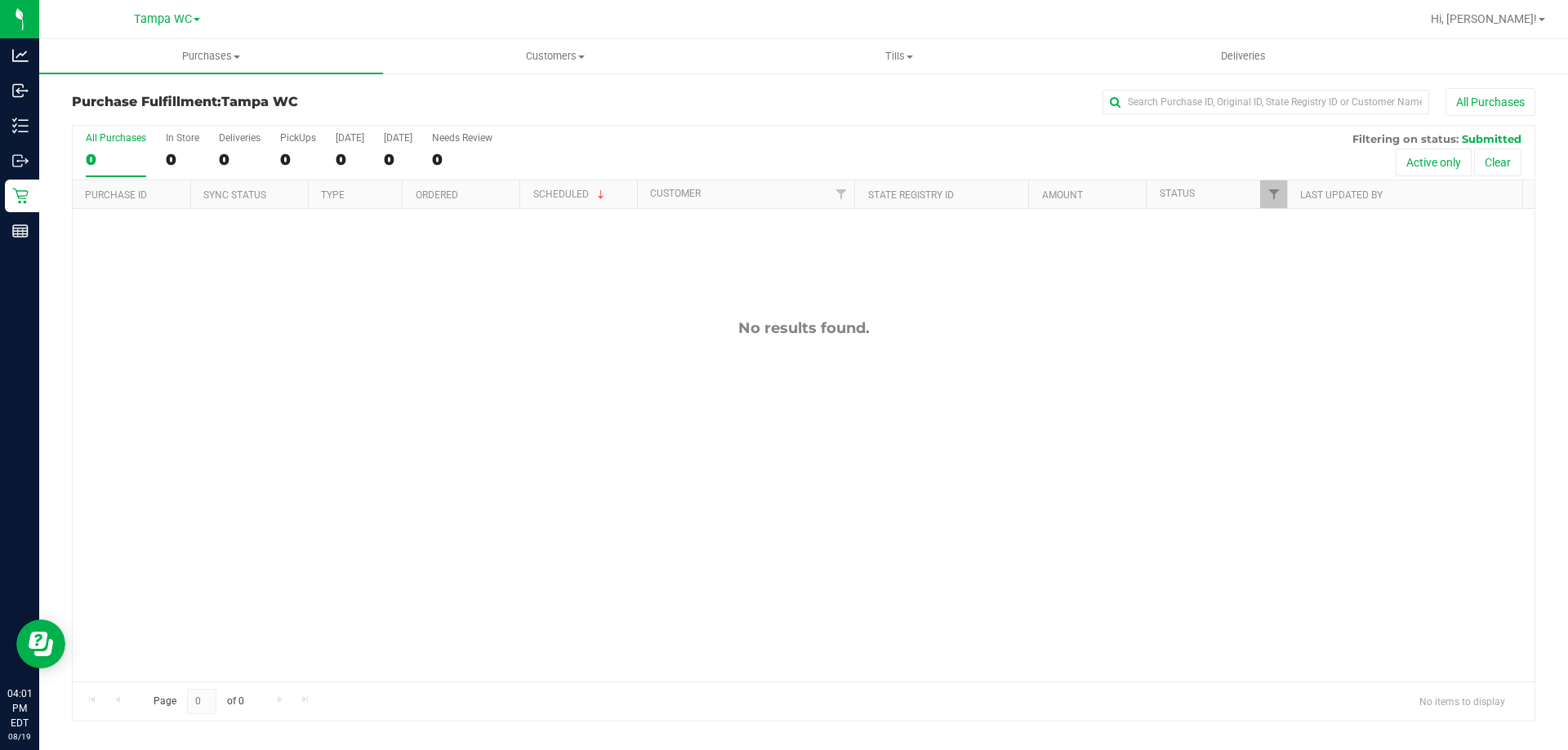
click at [0, 0] on input "All Purchases 0" at bounding box center [0, 0] width 0 height 0
click at [108, 146] on label "All Purchases 0" at bounding box center [116, 155] width 60 height 45
click at [0, 0] on input "All Purchases 0" at bounding box center [0, 0] width 0 height 0
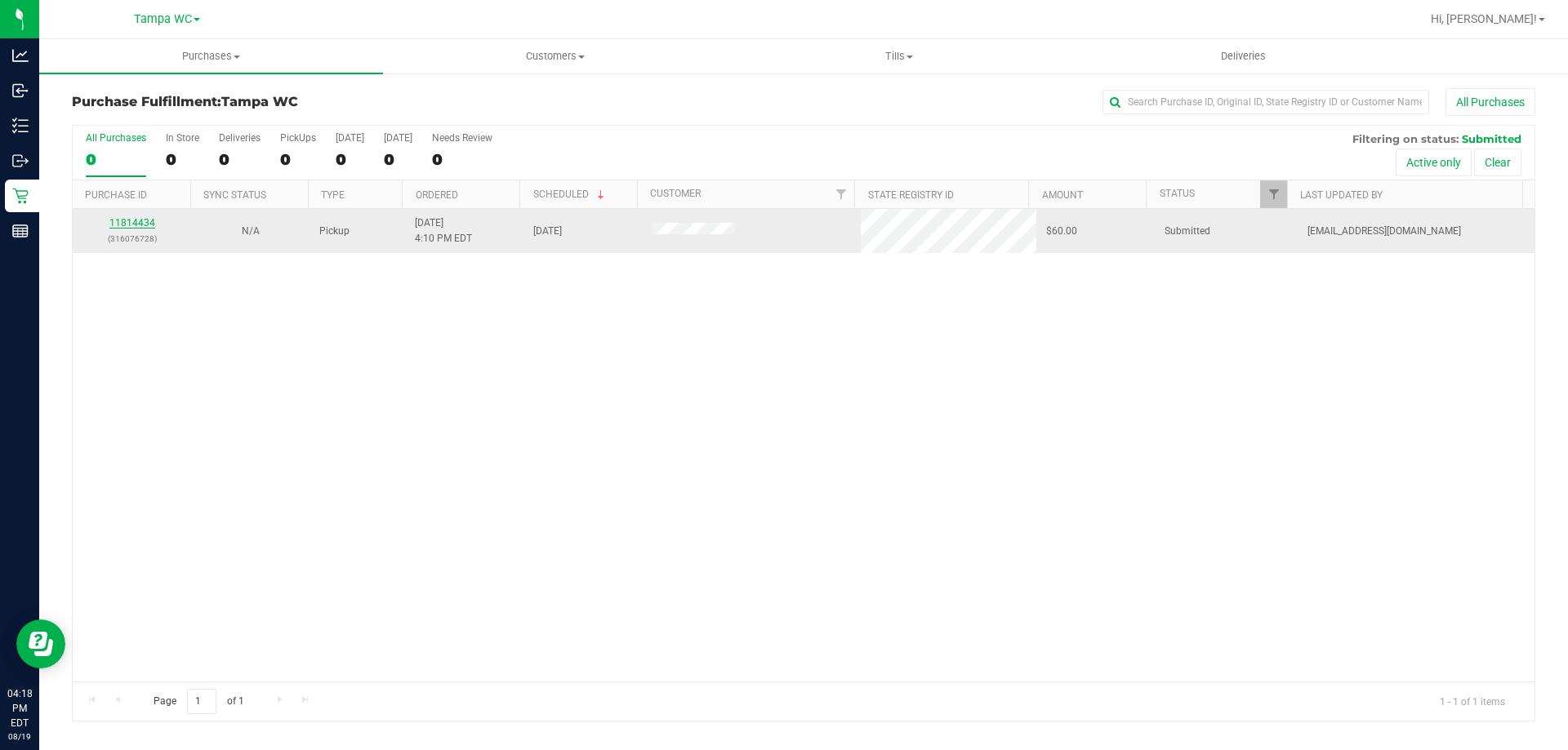
click at [137, 222] on link "11814434" at bounding box center [132, 223] width 46 height 12
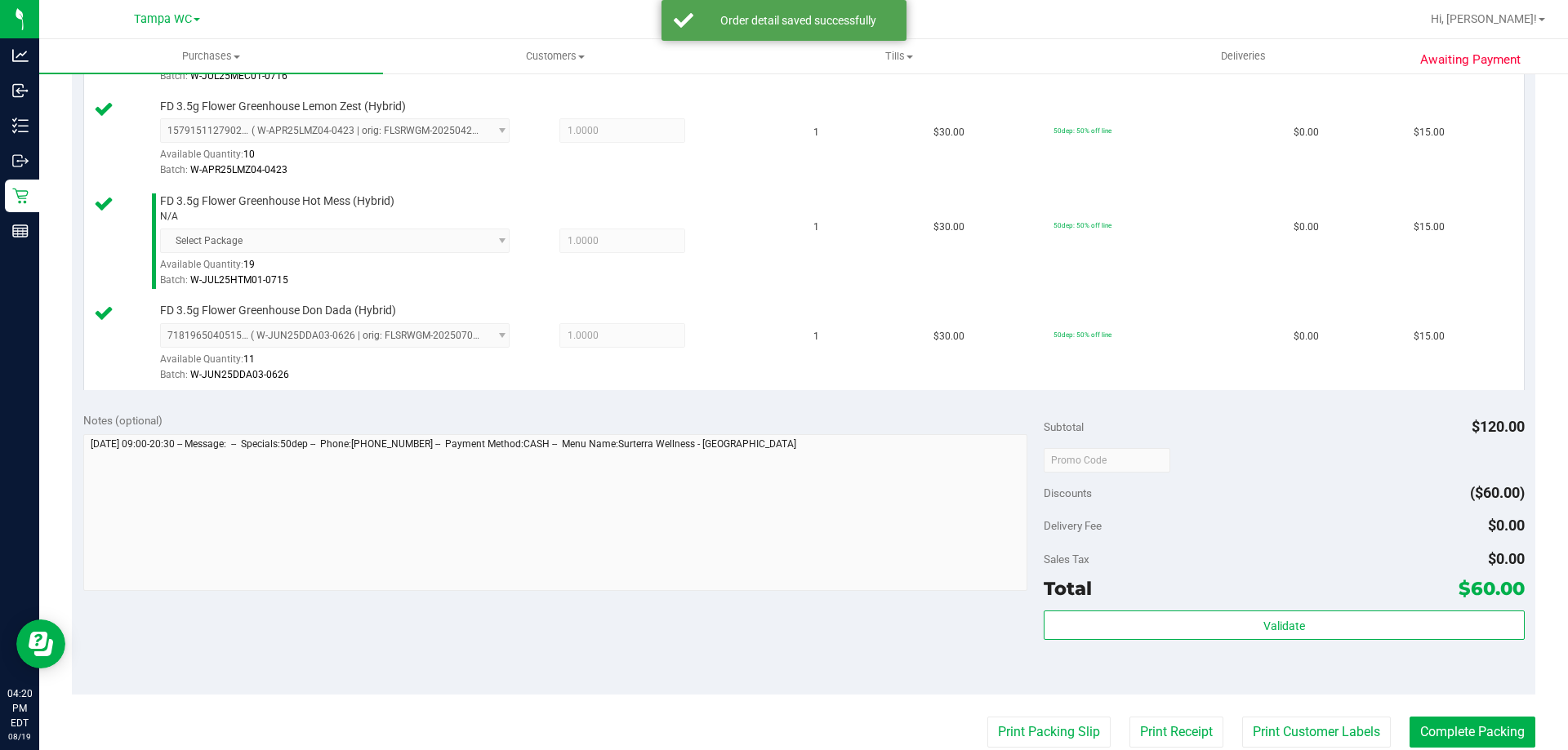
scroll to position [572, 0]
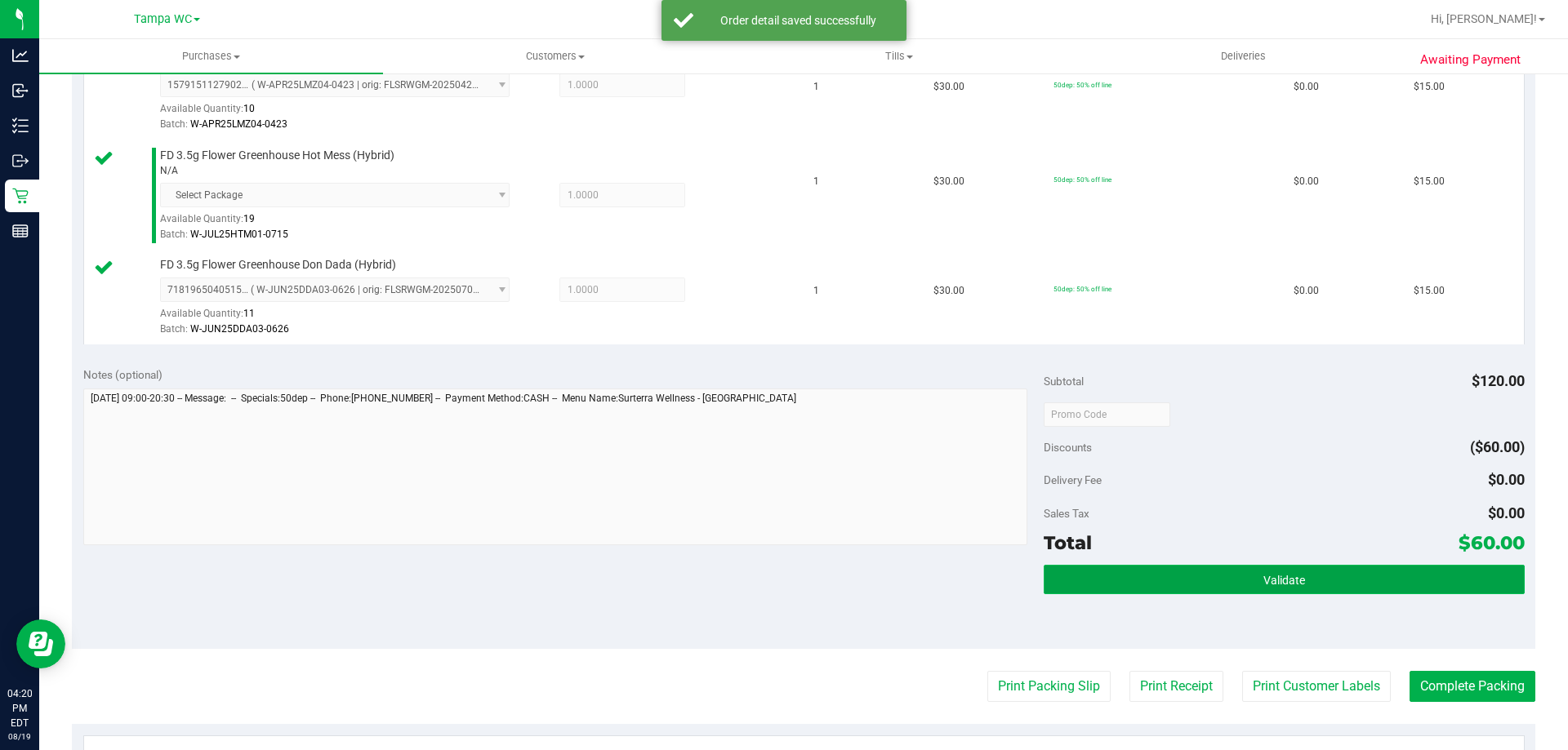
click at [1300, 586] on button "Validate" at bounding box center [1284, 579] width 480 height 29
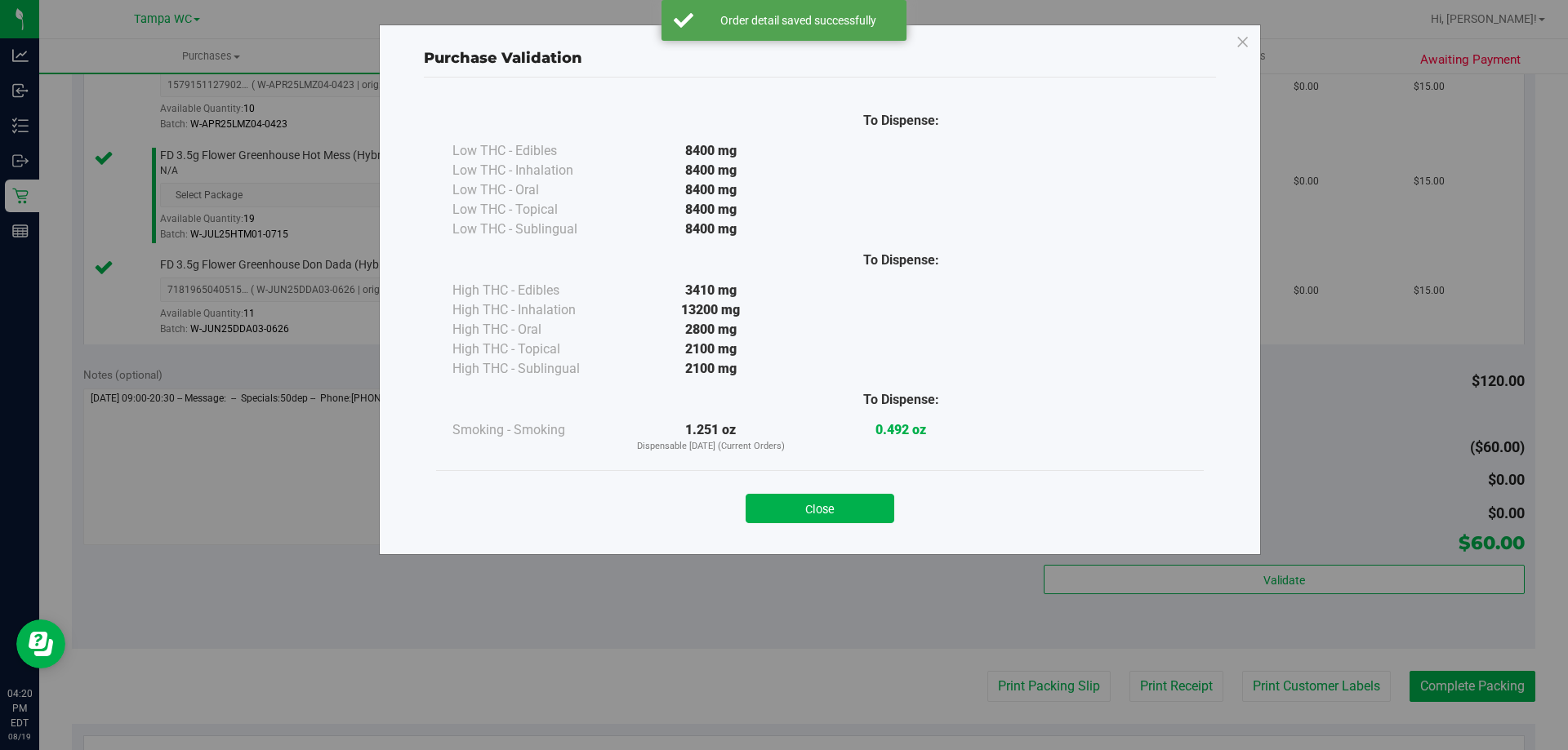
click at [849, 487] on div "Close" at bounding box center [820, 504] width 744 height 41
click at [849, 505] on button "Close" at bounding box center [819, 508] width 148 height 29
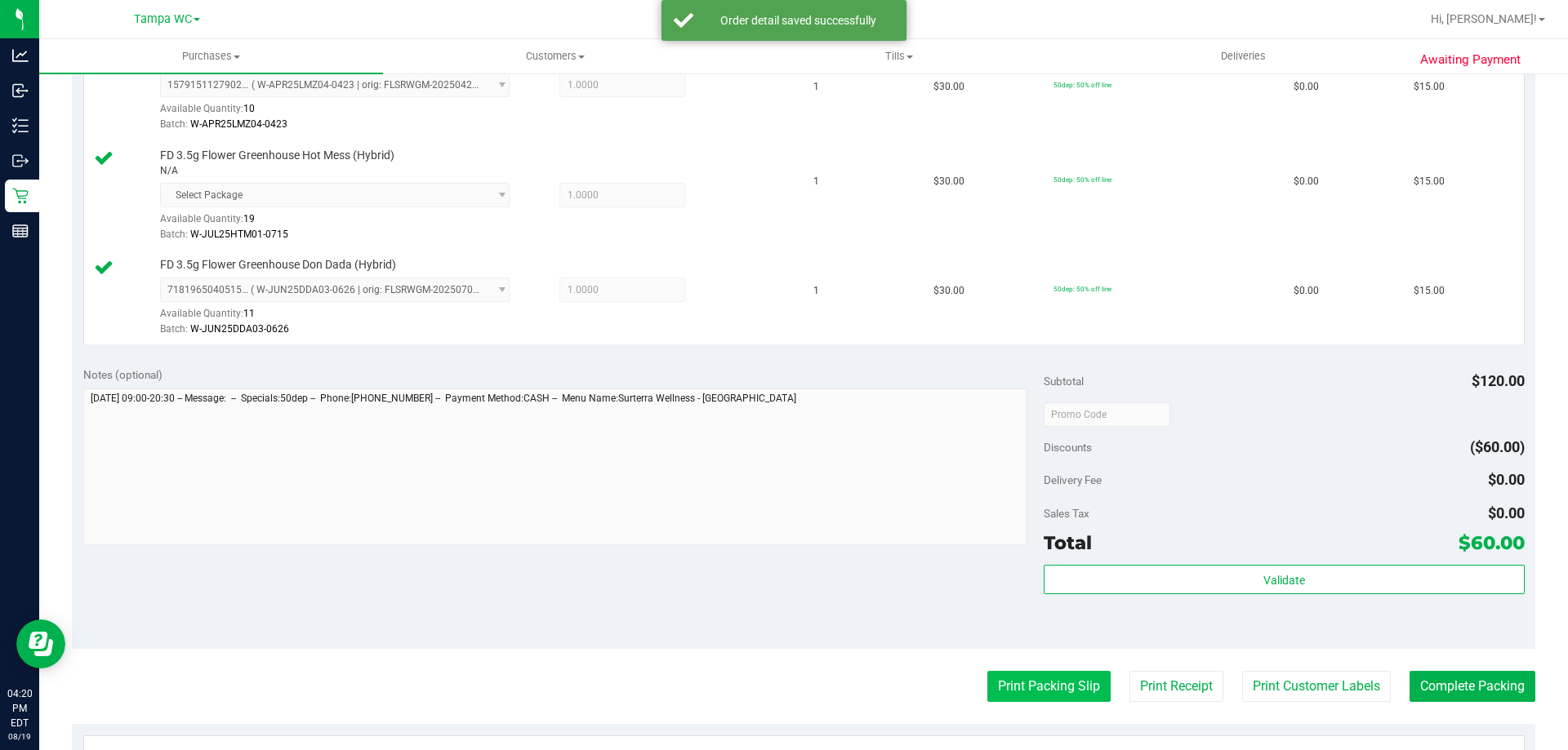
click at [1012, 695] on button "Print Packing Slip" at bounding box center [1049, 686] width 123 height 31
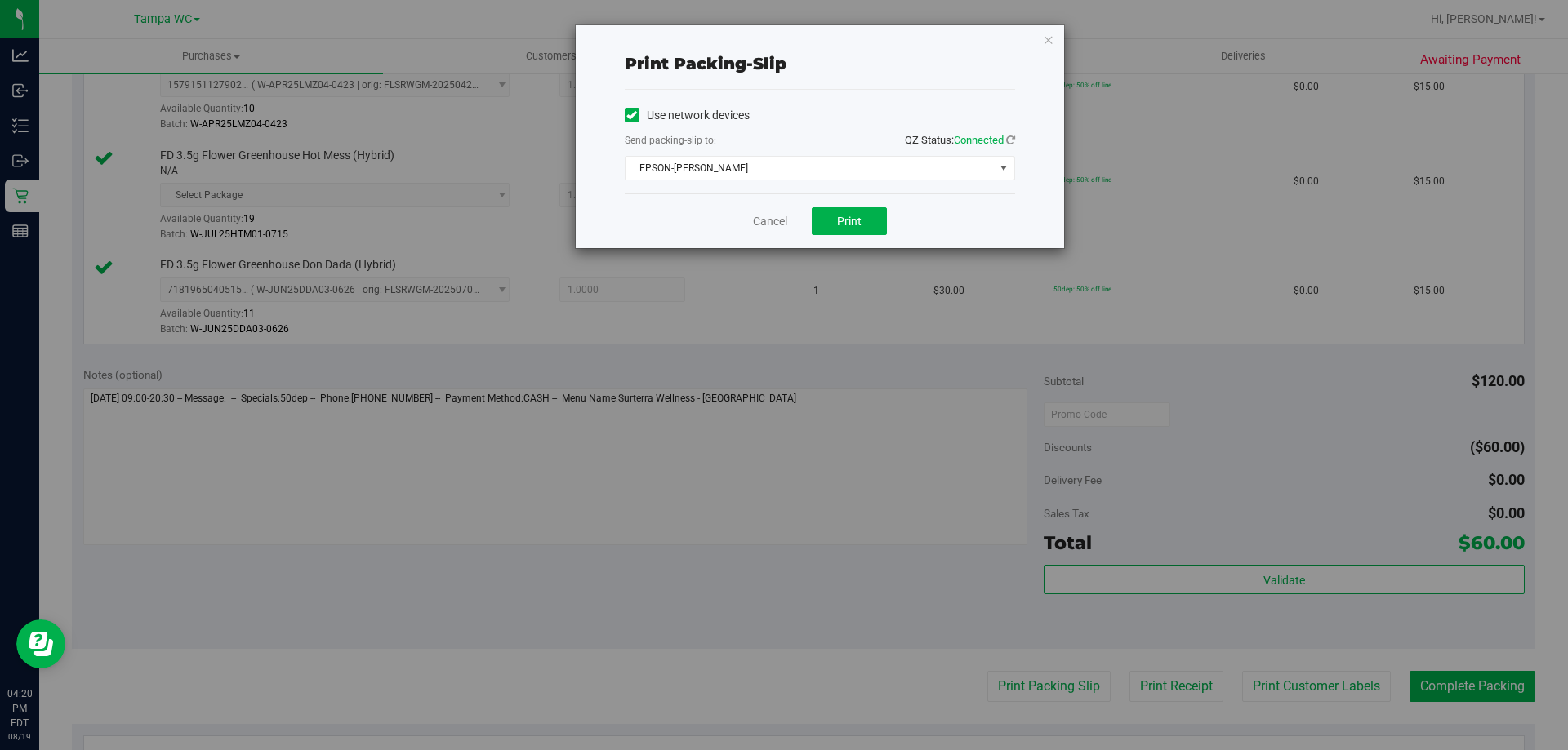
click at [840, 236] on div "Cancel Print" at bounding box center [820, 220] width 391 height 54
click at [849, 223] on span "Print" at bounding box center [849, 221] width 24 height 13
click at [766, 222] on link "Cancel" at bounding box center [770, 221] width 34 height 17
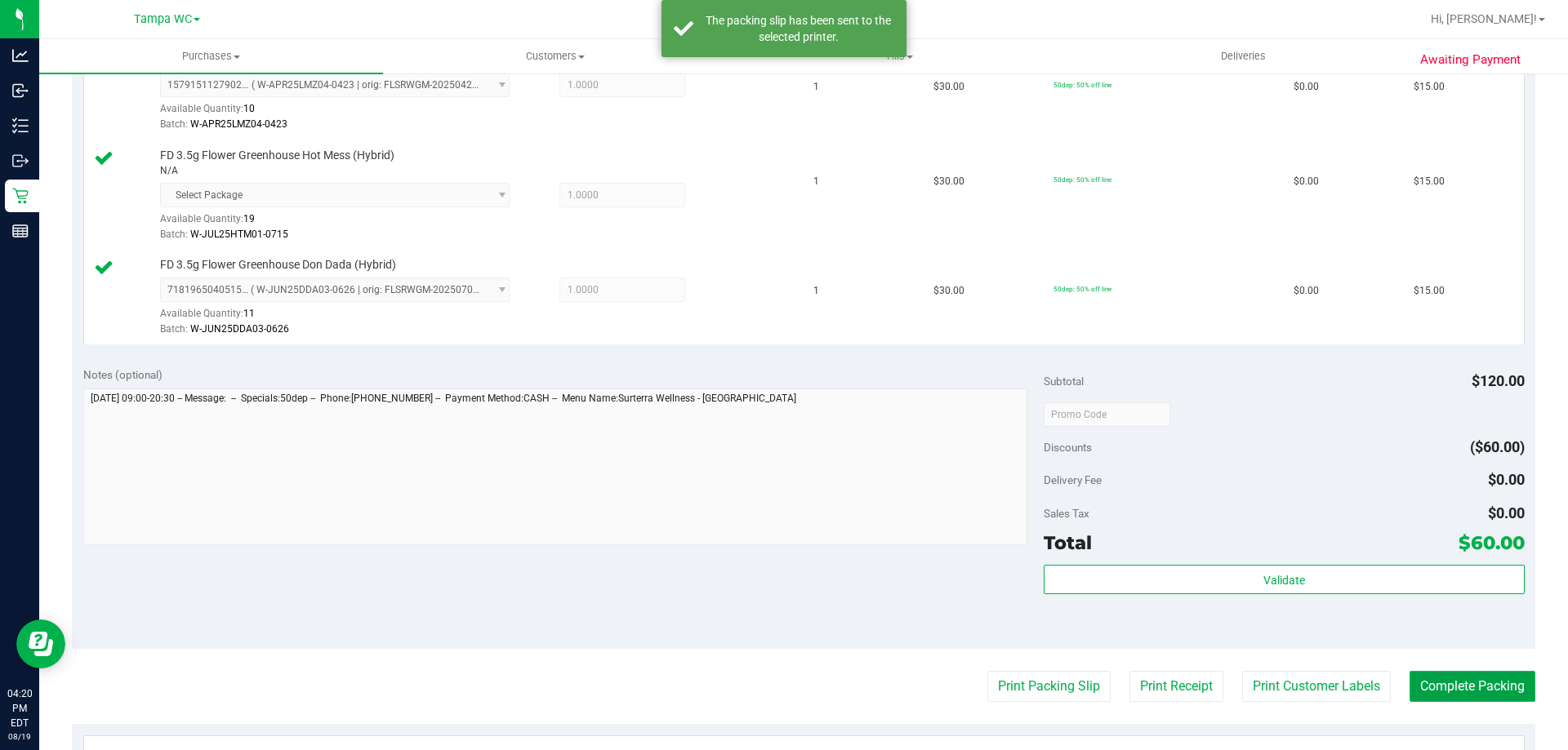
click at [1430, 675] on button "Complete Packing" at bounding box center [1472, 686] width 126 height 31
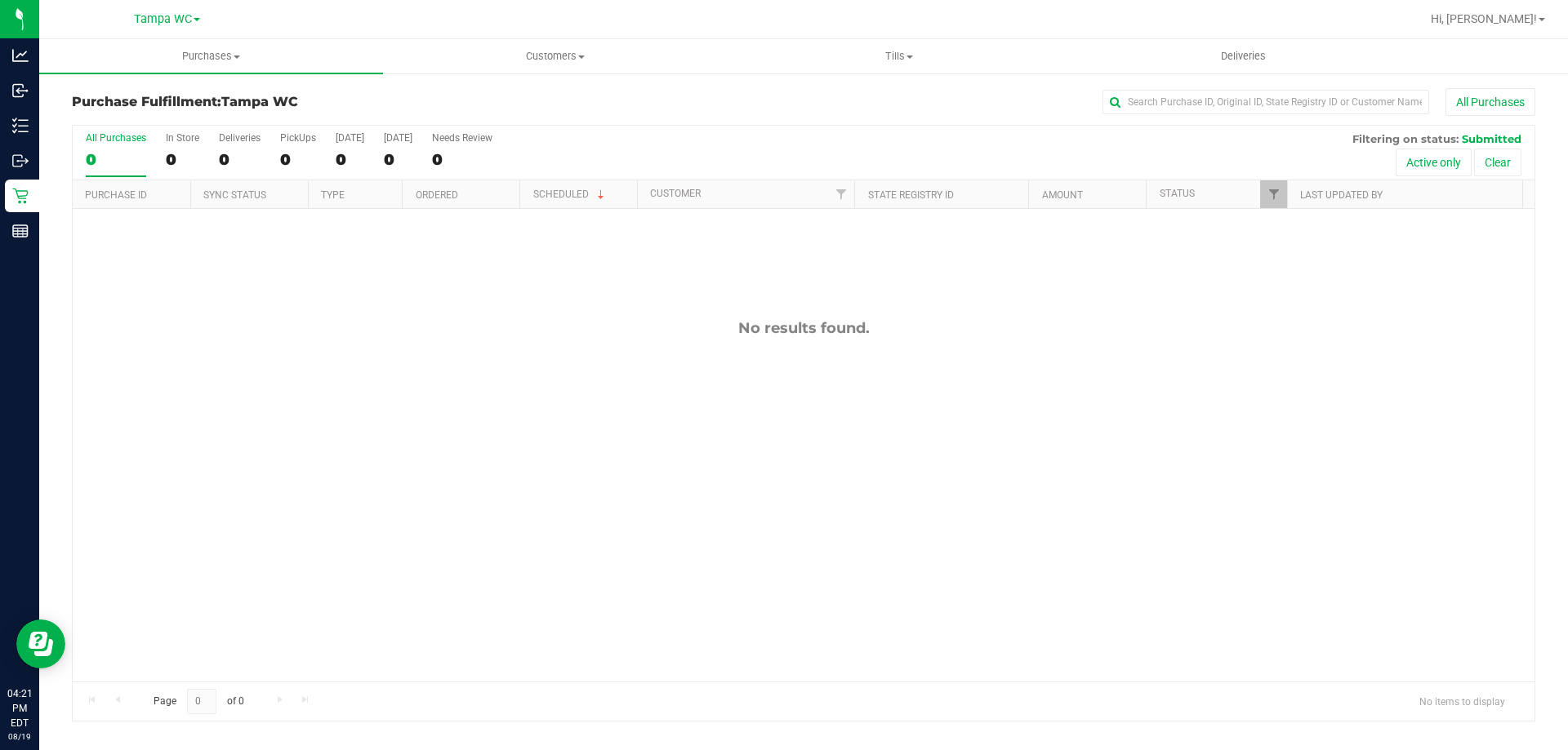
click at [112, 143] on label "All Purchases 0" at bounding box center [116, 155] width 60 height 45
click at [0, 0] on input "All Purchases 0" at bounding box center [0, 0] width 0 height 0
click at [102, 138] on div "All Purchases" at bounding box center [116, 138] width 60 height 12
click at [0, 0] on input "All Purchases 0" at bounding box center [0, 0] width 0 height 0
click at [111, 148] on label "All Purchases 0" at bounding box center [116, 155] width 60 height 45
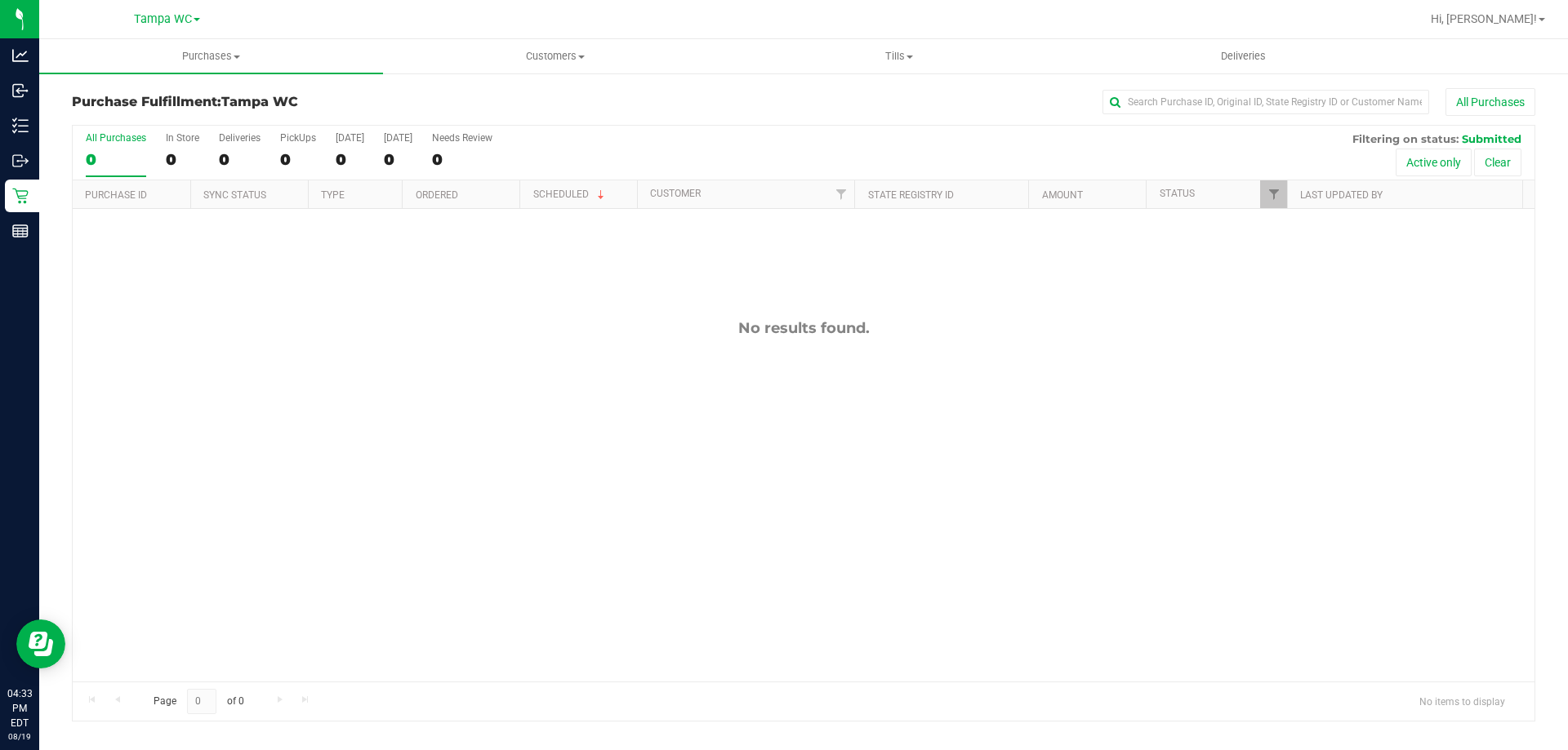
click at [0, 0] on input "All Purchases 0" at bounding box center [0, 0] width 0 height 0
click at [125, 136] on div "All Purchases" at bounding box center [116, 138] width 60 height 12
click at [0, 0] on input "All Purchases 0" at bounding box center [0, 0] width 0 height 0
click at [132, 166] on div "0" at bounding box center [116, 159] width 60 height 18
click at [0, 0] on input "All Purchases 0" at bounding box center [0, 0] width 0 height 0
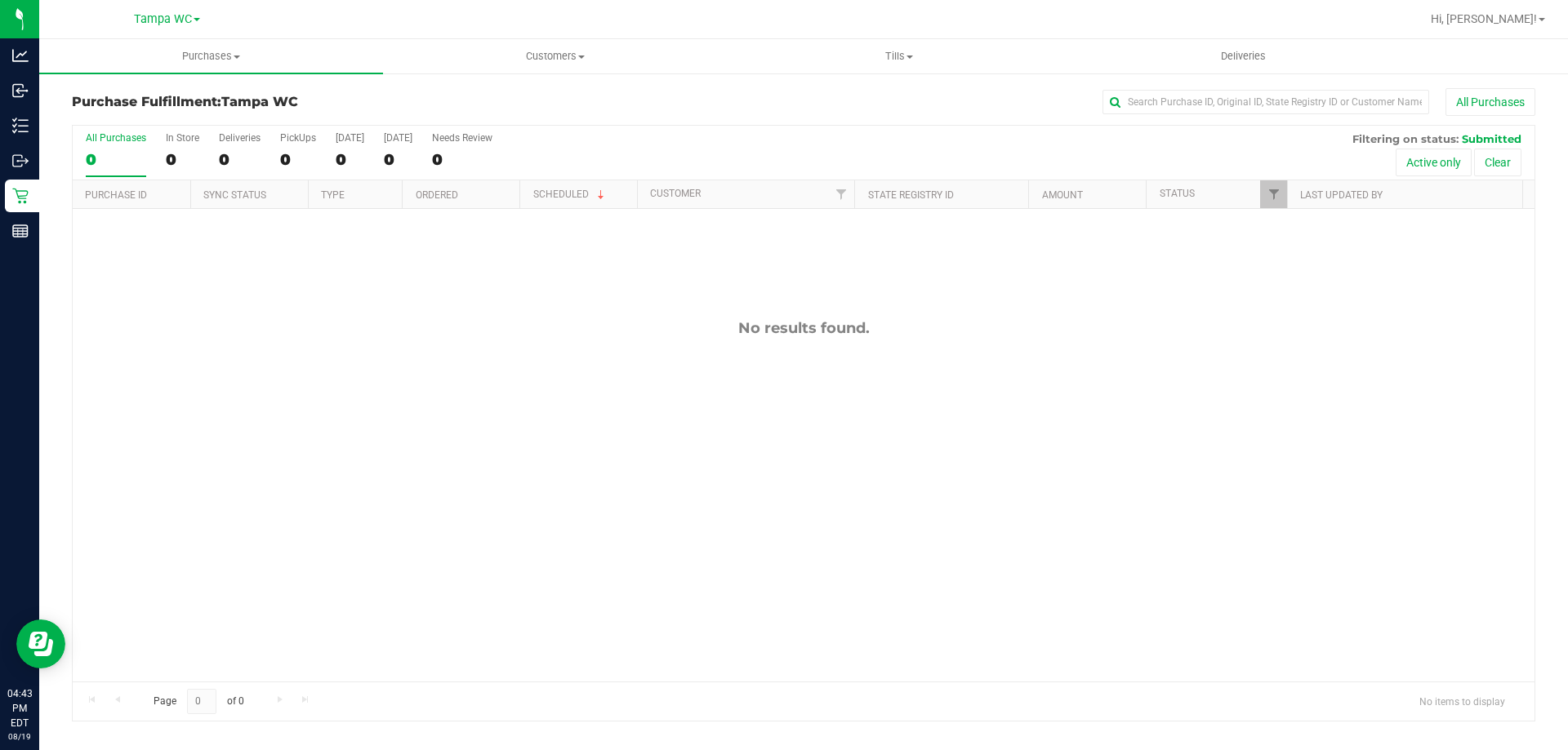
click at [99, 142] on div "All Purchases" at bounding box center [116, 138] width 60 height 12
click at [0, 0] on input "All Purchases 0" at bounding box center [0, 0] width 0 height 0
click at [125, 142] on div "All Purchases" at bounding box center [116, 138] width 60 height 12
click at [0, 0] on input "All Purchases 0" at bounding box center [0, 0] width 0 height 0
click at [129, 158] on div "0" at bounding box center [116, 159] width 60 height 18
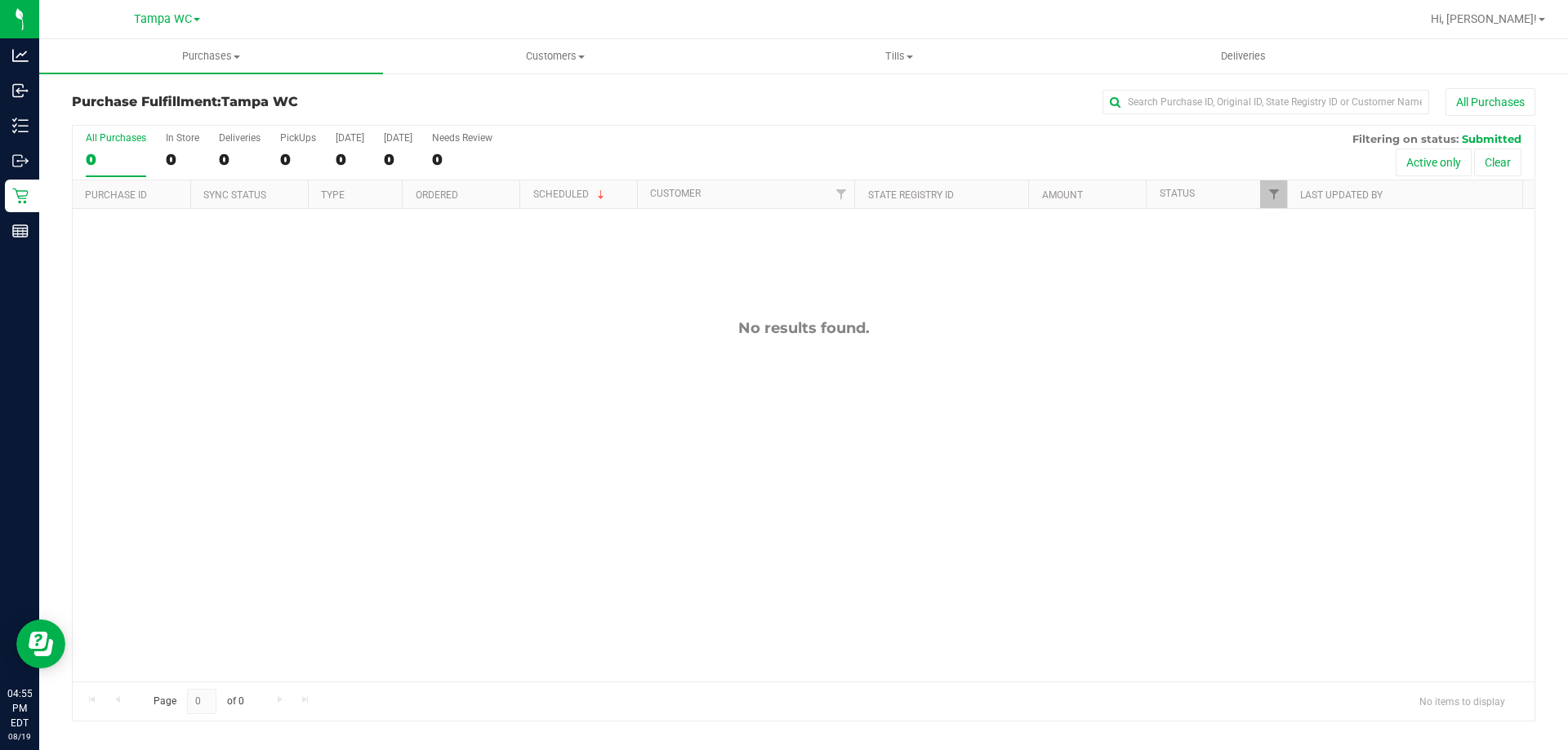
click at [0, 0] on input "All Purchases 0" at bounding box center [0, 0] width 0 height 0
click at [661, 96] on div "All Purchases" at bounding box center [1047, 101] width 976 height 28
click at [132, 153] on div "0" at bounding box center [116, 159] width 60 height 18
click at [0, 0] on input "All Purchases 0" at bounding box center [0, 0] width 0 height 0
click at [840, 101] on div "All Purchases" at bounding box center [1047, 101] width 976 height 28
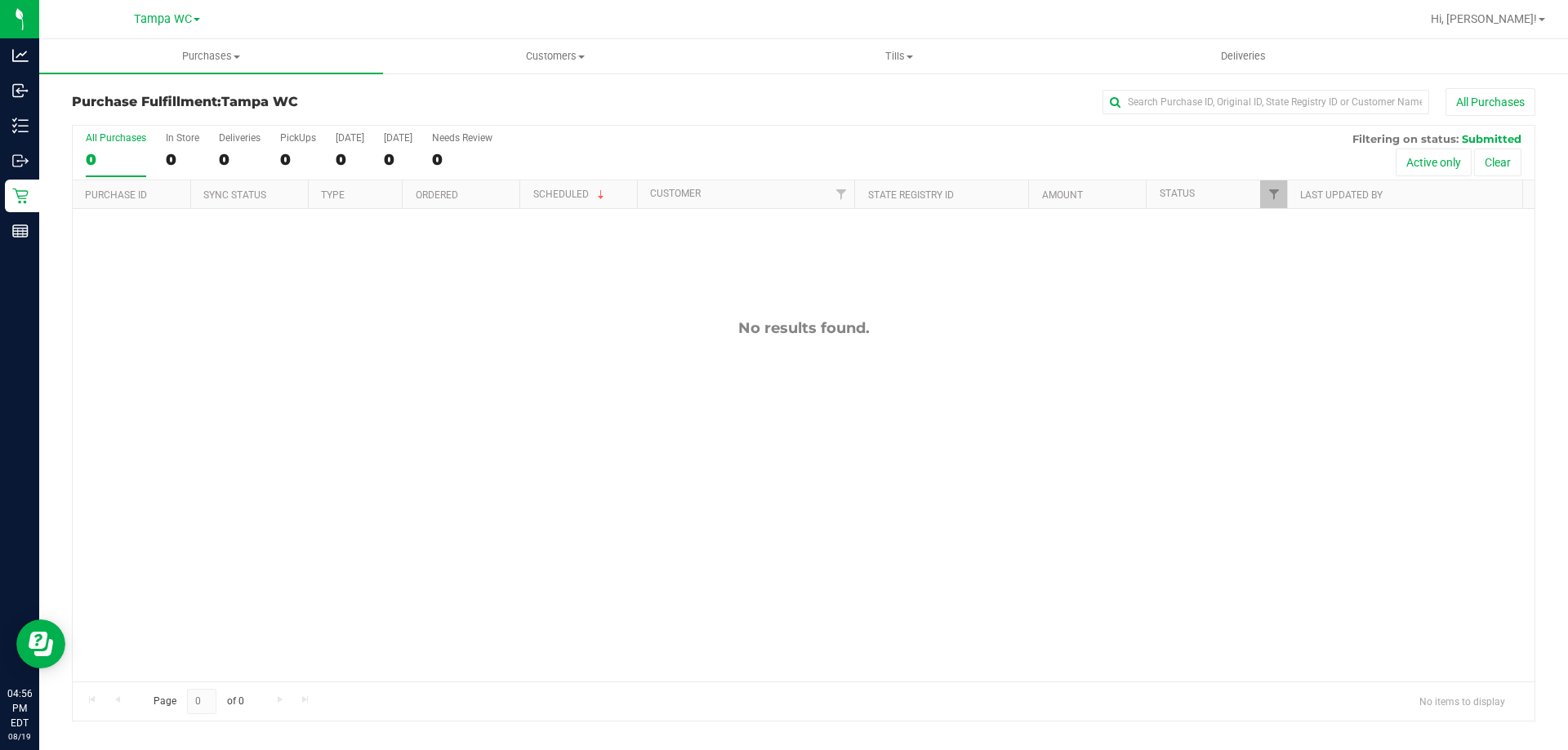
click at [122, 159] on div "0" at bounding box center [116, 159] width 60 height 18
click at [0, 0] on input "All Purchases 0" at bounding box center [0, 0] width 0 height 0
click at [125, 162] on div "0" at bounding box center [116, 159] width 60 height 18
click at [0, 0] on input "All Purchases 0" at bounding box center [0, 0] width 0 height 0
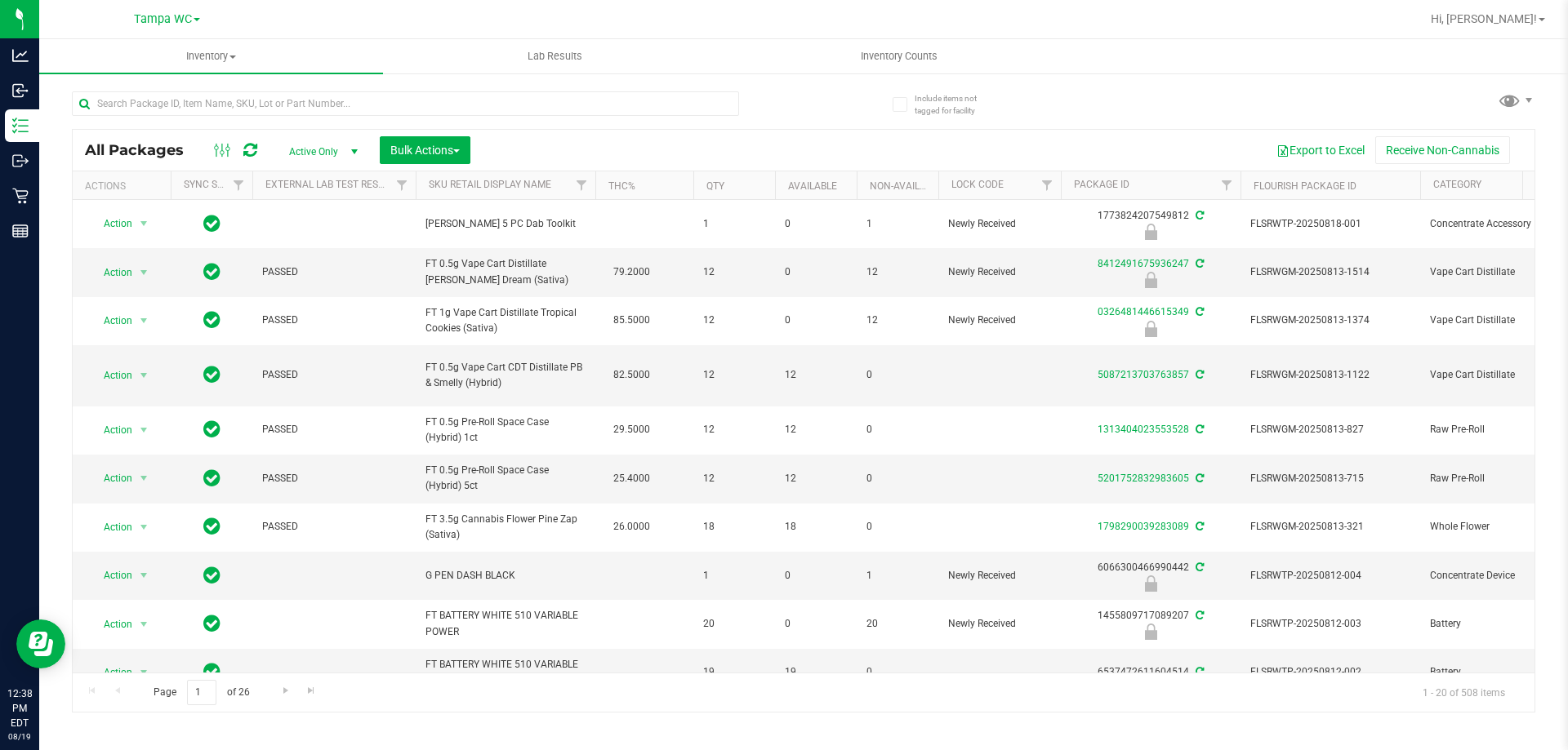
click at [771, 118] on div at bounding box center [438, 103] width 732 height 52
click at [267, 102] on input "text" at bounding box center [406, 103] width 667 height 24
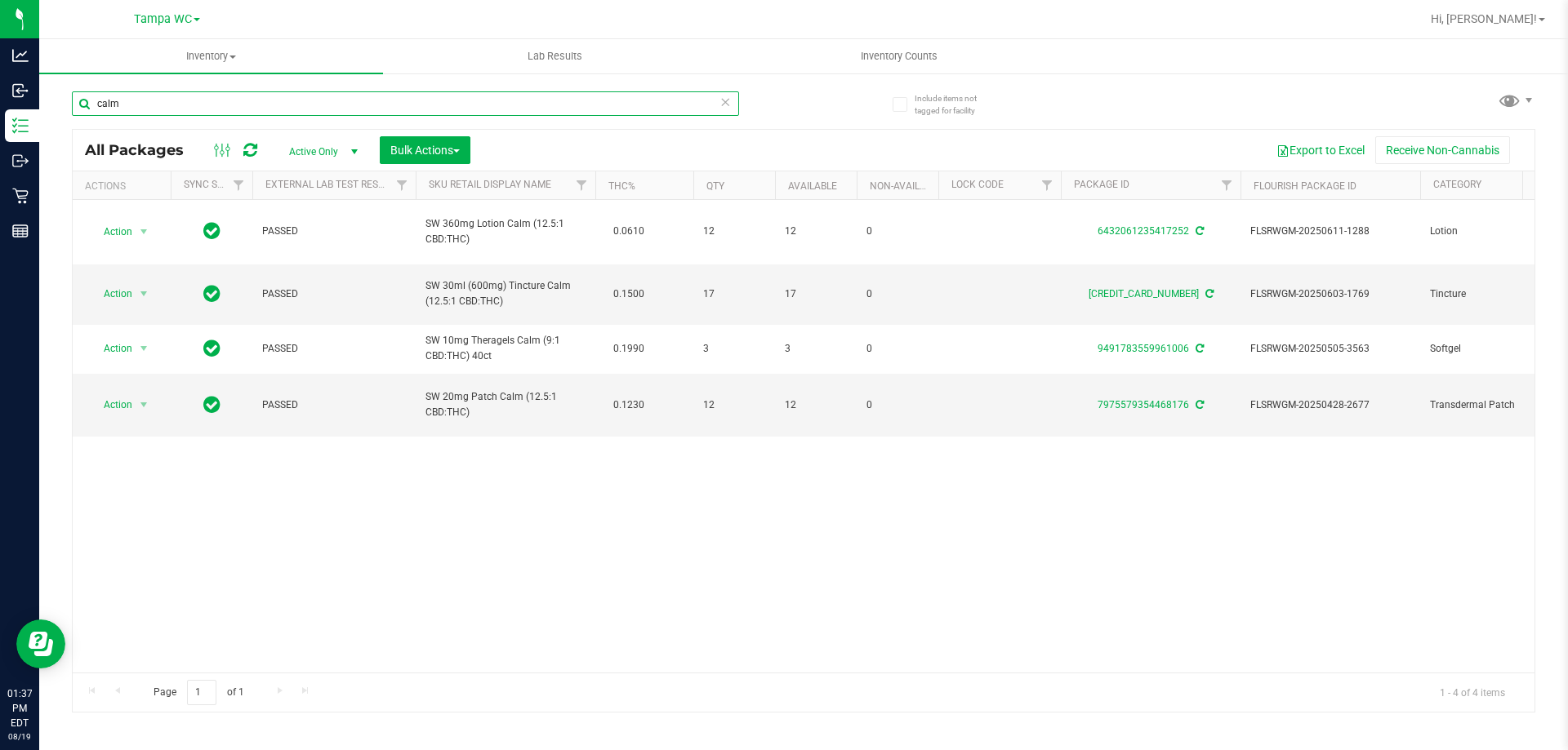
type input "calm"
click at [725, 101] on icon at bounding box center [725, 101] width 12 height 19
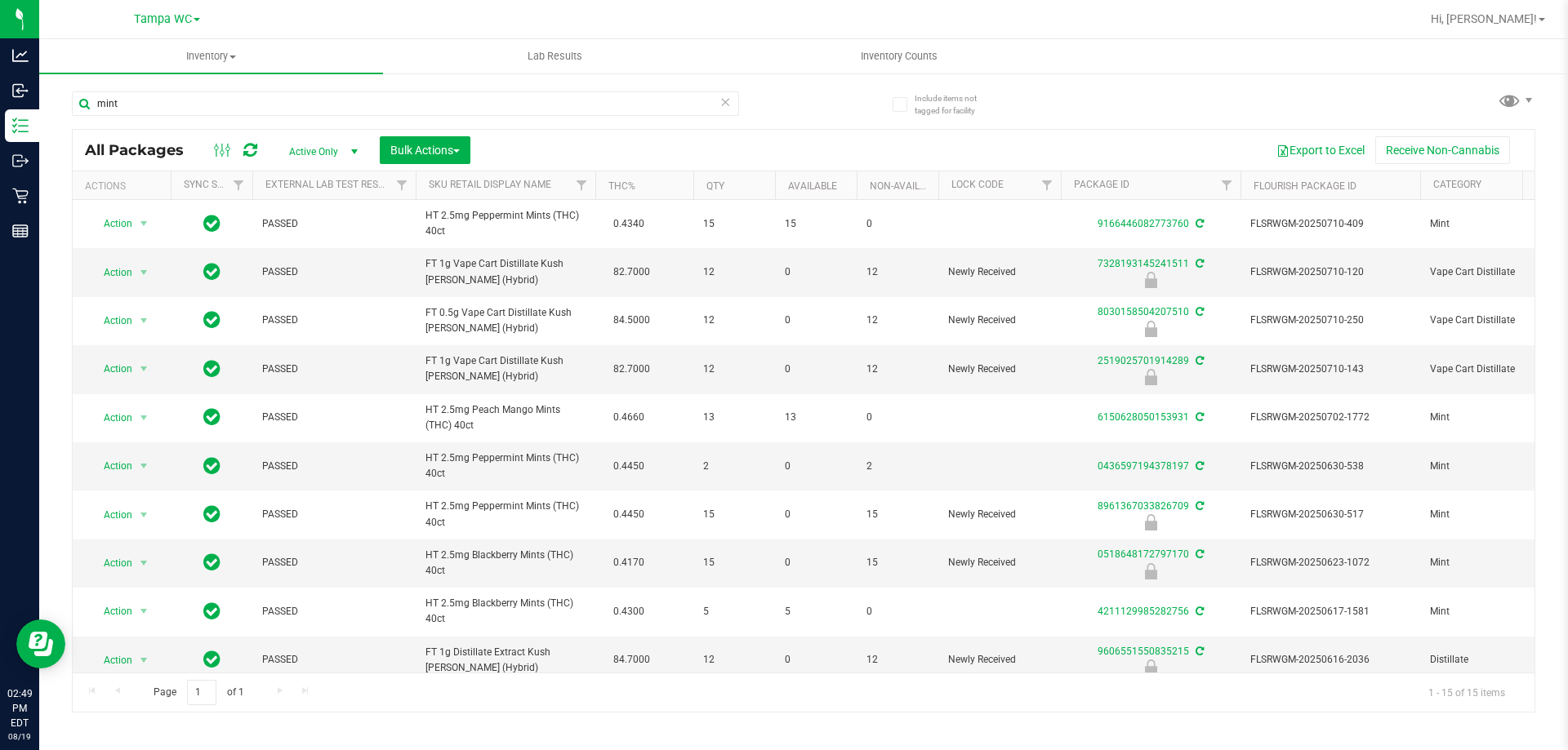
click at [728, 101] on icon at bounding box center [725, 101] width 12 height 19
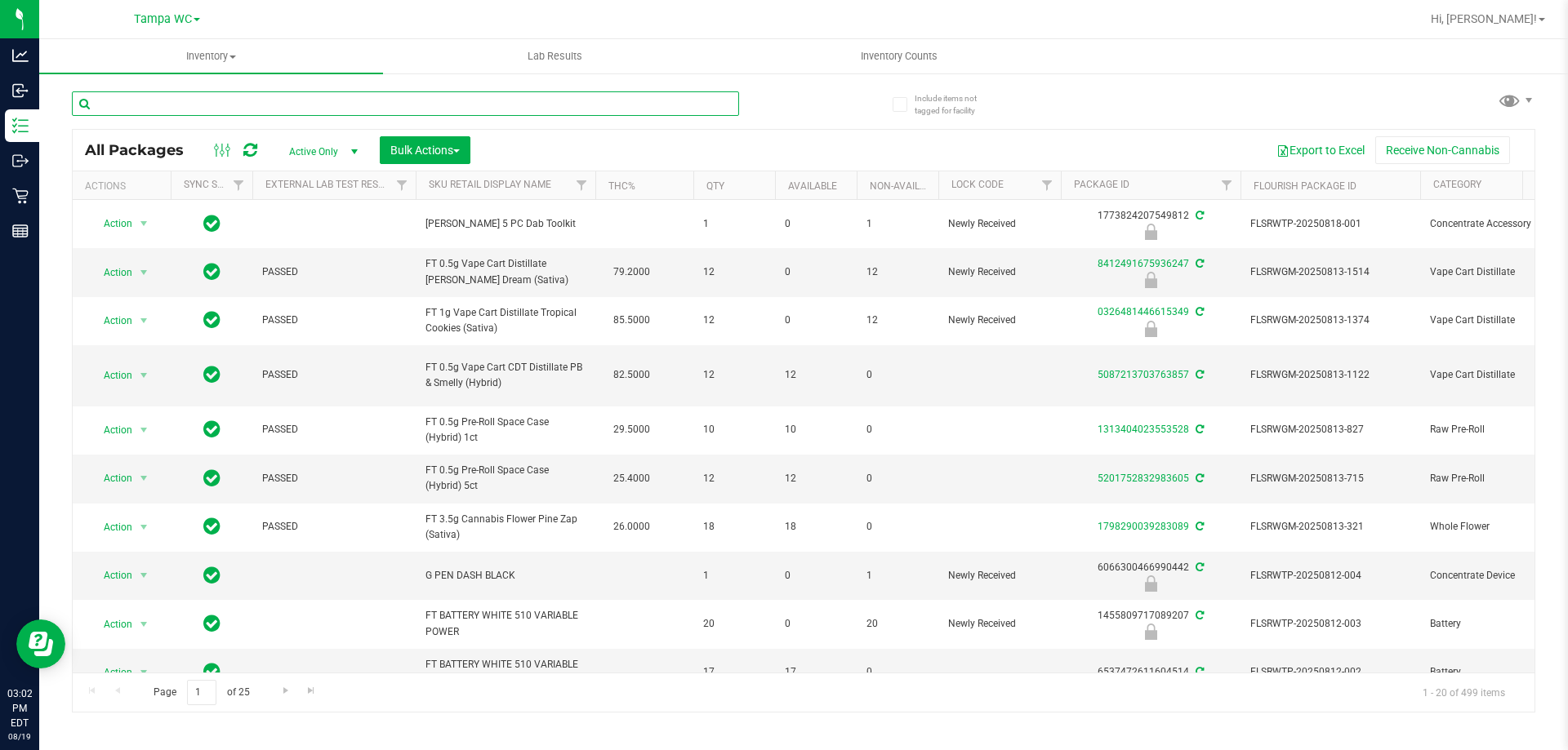
click at [296, 104] on input "text" at bounding box center [406, 103] width 667 height 24
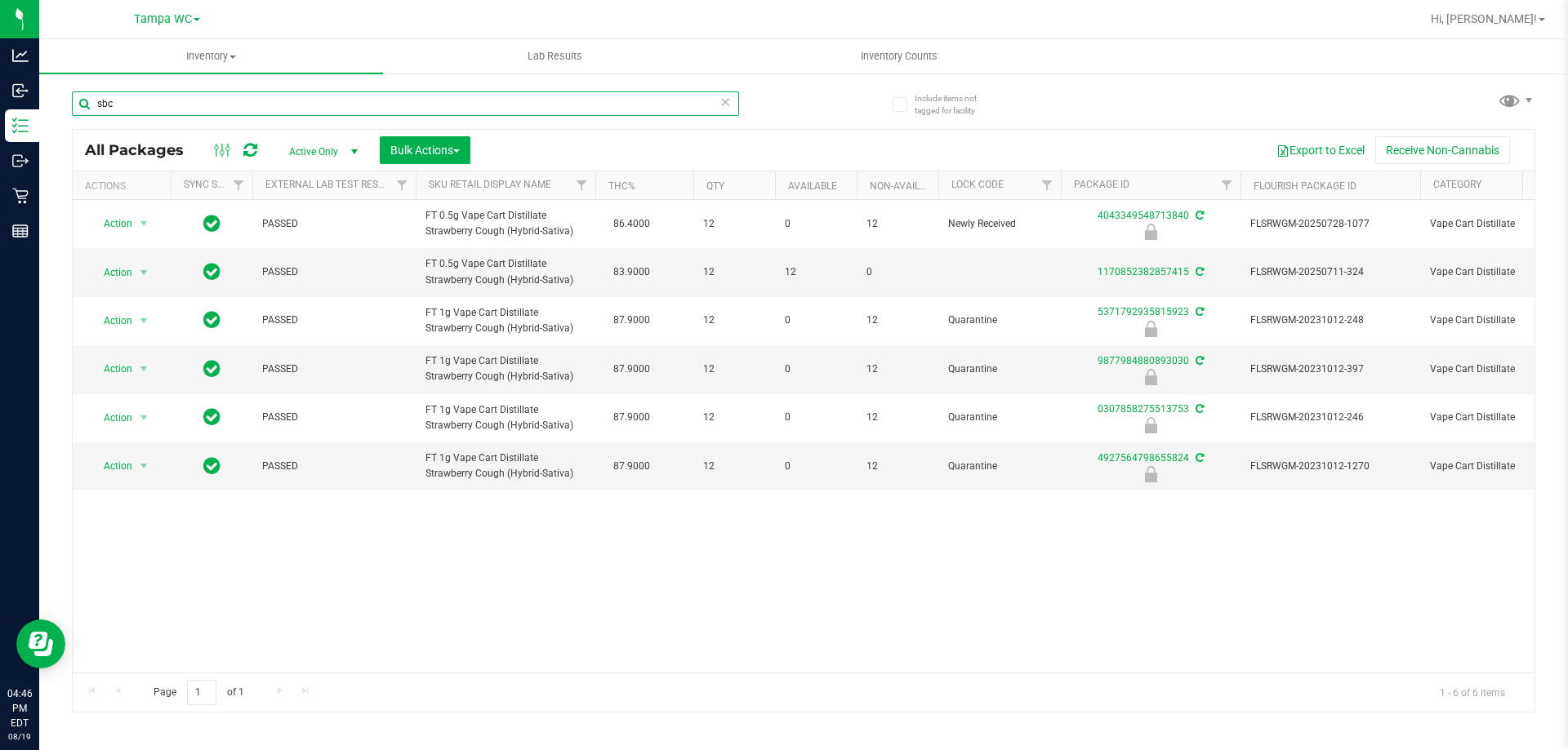
type input "sbc"
click at [726, 103] on icon at bounding box center [725, 101] width 12 height 19
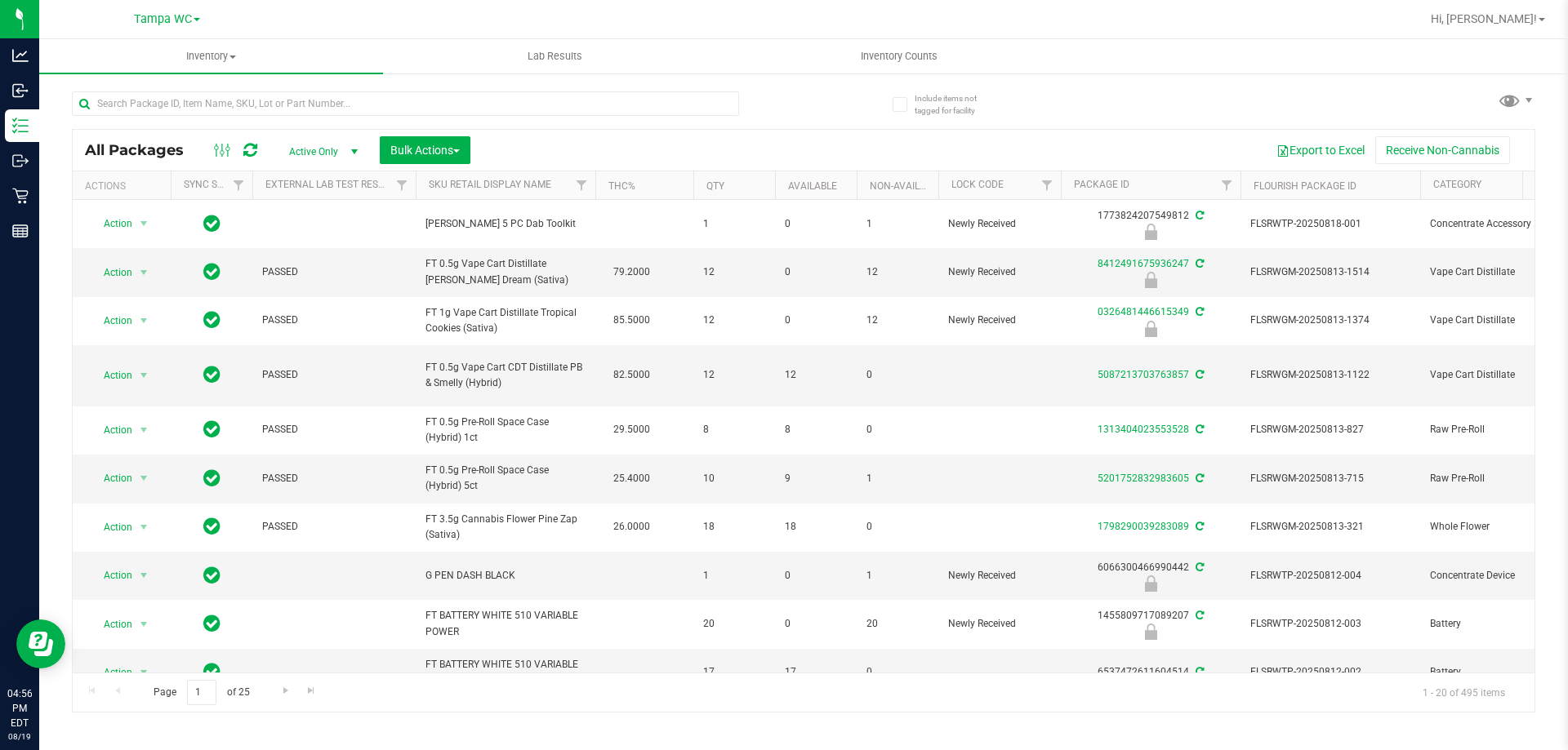
click at [750, 96] on div at bounding box center [438, 103] width 732 height 52
